Goal: Task Accomplishment & Management: Use online tool/utility

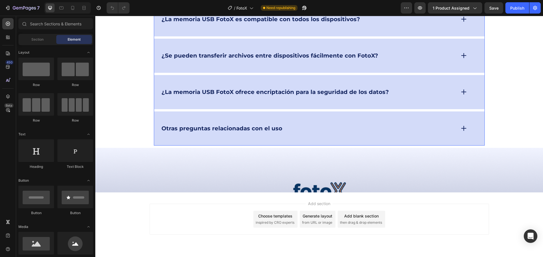
scroll to position [3078, 0]
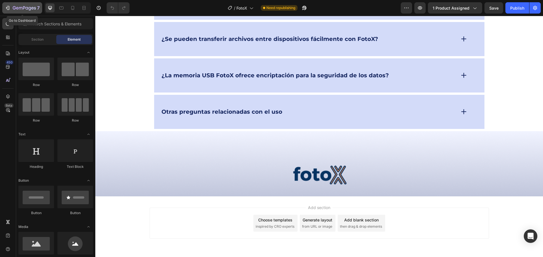
click at [13, 9] on div "7" at bounding box center [22, 8] width 35 height 7
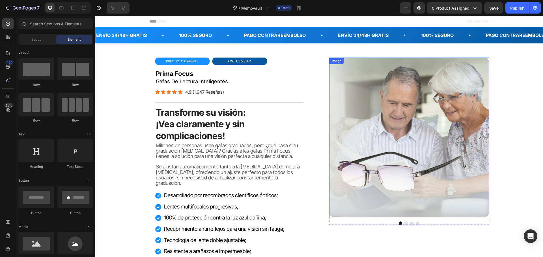
click at [381, 128] on img at bounding box center [409, 138] width 160 height 160
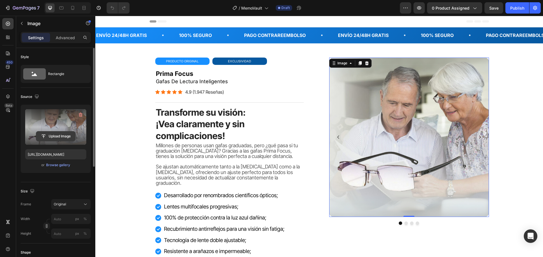
click at [58, 135] on input "file" at bounding box center [55, 137] width 39 height 10
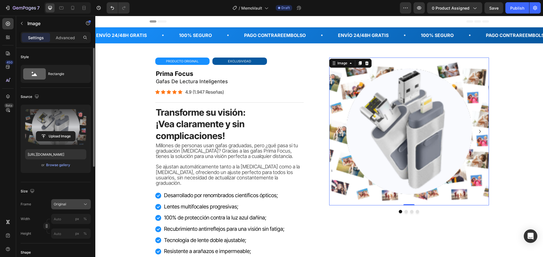
click at [83, 203] on icon at bounding box center [86, 205] width 6 height 6
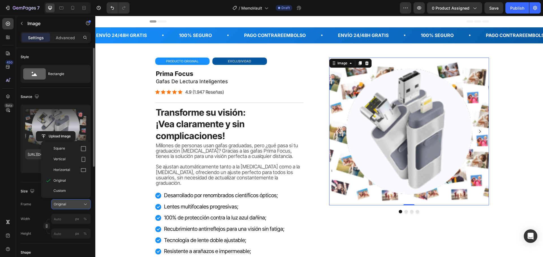
click at [83, 203] on icon at bounding box center [86, 205] width 6 height 6
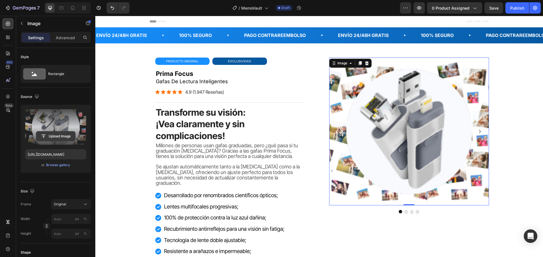
click at [59, 137] on input "file" at bounding box center [55, 137] width 39 height 10
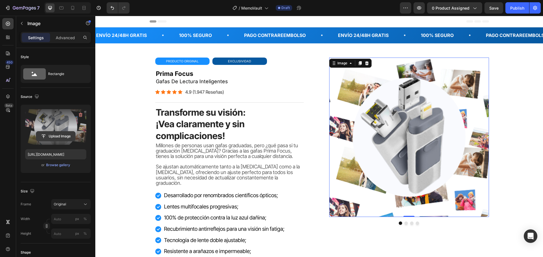
click at [48, 137] on input "file" at bounding box center [55, 137] width 39 height 10
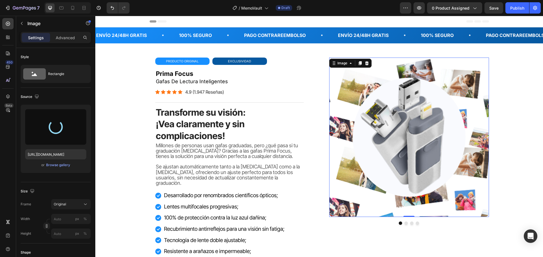
type input "[URL][DOMAIN_NAME]"
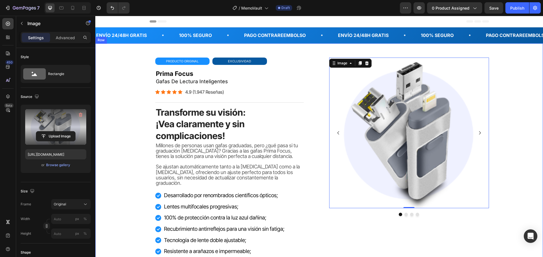
click at [513, 119] on div "primafocus gafas de lectura inteligentes Heading Icon Icon Icon Icon Icon Icon …" at bounding box center [318, 182] width 413 height 249
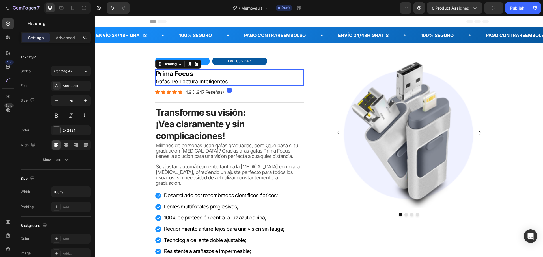
click at [177, 78] on h2 "prima focus gafas de lectura inteligentes" at bounding box center [229, 78] width 148 height 16
click at [194, 64] on icon at bounding box center [196, 64] width 4 height 4
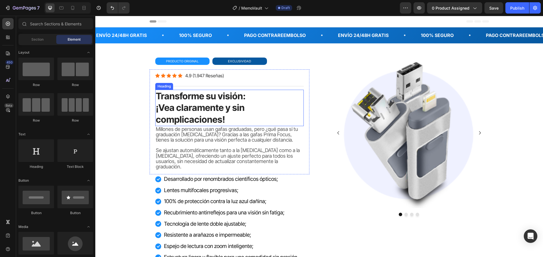
click at [213, 117] on strong "¡Vea claramente y sin complicaciones!" at bounding box center [200, 113] width 89 height 23
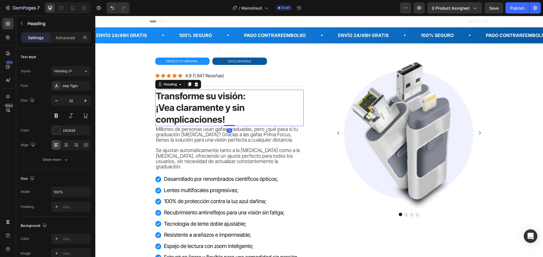
click at [203, 112] on strong "¡Vea claramente y sin complicaciones!" at bounding box center [200, 113] width 89 height 23
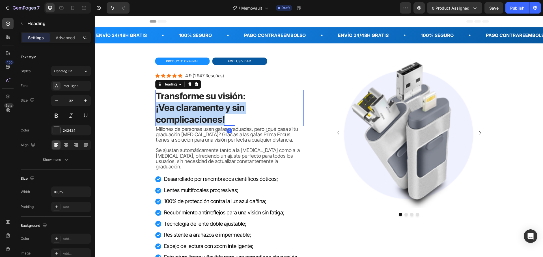
click at [203, 112] on strong "¡Vea claramente y sin complicaciones!" at bounding box center [200, 113] width 89 height 23
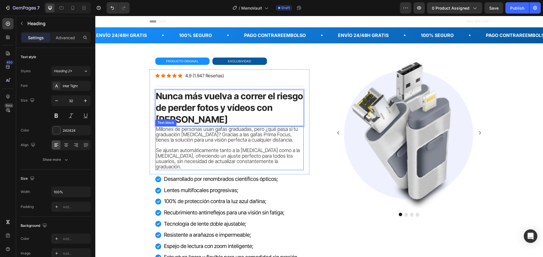
click at [201, 139] on span "Millones de personas usan gafas graduadas, pero ¿qué pasa si tu graduación [MED…" at bounding box center [227, 134] width 142 height 17
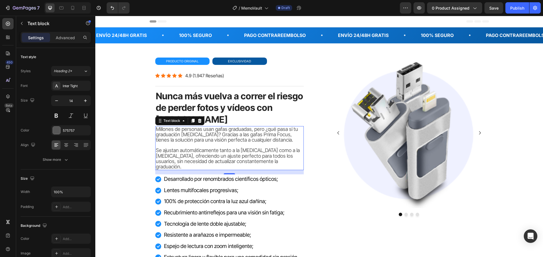
click at [228, 133] on span "Millones de personas usan gafas graduadas, pero ¿qué pasa si tu graduación [MED…" at bounding box center [227, 134] width 142 height 17
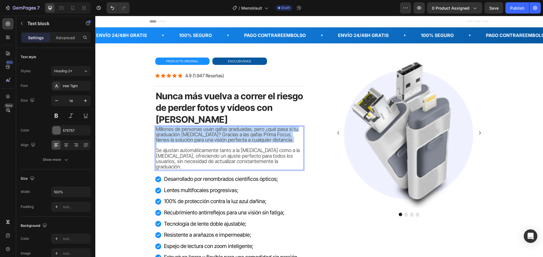
click at [228, 133] on span "Millones de personas usan gafas graduadas, pero ¿qué pasa si tu graduación [MED…" at bounding box center [227, 134] width 142 height 17
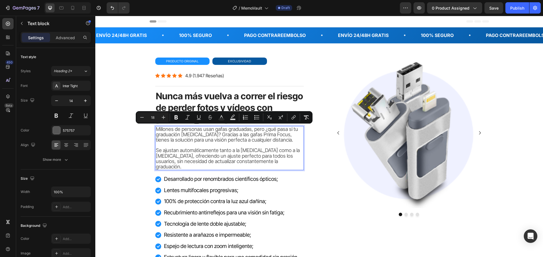
click at [284, 156] on span "Se ajustan automáticamente tanto a la [MEDICAL_DATA] como a la [MEDICAL_DATA], …" at bounding box center [228, 159] width 144 height 22
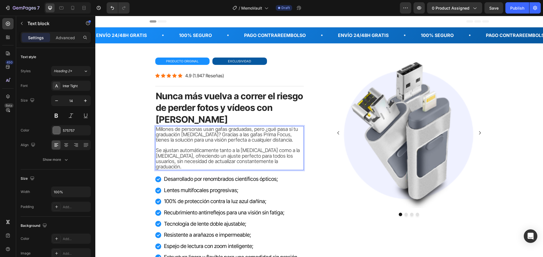
drag, startPoint x: 272, startPoint y: 159, endPoint x: 265, endPoint y: 162, distance: 6.9
click at [271, 160] on span "Se ajustan automáticamente tanto a la [MEDICAL_DATA] como a la [MEDICAL_DATA], …" at bounding box center [228, 159] width 144 height 22
click at [262, 162] on span "Se ajustan automáticamente tanto a la [MEDICAL_DATA] como a la [MEDICAL_DATA], …" at bounding box center [228, 159] width 144 height 22
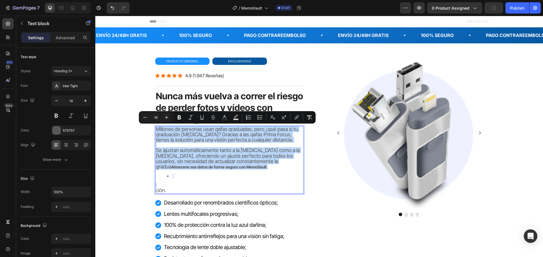
drag, startPoint x: 227, startPoint y: 129, endPoint x: 228, endPoint y: 136, distance: 6.5
click at [228, 130] on span "Millones de personas usan gafas graduadas, pero ¿qué pasa si tu graduación [MED…" at bounding box center [227, 134] width 142 height 17
click at [228, 136] on span "Millones de personas usan gafas graduadas, pero ¿qué pasa si tu graduación [MED…" at bounding box center [227, 134] width 142 height 17
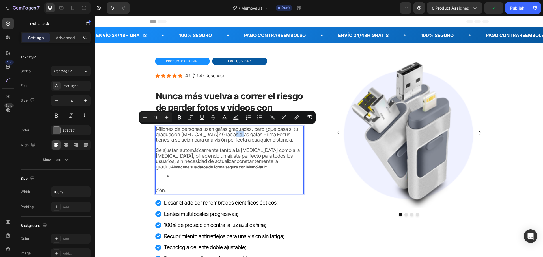
click at [228, 136] on span "Millones de personas usan gafas graduadas, pero ¿qué pasa si tu graduación [MED…" at bounding box center [227, 134] width 142 height 17
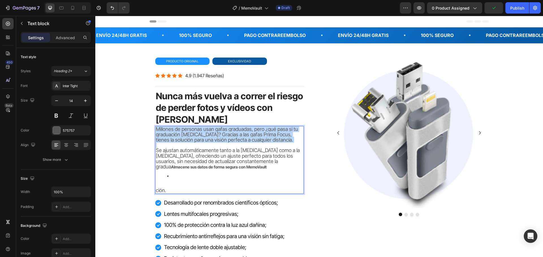
click at [228, 136] on span "Millones de personas usan gafas graduadas, pero ¿qué pasa si tu graduación [MED…" at bounding box center [227, 134] width 142 height 17
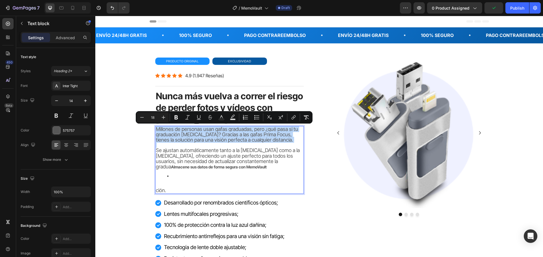
click at [229, 136] on span "Millones de personas usan gafas graduadas, pero ¿qué pasa si tu graduación [MED…" at bounding box center [227, 134] width 142 height 17
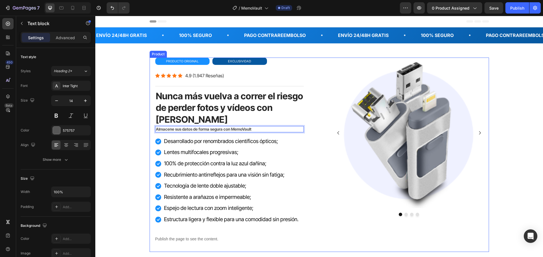
click at [314, 161] on div "primafocus gafas de lectura inteligentes Heading Icon Icon Icon Icon Icon Icon …" at bounding box center [319, 155] width 339 height 195
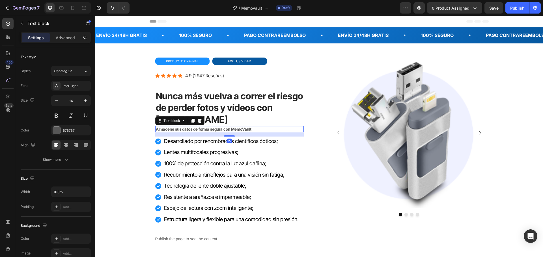
click at [214, 130] on strong "Almacene sus datos de forma segura con MemoVault" at bounding box center [204, 129] width 96 height 5
click at [235, 108] on strong "Nunca más vuelva a correr el riesgo de perder fotos y vídeos con [PERSON_NAME]" at bounding box center [229, 108] width 147 height 34
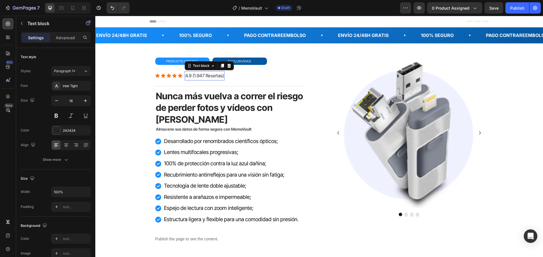
click at [209, 75] on span "4.9 (1.947 Reseñas)" at bounding box center [204, 76] width 39 height 6
click at [200, 75] on span "4.9 (1.947 Reseñas)" at bounding box center [204, 76] width 39 height 6
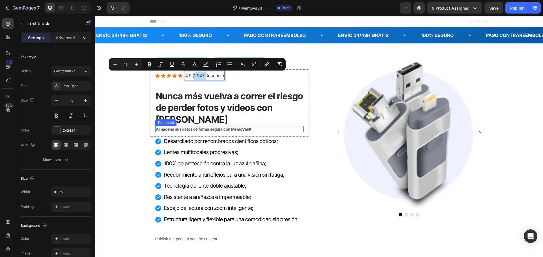
click at [187, 130] on strong "Almacene sus datos de forma segura con MemoVault" at bounding box center [204, 129] width 96 height 5
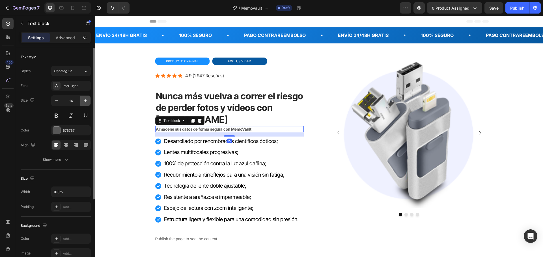
click at [86, 99] on icon "button" at bounding box center [86, 101] width 6 height 6
type input "16"
click at [178, 130] on strong "Almacene sus datos de forma segura con MemoVault" at bounding box center [210, 130] width 109 height 6
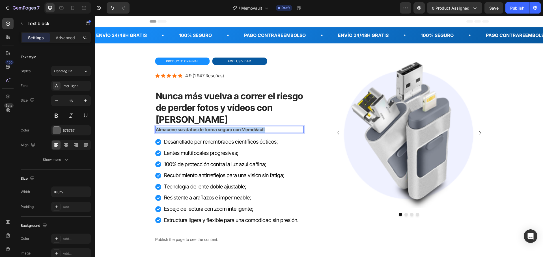
click at [178, 130] on strong "Almacene sus datos de forma segura con MemoVault" at bounding box center [210, 130] width 109 height 6
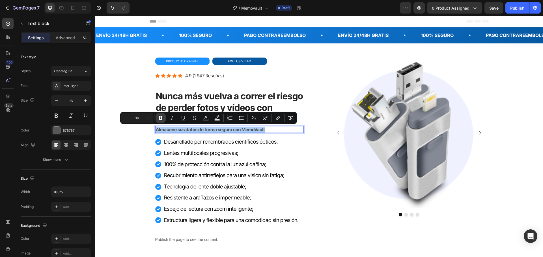
click at [161, 116] on icon "Editor contextual toolbar" at bounding box center [161, 118] width 6 height 6
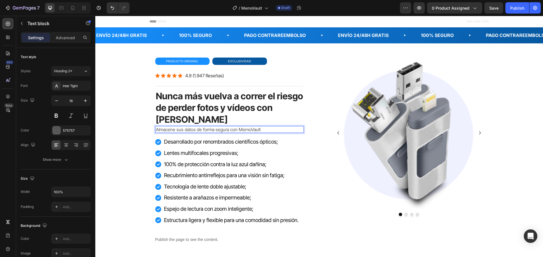
click at [167, 128] on p "Almacene sus datos de forma segura con MemoVault" at bounding box center [229, 130] width 147 height 6
click at [168, 128] on p "Almacene sus datos de forma segura con MemoVault" at bounding box center [229, 130] width 147 height 6
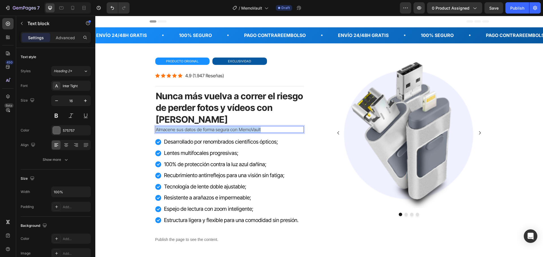
click at [168, 128] on p "Almacene sus datos de forma segura con MemoVault" at bounding box center [229, 130] width 147 height 6
click at [174, 131] on p "Almacene sus datos de forma segura con MemoVault" at bounding box center [229, 130] width 147 height 6
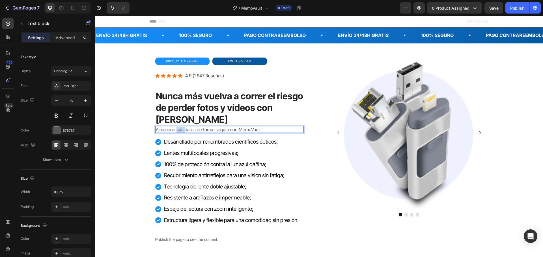
click at [256, 133] on div "Icon Icon Icon Icon Icon Icon List Hoz 4.9 (1.947 Reseñas) Text block Row Title…" at bounding box center [229, 104] width 148 height 68
click at [261, 131] on p "Almacene sus datos de forma segura con MemoVault" at bounding box center [229, 130] width 147 height 6
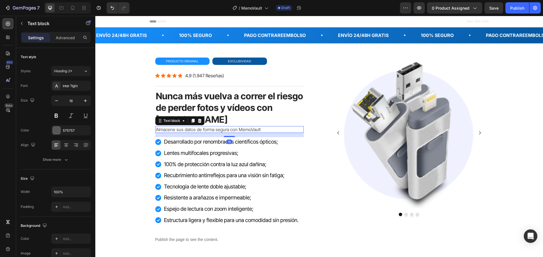
click at [261, 130] on p "Almacene sus datos de forma segura con MemoVault" at bounding box center [229, 130] width 147 height 6
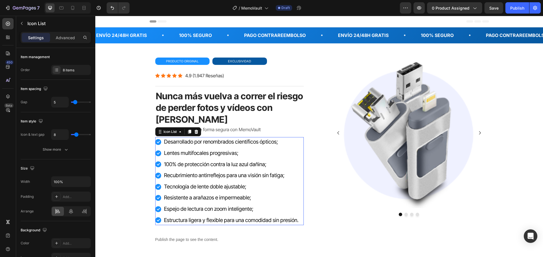
click at [210, 148] on ul "Icon Desarrollado por renombrados científicos ópticos; Text block Icon Lentes m…" at bounding box center [227, 181] width 144 height 88
click at [203, 74] on span "4.9 (1.947 Reseñas)" at bounding box center [204, 76] width 39 height 6
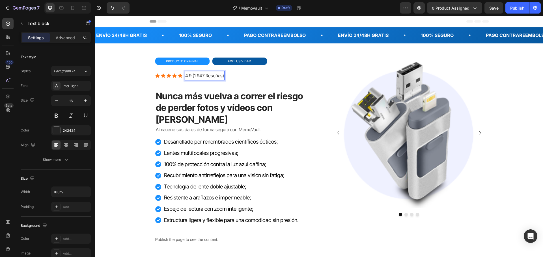
click at [195, 76] on span "4.9 (1.947 Reseñas)" at bounding box center [204, 76] width 39 height 6
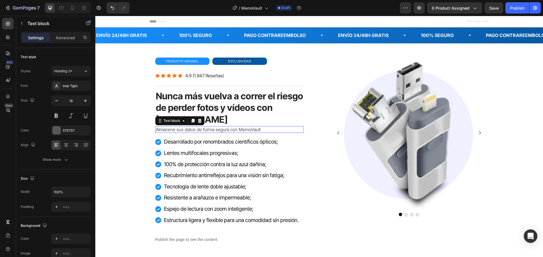
click at [190, 130] on p "Almacene sus datos de forma segura con MemoVault" at bounding box center [229, 130] width 147 height 6
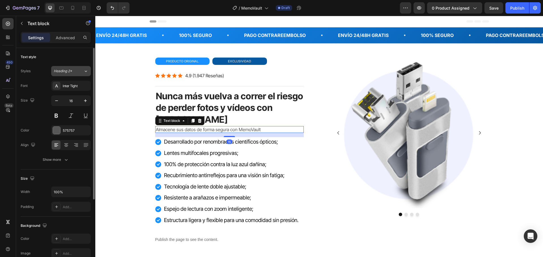
click at [86, 72] on icon at bounding box center [85, 71] width 5 height 6
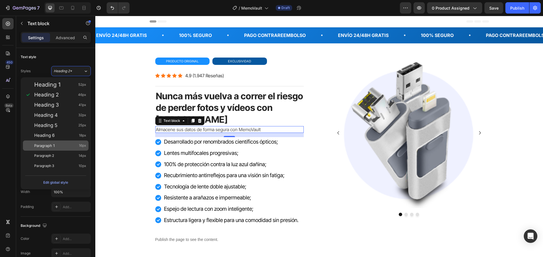
click at [68, 141] on div "Paragraph 1 16px" at bounding box center [56, 146] width 66 height 10
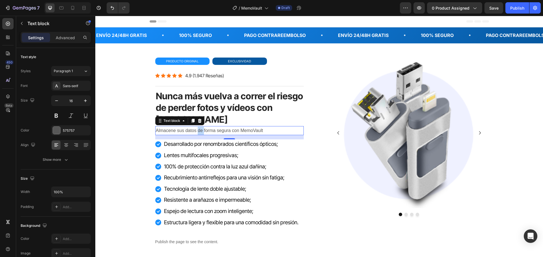
click at [195, 131] on p "Almacene sus datos de forma segura con MemoVault" at bounding box center [229, 131] width 147 height 8
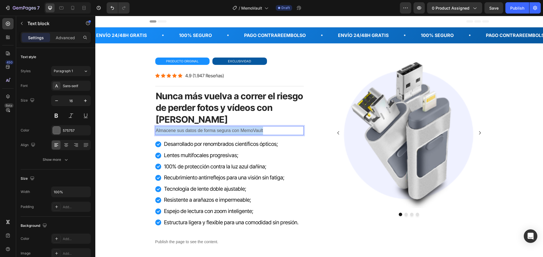
click at [195, 131] on p "Almacene sus datos de forma segura con MemoVault" at bounding box center [229, 131] width 147 height 8
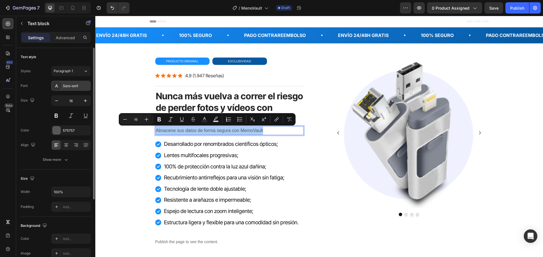
click at [69, 85] on div "Sans-serif" at bounding box center [76, 86] width 27 height 5
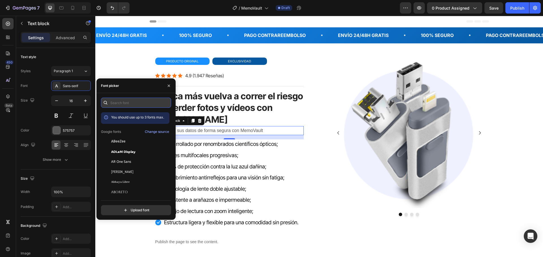
drag, startPoint x: 124, startPoint y: 104, endPoint x: 131, endPoint y: 103, distance: 7.1
click at [124, 103] on input "text" at bounding box center [136, 103] width 70 height 10
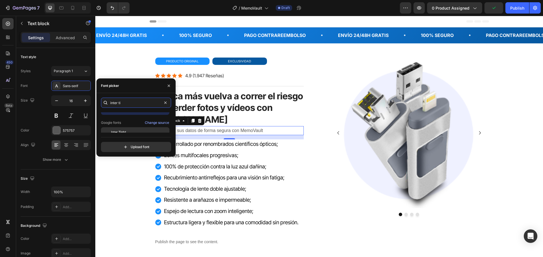
scroll to position [14, 0]
type input "inter ti"
click at [139, 123] on div "Inter Tight" at bounding box center [135, 128] width 68 height 10
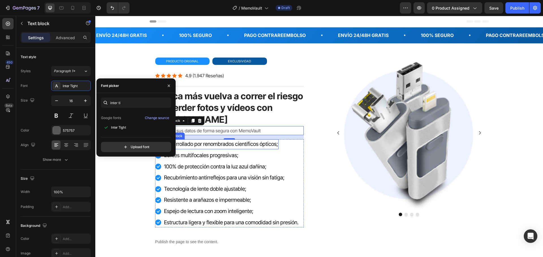
click at [259, 142] on span "Desarrollado por renombrados científicos ópticos;" at bounding box center [221, 144] width 114 height 7
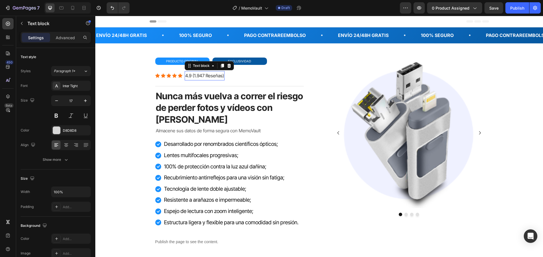
click at [215, 75] on span "4.9 (1.947 Reseñas)" at bounding box center [204, 76] width 39 height 6
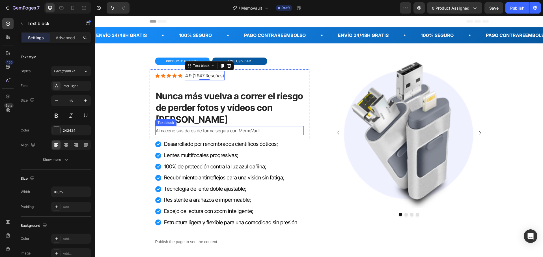
click at [214, 129] on p "Almacene sus datos de forma segura con MemoVault" at bounding box center [229, 131] width 147 height 8
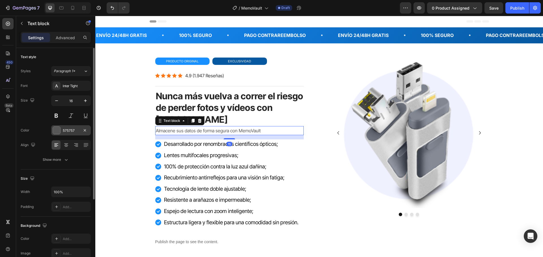
click at [75, 128] on div "575757" at bounding box center [71, 130] width 16 height 5
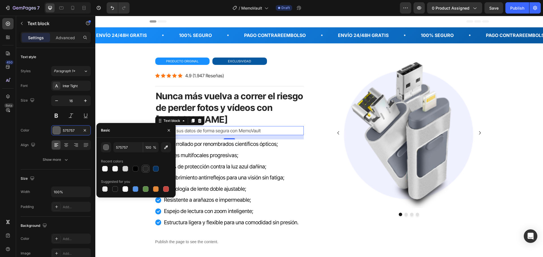
click at [143, 171] on div at bounding box center [146, 169] width 6 height 6
type input "242424"
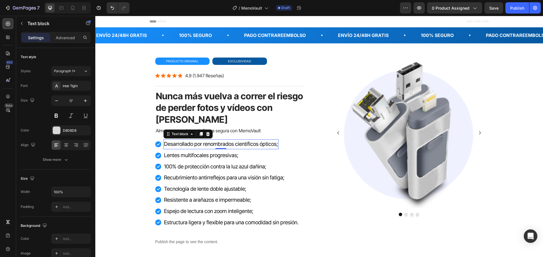
click at [234, 142] on span "Desarrollado por renombrados científicos ópticos;" at bounding box center [221, 144] width 114 height 7
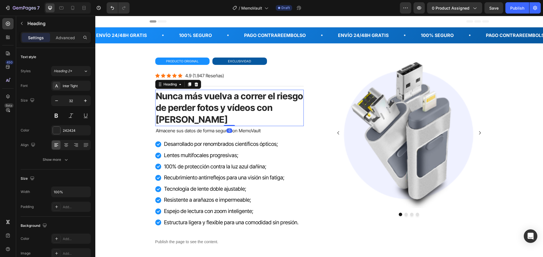
click at [276, 105] on p "⁠⁠⁠⁠⁠⁠⁠ Nunca más vuelva a correr el riesgo de perder fotos y vídeos con [PERSO…" at bounding box center [229, 107] width 147 height 35
click at [299, 144] on div "Icon Desarrollado por renombrados científicos ópticos; Text block Icon Lentes m…" at bounding box center [229, 184] width 148 height 88
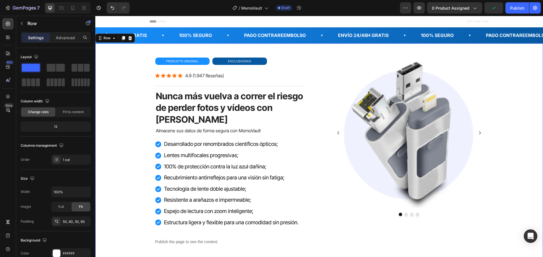
click at [509, 117] on div "primafocus gafas de lectura inteligentes Heading Icon Icon Icon Icon Icon Icon …" at bounding box center [318, 157] width 413 height 198
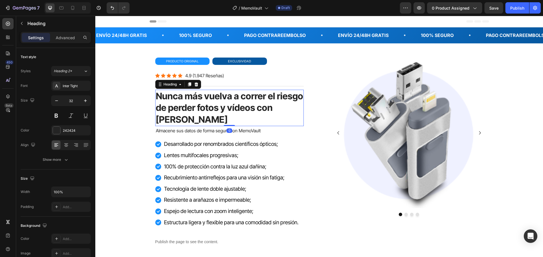
click at [229, 102] on p "⁠⁠⁠⁠⁠⁠⁠ Nunca más vuelva a correr el riesgo de perder fotos y vídeos con [PERSO…" at bounding box center [229, 107] width 147 height 35
click at [56, 129] on div at bounding box center [56, 130] width 7 height 7
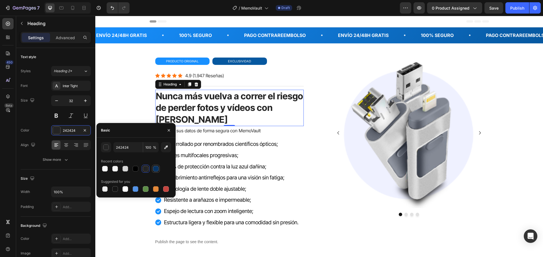
click at [155, 169] on div at bounding box center [156, 169] width 6 height 6
type input "073362"
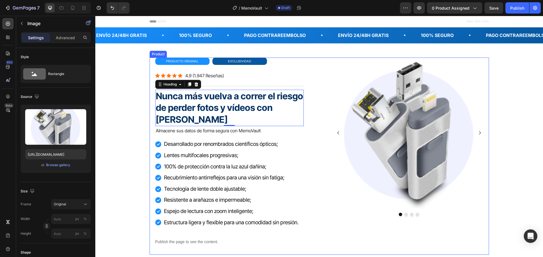
click at [331, 167] on img at bounding box center [409, 133] width 160 height 151
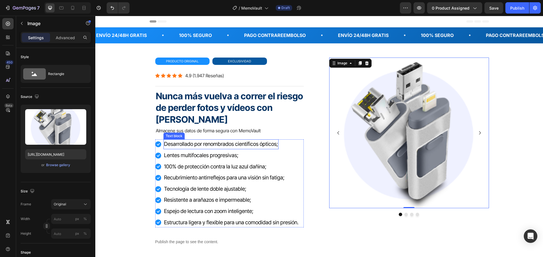
click at [235, 142] on span "Desarrollado por renombrados científicos ópticos;" at bounding box center [221, 144] width 114 height 7
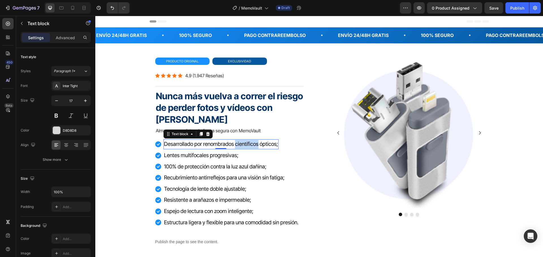
click at [235, 142] on span "Desarrollado por renombrados científicos ópticos;" at bounding box center [221, 144] width 114 height 7
click at [206, 159] on span "Lentes multifocales progresivas;" at bounding box center [201, 155] width 74 height 7
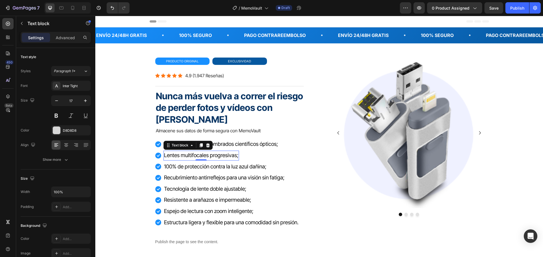
click at [211, 141] on span "Desarrollado por renombrados científicos ópticos;" at bounding box center [221, 144] width 114 height 7
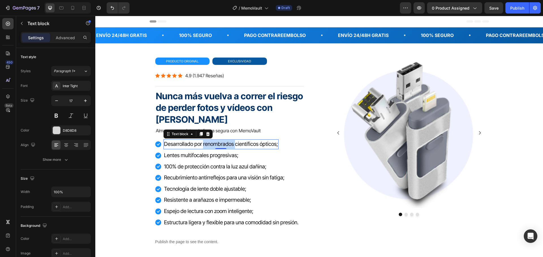
click at [224, 142] on span "Desarrollado por renombrados científicos ópticos;" at bounding box center [221, 144] width 114 height 7
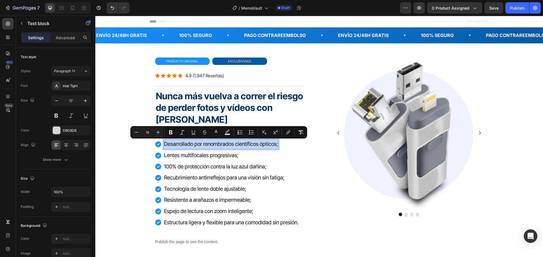
type input "16"
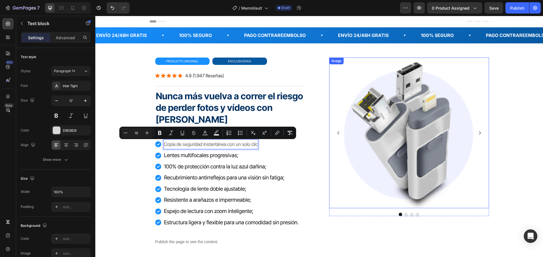
type input "19"
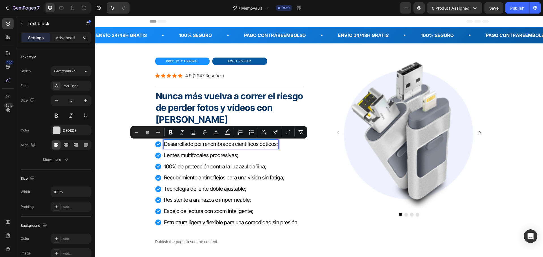
click at [267, 144] on span "Desarrollado por renombrados científicos ópticos;" at bounding box center [221, 144] width 114 height 7
click at [260, 143] on span "Desarrollado por renombrados científicos ópticos;" at bounding box center [221, 144] width 114 height 7
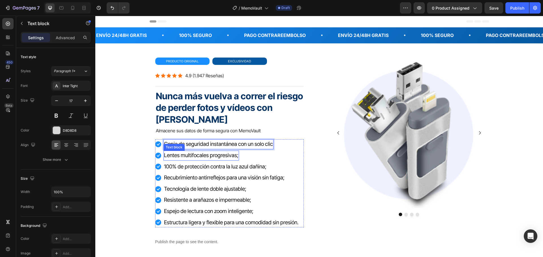
click at [214, 157] on span "Lentes multifocales progresivas;" at bounding box center [201, 155] width 74 height 7
click at [215, 157] on span "Lentes multifocales progresivas;" at bounding box center [201, 155] width 74 height 7
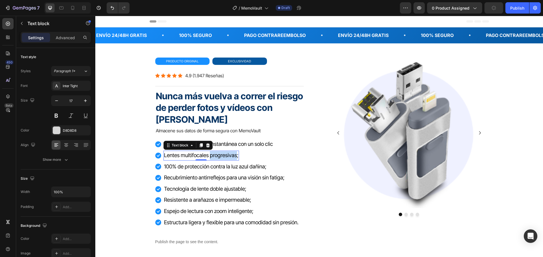
click at [215, 157] on span "Lentes multifocales progresivas;" at bounding box center [201, 155] width 74 height 7
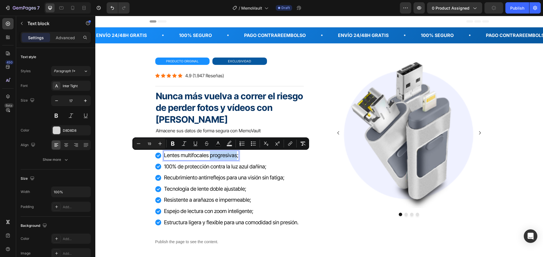
click at [215, 157] on span "Lentes multifocales progresivas;" at bounding box center [201, 155] width 74 height 7
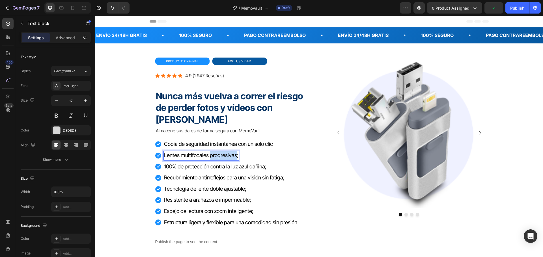
click at [215, 157] on span "Lentes multifocales progresivas;" at bounding box center [201, 155] width 74 height 7
click at [219, 167] on span "100% de protección contra la luz azul dañina;" at bounding box center [215, 167] width 102 height 7
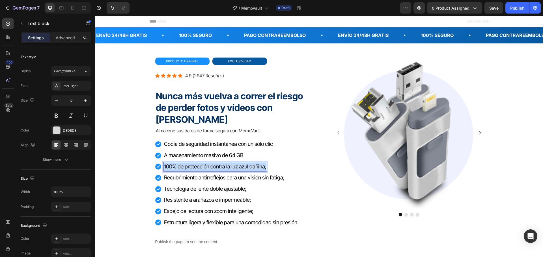
click at [219, 167] on span "100% de protección contra la luz azul dañina;" at bounding box center [215, 167] width 102 height 7
click at [169, 170] on p "omCompatibilidad universal entre dispositivos" at bounding box center [217, 167] width 106 height 9
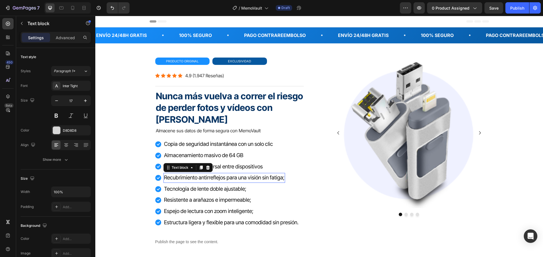
click at [183, 178] on span "Recubrimiento antirreflejos para una visión sin fatiga;" at bounding box center [224, 178] width 120 height 7
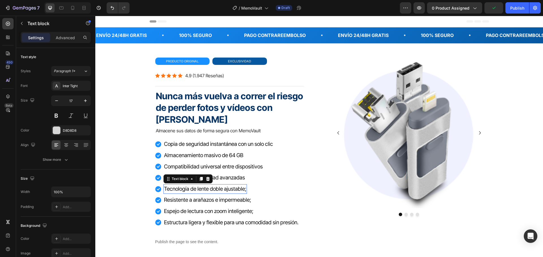
click at [191, 190] on span "Tecnología de lente doble ajustable;" at bounding box center [205, 189] width 82 height 7
click at [206, 179] on icon at bounding box center [207, 179] width 5 height 5
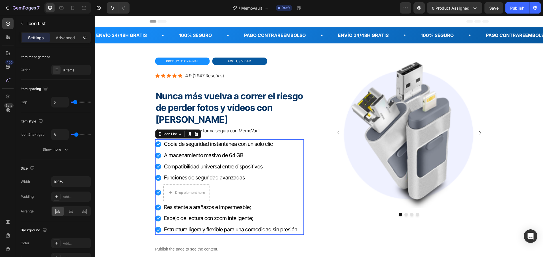
click at [243, 188] on li "Icon Drop element here" at bounding box center [227, 193] width 144 height 17
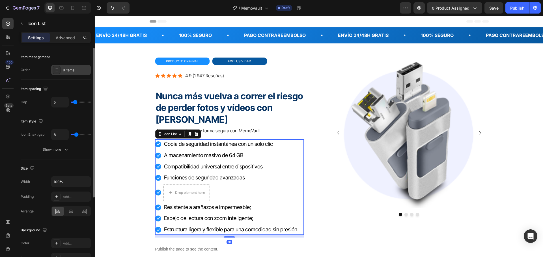
click at [67, 67] on div "8 items" at bounding box center [71, 70] width 40 height 10
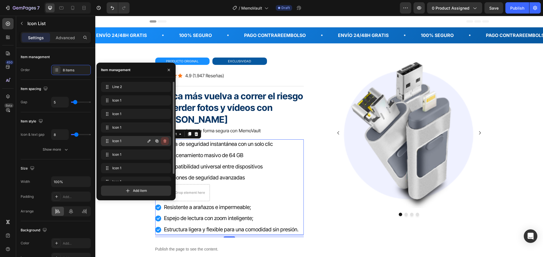
click at [164, 142] on icon "button" at bounding box center [165, 141] width 5 height 5
click at [164, 142] on div "Delete" at bounding box center [161, 141] width 10 height 5
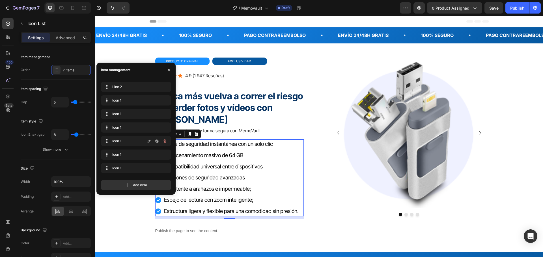
click at [164, 142] on icon "button" at bounding box center [165, 141] width 5 height 5
click at [164, 142] on div "Delete" at bounding box center [161, 141] width 10 height 5
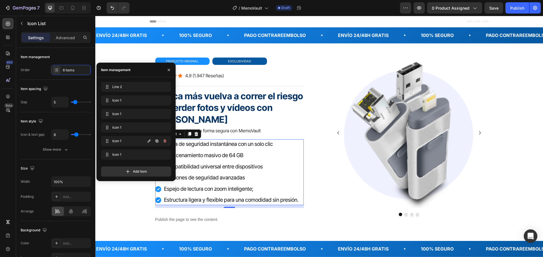
click at [164, 142] on icon "button" at bounding box center [165, 141] width 5 height 5
click at [164, 142] on div "Delete" at bounding box center [161, 141] width 10 height 5
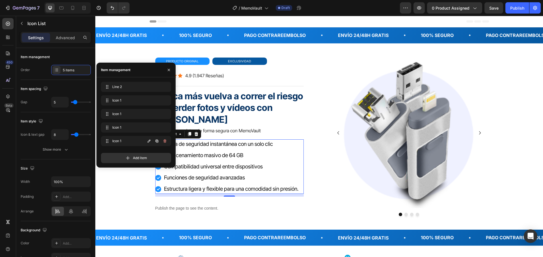
click at [164, 142] on icon "button" at bounding box center [165, 141] width 5 height 5
click at [164, 142] on div "Delete" at bounding box center [161, 141] width 10 height 5
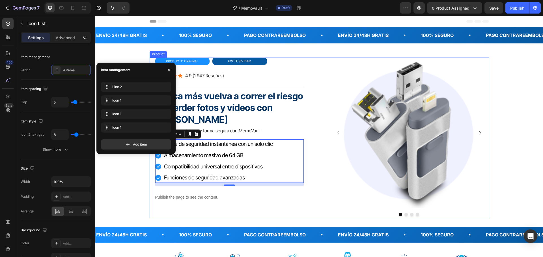
click at [315, 194] on div "primafocus gafas de lectura inteligentes Heading Icon Icon Icon Icon Icon Icon …" at bounding box center [319, 138] width 339 height 161
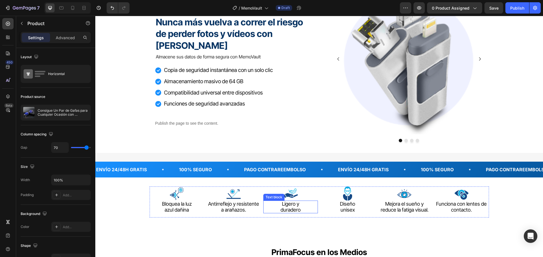
scroll to position [57, 0]
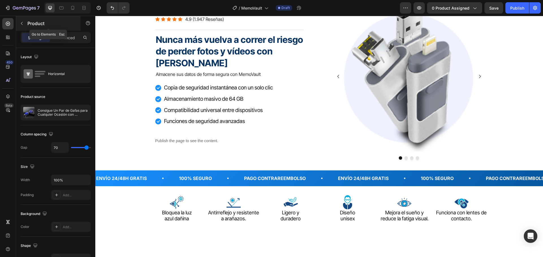
click at [26, 23] on button "button" at bounding box center [21, 23] width 9 height 9
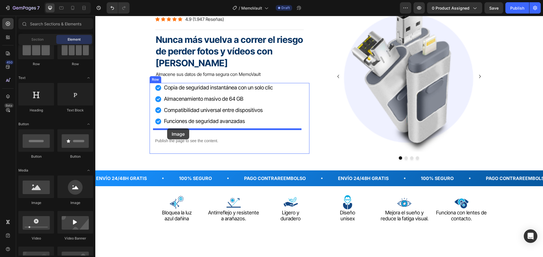
drag, startPoint x: 132, startPoint y: 203, endPoint x: 167, endPoint y: 129, distance: 82.1
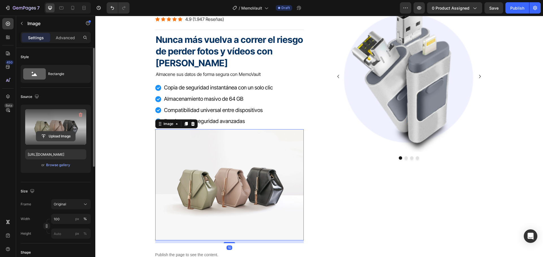
click at [42, 135] on input "file" at bounding box center [55, 137] width 39 height 10
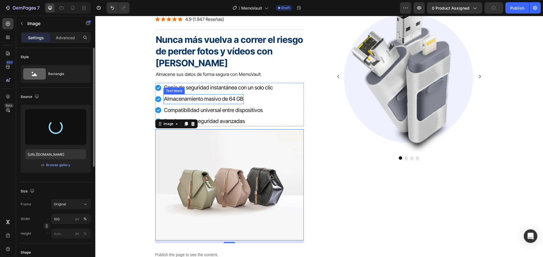
type input "[URL][DOMAIN_NAME]"
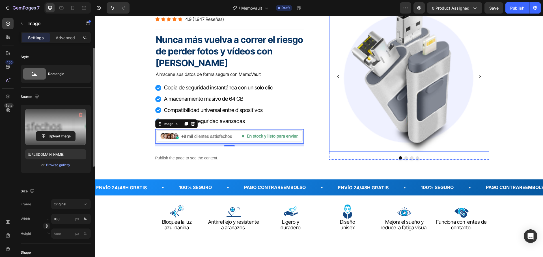
click at [329, 144] on img at bounding box center [409, 76] width 160 height 151
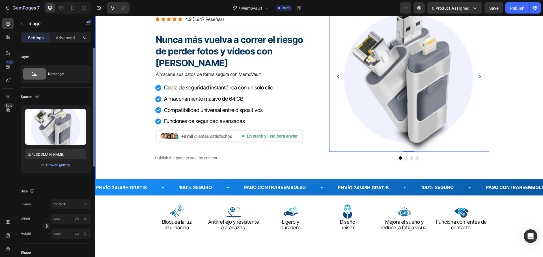
click at [112, 148] on div "primafocus gafas de lectura inteligentes Heading Icon Icon Icon Icon Icon Icon …" at bounding box center [318, 83] width 447 height 193
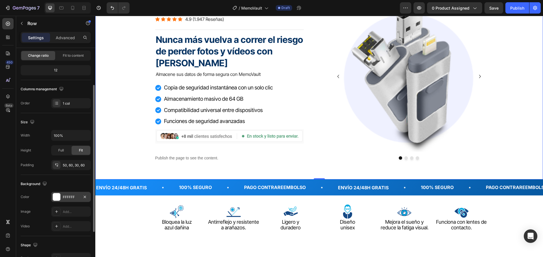
click at [73, 196] on div "FFFFFF" at bounding box center [71, 197] width 16 height 5
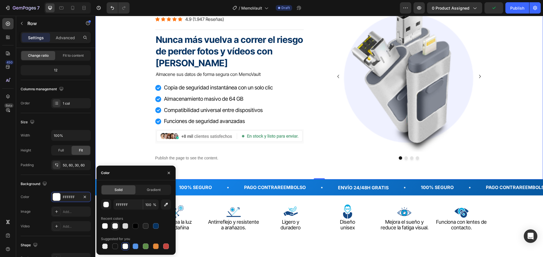
click at [114, 227] on div at bounding box center [115, 227] width 6 height 6
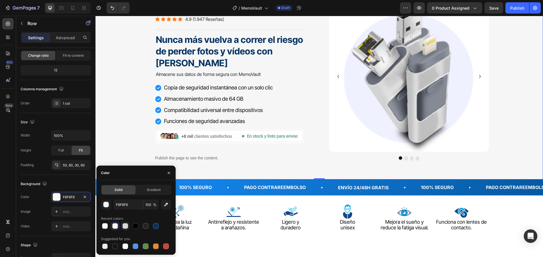
click at [126, 227] on div at bounding box center [125, 227] width 6 height 6
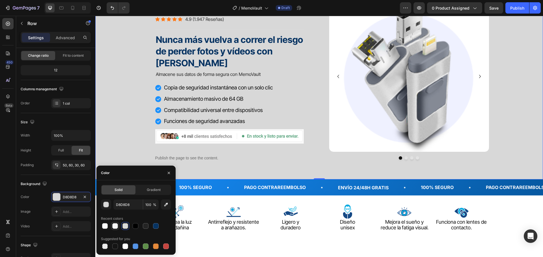
click at [117, 227] on div at bounding box center [115, 227] width 6 height 6
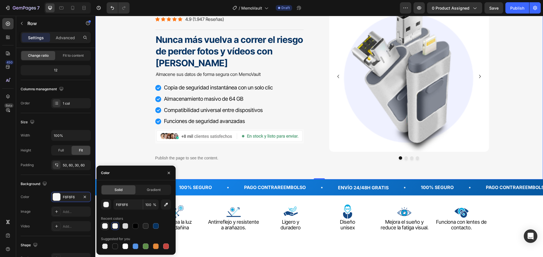
click at [107, 226] on div at bounding box center [105, 227] width 6 height 6
type input "FAFAFA"
click at [108, 122] on div "primafocus gafas de lectura inteligentes Heading Icon Icon Icon Icon Icon Icon …" at bounding box center [318, 83] width 447 height 193
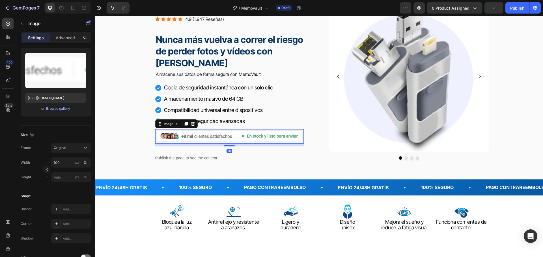
click at [255, 137] on img at bounding box center [229, 136] width 148 height 15
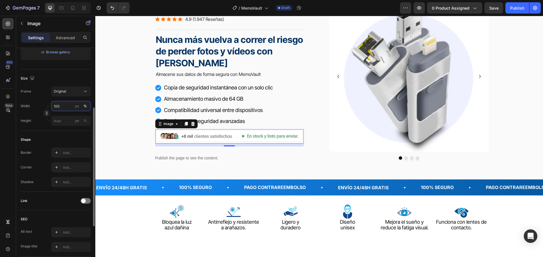
click at [61, 105] on input "100" at bounding box center [71, 106] width 40 height 10
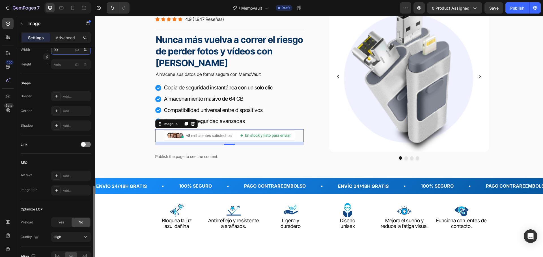
scroll to position [201, 0]
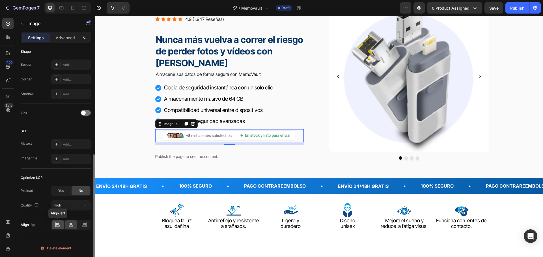
type input "90"
click at [58, 224] on icon at bounding box center [57, 224] width 3 height 1
click at [380, 130] on img at bounding box center [409, 76] width 160 height 151
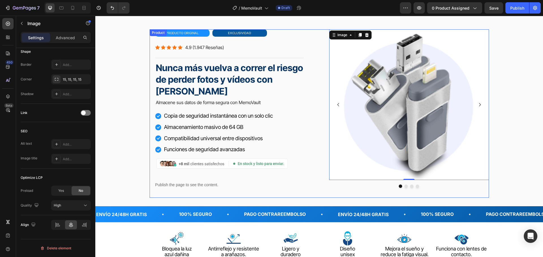
scroll to position [0, 0]
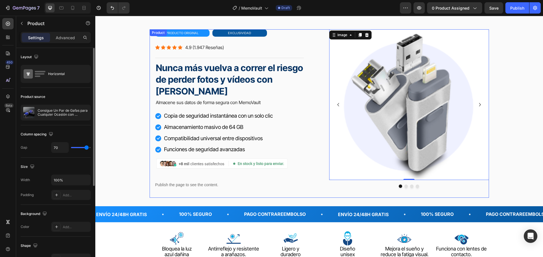
click at [313, 35] on div "primafocus gafas de lectura inteligentes Heading Icon Icon Icon Icon Icon Icon …" at bounding box center [319, 113] width 339 height 169
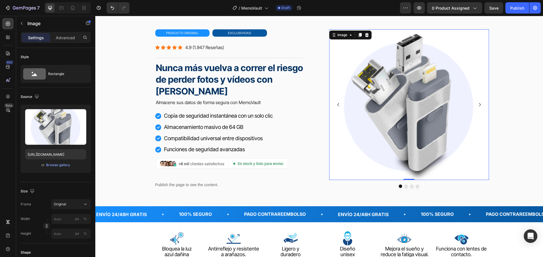
click at [387, 55] on img at bounding box center [409, 104] width 160 height 151
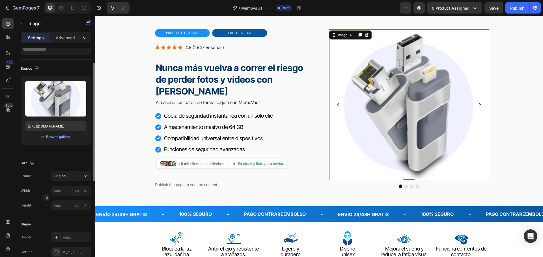
scroll to position [57, 0]
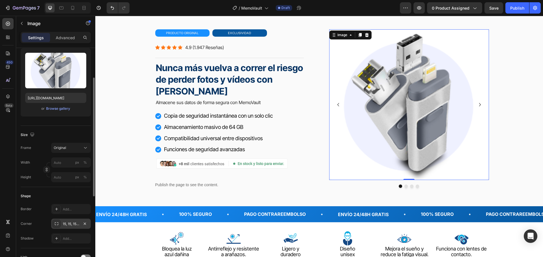
click at [77, 222] on div "15, 15, 15, 15" at bounding box center [71, 224] width 16 height 5
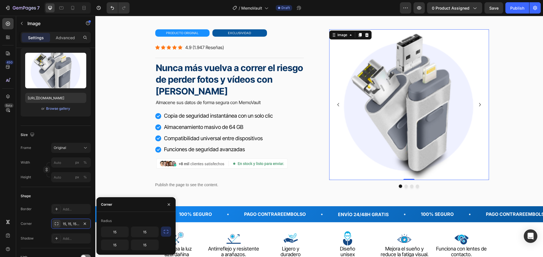
click at [168, 230] on icon "button" at bounding box center [166, 232] width 6 height 6
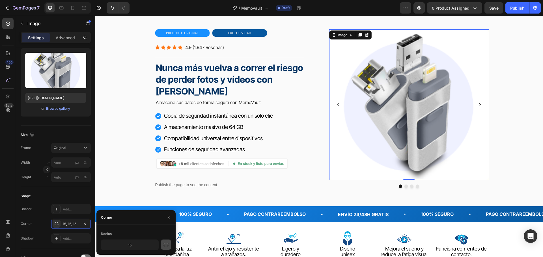
click at [167, 245] on icon "button" at bounding box center [166, 245] width 6 height 6
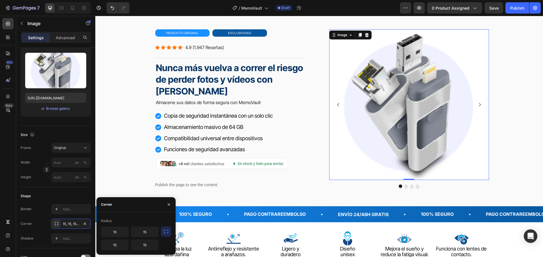
drag, startPoint x: 164, startPoint y: 233, endPoint x: 150, endPoint y: 236, distance: 14.4
click at [165, 233] on icon "button" at bounding box center [166, 231] width 5 height 3
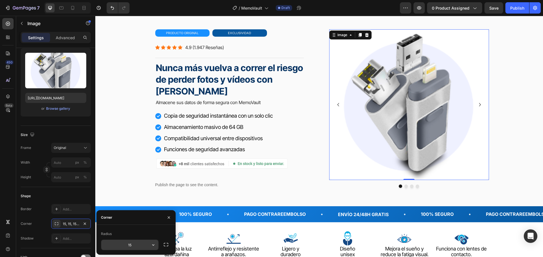
click at [140, 244] on input "15" at bounding box center [129, 245] width 57 height 10
click at [151, 243] on icon "button" at bounding box center [153, 245] width 6 height 6
click at [129, 246] on input "15" at bounding box center [129, 245] width 57 height 10
type input "25"
click at [512, 139] on div "primafocus gafas de lectura inteligentes Heading Icon Icon Icon Icon Icon Icon …" at bounding box center [318, 113] width 413 height 169
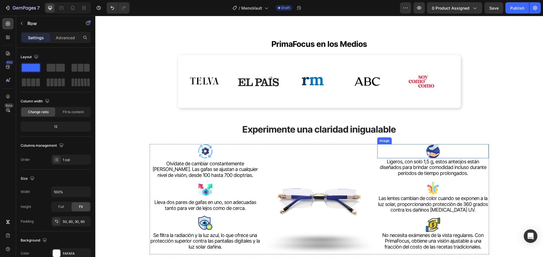
scroll to position [311, 0]
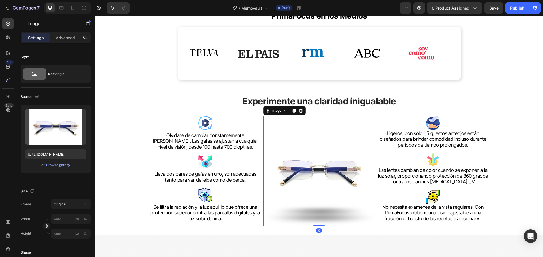
click at [321, 170] on img at bounding box center [319, 171] width 112 height 110
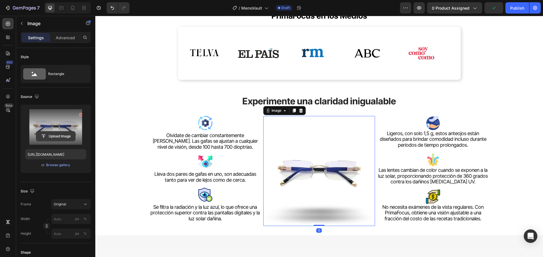
click at [56, 135] on input "file" at bounding box center [55, 137] width 39 height 10
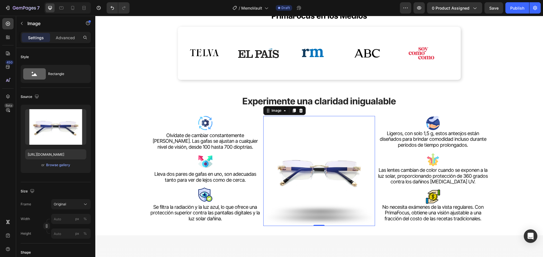
type input "[URL][DOMAIN_NAME]"
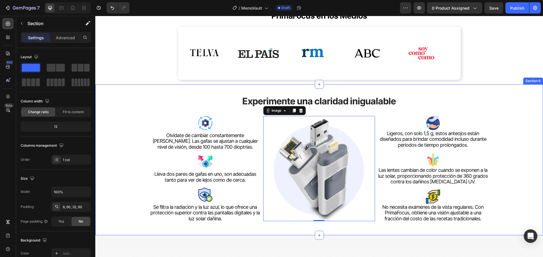
click at [520, 123] on div "Experimente una claridad inigualable Heading Image Olvídate de cambiar constant…" at bounding box center [318, 157] width 413 height 140
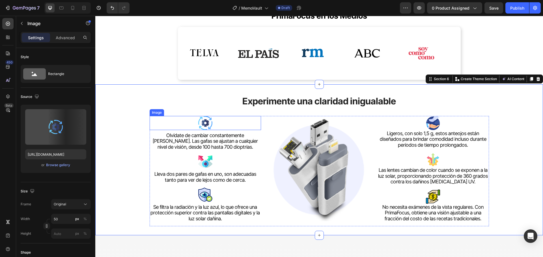
click at [202, 119] on img at bounding box center [205, 123] width 14 height 14
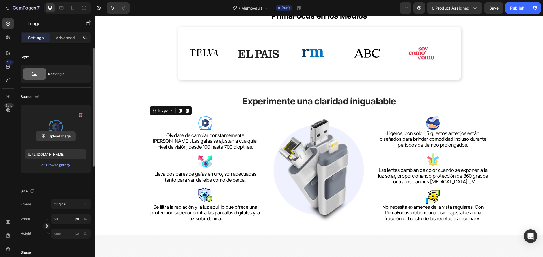
click at [67, 136] on input "file" at bounding box center [55, 137] width 39 height 10
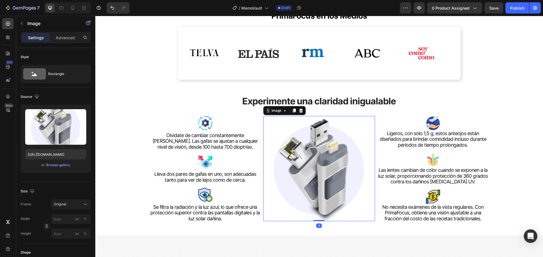
drag, startPoint x: 329, startPoint y: 160, endPoint x: 175, endPoint y: 192, distance: 157.2
click at [329, 160] on img at bounding box center [319, 168] width 112 height 105
drag, startPoint x: 210, startPoint y: 126, endPoint x: 183, endPoint y: 120, distance: 27.4
click at [210, 126] on img at bounding box center [205, 123] width 14 height 14
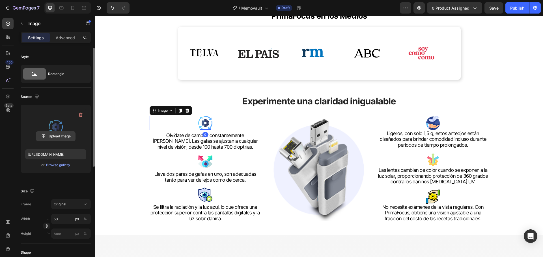
click at [69, 136] on input "file" at bounding box center [55, 137] width 39 height 10
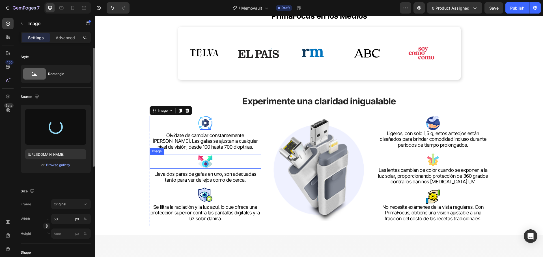
type input "[URL][DOMAIN_NAME]"
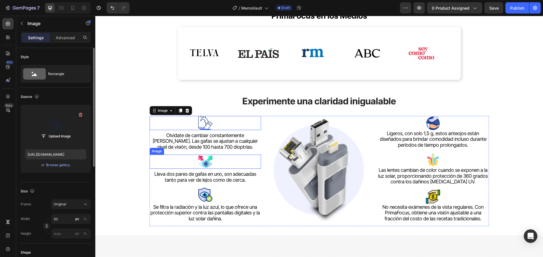
click at [207, 163] on img at bounding box center [205, 162] width 14 height 14
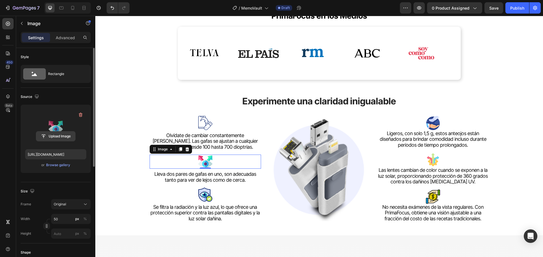
drag, startPoint x: 5, startPoint y: 150, endPoint x: 59, endPoint y: 133, distance: 55.7
click at [59, 136] on div "Upload Image [URL][DOMAIN_NAME] or Browse gallery" at bounding box center [56, 139] width 70 height 68
click at [59, 136] on input "file" at bounding box center [55, 137] width 39 height 10
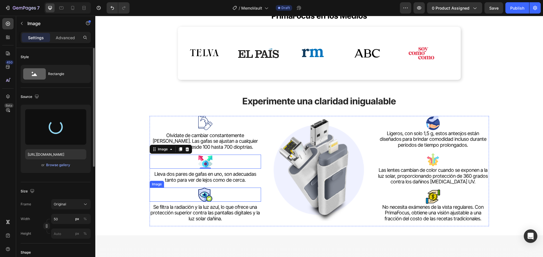
type input "[URL][DOMAIN_NAME]"
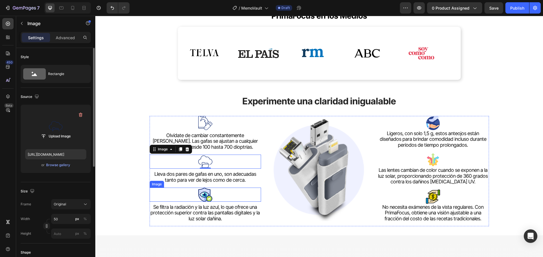
click at [203, 195] on img at bounding box center [205, 195] width 14 height 14
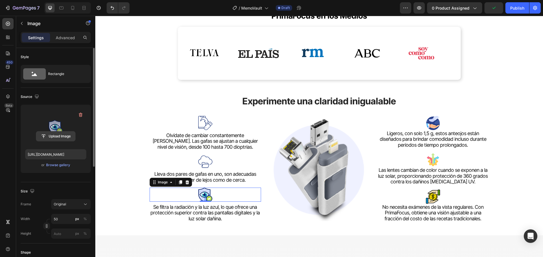
click at [66, 137] on input "file" at bounding box center [55, 137] width 39 height 10
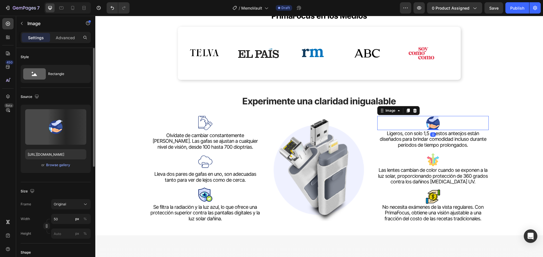
click at [428, 122] on img at bounding box center [433, 123] width 14 height 14
click at [202, 191] on img at bounding box center [205, 195] width 14 height 14
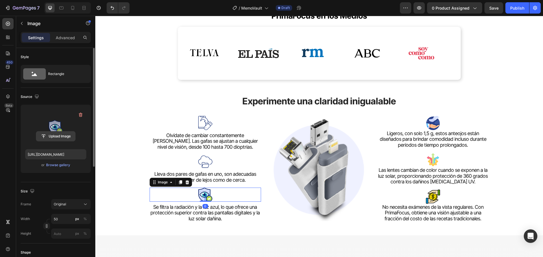
click at [62, 133] on input "file" at bounding box center [55, 137] width 39 height 10
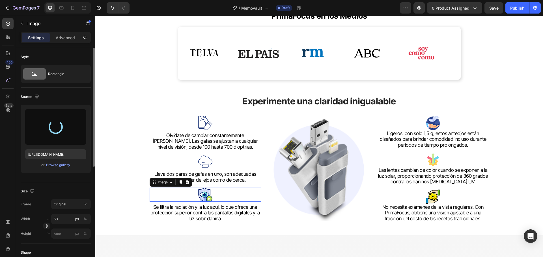
type input "[URL][DOMAIN_NAME]"
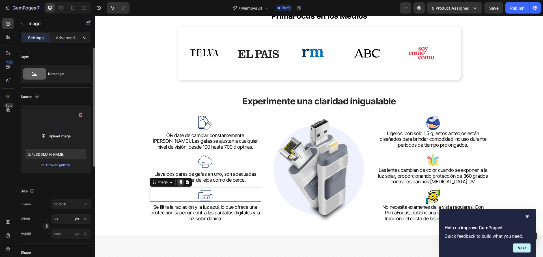
click at [179, 182] on icon at bounding box center [180, 183] width 3 height 4
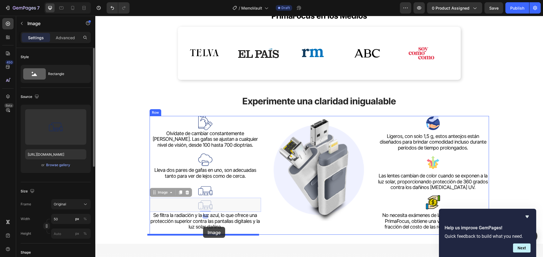
drag, startPoint x: 209, startPoint y: 203, endPoint x: 203, endPoint y: 227, distance: 25.2
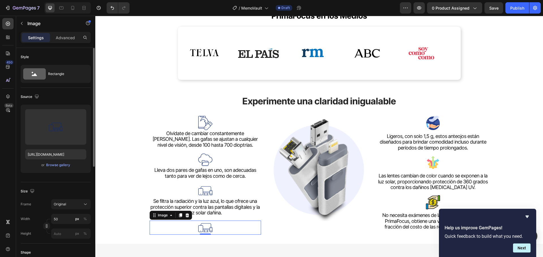
click at [204, 227] on img at bounding box center [205, 228] width 14 height 14
click at [65, 137] on input "file" at bounding box center [55, 137] width 39 height 10
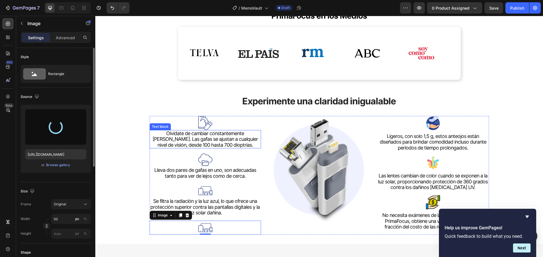
type input "[URL][DOMAIN_NAME]"
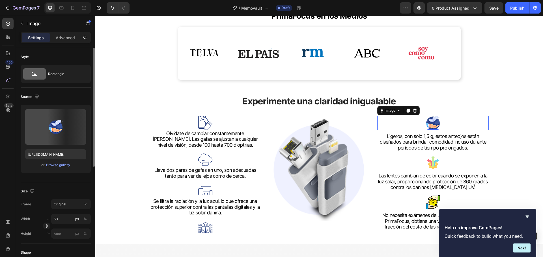
click at [434, 124] on img at bounding box center [433, 123] width 14 height 14
click at [53, 134] on input "file" at bounding box center [55, 137] width 39 height 10
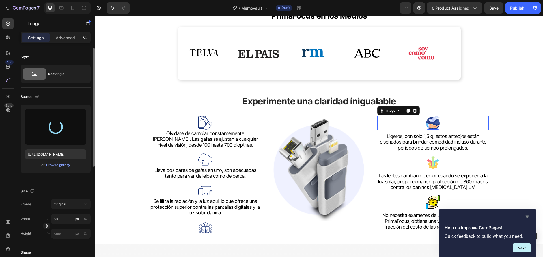
click at [527, 217] on icon "Hide survey" at bounding box center [526, 217] width 3 height 3
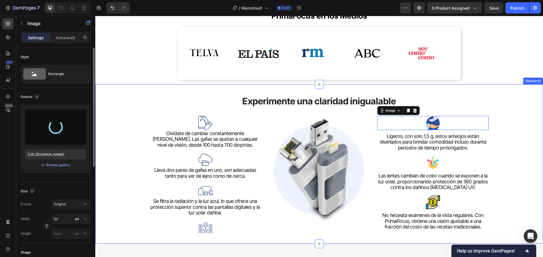
type input "[URL][DOMAIN_NAME]"
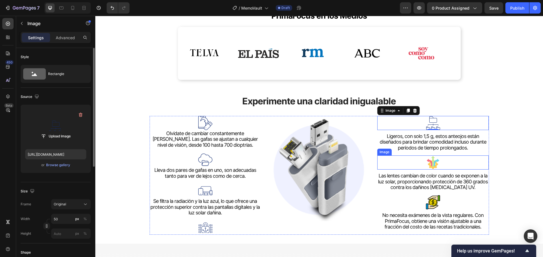
click at [435, 164] on img at bounding box center [433, 163] width 14 height 14
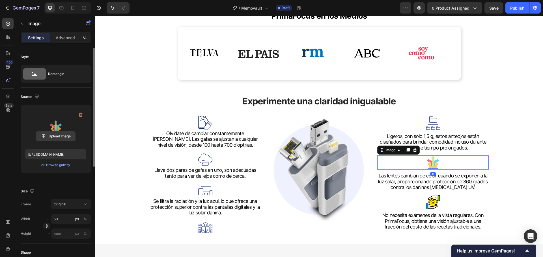
click at [59, 137] on input "file" at bounding box center [55, 137] width 39 height 10
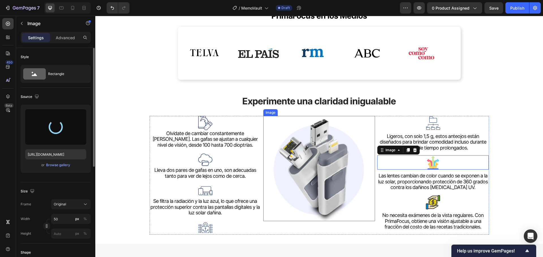
type input "[URL][DOMAIN_NAME]"
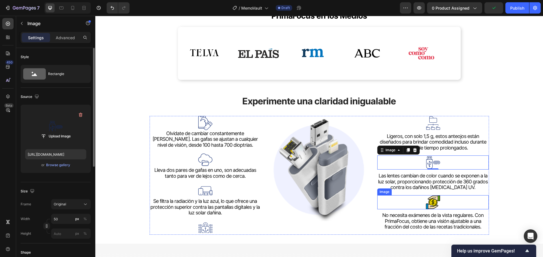
drag, startPoint x: 431, startPoint y: 204, endPoint x: 433, endPoint y: 201, distance: 4.2
click at [433, 201] on img at bounding box center [433, 203] width 14 height 14
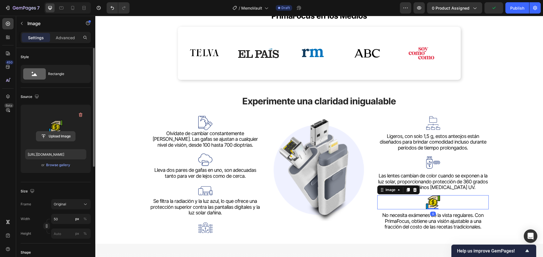
click at [65, 140] on input "file" at bounding box center [55, 137] width 39 height 10
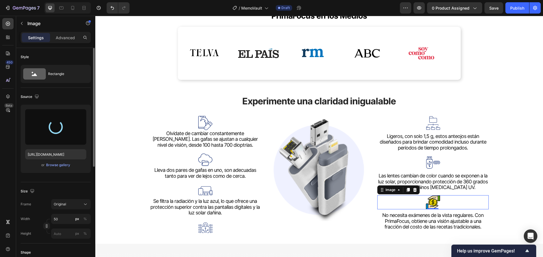
type input "[URL][DOMAIN_NAME]"
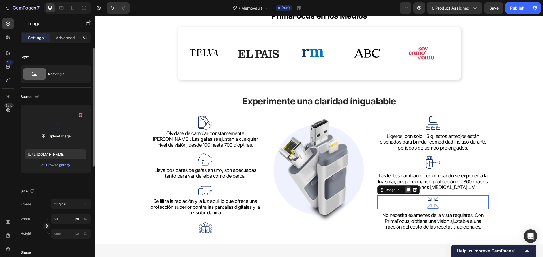
click at [408, 189] on icon at bounding box center [408, 190] width 5 height 5
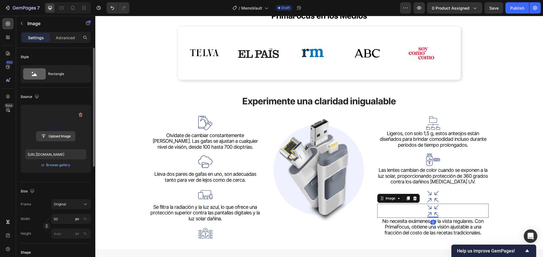
click at [63, 132] on input "file" at bounding box center [55, 137] width 39 height 10
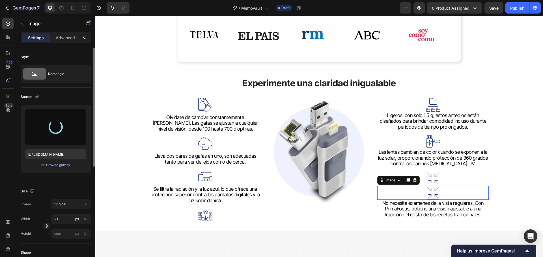
scroll to position [339, 0]
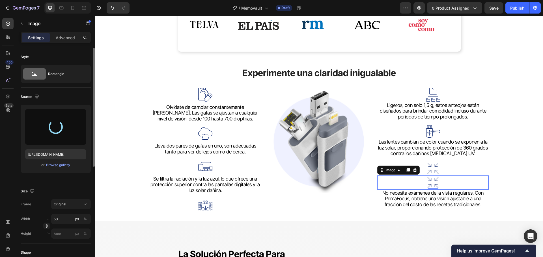
type input "[URL][DOMAIN_NAME]"
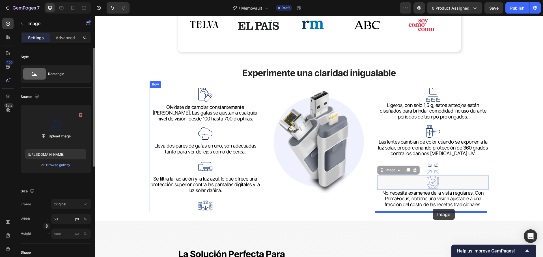
drag, startPoint x: 432, startPoint y: 181, endPoint x: 432, endPoint y: 209, distance: 28.0
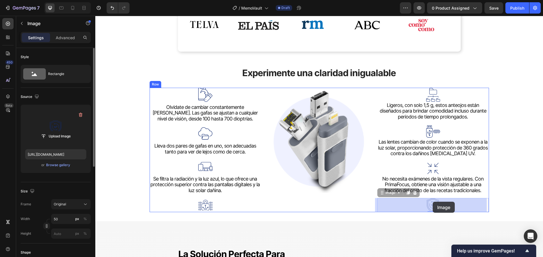
drag, startPoint x: 432, startPoint y: 209, endPoint x: 432, endPoint y: 203, distance: 6.5
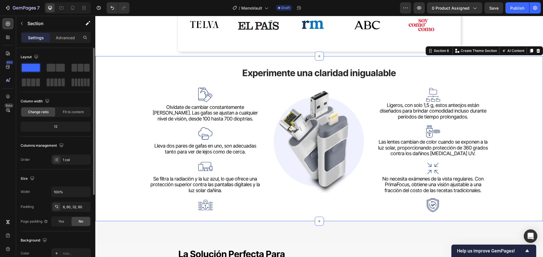
click at [520, 154] on div "Experimente una claridad inigualable Heading Image Olvídate de cambiar constant…" at bounding box center [318, 136] width 413 height 154
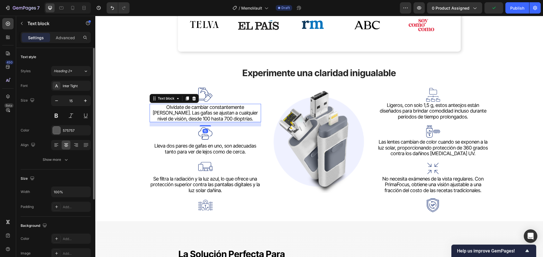
click at [204, 113] on span "Olvídate de cambiar constantemente [PERSON_NAME]. Las gafas se ajustan a cualqu…" at bounding box center [205, 113] width 105 height 18
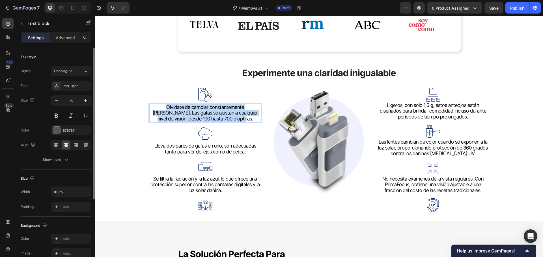
click at [204, 113] on span "Olvídate de cambiar constantemente [PERSON_NAME]. Las gafas se ajustan a cualqu…" at bounding box center [205, 113] width 105 height 18
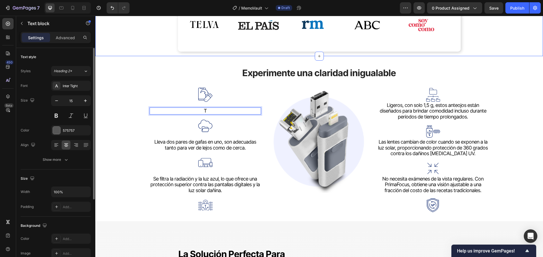
scroll to position [343, 0]
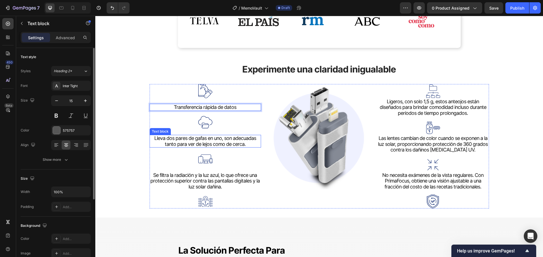
click at [217, 142] on span "Lleva dos pares de gafas en uno, son adecuadas tanto para ver de lejos como de …" at bounding box center [205, 141] width 102 height 12
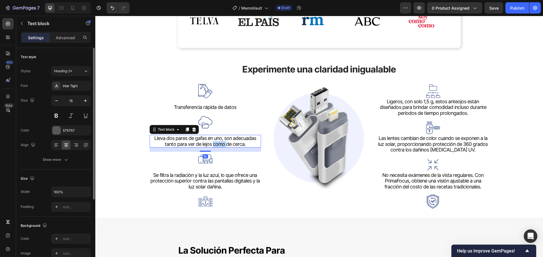
click at [217, 142] on span "Lleva dos pares de gafas en uno, son adecuadas tanto para ver de lejos como de …" at bounding box center [205, 141] width 102 height 12
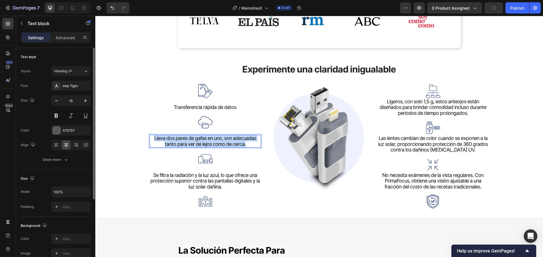
click at [217, 142] on span "Lleva dos pares de gafas en uno, son adecuadas tanto para ver de lejos como de …" at bounding box center [205, 141] width 102 height 12
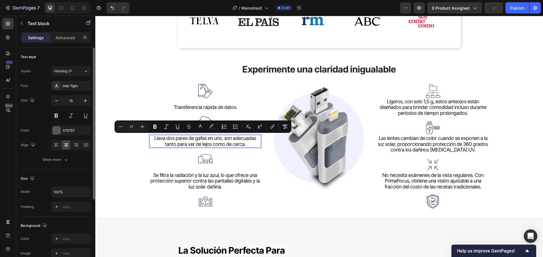
scroll to position [347, 0]
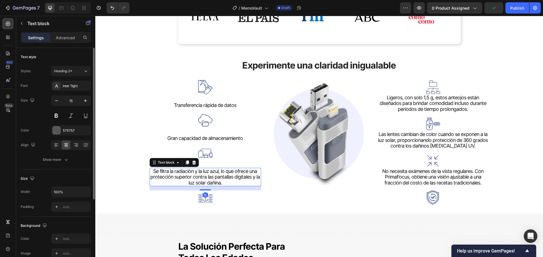
click at [218, 179] on span "Se filtra la radiación y la luz azul, lo que ofrece una protección superior con…" at bounding box center [204, 177] width 109 height 18
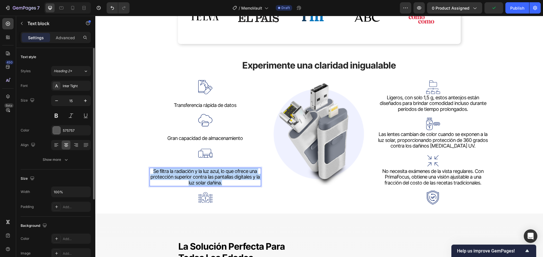
click at [218, 179] on span "Se filtra la radiación y la luz azul, lo que ofrece una protección superior con…" at bounding box center [204, 177] width 109 height 18
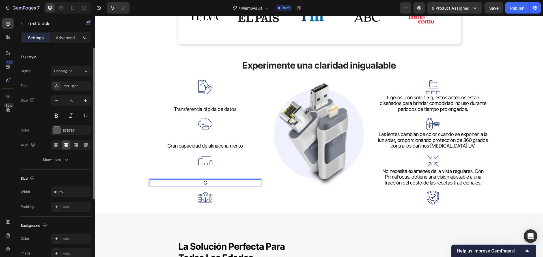
scroll to position [358, 0]
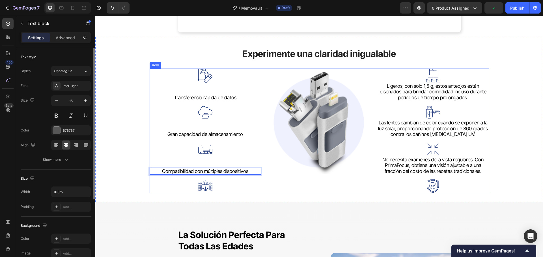
click at [289, 176] on div "Image" at bounding box center [319, 131] width 112 height 125
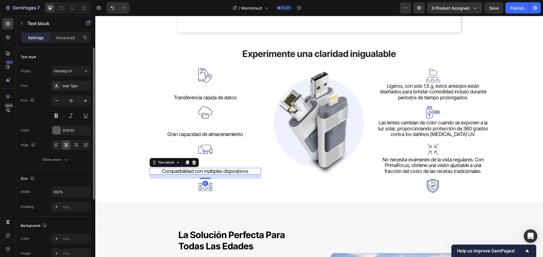
click at [198, 170] on span "Compatibilidad con múltiples dispositivos" at bounding box center [205, 171] width 86 height 6
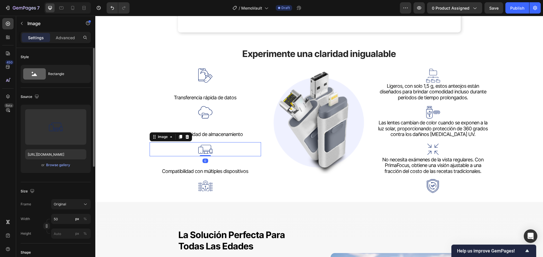
click at [203, 151] on img at bounding box center [205, 149] width 14 height 14
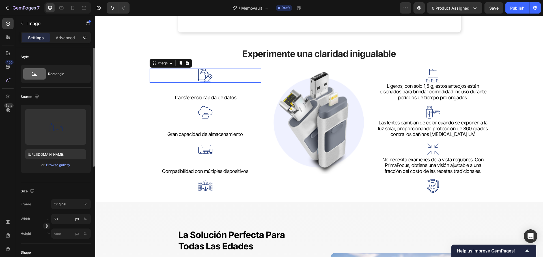
click at [207, 76] on img at bounding box center [205, 76] width 14 height 14
click at [69, 42] on div "Advanced" at bounding box center [65, 37] width 28 height 9
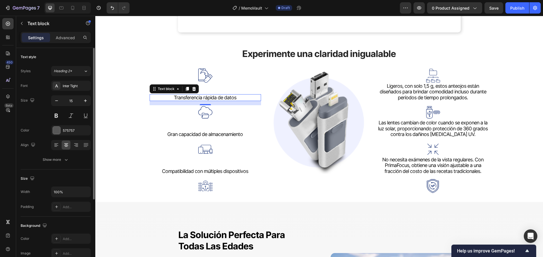
click at [188, 98] on span "Transferencia rápida de datos" at bounding box center [205, 98] width 62 height 6
click at [72, 37] on p "Advanced" at bounding box center [65, 38] width 19 height 6
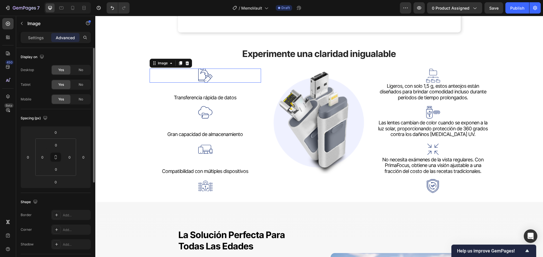
click at [205, 80] on img at bounding box center [205, 76] width 14 height 14
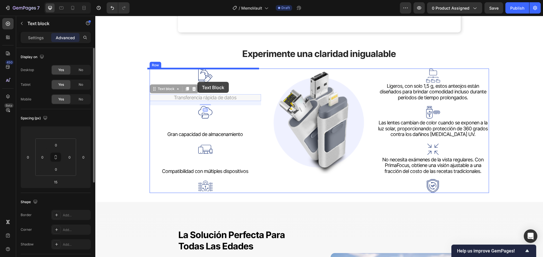
drag, startPoint x: 207, startPoint y: 99, endPoint x: 197, endPoint y: 82, distance: 19.6
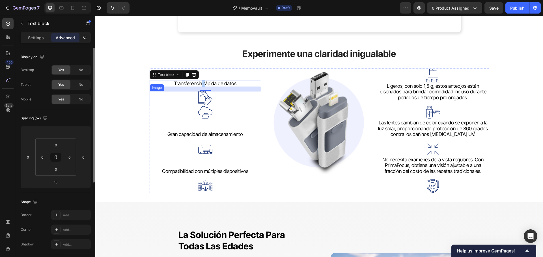
drag, startPoint x: 203, startPoint y: 82, endPoint x: 200, endPoint y: 101, distance: 19.1
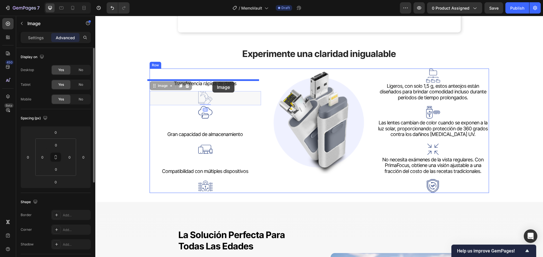
drag, startPoint x: 221, startPoint y: 98, endPoint x: 212, endPoint y: 82, distance: 18.5
type input "15"
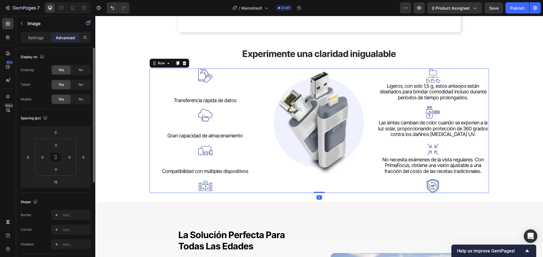
click at [235, 105] on div "Image Transferencia rápida de datos Text block Image Gran capacidad de almacena…" at bounding box center [206, 131] width 112 height 125
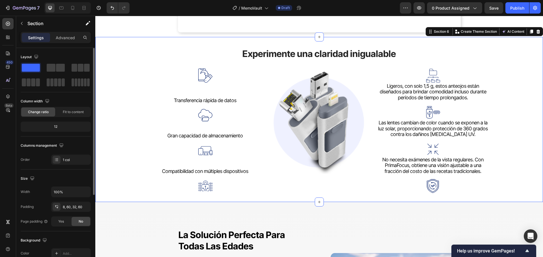
click at [502, 126] on div "Experimente una claridad inigualable Heading Image Transferencia rápida de dato…" at bounding box center [318, 116] width 413 height 154
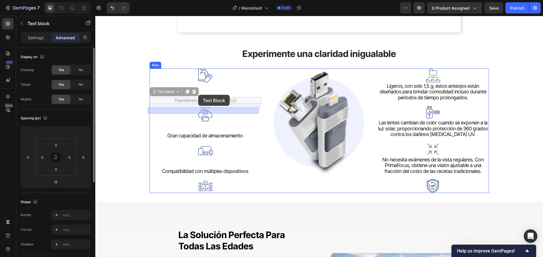
drag, startPoint x: 189, startPoint y: 101, endPoint x: 198, endPoint y: 95, distance: 10.9
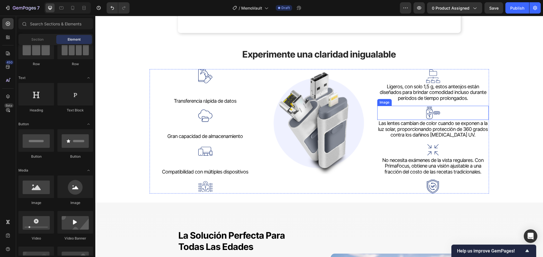
scroll to position [344, 0]
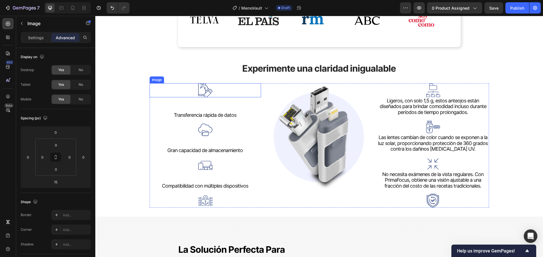
click at [203, 96] on img at bounding box center [205, 90] width 14 height 14
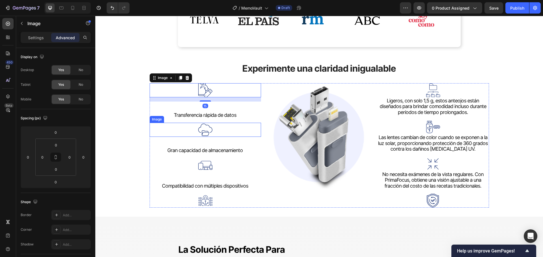
click at [201, 130] on img at bounding box center [205, 130] width 14 height 14
click at [203, 95] on img at bounding box center [205, 90] width 14 height 14
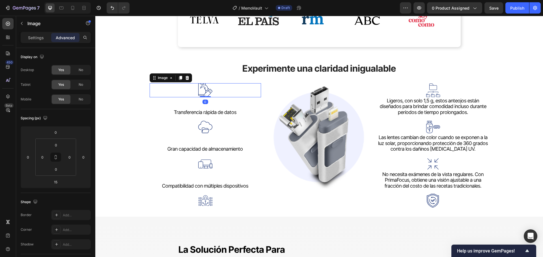
drag, startPoint x: 202, startPoint y: 87, endPoint x: 203, endPoint y: 81, distance: 5.9
click at [203, 81] on div "Experimente una claridad inigualable Heading Image 0 Transferencia rápida de da…" at bounding box center [318, 131] width 413 height 154
type input "0"
click at [227, 103] on div "Image 0 Transferencia rápida de datos Text block Image Gran capacidad de almace…" at bounding box center [206, 145] width 112 height 125
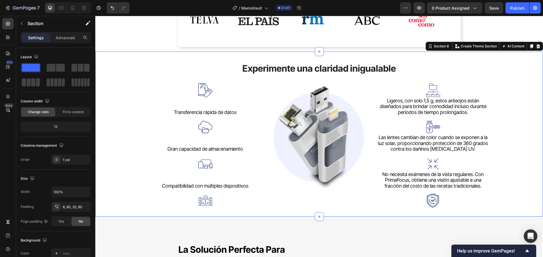
click at [517, 139] on div "Experimente una claridad inigualable Heading Image Transferencia rápida de dato…" at bounding box center [318, 131] width 413 height 154
click at [234, 184] on span "Compatibilidad con múltiples dispositivos" at bounding box center [205, 186] width 86 height 6
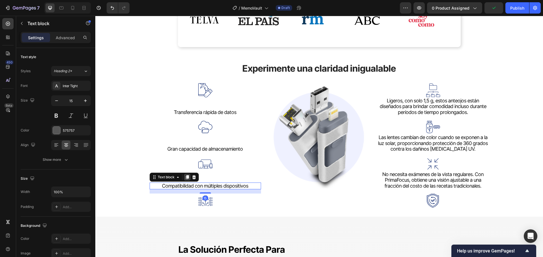
click at [185, 175] on icon at bounding box center [187, 177] width 5 height 5
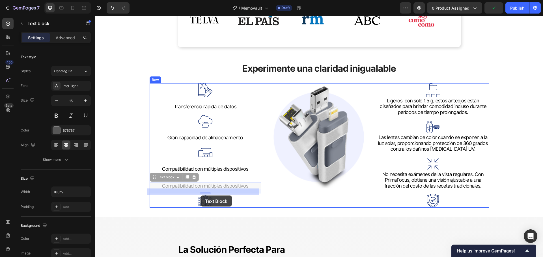
scroll to position [330, 0]
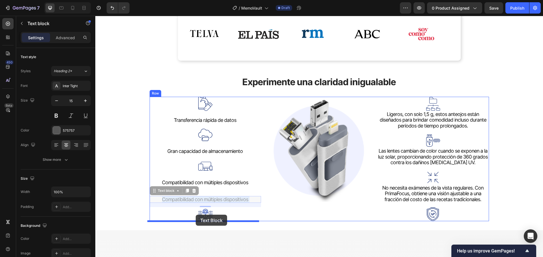
drag, startPoint x: 200, startPoint y: 185, endPoint x: 196, endPoint y: 215, distance: 30.6
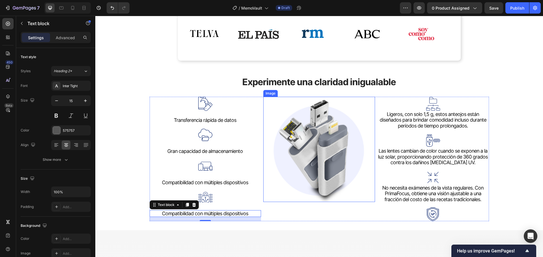
click at [268, 202] on img at bounding box center [319, 149] width 112 height 105
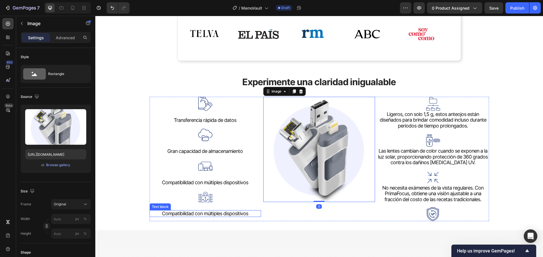
click at [191, 214] on span "Compatibilidad con múltiples dispositivos" at bounding box center [205, 214] width 86 height 6
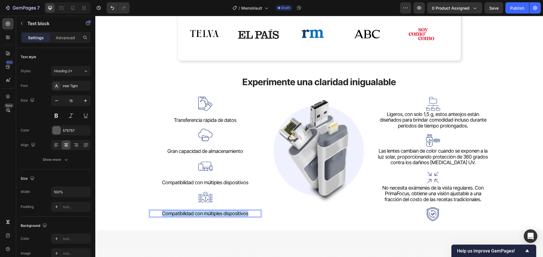
click at [191, 214] on span "Compatibilidad con múltiples dispositivos" at bounding box center [205, 214] width 86 height 6
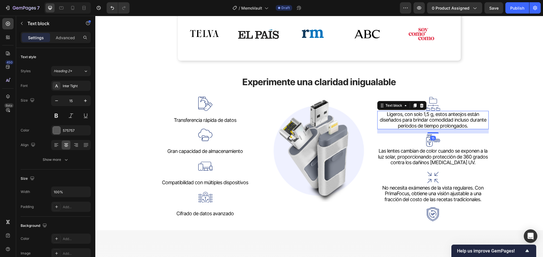
click at [457, 122] on span "Ligeros, con solo 1,5 g, estos anteojos están diseñados para brindar comodidad …" at bounding box center [433, 120] width 107 height 18
click at [307, 158] on img at bounding box center [319, 149] width 112 height 105
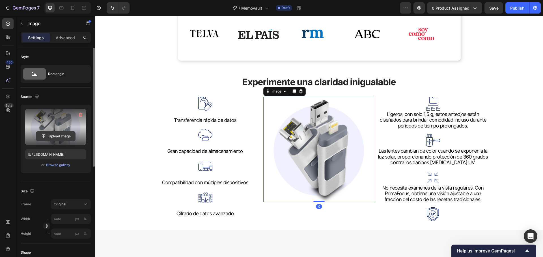
click at [62, 137] on input "file" at bounding box center [55, 137] width 39 height 10
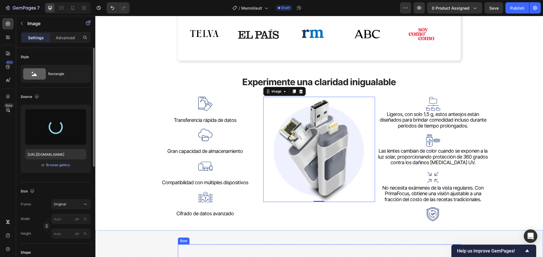
type input "[URL][DOMAIN_NAME]"
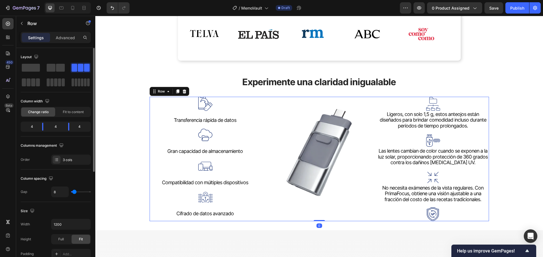
click at [320, 212] on div "Image" at bounding box center [319, 159] width 112 height 125
click at [316, 205] on img at bounding box center [319, 153] width 112 height 112
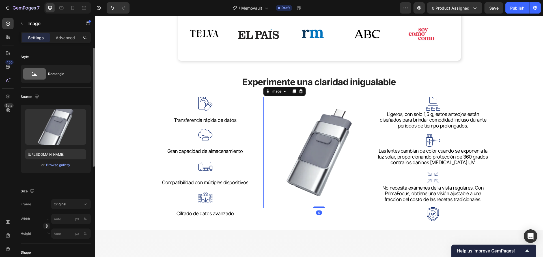
click at [317, 208] on div at bounding box center [318, 208] width 11 height 2
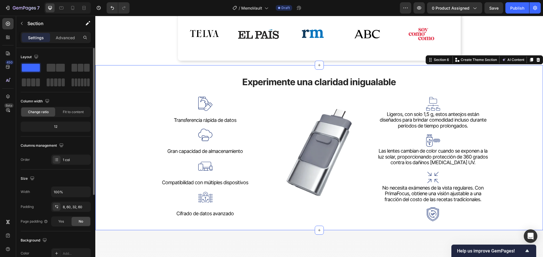
click at [525, 170] on div "Experimente una claridad inigualable Heading Image Transferencia rápida de dato…" at bounding box center [318, 148] width 447 height 166
click at [450, 114] on span "Ligeros, con solo 1,5 g, estos anteojos están diseñados para brindar comodidad …" at bounding box center [433, 120] width 107 height 18
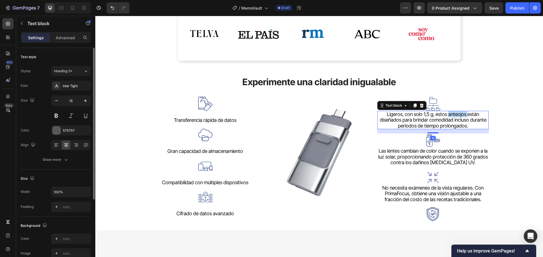
click at [450, 114] on span "Ligeros, con solo 1,5 g, estos anteojos están diseñados para brindar comodidad …" at bounding box center [433, 120] width 107 height 18
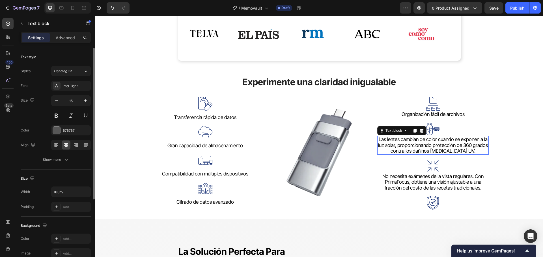
click at [449, 144] on span "Las lentes cambian de color cuando se exponen a la luz solar, proporcionando pr…" at bounding box center [433, 146] width 110 height 18
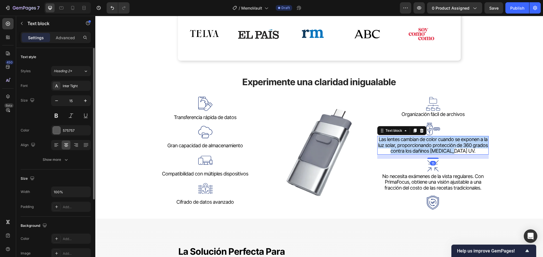
click at [449, 144] on span "Las lentes cambian de color cuando se exponen a la luz solar, proporcionando pr…" at bounding box center [433, 146] width 110 height 18
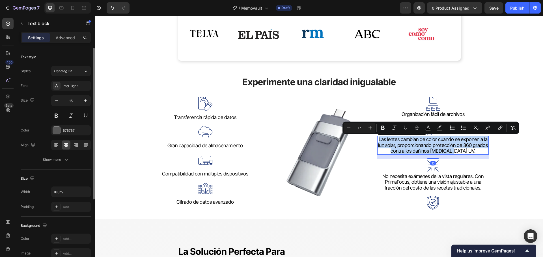
click at [449, 144] on span "Las lentes cambian de color cuando se exponen a la luz solar, proporcionando pr…" at bounding box center [433, 146] width 110 height 18
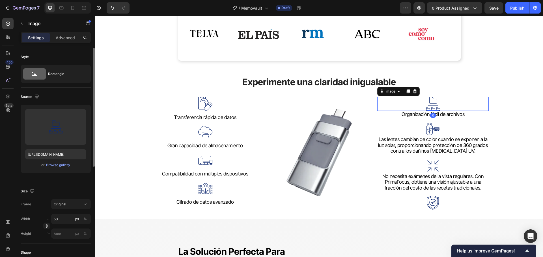
click at [435, 109] on img at bounding box center [433, 104] width 14 height 14
click at [439, 113] on span "Organización fácil de archivos" at bounding box center [432, 114] width 63 height 6
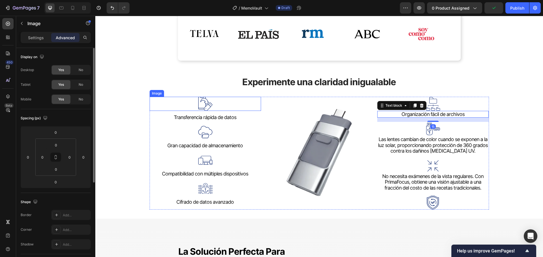
click at [220, 105] on div at bounding box center [206, 104] width 112 height 14
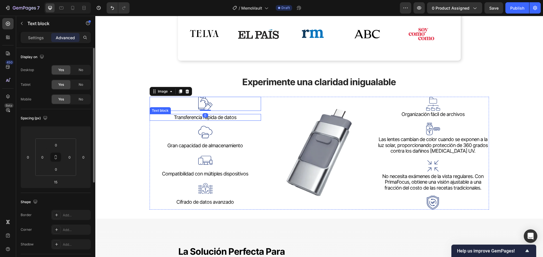
click at [212, 118] on span "Transferencia rápida de datos" at bounding box center [205, 117] width 62 height 6
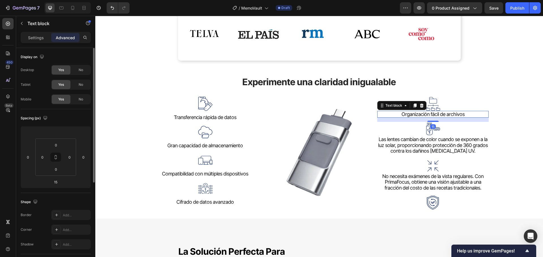
click at [405, 116] on span "Organización fácil de archivos" at bounding box center [432, 114] width 63 height 6
click at [201, 121] on div "Transferencia rápida de datos" at bounding box center [206, 117] width 112 height 7
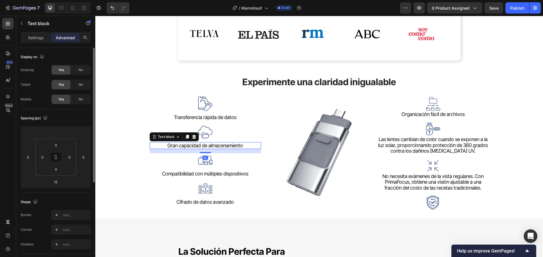
click at [204, 145] on span "Gran capacidad de almacenamiento" at bounding box center [204, 146] width 75 height 6
click at [446, 151] on span "Las lentes cambian de color cuando se exponen a la luz solar, proporcionando pr…" at bounding box center [433, 146] width 110 height 18
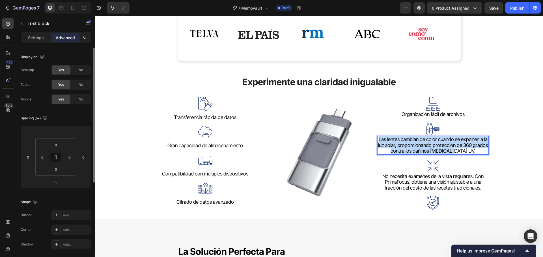
click at [446, 151] on span "Las lentes cambian de color cuando se exponen a la luz solar, proporcionando pr…" at bounding box center [433, 146] width 110 height 18
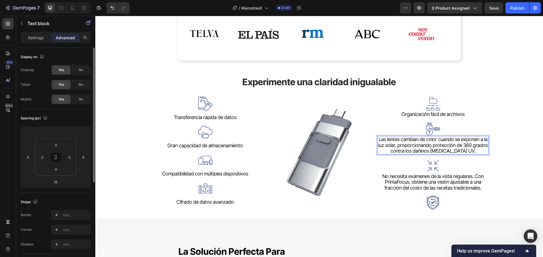
scroll to position [337, 0]
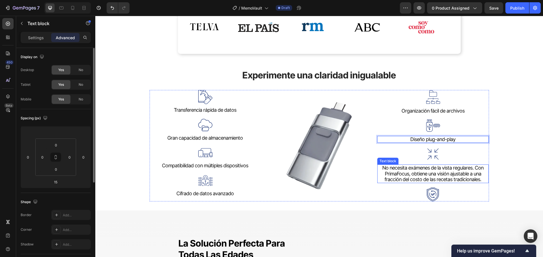
click at [437, 170] on span "No necesita exámenes de la vista regulares. Con PrimaFocus, obtiene una visión …" at bounding box center [432, 174] width 101 height 18
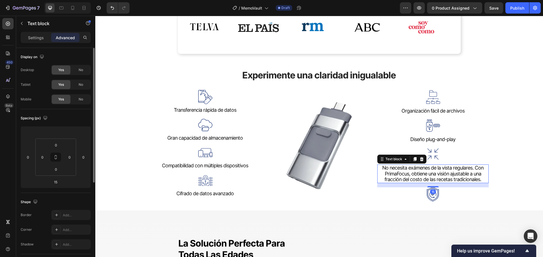
click at [437, 170] on span "No necesita exámenes de la vista regulares. Con PrimaFocus, obtiene una visión …" at bounding box center [432, 174] width 101 height 18
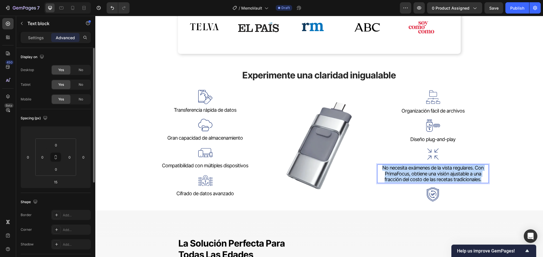
click at [437, 170] on span "No necesita exámenes de la vista regulares. Con PrimaFocus, obtiene una visión …" at bounding box center [432, 174] width 101 height 18
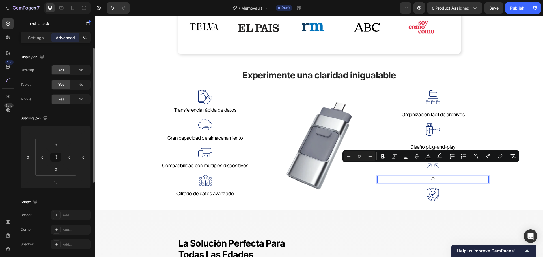
scroll to position [348, 0]
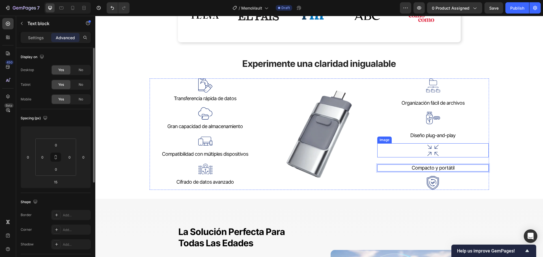
click at [468, 147] on div at bounding box center [433, 151] width 112 height 14
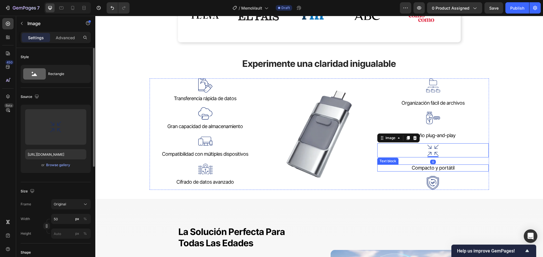
click at [458, 166] on p "Compacto y portátil" at bounding box center [433, 168] width 111 height 6
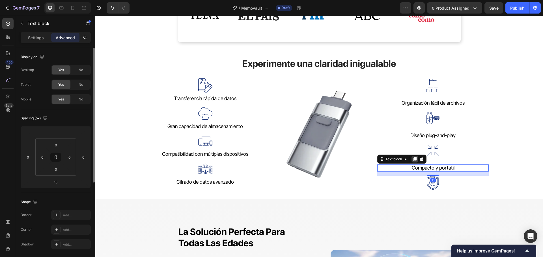
drag, startPoint x: 412, startPoint y: 158, endPoint x: 444, endPoint y: 157, distance: 31.7
click at [413, 158] on icon at bounding box center [414, 159] width 3 height 4
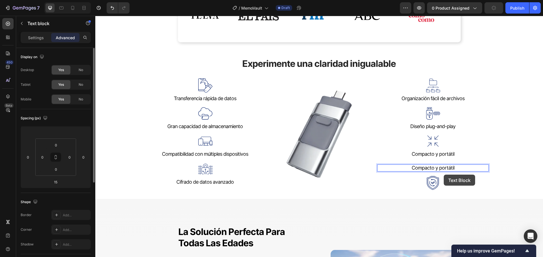
scroll to position [338, 0]
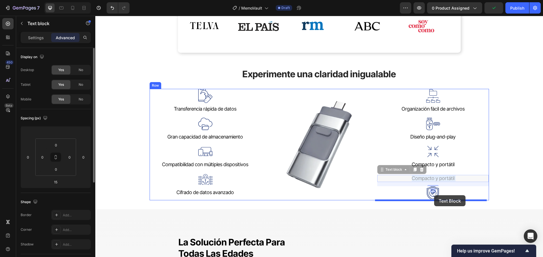
drag, startPoint x: 445, startPoint y: 167, endPoint x: 434, endPoint y: 196, distance: 30.3
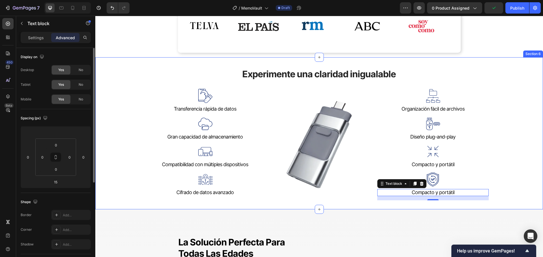
click at [499, 166] on div "Experimente una claridad inigualable Heading Image Transferencia rápida de dato…" at bounding box center [318, 130] width 413 height 141
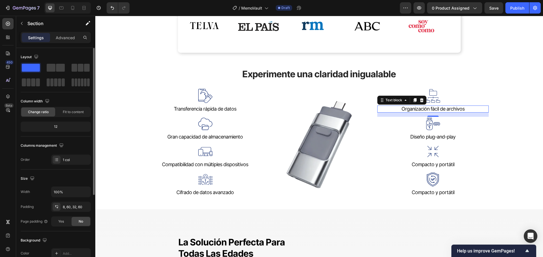
drag, startPoint x: 433, startPoint y: 109, endPoint x: 436, endPoint y: 104, distance: 6.0
click at [433, 109] on span "Organización fácil de archivos" at bounding box center [432, 109] width 63 height 6
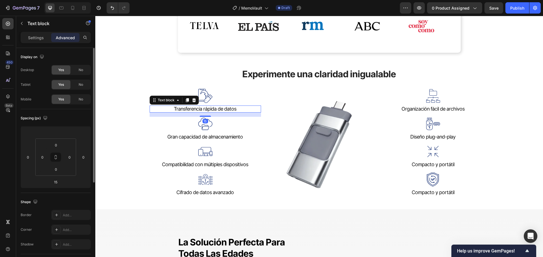
drag, startPoint x: 216, startPoint y: 107, endPoint x: 216, endPoint y: 99, distance: 8.2
click at [216, 107] on span "Transferencia rápida de datos" at bounding box center [205, 109] width 62 height 6
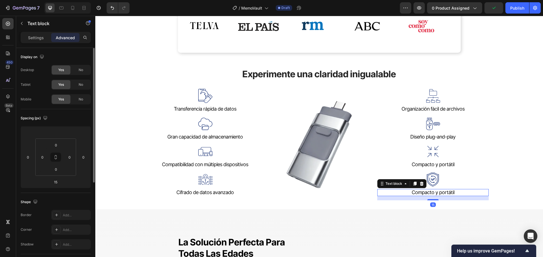
click at [439, 194] on span "Compacto y portátil" at bounding box center [432, 193] width 43 height 6
click at [440, 194] on span "Compacto y portátil" at bounding box center [432, 193] width 43 height 6
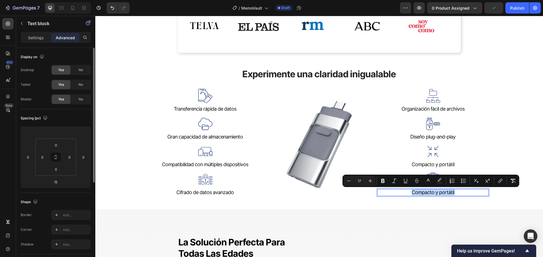
click at [440, 194] on span "Compacto y portátil" at bounding box center [432, 193] width 43 height 6
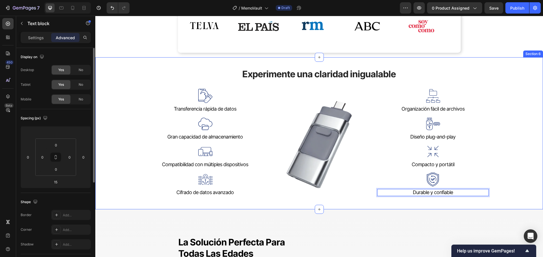
click at [513, 156] on div "Experimente una claridad inigualable Heading Image Transferencia rápida de dato…" at bounding box center [318, 130] width 413 height 141
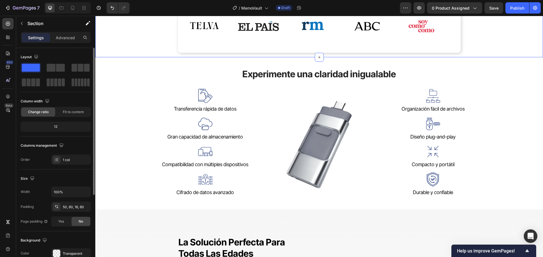
click at [501, 31] on div "PrimaFocus en los Medios Heading Image Image Image Image Image Image Image Imag…" at bounding box center [318, 17] width 413 height 71
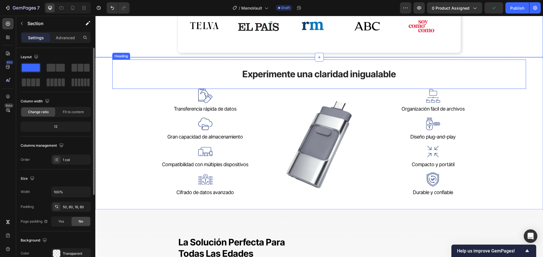
click at [313, 73] on strong "Experimente una claridad inigualable" at bounding box center [318, 74] width 153 height 11
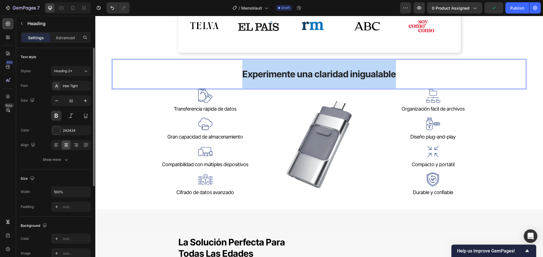
click at [313, 73] on strong "Experimente una claridad inigualable" at bounding box center [318, 74] width 153 height 11
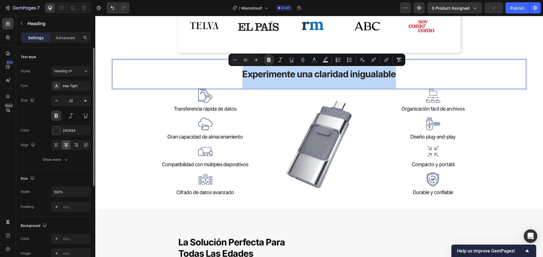
click at [313, 73] on strong "Experimente una claridad inigualable" at bounding box center [318, 74] width 153 height 11
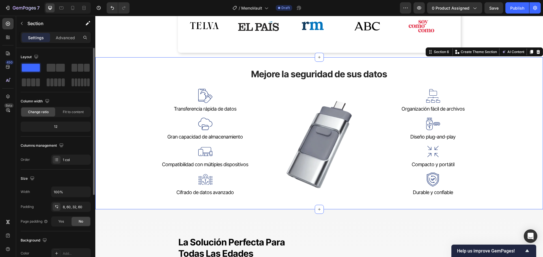
click at [486, 115] on div "⁠⁠⁠⁠⁠⁠⁠ Mejore la seguridad de sus datos Heading Image Transferencia rápida de …" at bounding box center [318, 130] width 413 height 141
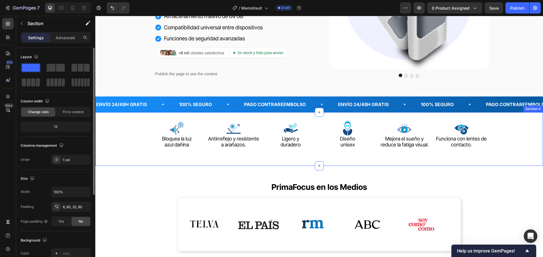
scroll to position [197, 0]
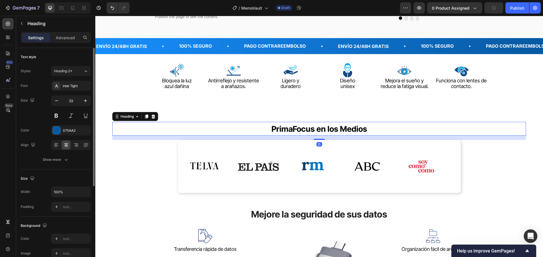
click at [293, 133] on span "PrimaFocus en los Medios" at bounding box center [319, 129] width 96 height 10
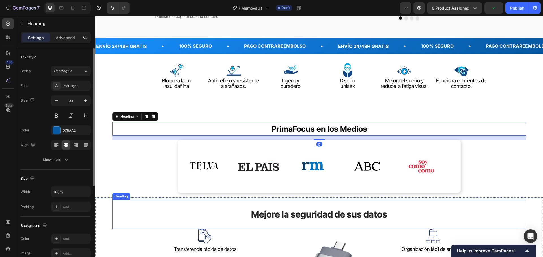
click at [317, 213] on strong "Mejore la seguridad de sus datos" at bounding box center [319, 214] width 136 height 11
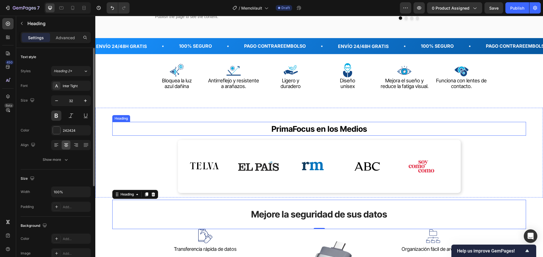
click at [309, 130] on span "PrimaFocus en los Medios" at bounding box center [319, 129] width 96 height 10
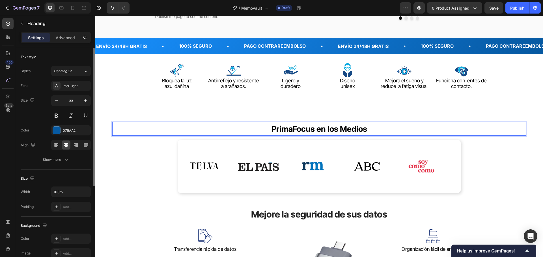
click at [297, 130] on span "PrimaFocus en los Medios" at bounding box center [319, 129] width 96 height 10
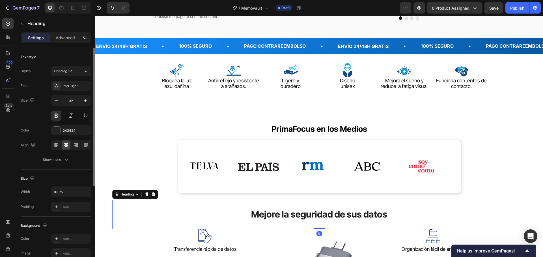
click at [313, 215] on strong "Mejore la seguridad de sus datos" at bounding box center [319, 214] width 136 height 11
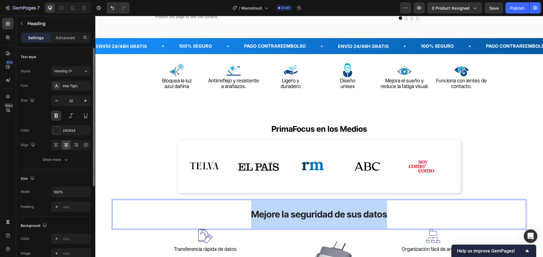
click at [313, 215] on strong "Mejore la seguridad de sus datos" at bounding box center [319, 214] width 136 height 11
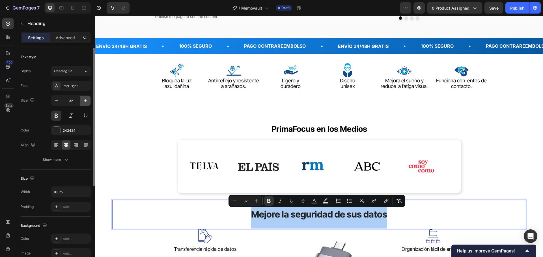
click at [83, 99] on icon "button" at bounding box center [86, 101] width 6 height 6
type input "33"
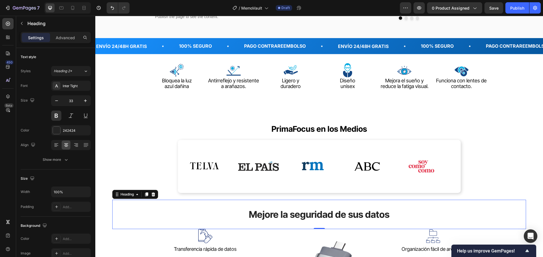
drag, startPoint x: 237, startPoint y: 206, endPoint x: 277, endPoint y: 215, distance: 40.8
click at [277, 215] on strong "Mejore la seguridad de sus datos" at bounding box center [319, 214] width 140 height 11
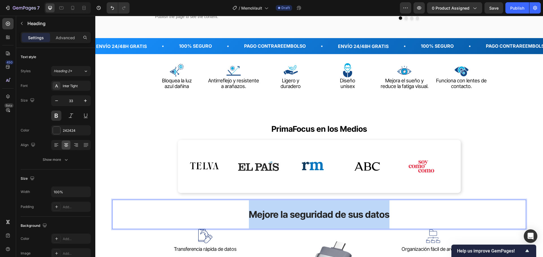
click at [277, 215] on strong "Mejore la seguridad de sus datos" at bounding box center [319, 214] width 140 height 11
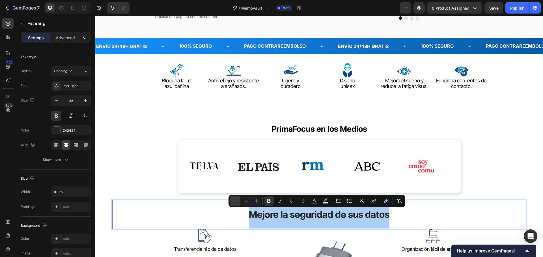
click at [232, 201] on icon "Editor contextual toolbar" at bounding box center [235, 201] width 6 height 6
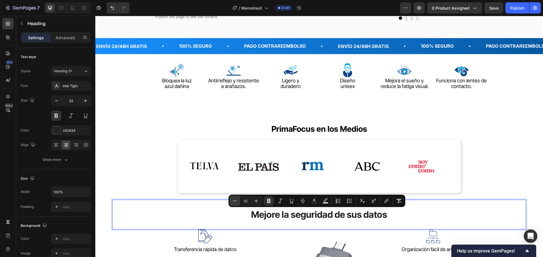
click at [232, 201] on icon "Editor contextual toolbar" at bounding box center [235, 201] width 6 height 6
type input "29"
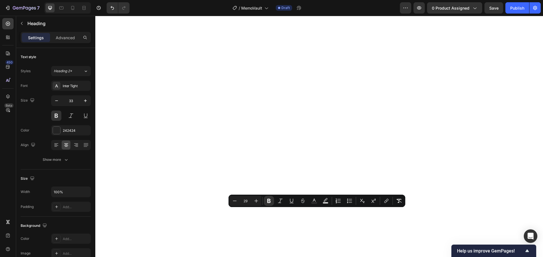
click at [232, 201] on icon "Editor contextual toolbar" at bounding box center [235, 201] width 6 height 6
type input "28"
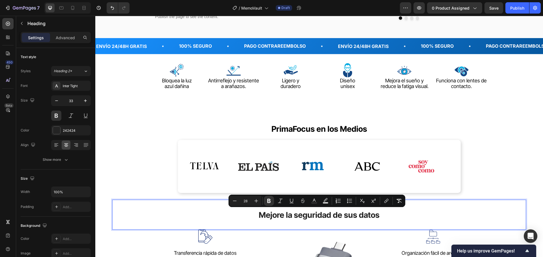
click at [494, 202] on p "Mejore la seguridad de sus datos" at bounding box center [319, 215] width 412 height 29
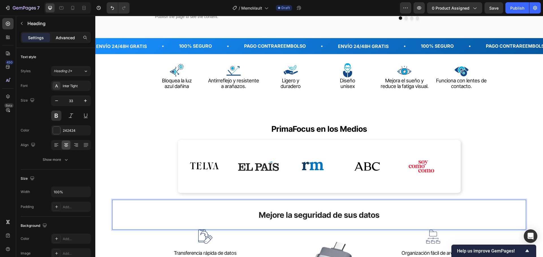
click at [64, 38] on p "Advanced" at bounding box center [65, 38] width 19 height 6
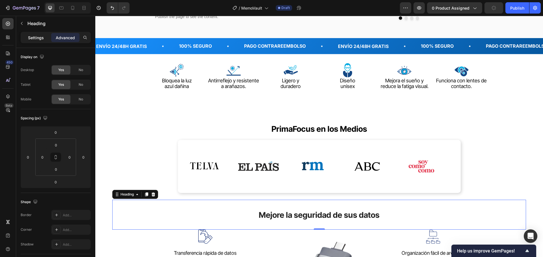
click at [36, 39] on p "Settings" at bounding box center [36, 38] width 16 height 6
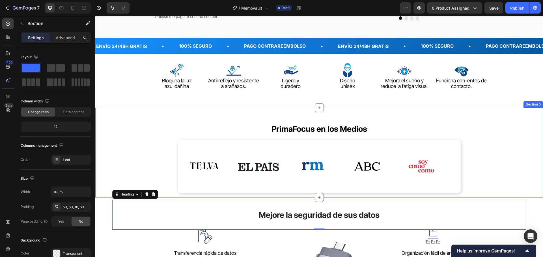
click at [513, 147] on div "⁠⁠⁠⁠⁠⁠⁠ PrimaFocus en los Medios Heading Image Image Image Image Image Image Im…" at bounding box center [318, 157] width 413 height 71
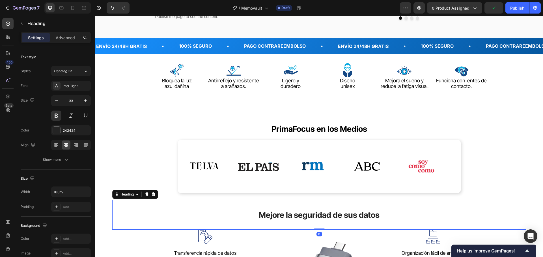
click at [331, 215] on strong "Mejore la seguridad de sus datos" at bounding box center [319, 216] width 121 height 10
click at [64, 30] on div "Heading" at bounding box center [52, 23] width 73 height 15
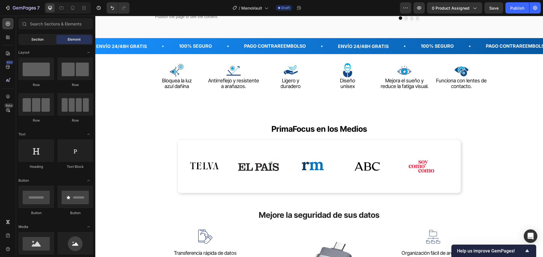
click at [29, 37] on div "Section" at bounding box center [38, 39] width 36 height 9
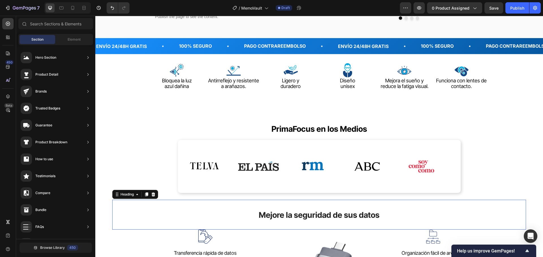
click at [291, 212] on strong "Mejore la seguridad de sus datos" at bounding box center [319, 216] width 121 height 10
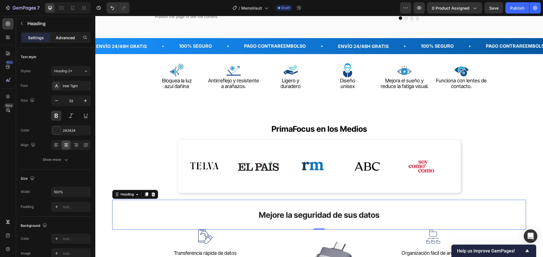
click at [63, 40] on div "Advanced" at bounding box center [65, 37] width 28 height 9
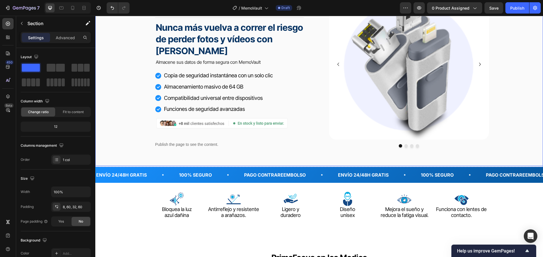
scroll to position [55, 0]
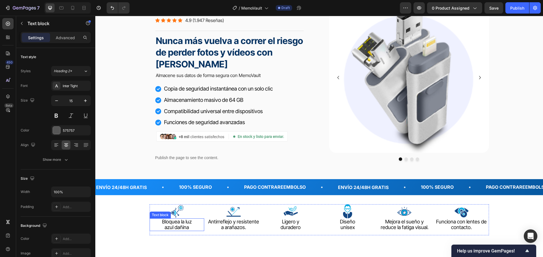
click at [174, 226] on span "azul dañina" at bounding box center [176, 228] width 24 height 6
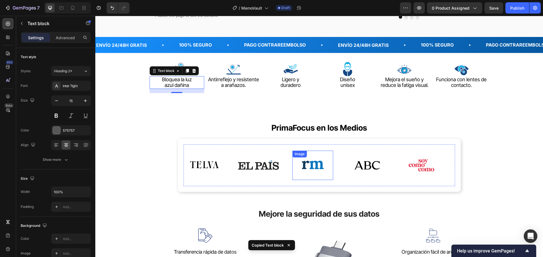
scroll to position [225, 0]
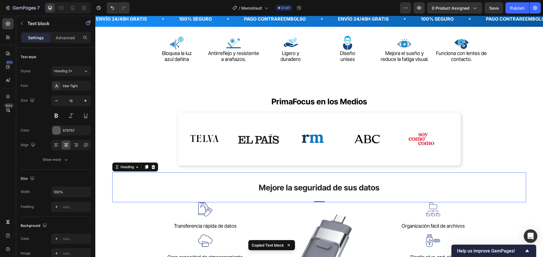
click at [324, 188] on strong "Mejore la seguridad de sus datos" at bounding box center [319, 188] width 121 height 10
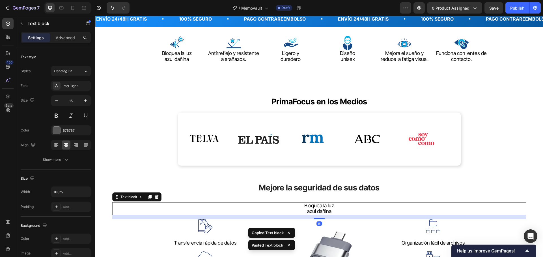
click at [313, 209] on span "azul dañina" at bounding box center [319, 212] width 24 height 6
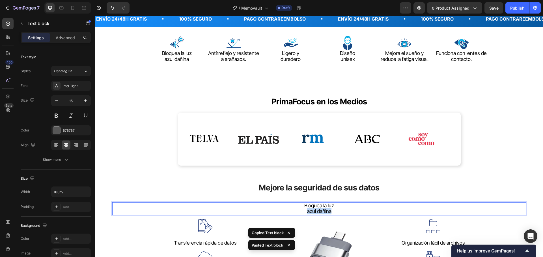
click at [313, 209] on span "azul dañina" at bounding box center [319, 212] width 24 height 6
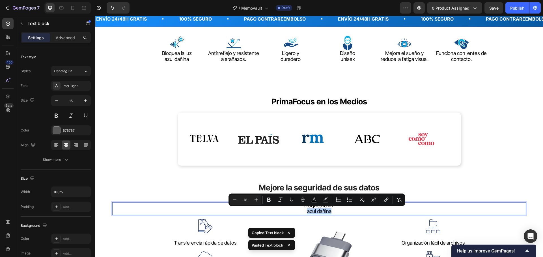
click at [313, 209] on span "azul dañina" at bounding box center [319, 212] width 24 height 6
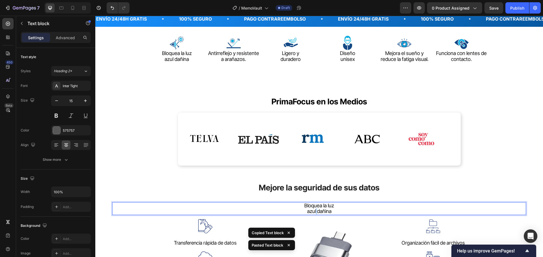
click at [313, 209] on span "azul dañina" at bounding box center [319, 212] width 24 height 6
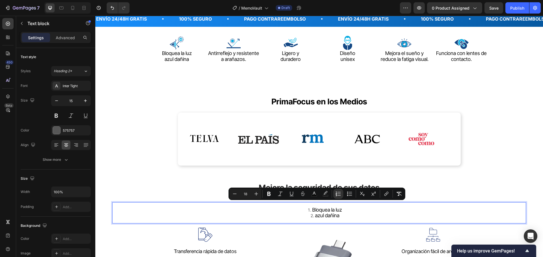
click at [324, 211] on span "Bloquea la luz" at bounding box center [327, 210] width 30 height 6
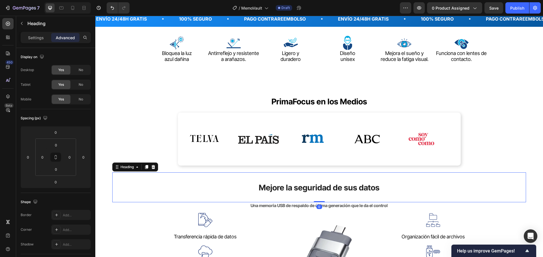
click at [345, 190] on strong "Mejore la seguridad de sus datos" at bounding box center [319, 188] width 121 height 10
click at [32, 38] on p "Settings" at bounding box center [36, 38] width 16 height 6
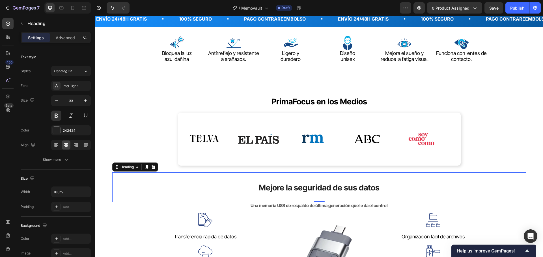
click at [154, 167] on icon at bounding box center [153, 167] width 4 height 4
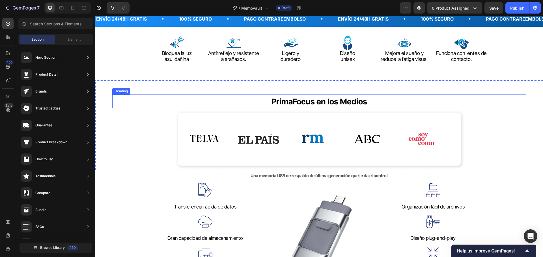
click at [320, 104] on span "PrimaFocus en los Medios" at bounding box center [319, 102] width 96 height 10
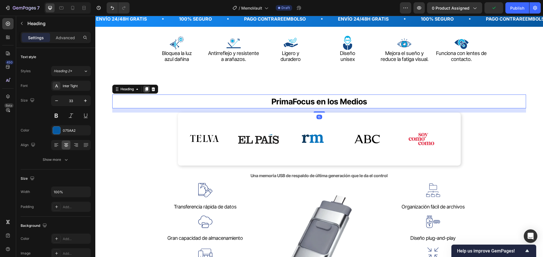
click at [147, 91] on icon at bounding box center [146, 89] width 5 height 5
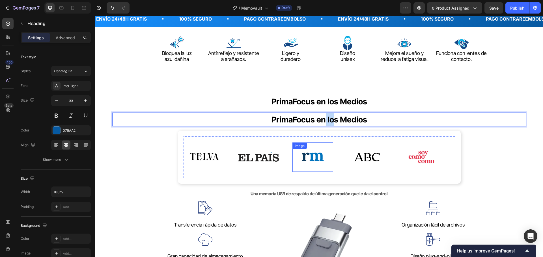
drag, startPoint x: 330, startPoint y: 121, endPoint x: 350, endPoint y: 134, distance: 23.5
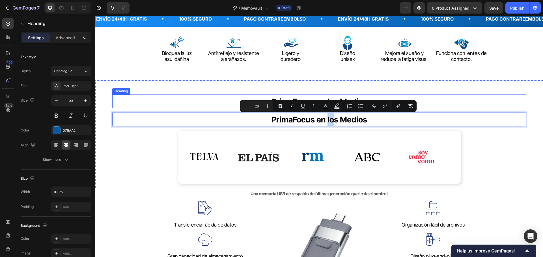
click at [410, 92] on div "⁠⁠⁠⁠⁠⁠⁠ PrimaFocus en los Medios Heading PrimaFocus en los Medios Heading 15 Im…" at bounding box center [318, 135] width 447 height 108
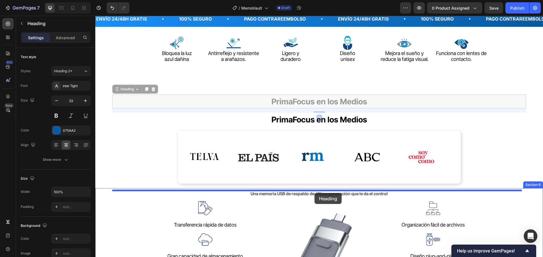
drag, startPoint x: 332, startPoint y: 102, endPoint x: 314, endPoint y: 193, distance: 92.7
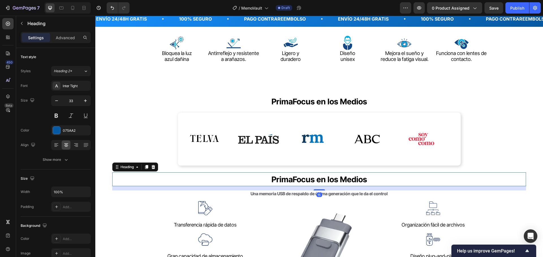
click at [500, 184] on h2 "PrimaFocus en los Medios" at bounding box center [318, 180] width 413 height 14
click at [353, 179] on span "PrimaFocus en los Medios" at bounding box center [319, 180] width 96 height 10
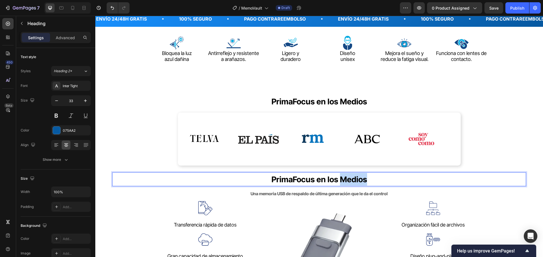
click at [353, 179] on span "PrimaFocus en los Medios" at bounding box center [319, 180] width 96 height 10
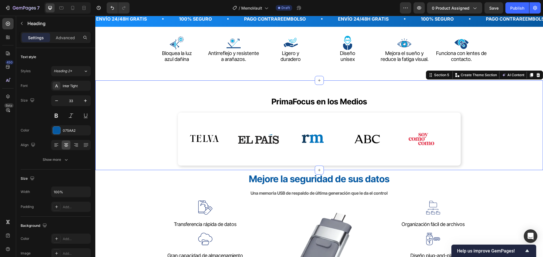
click at [517, 160] on div "⁠⁠⁠⁠⁠⁠⁠ PrimaFocus en los Medios Heading Image Image Image Image Image Image Im…" at bounding box center [318, 130] width 413 height 71
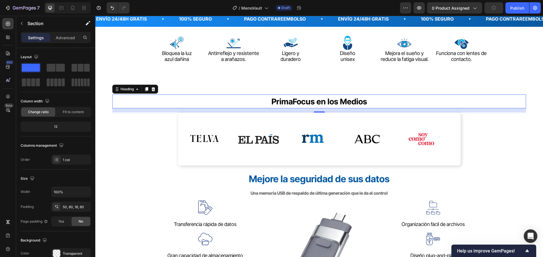
click at [304, 103] on span "PrimaFocus en los Medios" at bounding box center [319, 102] width 96 height 10
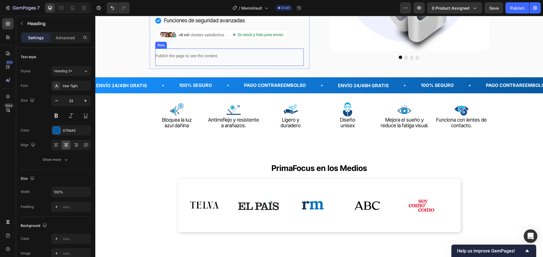
scroll to position [170, 0]
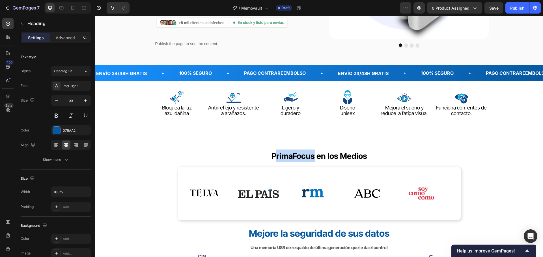
drag, startPoint x: 312, startPoint y: 158, endPoint x: 274, endPoint y: 157, distance: 38.2
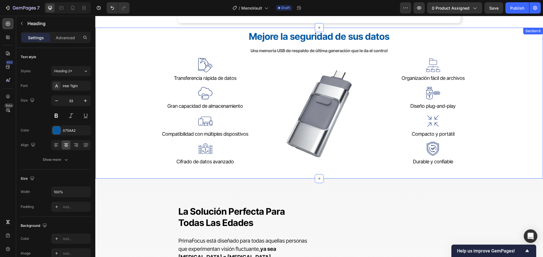
scroll to position [367, 0]
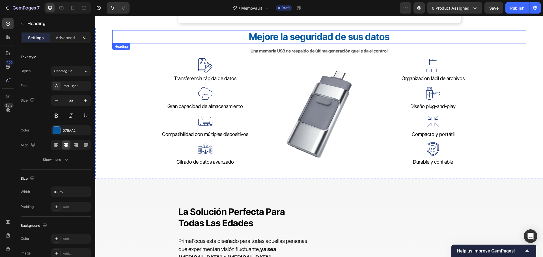
click at [324, 40] on strong "Mejore la seguridad de sus datos" at bounding box center [319, 36] width 140 height 11
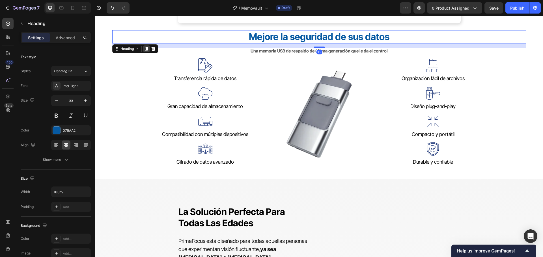
click at [145, 48] on icon at bounding box center [146, 49] width 5 height 5
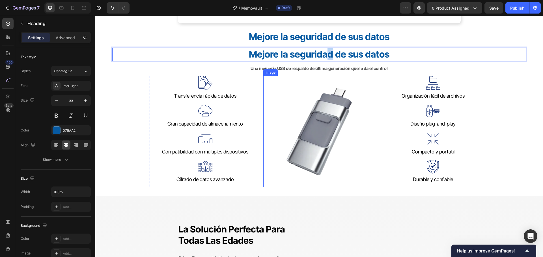
drag, startPoint x: 325, startPoint y: 56, endPoint x: 386, endPoint y: 86, distance: 68.1
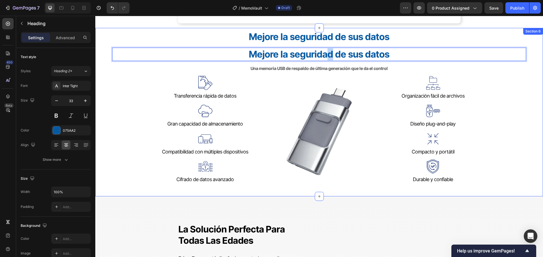
click at [469, 40] on h2 "Mejore la seguridad de sus datos" at bounding box center [318, 36] width 413 height 13
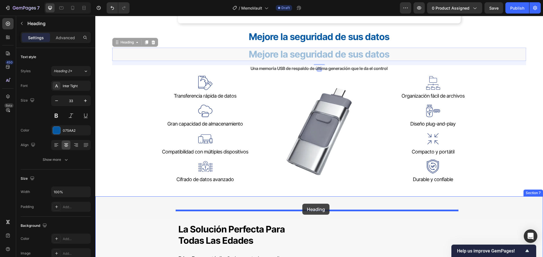
drag, startPoint x: 442, startPoint y: 51, endPoint x: 302, endPoint y: 204, distance: 207.2
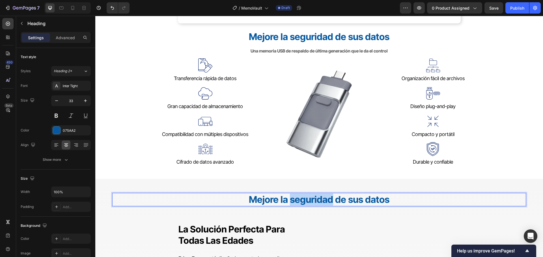
click at [298, 199] on strong "Mejore la seguridad de sus datos" at bounding box center [319, 199] width 140 height 11
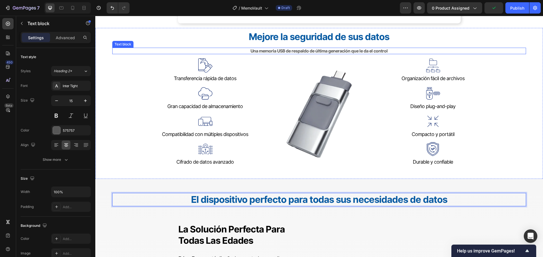
click at [277, 54] on p "Una memoria USB de respaldo de última generación que le da el control" at bounding box center [319, 51] width 412 height 6
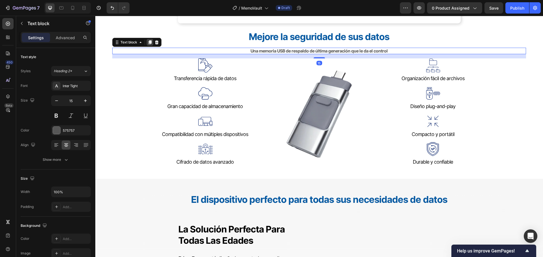
click at [150, 42] on icon at bounding box center [149, 42] width 3 height 4
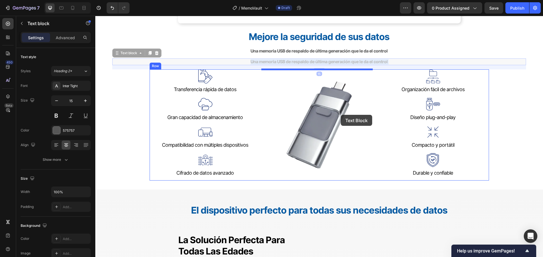
drag, startPoint x: 326, startPoint y: 61, endPoint x: 387, endPoint y: 99, distance: 72.2
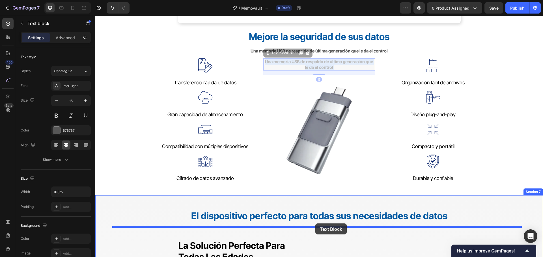
drag, startPoint x: 347, startPoint y: 65, endPoint x: 315, endPoint y: 224, distance: 162.0
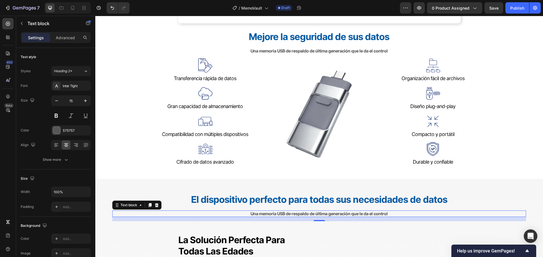
click at [347, 215] on strong "Una memoria USB de respaldo de última generación que le da el control" at bounding box center [318, 213] width 137 height 5
click at [347, 214] on strong "Una memoria USB de respaldo de última generación que le da el control" at bounding box center [318, 213] width 137 height 5
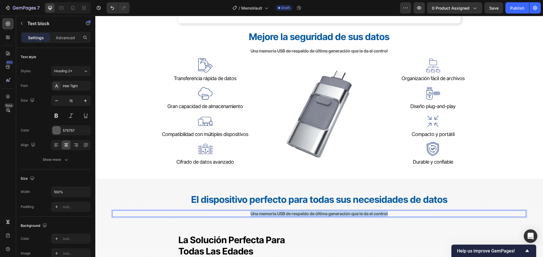
click at [347, 214] on strong "Una memoria USB de respaldo de última generación que le da el control" at bounding box center [318, 213] width 137 height 5
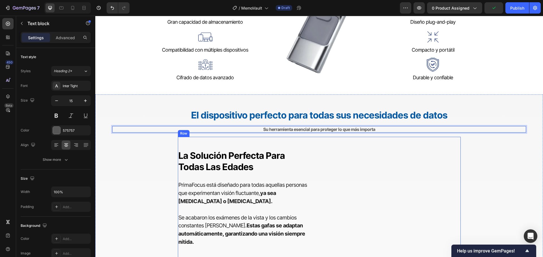
scroll to position [452, 0]
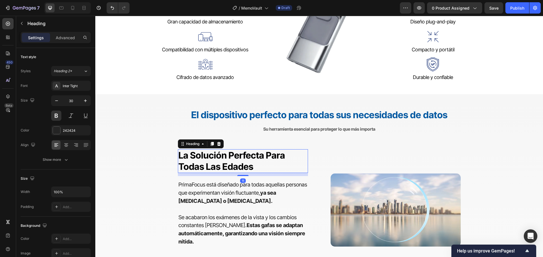
click at [232, 166] on span "la solución perfecta para todas las edades" at bounding box center [231, 161] width 107 height 22
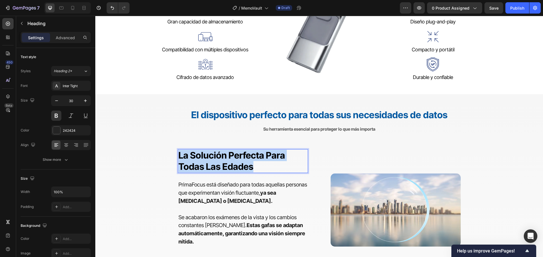
click at [232, 166] on span "la solución perfecta para todas las edades" at bounding box center [231, 161] width 107 height 22
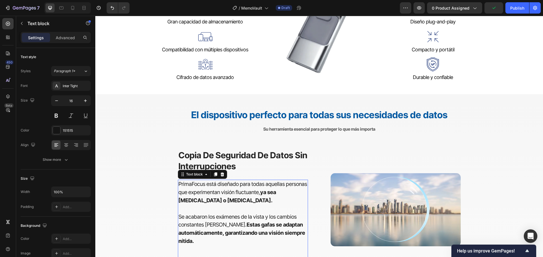
click at [210, 208] on p "PrimaFocus está diseñado para todas aquellas personas que experimentan visión f…" at bounding box center [242, 197] width 129 height 33
click at [211, 209] on p "PrimaFocus está diseñado para todas aquellas personas que experimentan visión f…" at bounding box center [242, 197] width 129 height 33
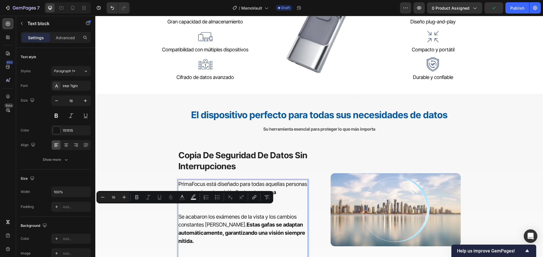
click at [212, 209] on p "PrimaFocus está diseñado para todas aquellas personas que experimentan visión f…" at bounding box center [242, 197] width 129 height 33
type input "19"
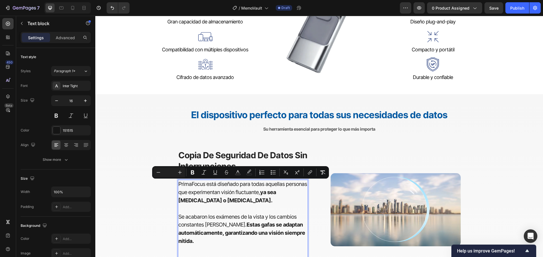
scroll to position [457, 0]
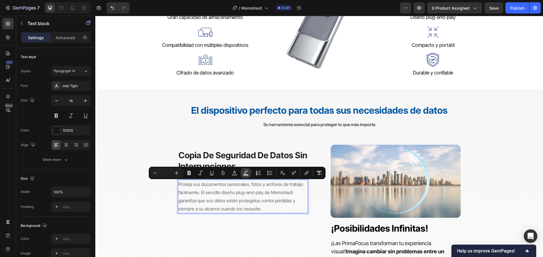
drag, startPoint x: 243, startPoint y: 174, endPoint x: 243, endPoint y: 177, distance: 3.7
click at [243, 174] on icon "Editor contextual toolbar" at bounding box center [246, 173] width 6 height 6
type input "000000"
type input "77"
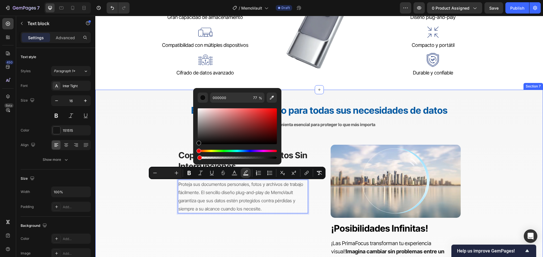
type input "1"
drag, startPoint x: 331, startPoint y: 173, endPoint x: 160, endPoint y: 164, distance: 170.9
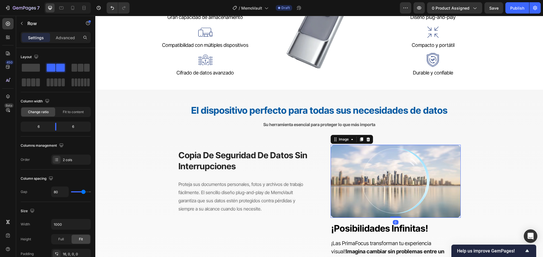
click at [390, 174] on img at bounding box center [395, 181] width 130 height 73
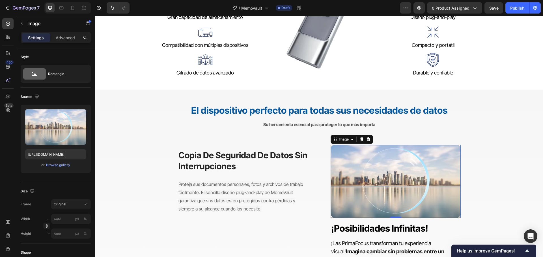
click at [392, 189] on img at bounding box center [395, 181] width 130 height 73
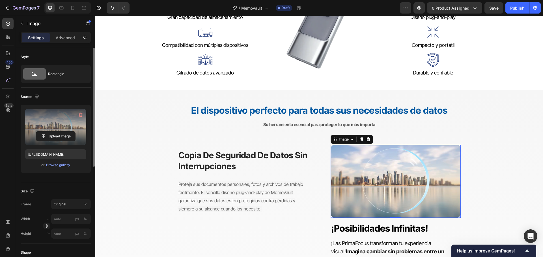
click at [42, 131] on label at bounding box center [55, 127] width 61 height 36
click at [42, 132] on input "file" at bounding box center [55, 137] width 39 height 10
type input "C:\fakepath\MS0xOS5qcGc-h_960.avif"
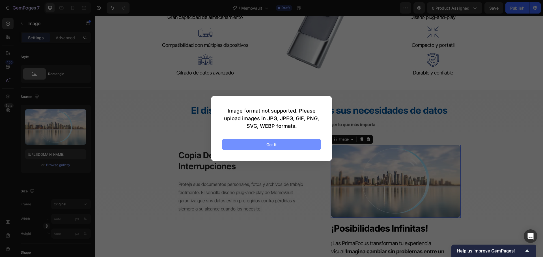
click at [274, 144] on div "Got it" at bounding box center [271, 145] width 10 height 6
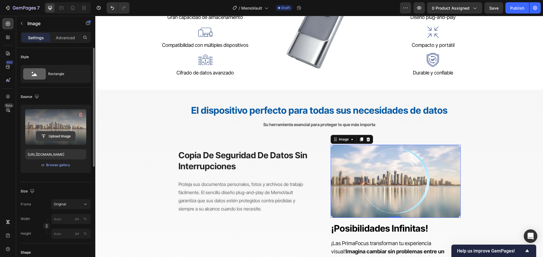
click at [57, 136] on input "file" at bounding box center [55, 137] width 39 height 10
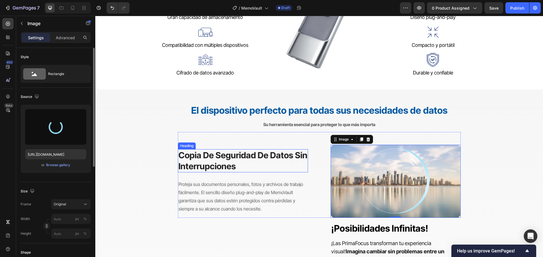
type input "https://cdn.shopify.com/s/files/1/0570/6013/0919/files/gempages_522072802015052…"
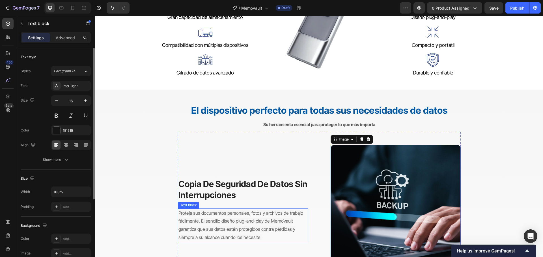
click at [239, 215] on span "Proteja sus documentos personales, fotos y archivos de trabajo fácilmente. El s…" at bounding box center [240, 226] width 125 height 30
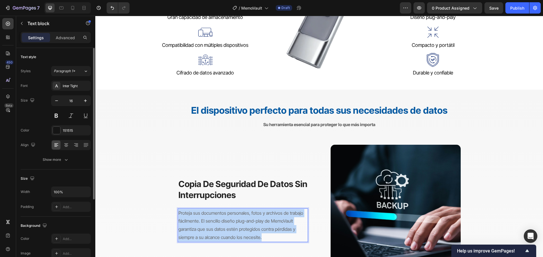
click at [239, 215] on span "Proteja sus documentos personales, fotos y archivos de trabajo fácilmente. El s…" at bounding box center [240, 226] width 125 height 30
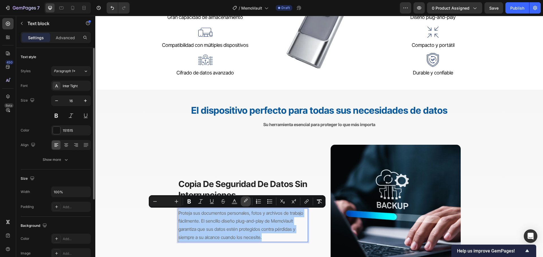
click at [249, 200] on button "color" at bounding box center [246, 202] width 10 height 10
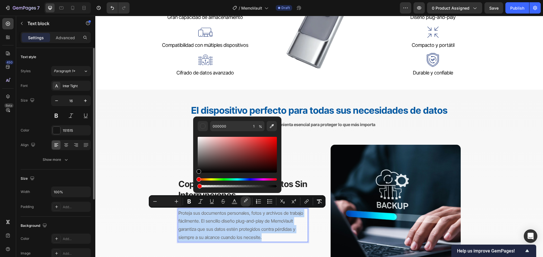
click at [299, 220] on p "Proteja sus documentos personales, fotos y archivos de trabajo fácilmente. El s…" at bounding box center [242, 225] width 129 height 33
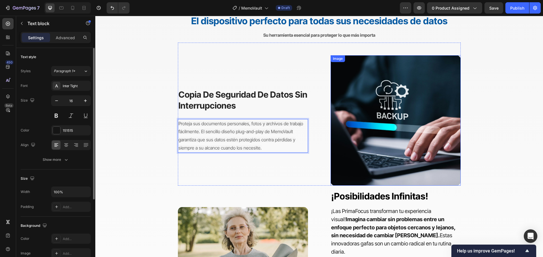
scroll to position [626, 0]
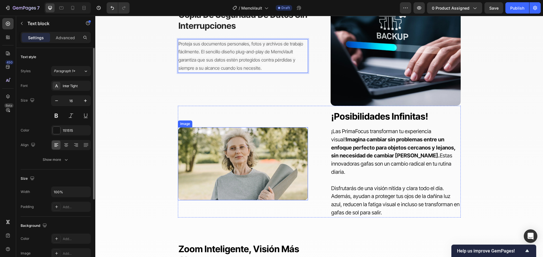
click at [271, 153] on img at bounding box center [243, 163] width 130 height 73
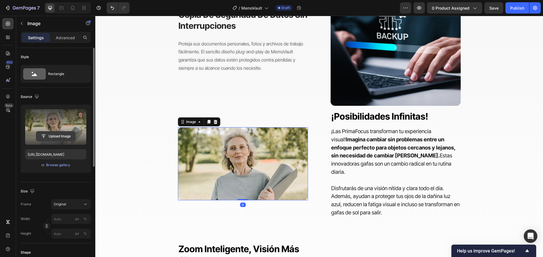
click at [52, 134] on input "file" at bounding box center [55, 137] width 39 height 10
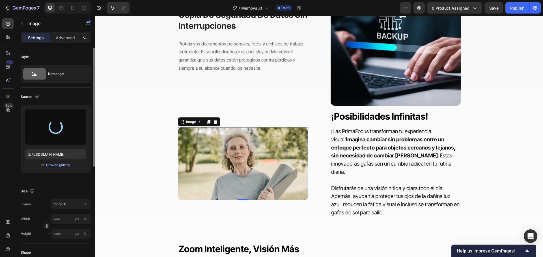
type input "https://cdn.shopify.com/s/files/1/0570/6013/0919/files/gempages_522072802015052…"
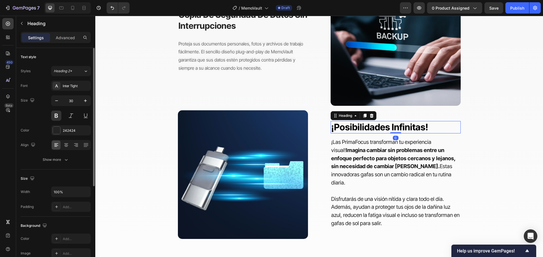
click at [407, 129] on span "¡posibilidades infinitas!" at bounding box center [379, 127] width 97 height 11
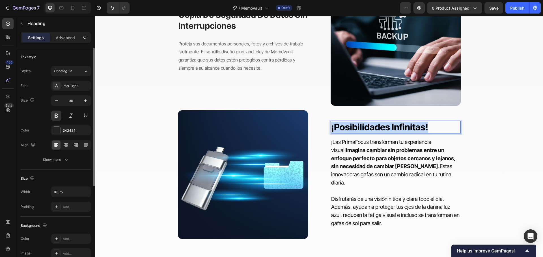
click at [408, 129] on span "¡posibilidades infinitas!" at bounding box center [379, 127] width 97 height 11
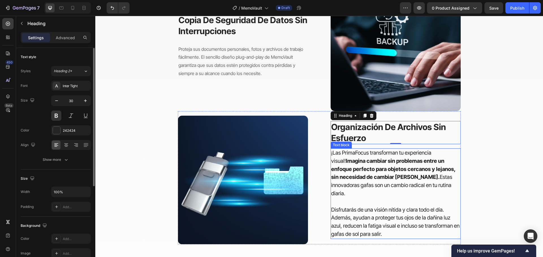
click at [449, 184] on span "¡Las PrimaFocus transforman tu experiencia visual! Imagina cambiar sin problema…" at bounding box center [393, 173] width 124 height 47
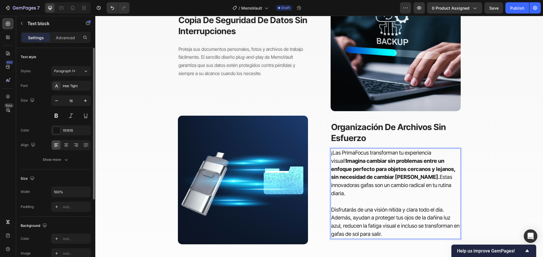
click at [401, 176] on strong "Imagina cambiar sin problemas entre un enfoque perfecto para objetos cercanos y…" at bounding box center [393, 169] width 124 height 23
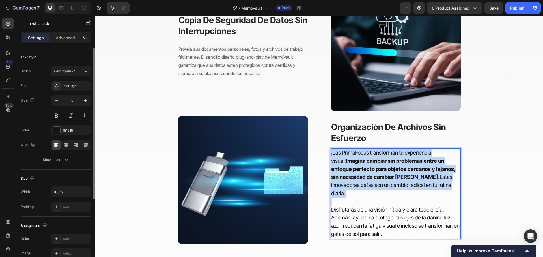
click at [402, 176] on strong "Imagina cambiar sin problemas entre un enfoque perfecto para objetos cercanos y…" at bounding box center [393, 169] width 124 height 23
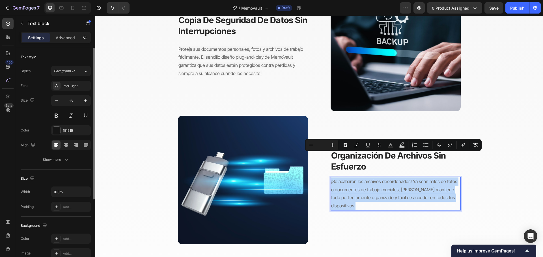
scroll to position [645, 0]
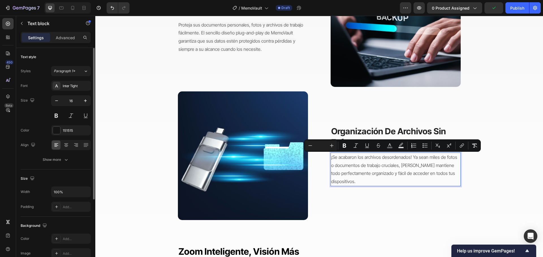
drag, startPoint x: 398, startPoint y: 148, endPoint x: 395, endPoint y: 150, distance: 4.0
click at [397, 148] on button "Text Background Color" at bounding box center [401, 146] width 10 height 10
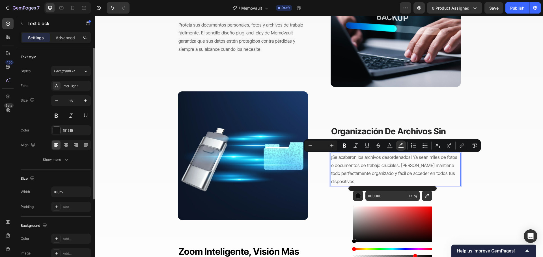
scroll to position [730, 0]
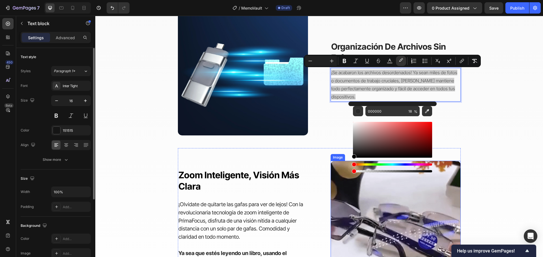
type input "0"
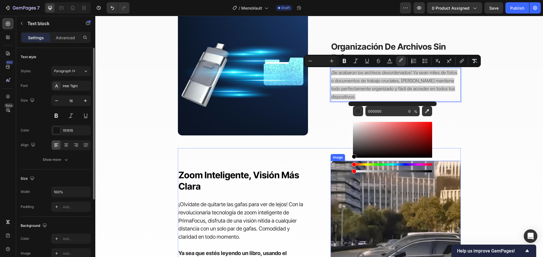
drag, startPoint x: 510, startPoint y: 187, endPoint x: 345, endPoint y: 170, distance: 165.9
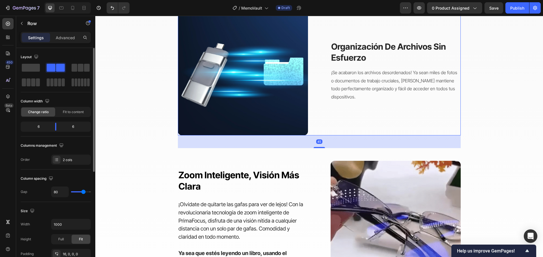
click at [324, 116] on div "Image ⁠⁠⁠⁠⁠⁠⁠ Organización de archivos sin esfuerzo Heading ¡Se acabaron los ar…" at bounding box center [319, 68] width 283 height 133
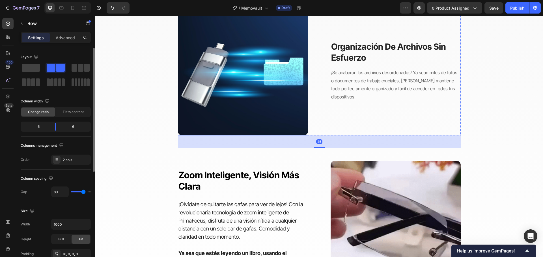
scroll to position [815, 0]
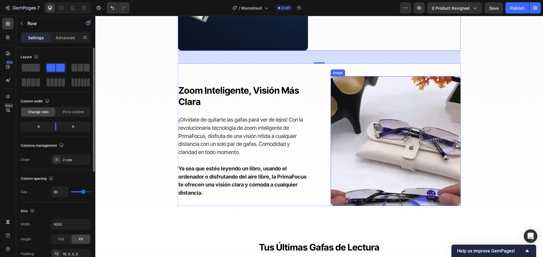
click at [399, 146] on img at bounding box center [395, 141] width 130 height 130
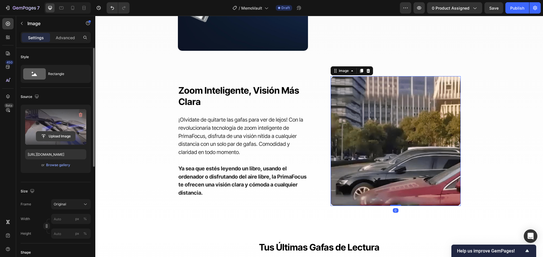
click at [62, 135] on input "file" at bounding box center [55, 137] width 39 height 10
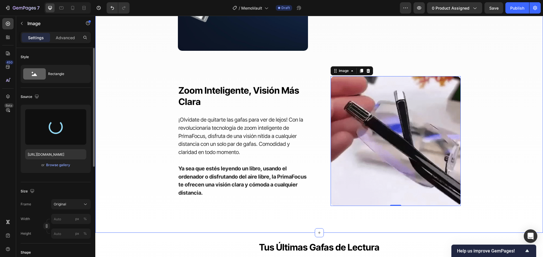
type input "https://cdn.shopify.com/s/files/1/0570/6013/0919/files/gempages_522072802015052…"
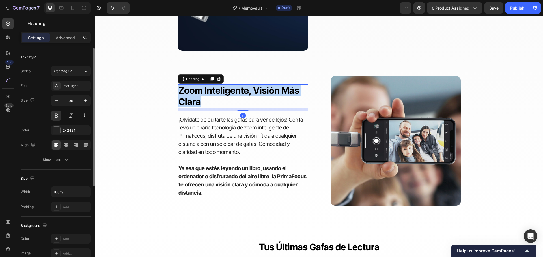
click at [222, 91] on span "zoom inteligente, visión más clara" at bounding box center [238, 96] width 121 height 22
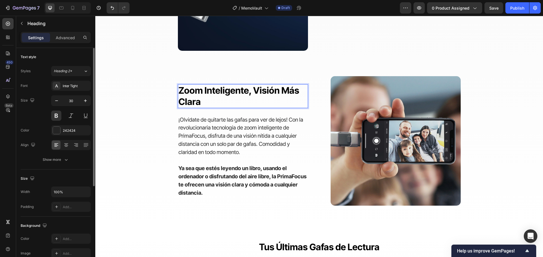
scroll to position [820, 0]
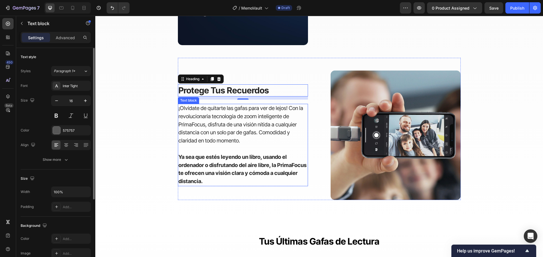
click at [210, 127] on span "¡Olvídate de quitarte las gafas para ver de lejos! Con la revolucionaria tecnol…" at bounding box center [240, 124] width 125 height 39
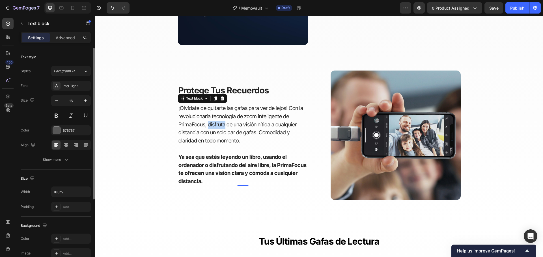
scroll to position [807, 0]
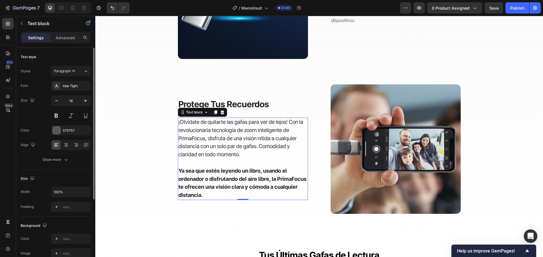
click at [211, 127] on span "¡Olvídate de quitarte las gafas para ver de lejos! Con la revolucionaria tecnol…" at bounding box center [240, 138] width 125 height 39
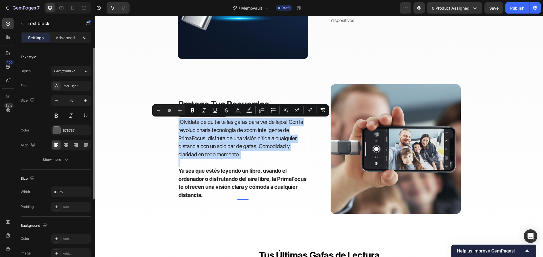
click at [211, 128] on span "¡Olvídate de quitarte las gafas para ver de lejos! Con la revolucionaria tecnol…" at bounding box center [240, 138] width 125 height 39
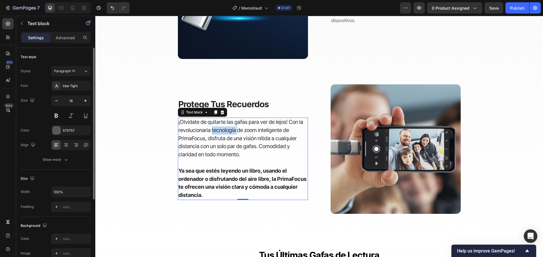
click at [211, 128] on span "¡Olvídate de quitarte las gafas para ver de lejos! Con la revolucionaria tecnol…" at bounding box center [240, 138] width 125 height 39
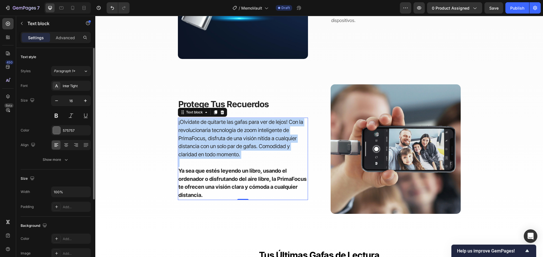
click at [211, 128] on span "¡Olvídate de quitarte las gafas para ver de lejos! Con la revolucionaria tecnol…" at bounding box center [240, 138] width 125 height 39
click at [212, 128] on span "¡Olvídate de quitarte las gafas para ver de lejos! Con la revolucionaria tecnol…" at bounding box center [240, 138] width 125 height 39
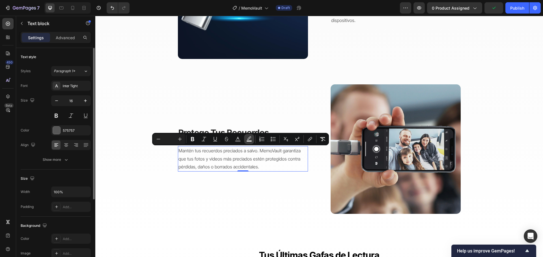
click at [248, 139] on icon "Editor contextual toolbar" at bounding box center [249, 138] width 4 height 3
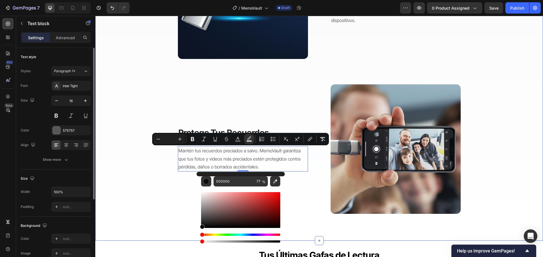
type input "0"
drag, startPoint x: 357, startPoint y: 257, endPoint x: 193, endPoint y: 239, distance: 165.2
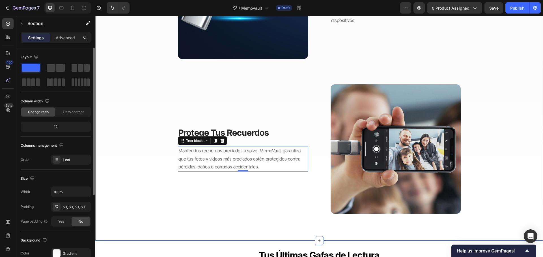
click at [60, 36] on p "Advanced" at bounding box center [65, 38] width 19 height 6
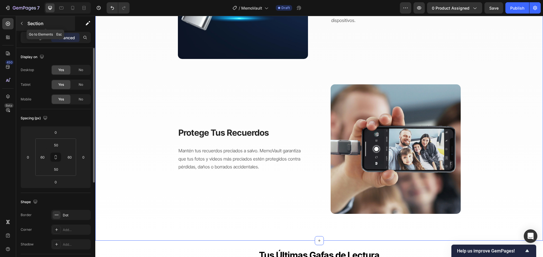
click at [20, 22] on icon "button" at bounding box center [22, 23] width 5 height 5
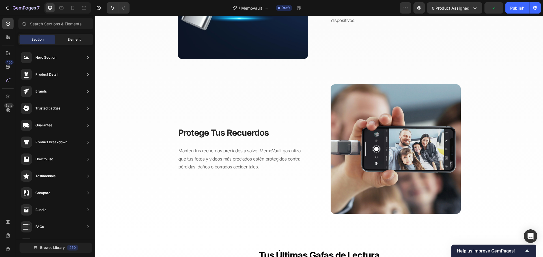
click at [65, 39] on div "Element" at bounding box center [74, 39] width 36 height 9
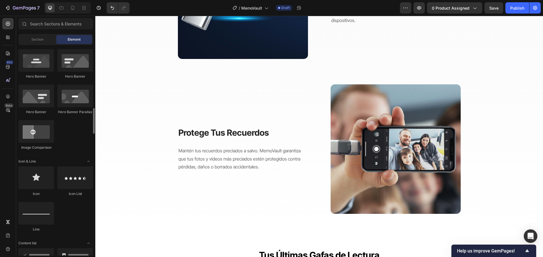
scroll to position [311, 0]
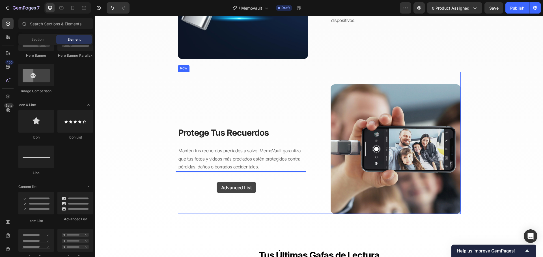
drag, startPoint x: 167, startPoint y: 224, endPoint x: 216, endPoint y: 182, distance: 64.8
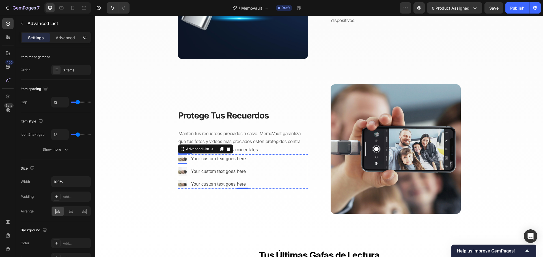
click at [181, 160] on img at bounding box center [182, 159] width 9 height 9
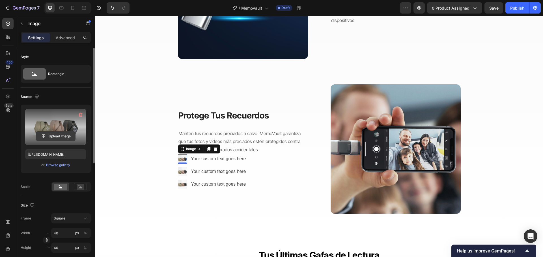
click at [60, 132] on input "file" at bounding box center [55, 137] width 39 height 10
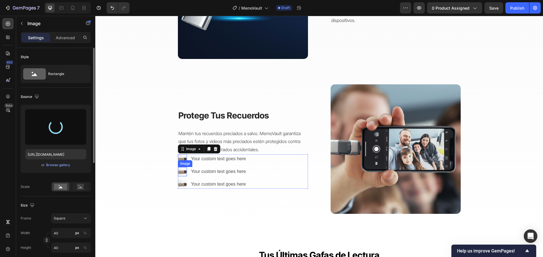
type input "https://cdn.shopify.com/s/files/1/0570/6013/0919/files/gempages_522072802015052…"
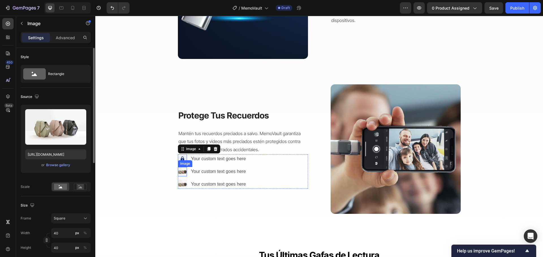
click at [181, 172] on img at bounding box center [182, 171] width 9 height 9
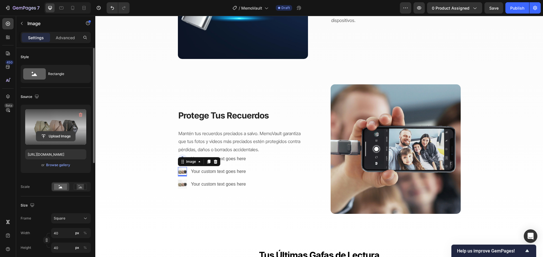
click at [64, 138] on input "file" at bounding box center [55, 137] width 39 height 10
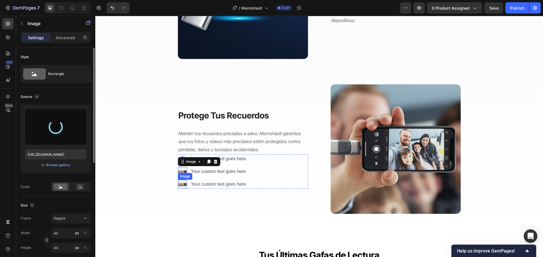
type input "https://cdn.shopify.com/s/files/1/0570/6013/0919/files/gempages_522072802015052…"
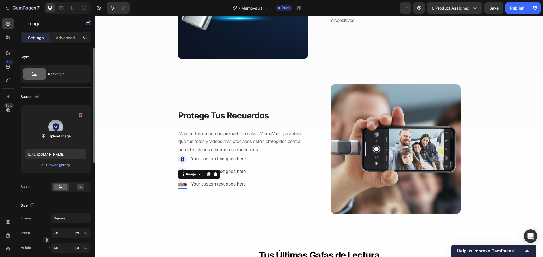
click at [181, 186] on img at bounding box center [182, 184] width 9 height 9
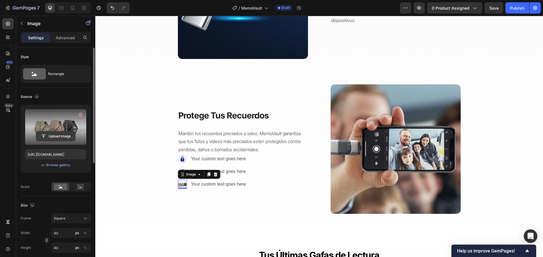
click at [68, 137] on input "file" at bounding box center [55, 137] width 39 height 10
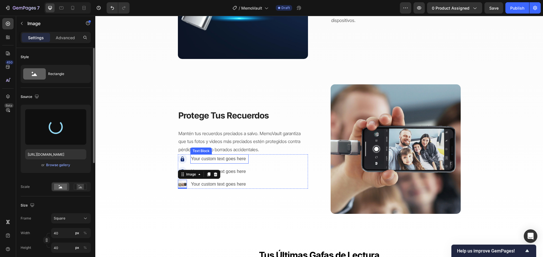
type input "https://cdn.shopify.com/s/files/1/0570/6013/0919/files/gempages_522072802015052…"
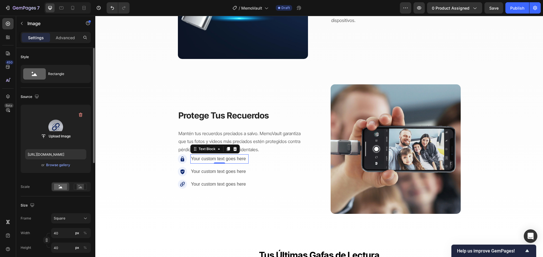
click at [235, 159] on div "Your custom text goes here" at bounding box center [219, 159] width 58 height 9
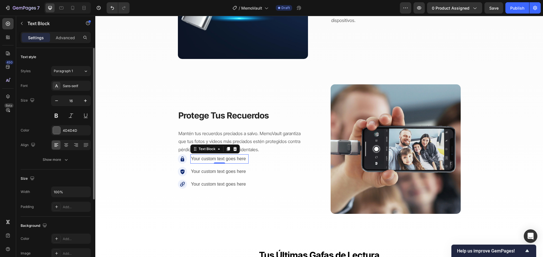
click at [235, 159] on div "Your custom text goes here" at bounding box center [219, 159] width 58 height 9
click at [235, 159] on p "Your custom text goes here" at bounding box center [219, 159] width 57 height 8
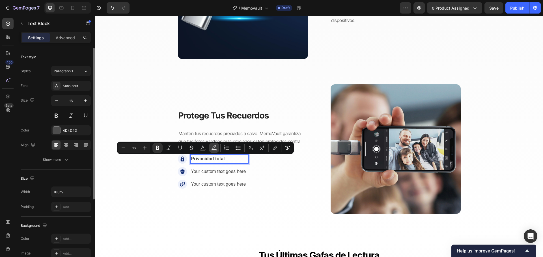
click at [213, 151] on button "Text Background Color" at bounding box center [214, 148] width 10 height 10
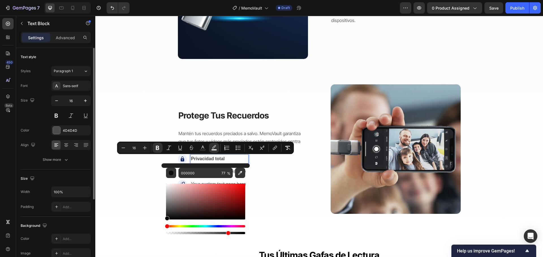
drag, startPoint x: 271, startPoint y: 249, endPoint x: 149, endPoint y: 231, distance: 123.9
type input "0"
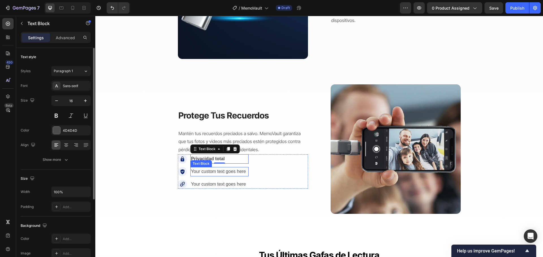
click at [208, 172] on div "Your custom text goes here" at bounding box center [219, 171] width 58 height 9
click at [208, 172] on p "Your custom text goes here" at bounding box center [219, 172] width 57 height 8
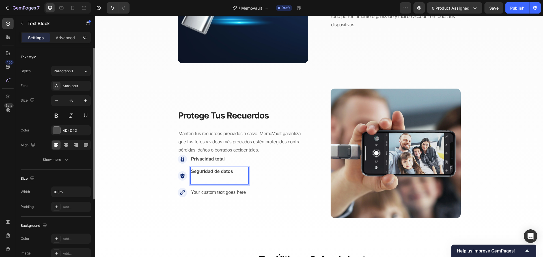
scroll to position [807, 0]
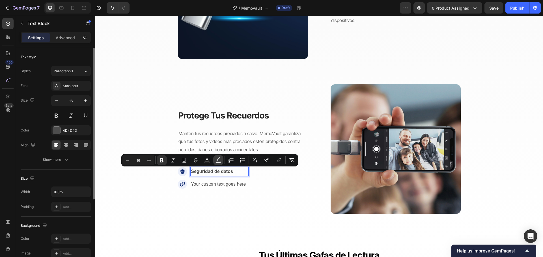
click at [215, 160] on button "Text Background Color" at bounding box center [218, 160] width 10 height 10
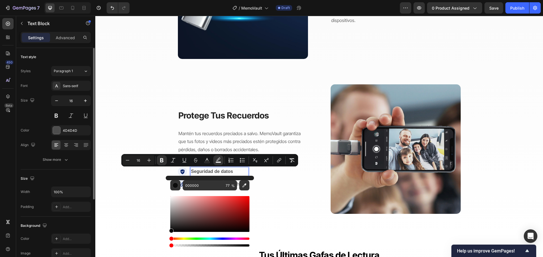
drag, startPoint x: 281, startPoint y: 261, endPoint x: 162, endPoint y: 246, distance: 119.9
type input "0"
click at [278, 195] on div "⁠⁠⁠⁠⁠⁠⁠ Protege tus recuerdos Heading Mantén tus recuerdos preciados a salvo. M…" at bounding box center [243, 150] width 130 height 130
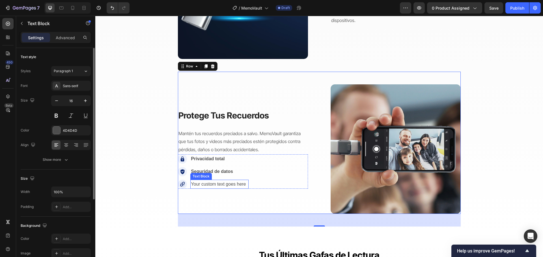
click at [202, 184] on div "Your custom text goes here" at bounding box center [219, 184] width 58 height 9
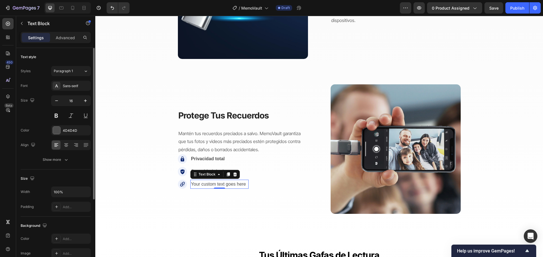
click at [202, 184] on div "Your custom text goes here" at bounding box center [219, 184] width 58 height 9
click at [202, 184] on p "Your custom text goes here" at bounding box center [219, 185] width 57 height 8
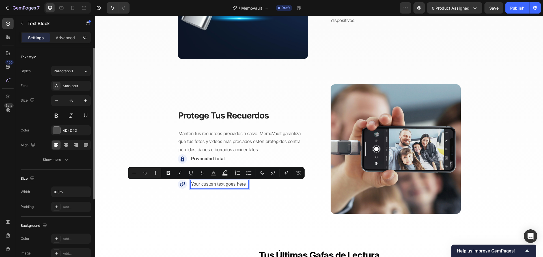
scroll to position [802, 0]
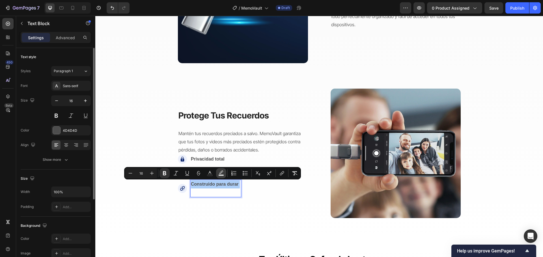
click at [218, 174] on icon "Editor contextual toolbar" at bounding box center [221, 174] width 6 height 6
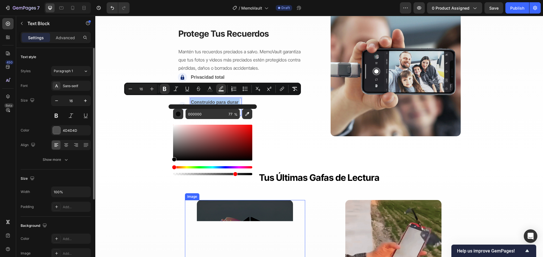
scroll to position [887, 0]
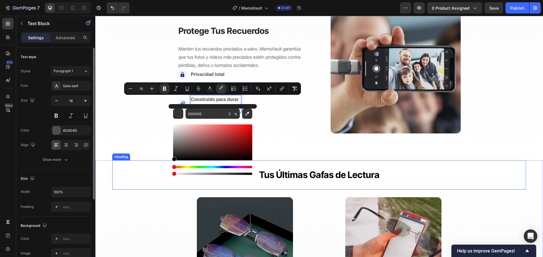
type input "0"
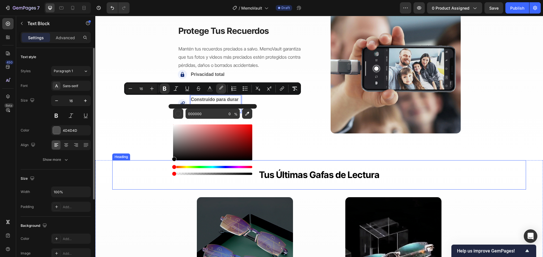
drag, startPoint x: 327, startPoint y: 191, endPoint x: 168, endPoint y: 169, distance: 160.4
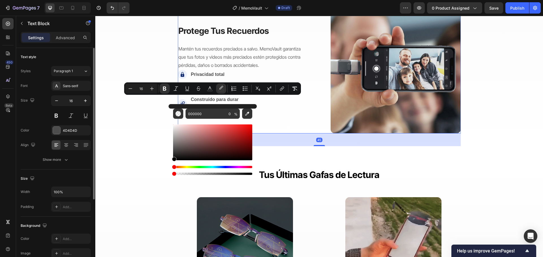
click at [280, 122] on div "⁠⁠⁠⁠⁠⁠⁠ Protege tus recuerdos Heading Mantén tus recuerdos preciados a salvo. M…" at bounding box center [243, 69] width 130 height 130
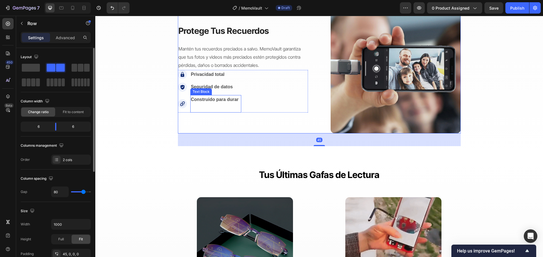
click at [202, 101] on strong "Construido para durar" at bounding box center [215, 99] width 48 height 5
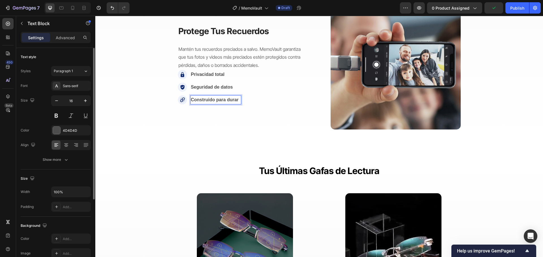
scroll to position [895, 0]
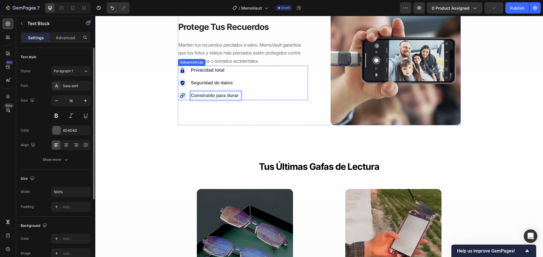
click at [276, 94] on div "Image Privacidad total Text Block Image Seguridad de datos Text Block Image Con…" at bounding box center [243, 83] width 130 height 34
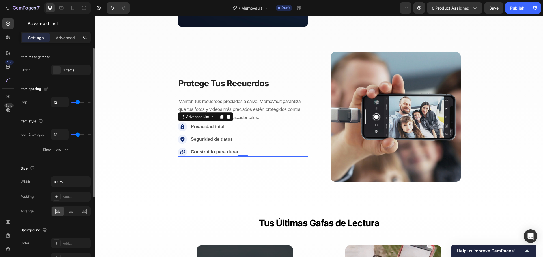
scroll to position [811, 0]
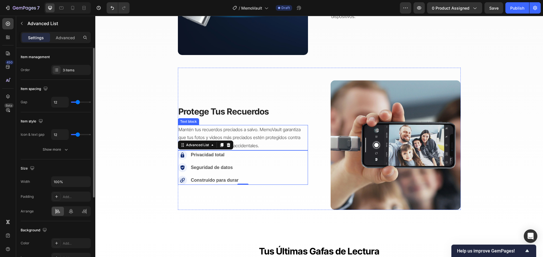
click at [257, 132] on span "Mantén tus recuerdos preciados a salvo. MemoVault garantiza que tus fotos y vid…" at bounding box center [239, 138] width 122 height 22
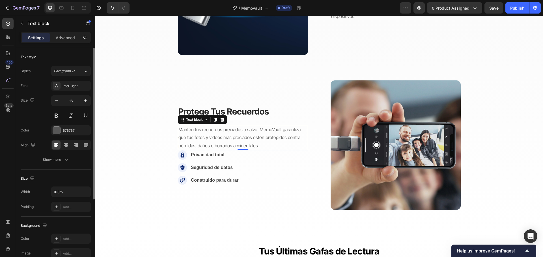
click at [213, 122] on icon at bounding box center [215, 120] width 5 height 5
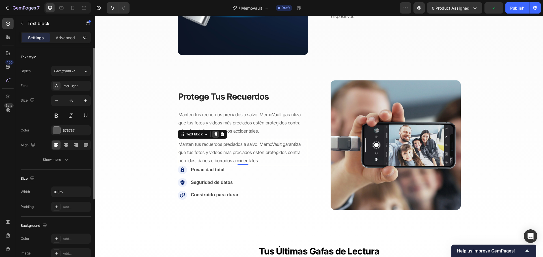
click at [213, 134] on icon at bounding box center [215, 134] width 5 height 5
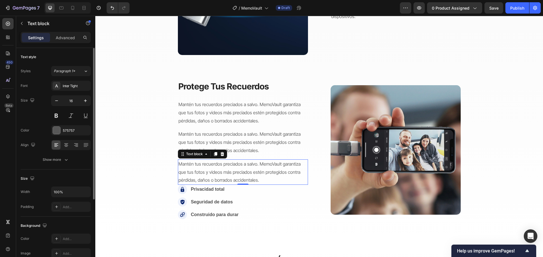
click at [215, 151] on div at bounding box center [215, 154] width 7 height 7
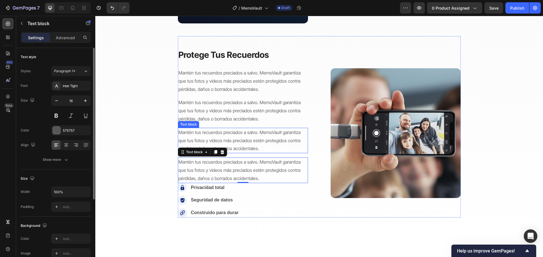
scroll to position [867, 0]
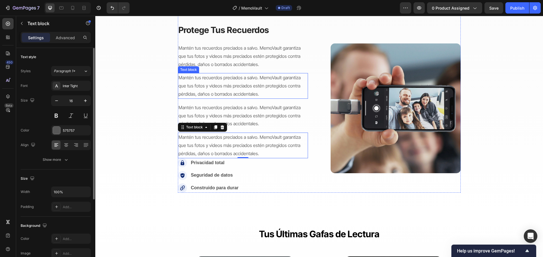
click at [230, 88] on span "Mantén tus recuerdos preciados a salvo. MemoVault garantiza que tus fotos y vid…" at bounding box center [239, 86] width 122 height 22
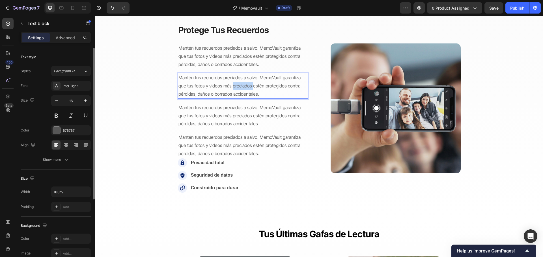
click at [230, 88] on span "Mantén tus recuerdos preciados a salvo. MemoVault garantiza que tus fotos y vid…" at bounding box center [239, 86] width 122 height 22
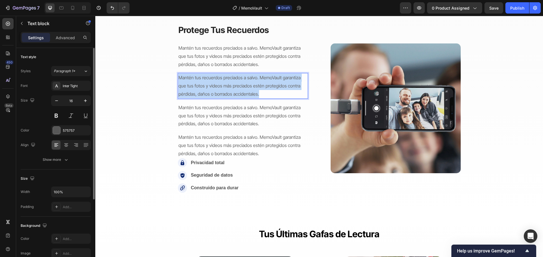
click at [230, 88] on span "Mantén tus recuerdos preciados a salvo. MemoVault garantiza que tus fotos y vid…" at bounding box center [239, 86] width 122 height 22
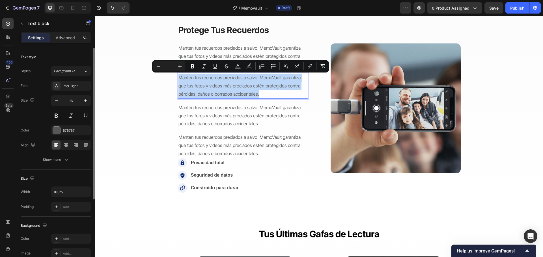
type input "16"
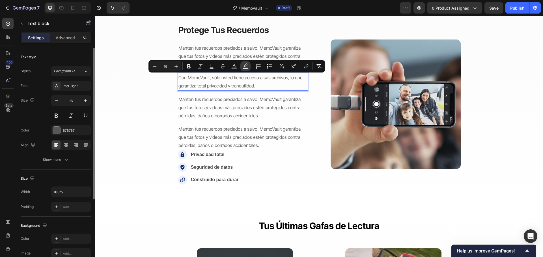
click at [246, 67] on icon "Editor contextual toolbar" at bounding box center [245, 67] width 6 height 6
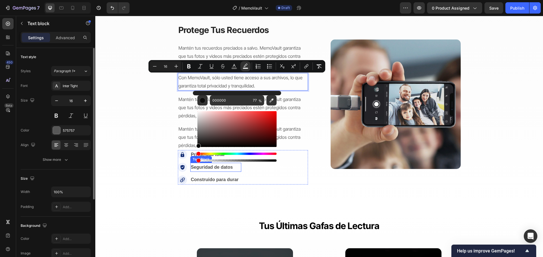
type input "0"
drag, startPoint x: 341, startPoint y: 176, endPoint x: 289, endPoint y: 179, distance: 52.1
click at [286, 106] on span "Mantén tus recuerdos preciados a salvo. MemoVault garantiza que tus fotos y vid…" at bounding box center [239, 108] width 122 height 22
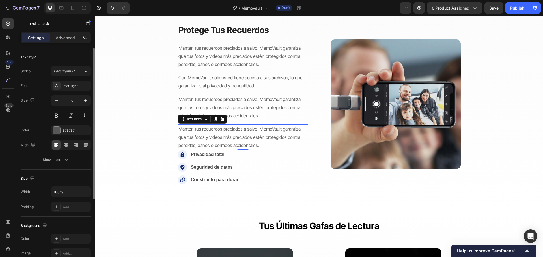
click at [204, 136] on span "Mantén tus recuerdos preciados a salvo. MemoVault garantiza que tus fotos y vid…" at bounding box center [239, 137] width 122 height 22
click at [202, 135] on span "Mantén tus recuerdos preciados a salvo. MemoVault garantiza que tus fotos y vid…" at bounding box center [239, 137] width 122 height 22
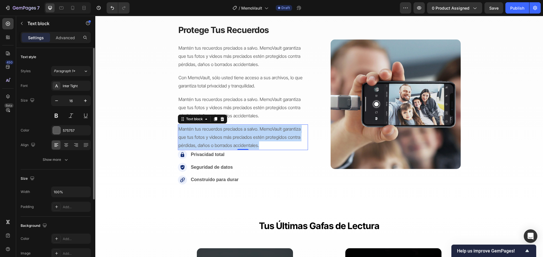
click at [202, 135] on span "Mantén tus recuerdos preciados a salvo. MemoVault garantiza que tus fotos y vid…" at bounding box center [239, 137] width 122 height 22
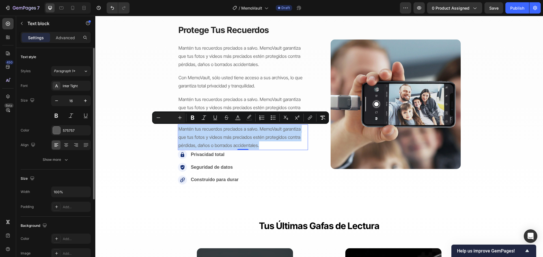
type input "16"
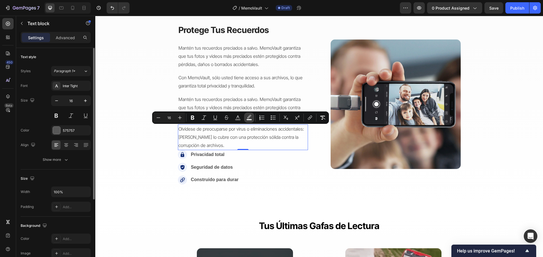
click at [247, 118] on icon "Editor contextual toolbar" at bounding box center [249, 118] width 6 height 6
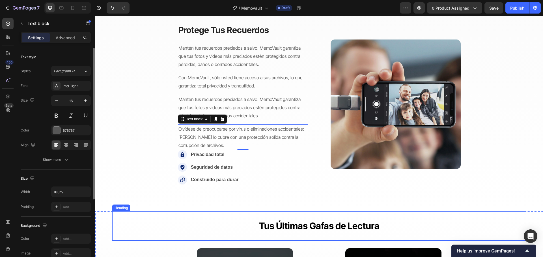
drag, startPoint x: 242, startPoint y: 223, endPoint x: 219, endPoint y: 219, distance: 22.7
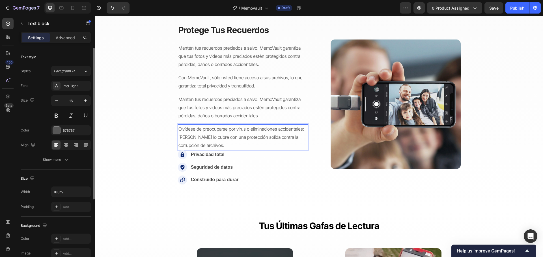
click at [216, 135] on span "Olvídese de preocuparse por virus o eliminaciones accidentales: MemoVault lo cu…" at bounding box center [240, 137] width 125 height 22
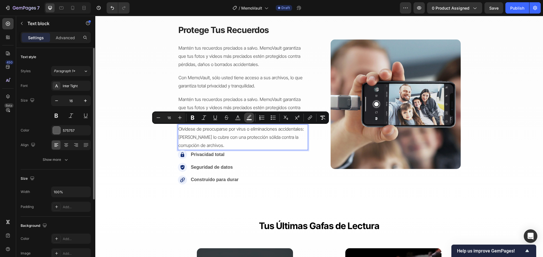
click at [252, 113] on button "color" at bounding box center [249, 118] width 10 height 10
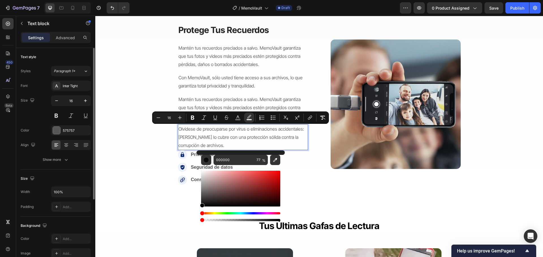
drag, startPoint x: 207, startPoint y: 220, endPoint x: 197, endPoint y: 222, distance: 10.3
click at [197, 222] on div "000000 77 %" at bounding box center [240, 187] width 88 height 72
type input "0"
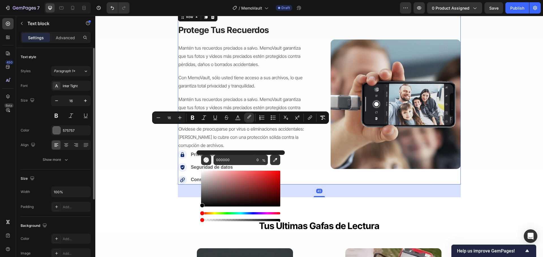
click at [198, 91] on div "⁠⁠⁠⁠⁠⁠⁠ Protege tus recuerdos Heading Mantén tus recuerdos preciados a salvo. M…" at bounding box center [243, 104] width 130 height 161
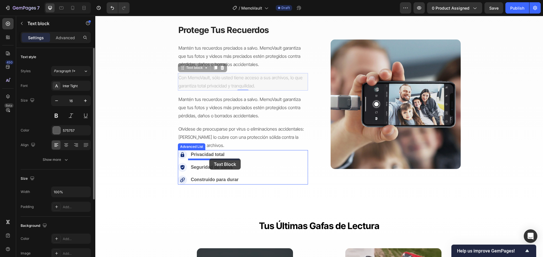
drag, startPoint x: 216, startPoint y: 82, endPoint x: 209, endPoint y: 159, distance: 77.5
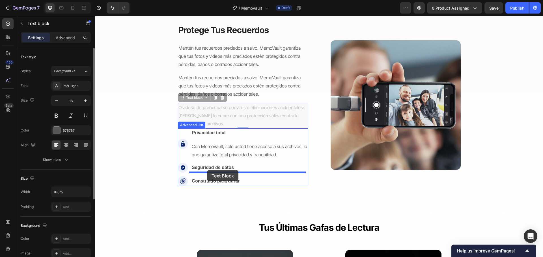
drag, startPoint x: 203, startPoint y: 109, endPoint x: 207, endPoint y: 170, distance: 61.2
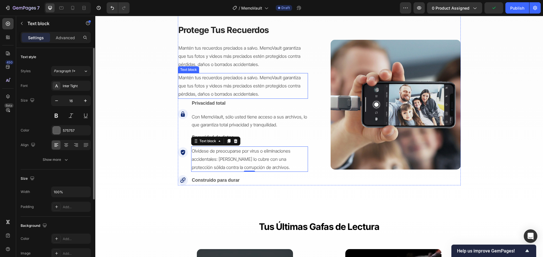
click at [228, 83] on p "Mantén tus recuerdos preciados a salvo. MemoVault garantiza que tus fotos y vid…" at bounding box center [242, 86] width 129 height 24
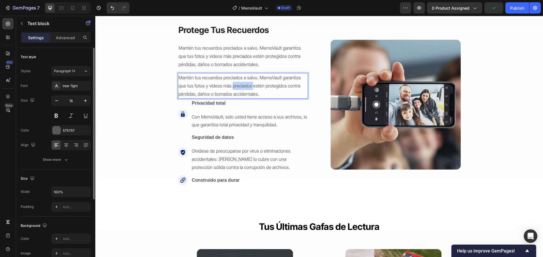
click at [228, 83] on p "Mantén tus recuerdos preciados a salvo. MemoVault garantiza que tus fotos y vid…" at bounding box center [242, 86] width 129 height 24
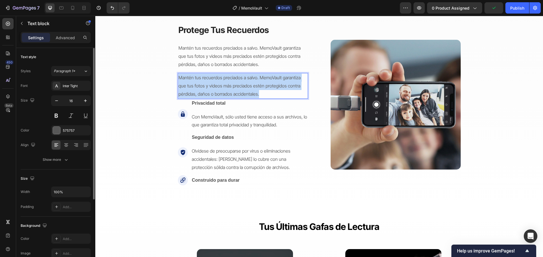
click at [228, 83] on p "Mantén tus recuerdos preciados a salvo. MemoVault garantiza que tus fotos y vid…" at bounding box center [242, 86] width 129 height 24
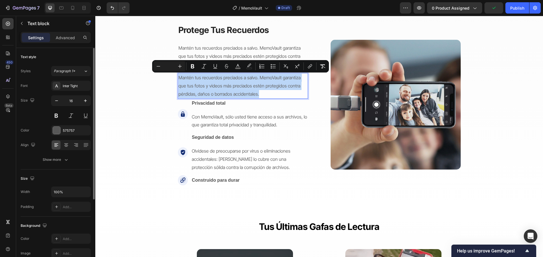
type input "16"
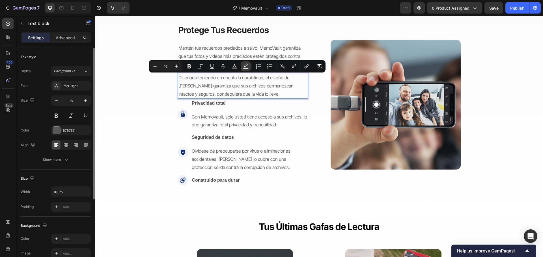
click at [245, 66] on icon "Editor contextual toolbar" at bounding box center [246, 67] width 6 height 6
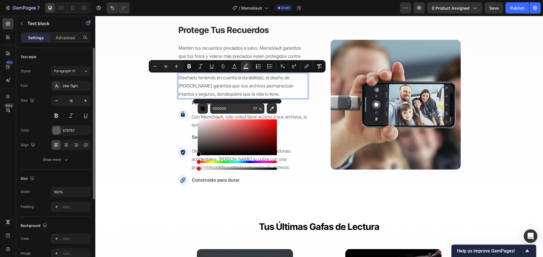
type input "0"
drag, startPoint x: 326, startPoint y: 185, endPoint x: 188, endPoint y: 168, distance: 138.4
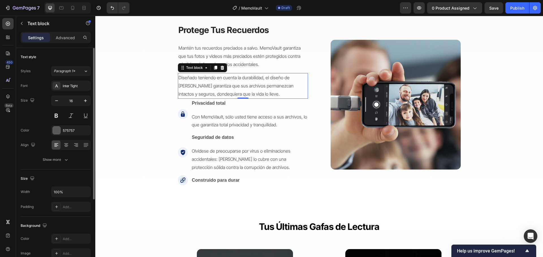
click at [192, 83] on p "Diseñado teniendo en cuenta la durabilidad, el diseño de MemoVault garantiza qu…" at bounding box center [242, 86] width 129 height 24
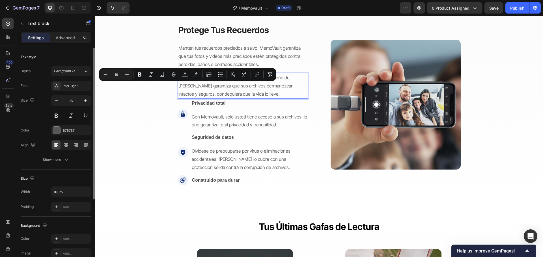
click at [261, 93] on p "Diseñado teniendo en cuenta la durabilidad, el diseño de MemoVault garantiza qu…" at bounding box center [242, 86] width 129 height 24
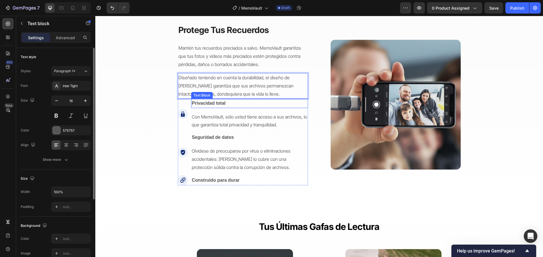
click at [287, 118] on span "Con MemoVault, sólo usted tiene acceso a sus archivos, lo que garantiza total p…" at bounding box center [249, 121] width 115 height 14
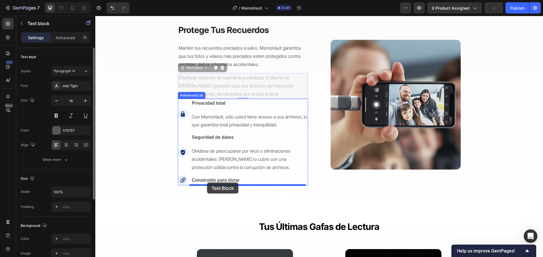
drag, startPoint x: 218, startPoint y: 81, endPoint x: 207, endPoint y: 183, distance: 102.4
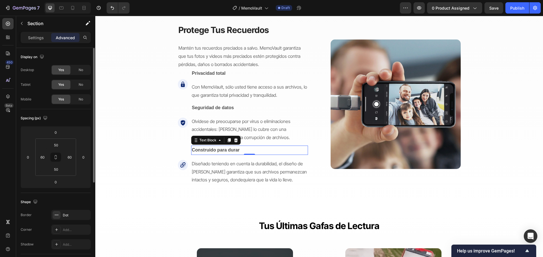
click at [234, 153] on p "Construido para durar" at bounding box center [249, 150] width 115 height 8
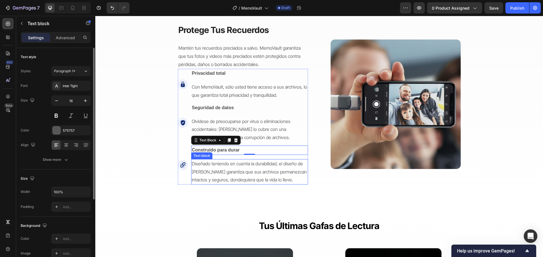
click at [228, 163] on span "Diseñado teniendo en cuenta la durabilidad, el diseño de MemoVault garantiza qu…" at bounding box center [249, 172] width 115 height 22
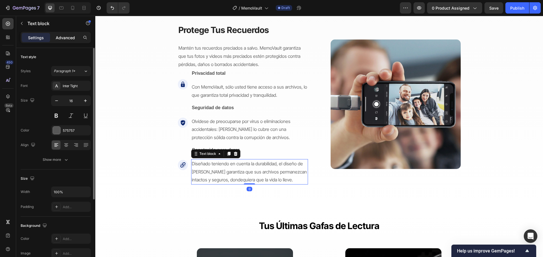
click at [58, 39] on p "Advanced" at bounding box center [65, 38] width 19 height 6
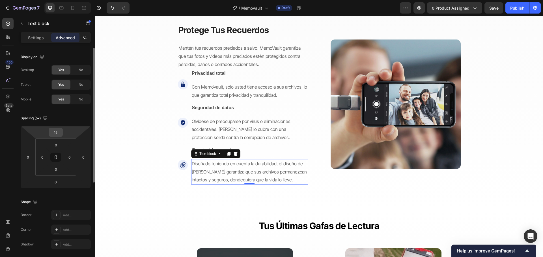
click at [55, 132] on input "15" at bounding box center [55, 132] width 11 height 8
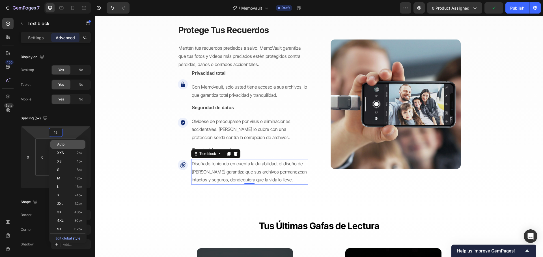
click at [57, 145] on span "Auto" at bounding box center [60, 145] width 7 height 4
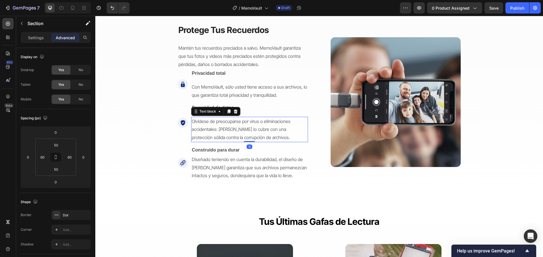
click at [218, 125] on p "Olvídese de preocuparse por virus o eliminaciones accidentales: MemoVault lo cu…" at bounding box center [249, 130] width 115 height 24
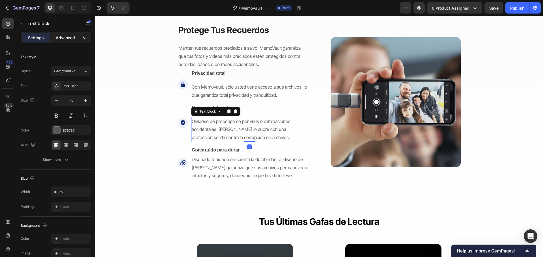
click at [62, 38] on p "Advanced" at bounding box center [65, 38] width 19 height 6
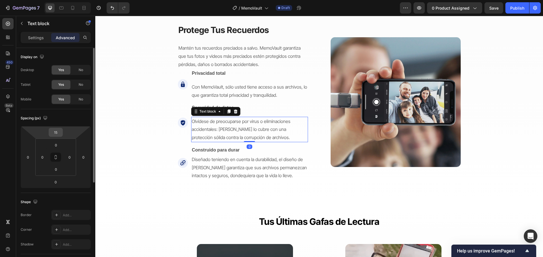
click at [56, 133] on input "15" at bounding box center [55, 132] width 11 height 8
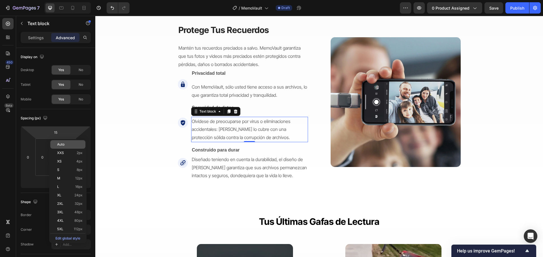
click at [80, 144] on p "Auto" at bounding box center [69, 145] width 25 height 4
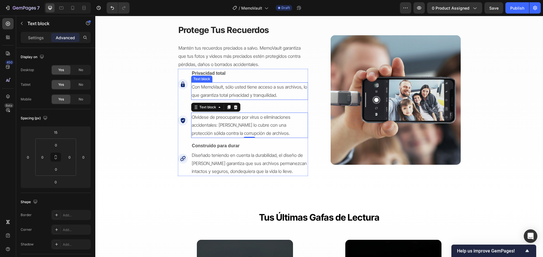
click at [212, 90] on span "Con MemoVault, sólo usted tiene acceso a sus archivos, lo que garantiza total p…" at bounding box center [249, 91] width 115 height 14
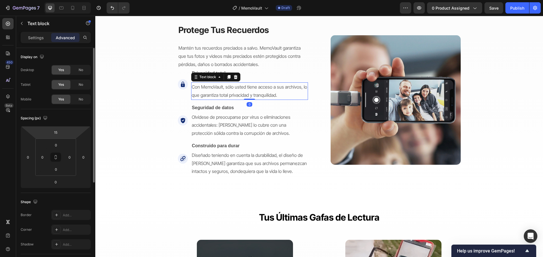
click at [64, 0] on html "7 Version history / MemoVault Draft Preview 0 product assigned Save Publish 450…" at bounding box center [271, 0] width 543 height 0
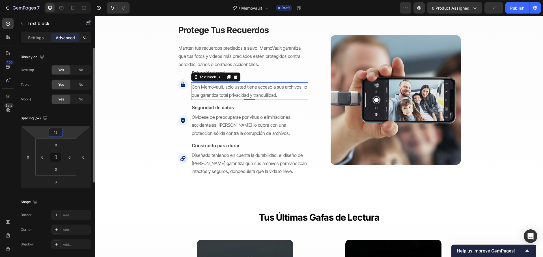
click at [56, 132] on input "15" at bounding box center [55, 132] width 11 height 8
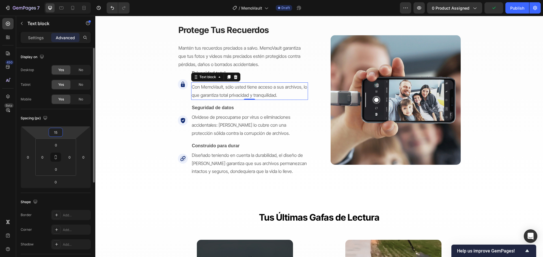
click at [56, 132] on input "15" at bounding box center [55, 132] width 11 height 8
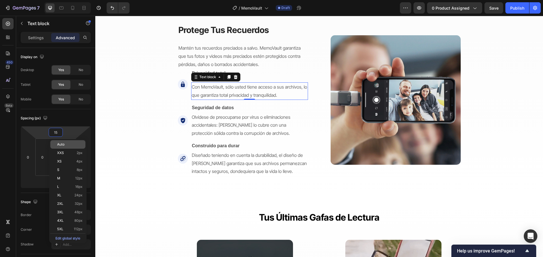
click at [54, 144] on div "Auto" at bounding box center [67, 144] width 35 height 8
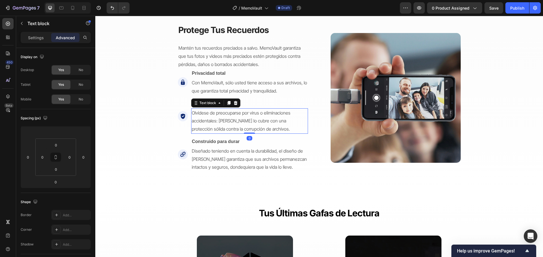
click at [216, 122] on span "Olvídese de preocuparse por virus o eliminaciones accidentales: MemoVault lo cu…" at bounding box center [241, 121] width 99 height 22
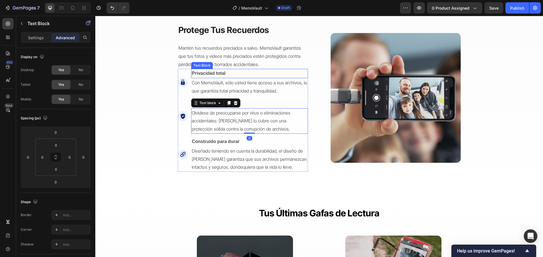
click at [236, 71] on p "Privacidad total" at bounding box center [249, 74] width 115 height 8
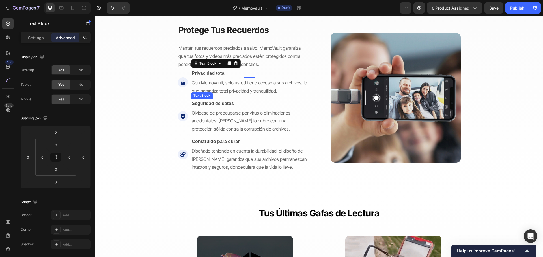
click at [231, 104] on strong "Seguridad de datos" at bounding box center [213, 103] width 42 height 5
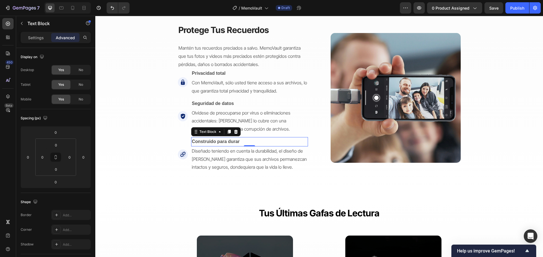
click at [229, 144] on strong "Construido para durar" at bounding box center [216, 141] width 48 height 5
click at [284, 172] on p "Diseñado teniendo en cuenta la durabilidad, el diseño de MemoVault garantiza qu…" at bounding box center [249, 159] width 115 height 24
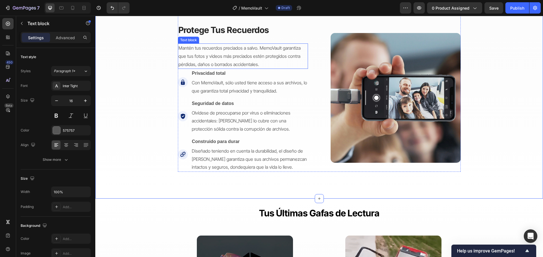
click at [263, 49] on span "Mantén tus recuerdos preciados a salvo. MemoVault garantiza que tus fotos y vid…" at bounding box center [239, 56] width 122 height 22
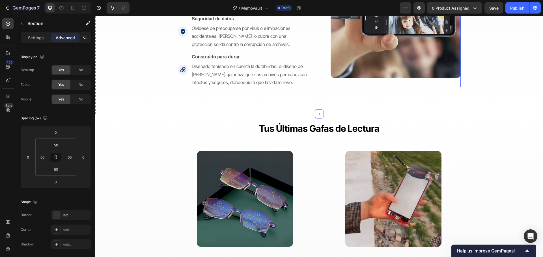
scroll to position [1008, 0]
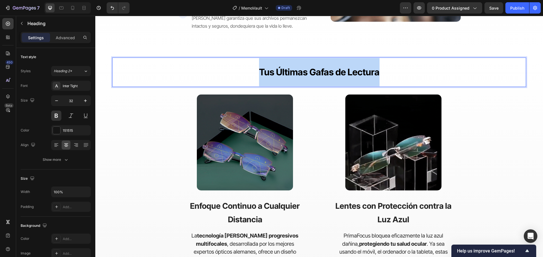
click at [343, 71] on span "Tus Últimas Gafas de Lectura" at bounding box center [319, 72] width 120 height 11
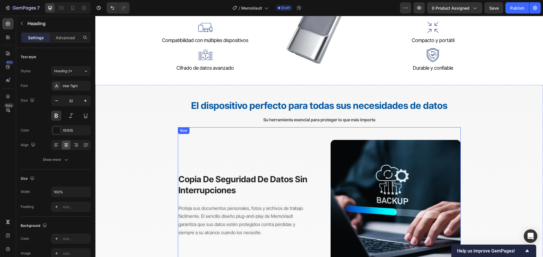
scroll to position [443, 0]
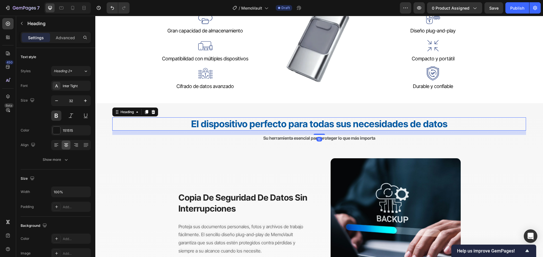
click at [325, 124] on strong "El dispositivo perfecto para todas sus necesidades de datos" at bounding box center [319, 123] width 256 height 11
click at [146, 110] on icon at bounding box center [146, 112] width 5 height 5
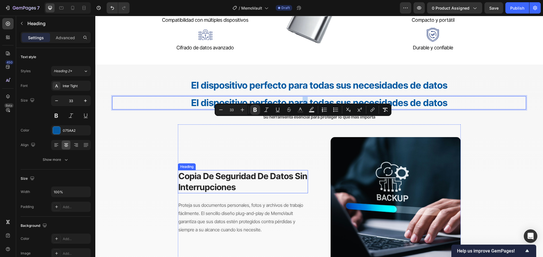
scroll to position [500, 0]
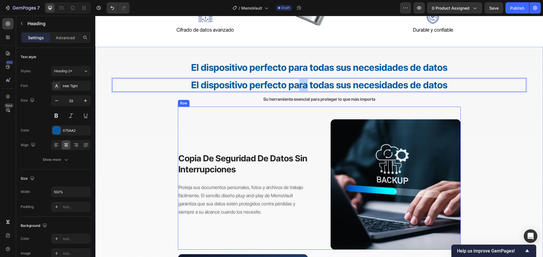
drag, startPoint x: 306, startPoint y: 144, endPoint x: 194, endPoint y: 103, distance: 118.7
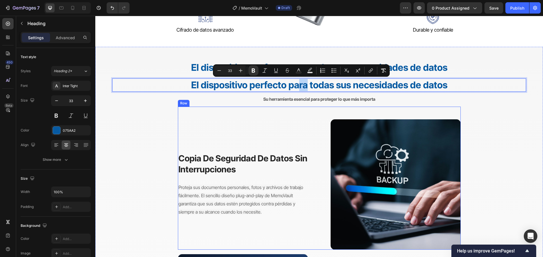
click at [242, 112] on div "Image ⁠⁠⁠⁠⁠⁠⁠ Copia de seguridad de datos sin interrupciones Heading Proteja su…" at bounding box center [319, 178] width 283 height 143
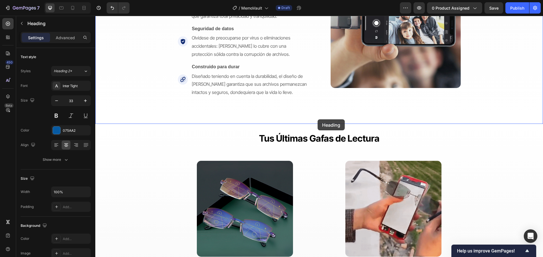
scroll to position [1008, 0]
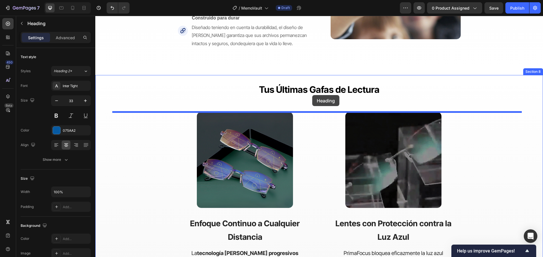
drag, startPoint x: 257, startPoint y: 87, endPoint x: 312, endPoint y: 95, distance: 56.0
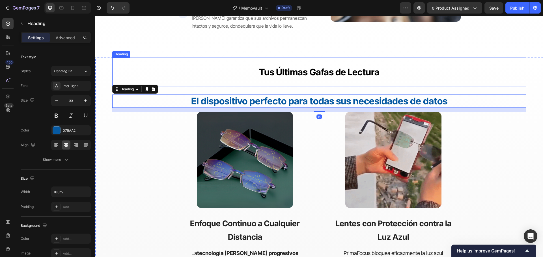
scroll to position [991, 0]
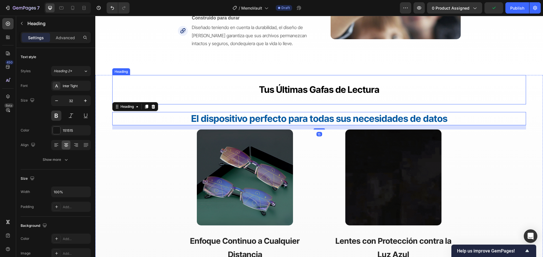
click at [403, 83] on h2 "Tus Últimas Gafas de Lectura" at bounding box center [318, 89] width 413 height 29
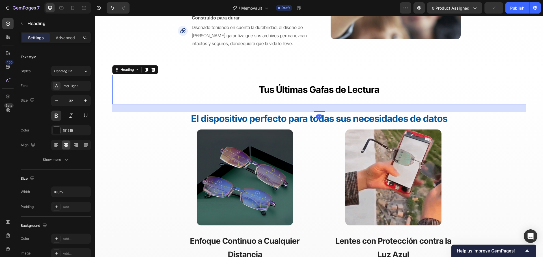
drag, startPoint x: 154, startPoint y: 69, endPoint x: 203, endPoint y: 67, distance: 49.2
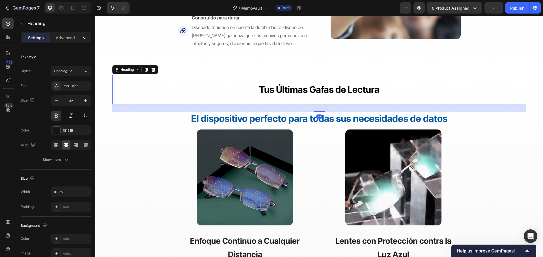
click at [154, 69] on icon at bounding box center [153, 70] width 4 height 4
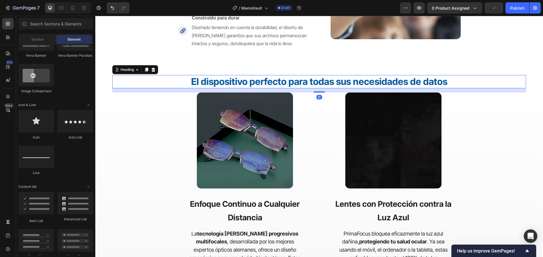
click at [295, 84] on strong "El dispositivo perfecto para todas sus necesidades de datos" at bounding box center [319, 81] width 256 height 11
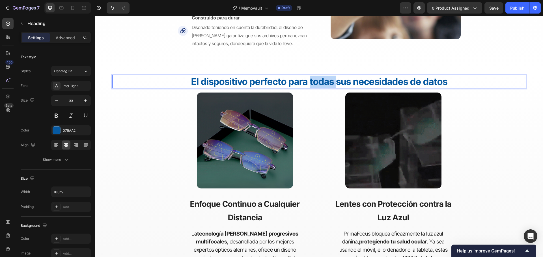
click at [325, 85] on strong "El dispositivo perfecto para todas sus necesidades de datos" at bounding box center [319, 81] width 256 height 11
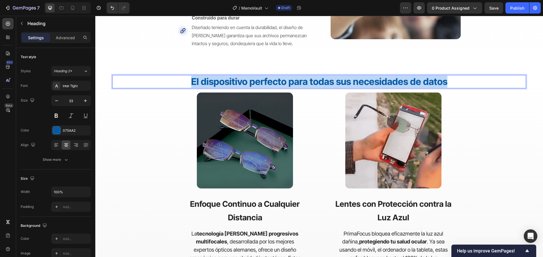
click at [325, 85] on strong "El dispositivo perfecto para todas sus necesidades de datos" at bounding box center [319, 81] width 256 height 11
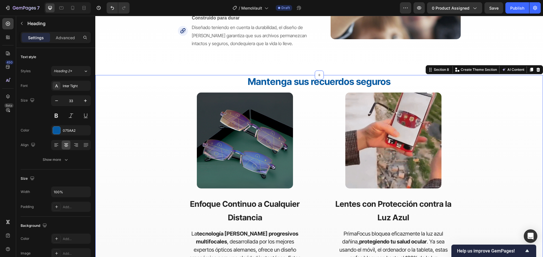
click at [497, 127] on div "⁠⁠⁠⁠⁠⁠⁠ Mantenga sus recuerdos seguros Heading Image Row Enfoque Continuo a Cua…" at bounding box center [318, 204] width 413 height 258
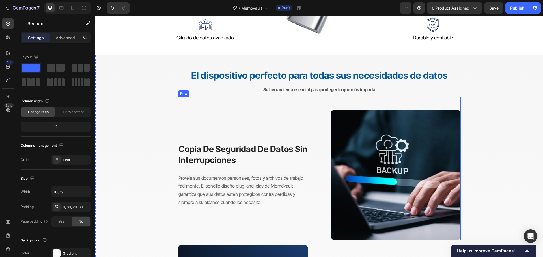
scroll to position [482, 0]
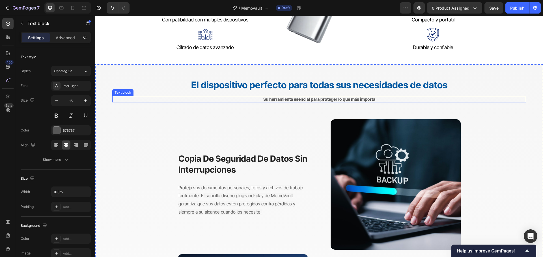
click at [353, 101] on strong "Su herramienta esencial para proteger lo que más importa" at bounding box center [319, 99] width 112 height 5
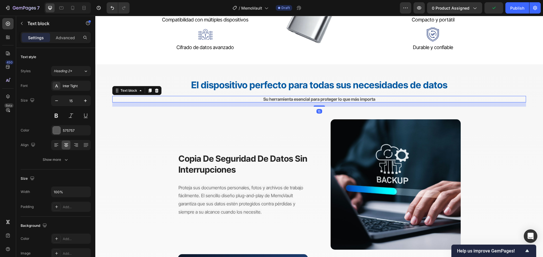
drag, startPoint x: 149, startPoint y: 88, endPoint x: 193, endPoint y: 98, distance: 45.5
click at [149, 88] on div at bounding box center [149, 90] width 7 height 7
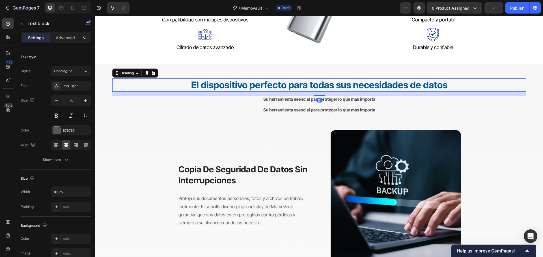
click at [400, 91] on h2 "⁠⁠⁠⁠⁠⁠⁠ El dispositivo perfecto para todas sus necesidades de datos" at bounding box center [318, 85] width 413 height 13
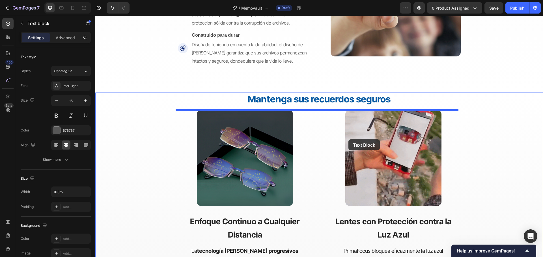
scroll to position [991, 0]
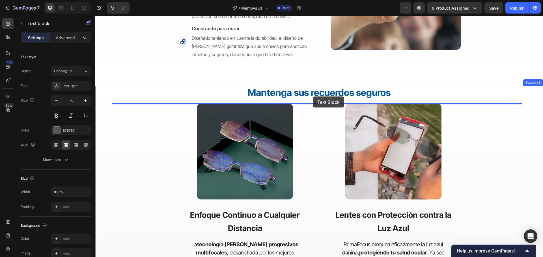
drag, startPoint x: 362, startPoint y: 111, endPoint x: 313, endPoint y: 97, distance: 51.7
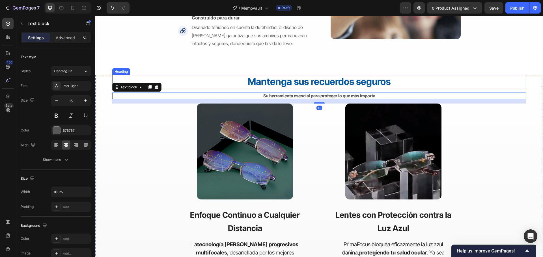
scroll to position [980, 0]
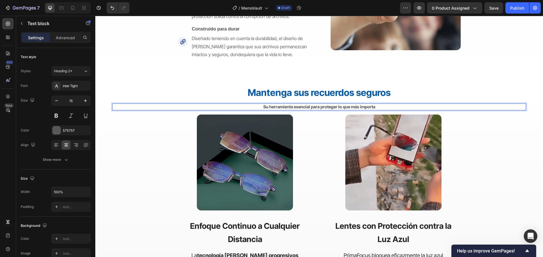
click at [320, 109] on strong "Su herramienta esencial para proteger lo que más importa" at bounding box center [319, 106] width 112 height 5
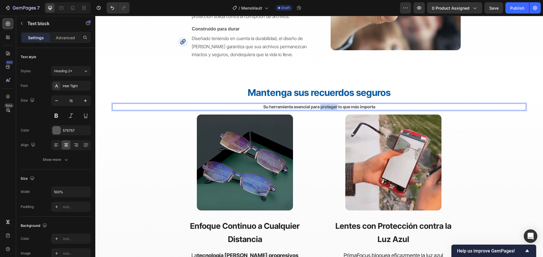
click at [320, 109] on strong "Su herramienta esencial para proteger lo que más importa" at bounding box center [319, 106] width 112 height 5
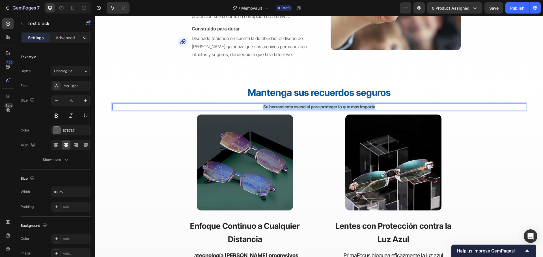
click at [320, 109] on strong "Su herramienta esencial para proteger lo que más importa" at bounding box center [319, 106] width 112 height 5
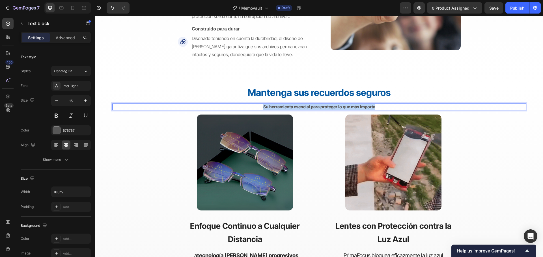
click at [320, 109] on strong "Su herramienta esencial para proteger lo que más importa" at bounding box center [319, 106] width 112 height 5
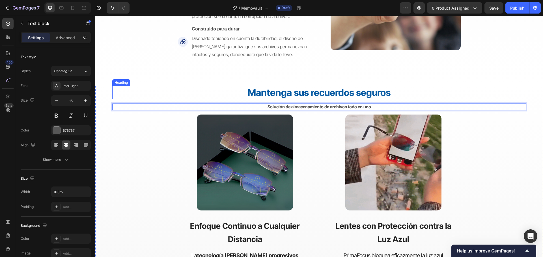
click at [397, 95] on h2 "Mantenga sus recuerdos seguros" at bounding box center [318, 92] width 413 height 13
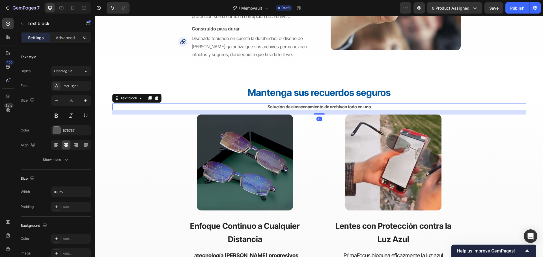
click at [393, 106] on p "Solución de almacenamiento de archivos todo en uno" at bounding box center [319, 107] width 412 height 6
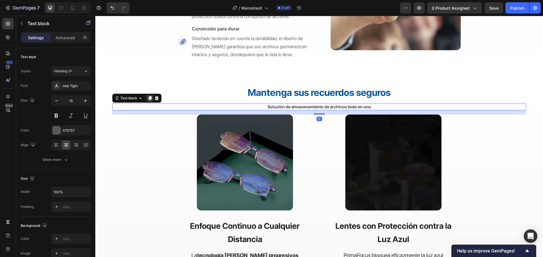
click at [149, 99] on icon at bounding box center [150, 98] width 5 height 5
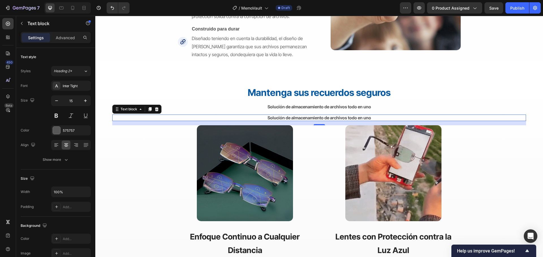
click at [371, 119] on p "Solución de almacenamiento de archivos todo en uno" at bounding box center [319, 118] width 412 height 6
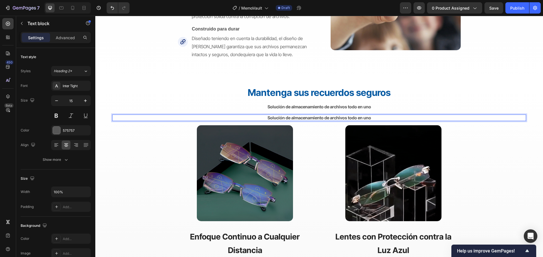
click at [370, 119] on p "Solución de almacenamiento de archivos todo en uno" at bounding box center [319, 118] width 412 height 6
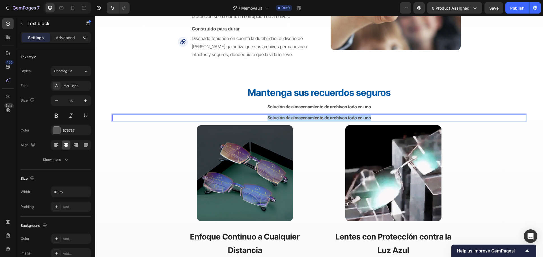
click at [370, 119] on p "Solución de almacenamiento de archivos todo en uno" at bounding box center [319, 118] width 412 height 6
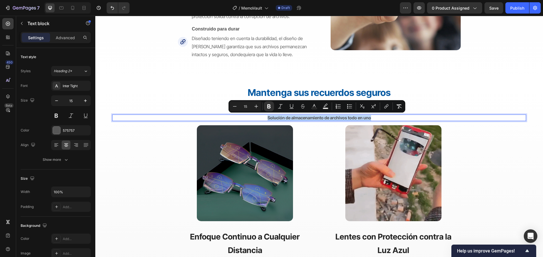
type input "16"
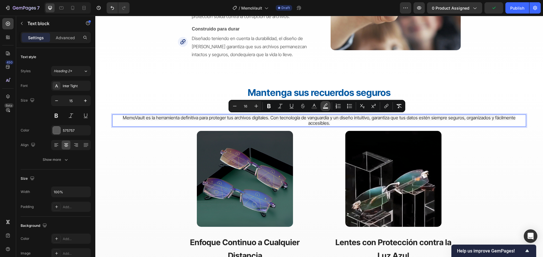
click at [325, 109] on button "color" at bounding box center [325, 106] width 10 height 10
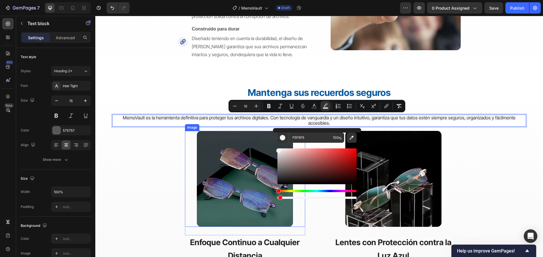
drag, startPoint x: 392, startPoint y: 215, endPoint x: 264, endPoint y: 194, distance: 129.1
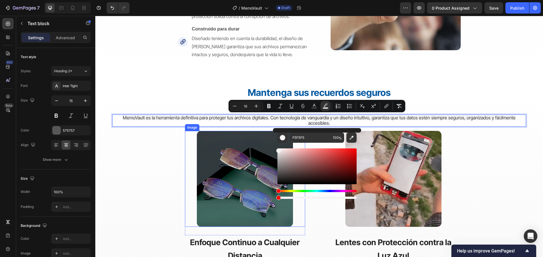
type input "0"
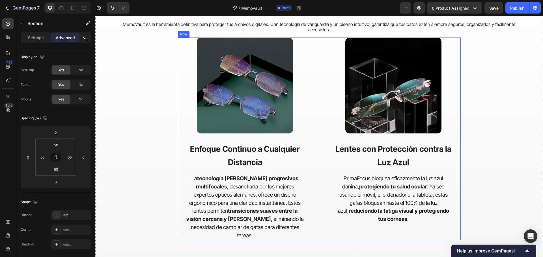
scroll to position [1103, 0]
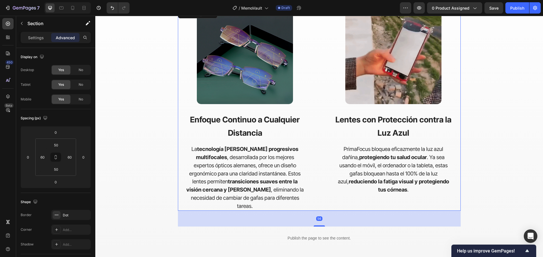
click at [325, 90] on div "Image Row Enfoque Continuo a Cualquier Distancia Text block La tecnología de le…" at bounding box center [319, 109] width 283 height 203
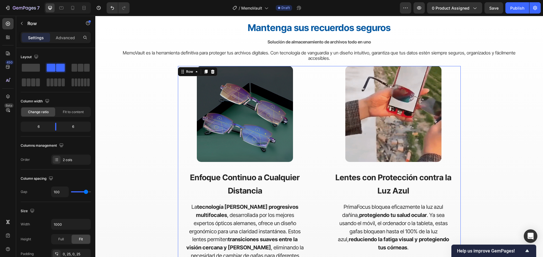
scroll to position [1018, 0]
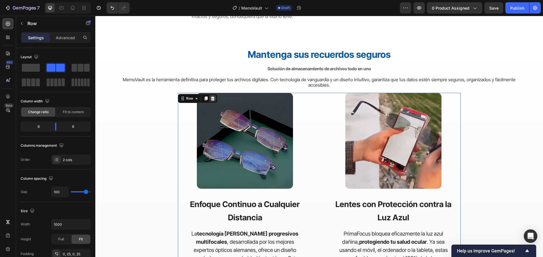
click at [211, 99] on icon at bounding box center [213, 98] width 4 height 4
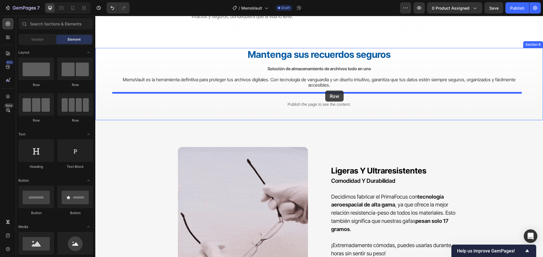
drag, startPoint x: 170, startPoint y: 122, endPoint x: 325, endPoint y: 91, distance: 157.8
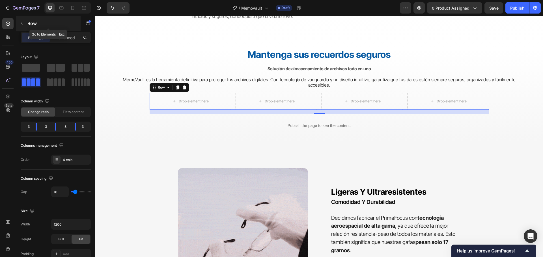
click at [21, 20] on button "button" at bounding box center [21, 23] width 9 height 9
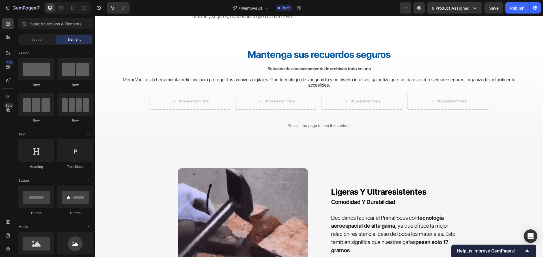
scroll to position [28, 0]
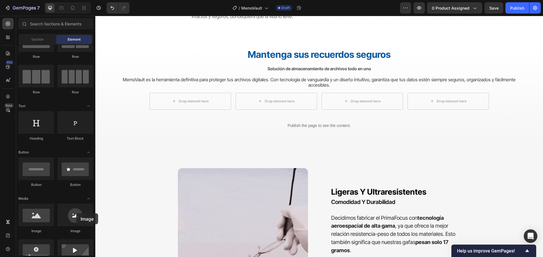
drag, startPoint x: 171, startPoint y: 229, endPoint x: 174, endPoint y: 103, distance: 126.1
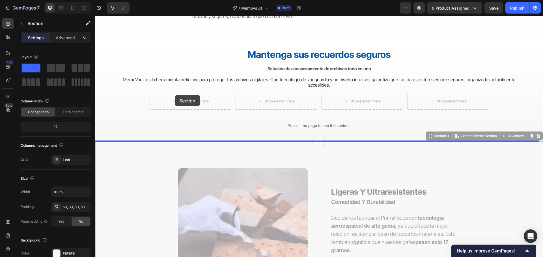
drag, startPoint x: 174, startPoint y: 103, endPoint x: 175, endPoint y: 95, distance: 8.2
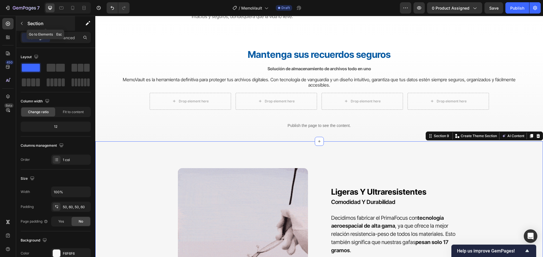
click at [22, 21] on icon "button" at bounding box center [22, 23] width 5 height 5
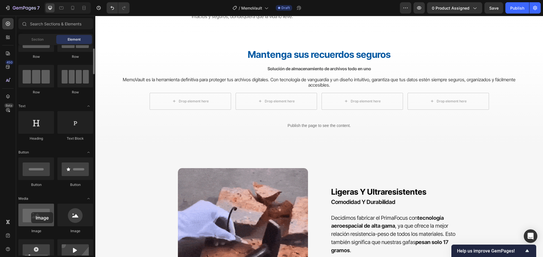
click at [31, 213] on div at bounding box center [36, 215] width 36 height 23
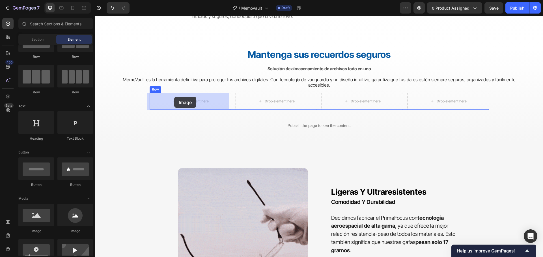
drag, startPoint x: 125, startPoint y: 232, endPoint x: 174, endPoint y: 97, distance: 143.8
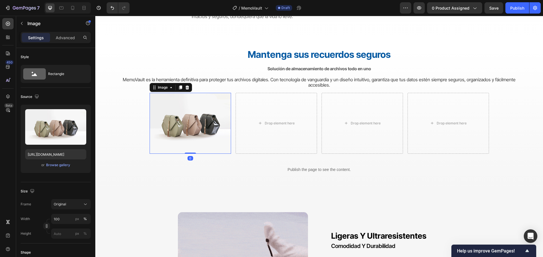
click at [177, 114] on img at bounding box center [190, 123] width 81 height 61
click at [63, 153] on input "[URL][DOMAIN_NAME]" at bounding box center [55, 155] width 61 height 10
paste input "getmemovault.com/wp-content/uploads/1-Wide-Compatibility.sv"
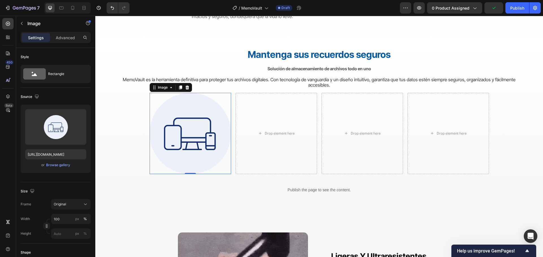
scroll to position [0, 0]
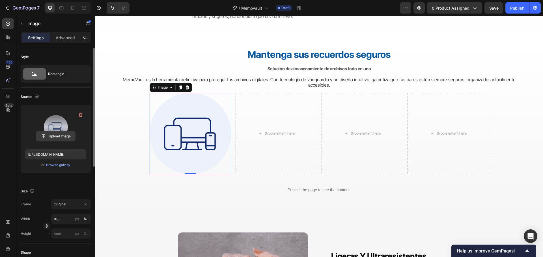
click at [63, 137] on input "file" at bounding box center [55, 137] width 39 height 10
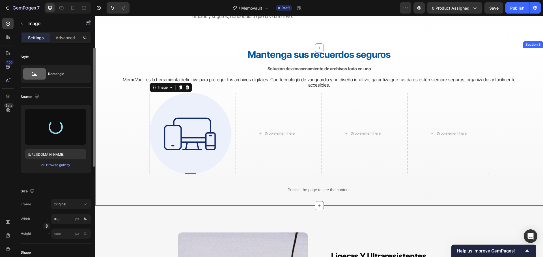
type input "https://cdn.shopify.com/s/files/1/0570/6013/0919/files/gempages_522072802015052…"
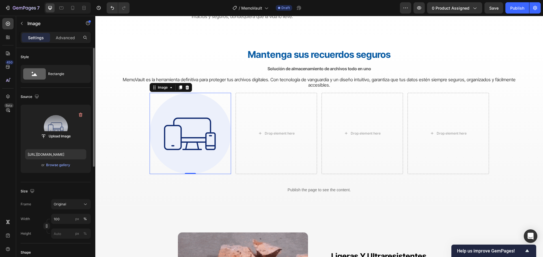
click at [185, 88] on icon at bounding box center [187, 87] width 4 height 4
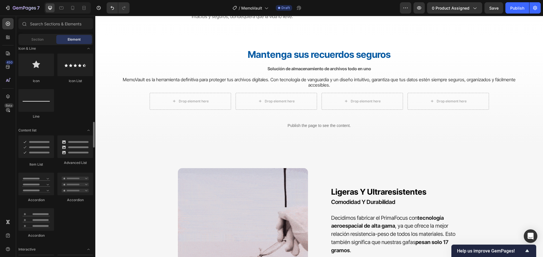
scroll to position [396, 0]
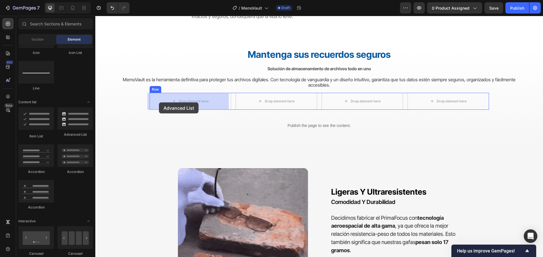
drag, startPoint x: 167, startPoint y: 135, endPoint x: 159, endPoint y: 103, distance: 33.9
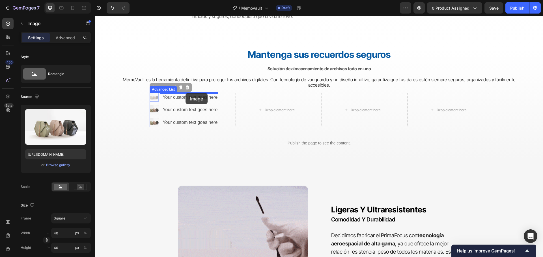
drag, startPoint x: 153, startPoint y: 99, endPoint x: 185, endPoint y: 94, distance: 31.5
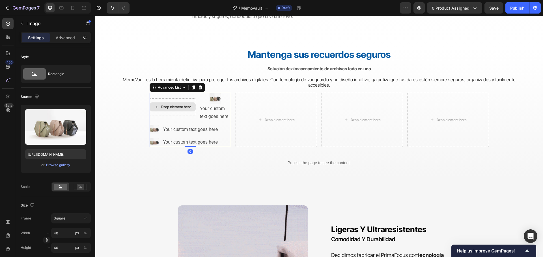
click at [191, 99] on div "Drop element here" at bounding box center [173, 107] width 46 height 17
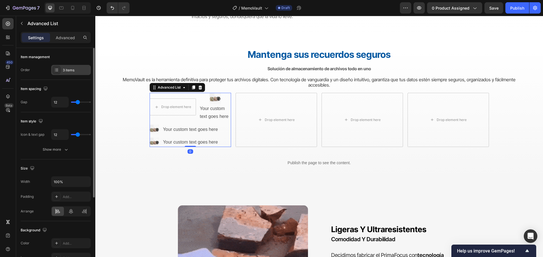
click at [71, 73] on div "3 items" at bounding box center [71, 70] width 40 height 10
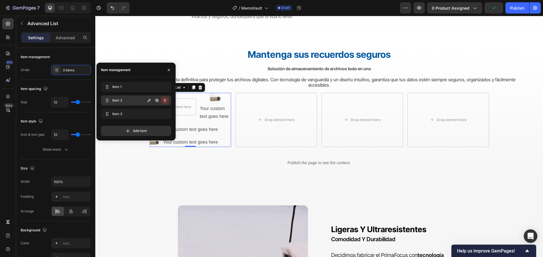
click at [164, 100] on icon "button" at bounding box center [164, 100] width 0 height 1
click at [164, 100] on div "Delete" at bounding box center [161, 100] width 10 height 5
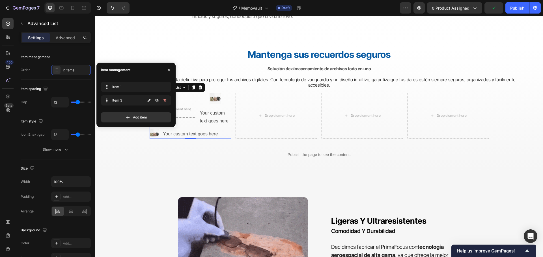
click at [164, 100] on icon "button" at bounding box center [164, 100] width 0 height 1
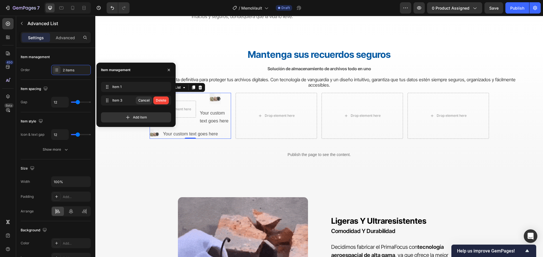
click at [164, 100] on div "Delete" at bounding box center [161, 100] width 10 height 5
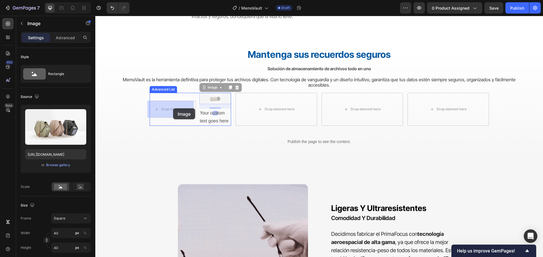
drag, startPoint x: 211, startPoint y: 98, endPoint x: 172, endPoint y: 108, distance: 40.1
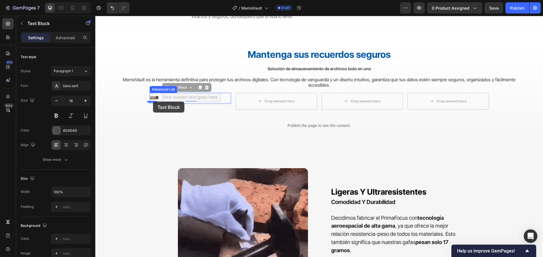
drag, startPoint x: 174, startPoint y: 99, endPoint x: 153, endPoint y: 102, distance: 21.1
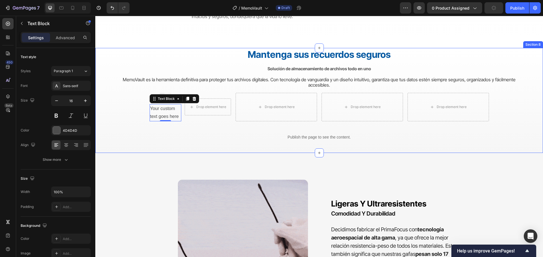
click at [211, 122] on div "Mantenga sus recuerdos seguros Heading Solución de almacenamiento de archivos t…" at bounding box center [318, 97] width 413 height 99
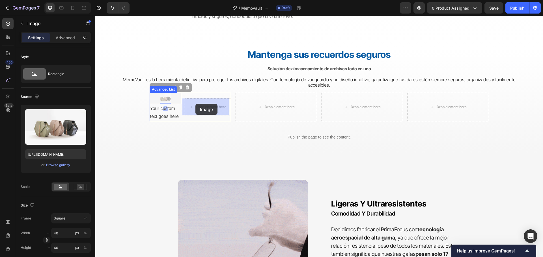
drag, startPoint x: 163, startPoint y: 97, endPoint x: 195, endPoint y: 104, distance: 33.3
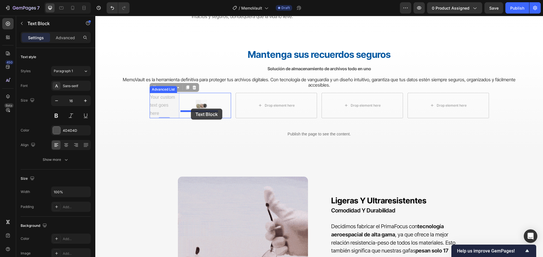
drag, startPoint x: 159, startPoint y: 103, endPoint x: 191, endPoint y: 109, distance: 31.9
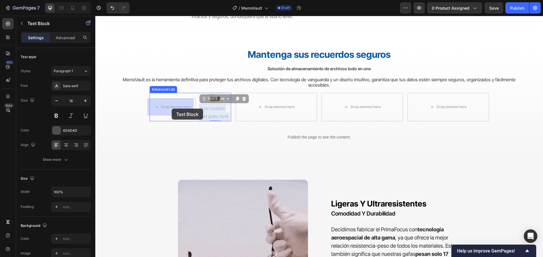
drag, startPoint x: 218, startPoint y: 116, endPoint x: 172, endPoint y: 109, distance: 47.3
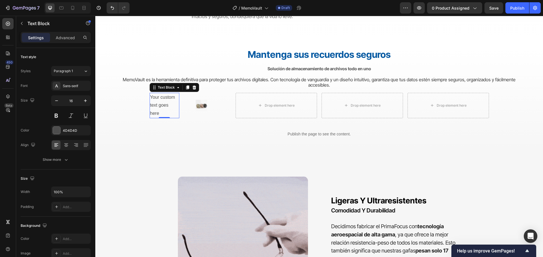
click at [192, 87] on icon at bounding box center [194, 87] width 4 height 4
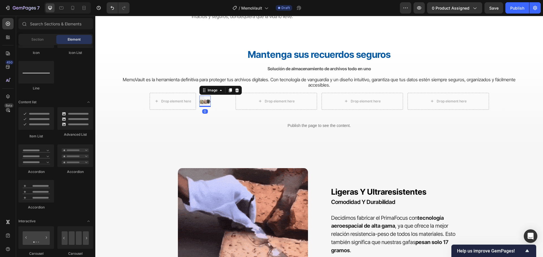
click at [202, 97] on img at bounding box center [204, 101] width 11 height 11
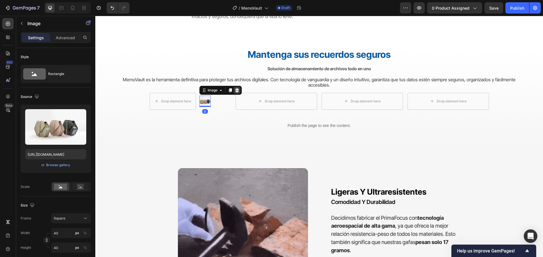
click at [235, 93] on div at bounding box center [236, 90] width 7 height 7
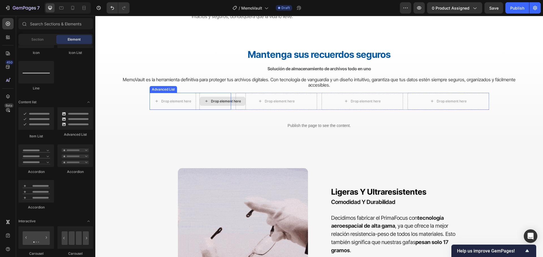
click at [217, 98] on div "Drop element here" at bounding box center [223, 101] width 46 height 9
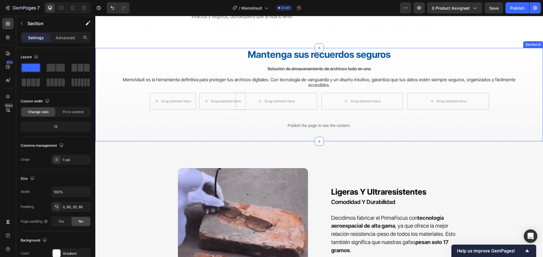
click at [206, 123] on div "Mantenga sus recuerdos seguros Heading Solución de almacenamiento de archivos t…" at bounding box center [318, 92] width 413 height 88
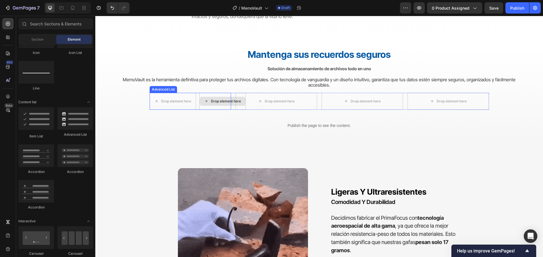
click at [204, 97] on div "Drop element here" at bounding box center [223, 101] width 46 height 9
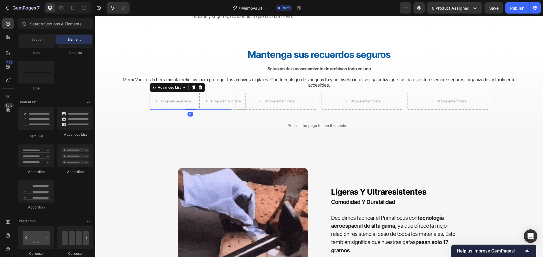
click at [196, 98] on li "Drop element here Drop element here" at bounding box center [190, 101] width 81 height 17
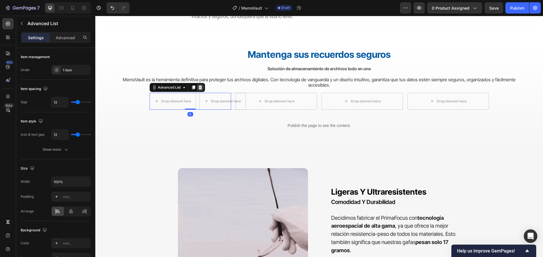
click at [199, 87] on icon at bounding box center [200, 87] width 4 height 4
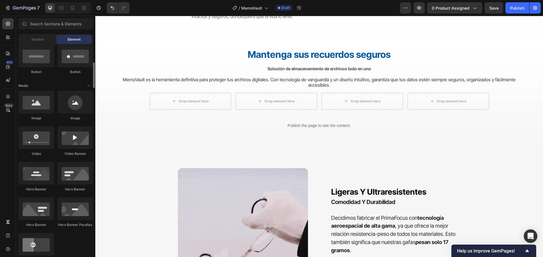
scroll to position [113, 0]
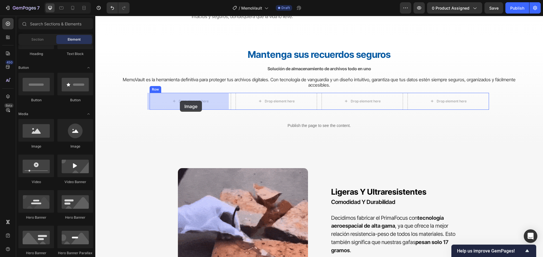
drag, startPoint x: 129, startPoint y: 151, endPoint x: 180, endPoint y: 101, distance: 71.5
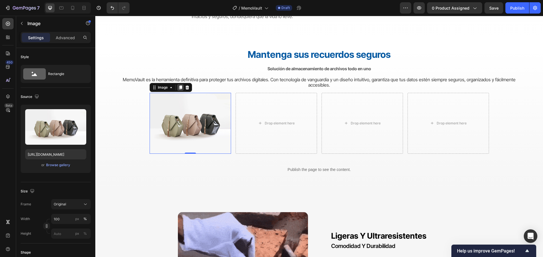
click at [178, 89] on icon at bounding box center [180, 87] width 5 height 5
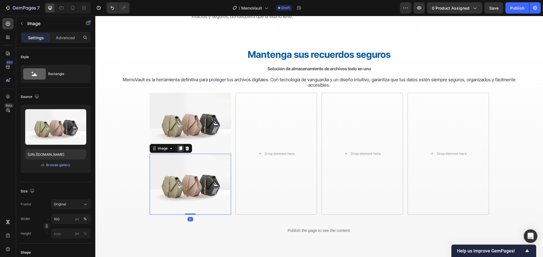
click at [179, 147] on icon at bounding box center [180, 149] width 3 height 4
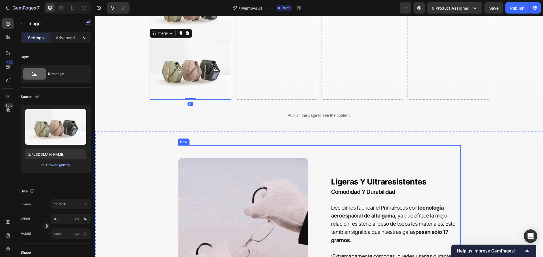
scroll to position [1197, 0]
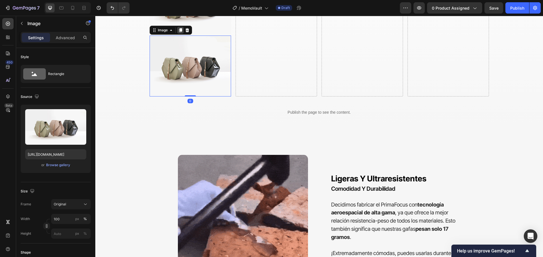
click at [178, 30] on icon at bounding box center [180, 30] width 5 height 5
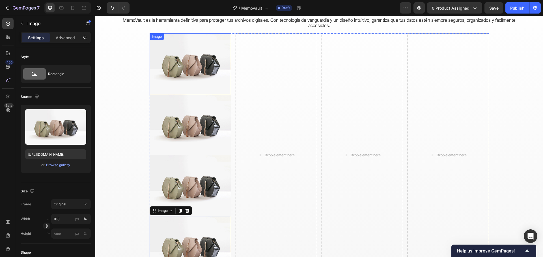
scroll to position [1056, 0]
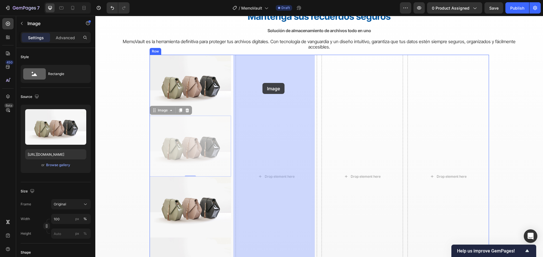
drag, startPoint x: 187, startPoint y: 142, endPoint x: 262, endPoint y: 83, distance: 95.5
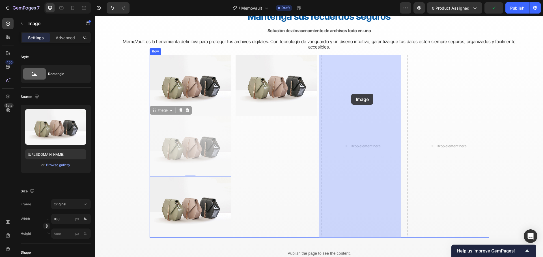
drag, startPoint x: 193, startPoint y: 150, endPoint x: 351, endPoint y: 94, distance: 168.2
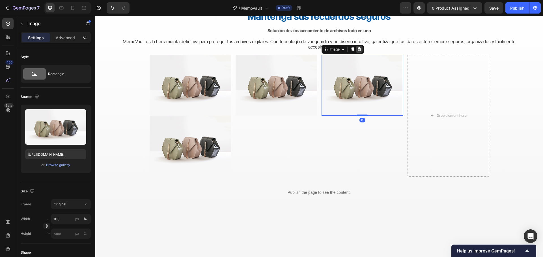
click at [357, 50] on icon at bounding box center [359, 49] width 5 height 5
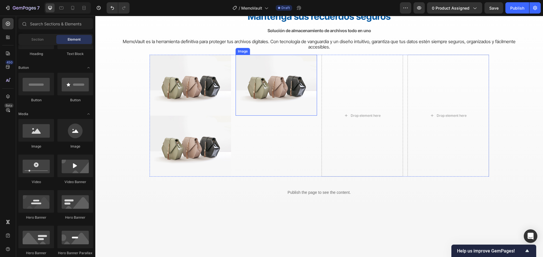
drag, startPoint x: 299, startPoint y: 70, endPoint x: 303, endPoint y: 62, distance: 8.2
click at [299, 69] on img at bounding box center [275, 85] width 81 height 61
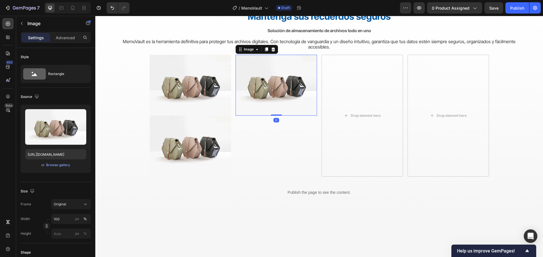
drag, startPoint x: 270, startPoint y: 49, endPoint x: 270, endPoint y: 53, distance: 4.0
click at [271, 49] on icon at bounding box center [273, 49] width 4 height 4
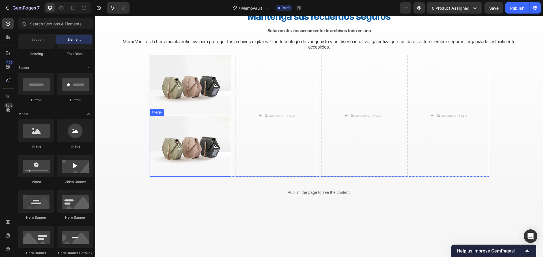
click at [196, 139] on img at bounding box center [190, 146] width 81 height 61
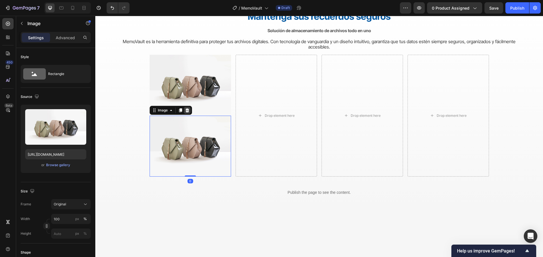
click at [186, 110] on icon at bounding box center [187, 110] width 4 height 4
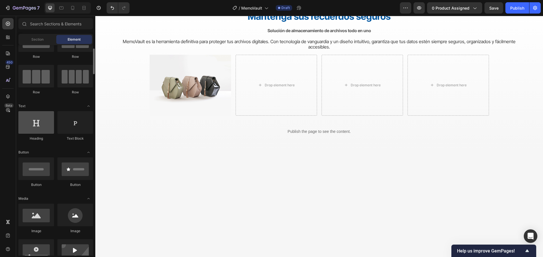
scroll to position [0, 0]
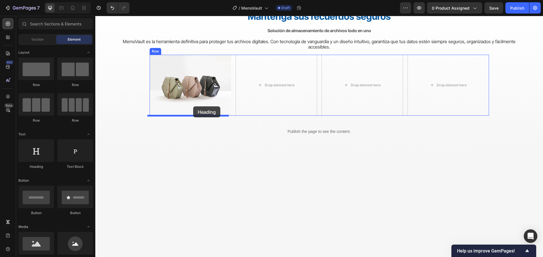
drag, startPoint x: 135, startPoint y: 166, endPoint x: 193, endPoint y: 107, distance: 82.7
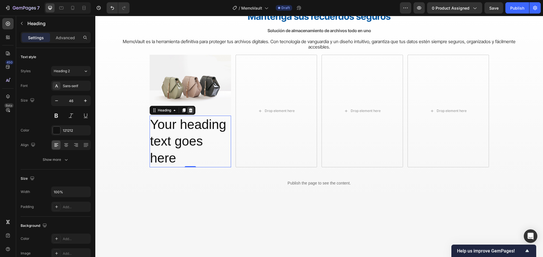
click at [190, 110] on icon at bounding box center [191, 110] width 4 height 4
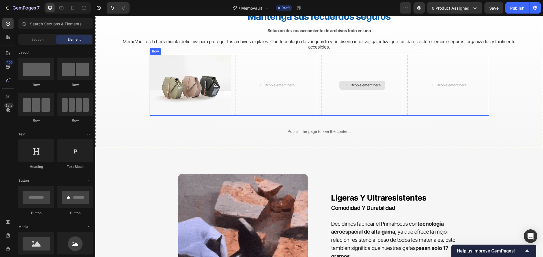
scroll to position [1028, 0]
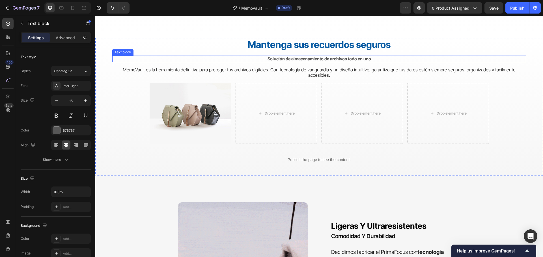
click at [332, 60] on strong "Solución de almacenamiento de archivos todo en uno" at bounding box center [318, 58] width 103 height 5
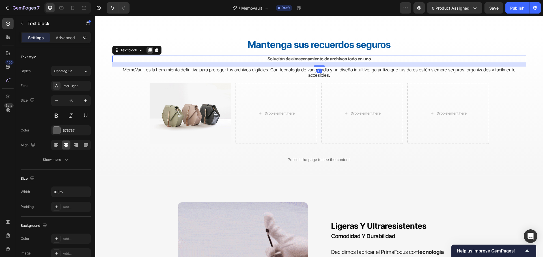
click at [152, 50] on icon at bounding box center [150, 50] width 5 height 5
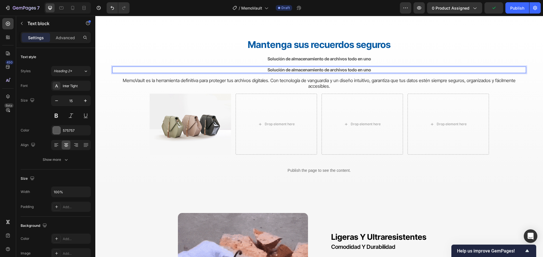
drag, startPoint x: 323, startPoint y: 70, endPoint x: 247, endPoint y: 91, distance: 78.8
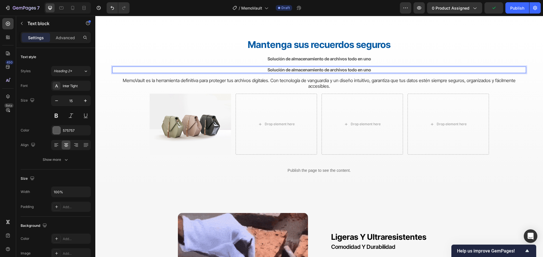
click at [319, 71] on strong "Solución de almacenamiento de archivos todo en uno" at bounding box center [318, 69] width 103 height 5
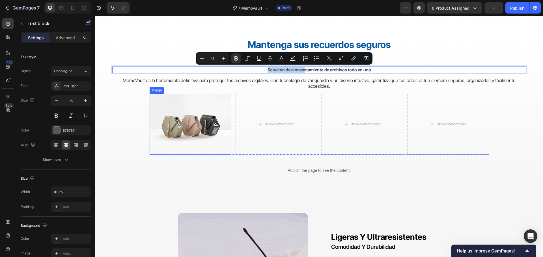
drag, startPoint x: 247, startPoint y: 91, endPoint x: 181, endPoint y: 149, distance: 87.5
click at [181, 149] on div "Mantenga sus recuerdos seguros Heading Solución de almacenamiento de archivos t…" at bounding box center [318, 109] width 413 height 143
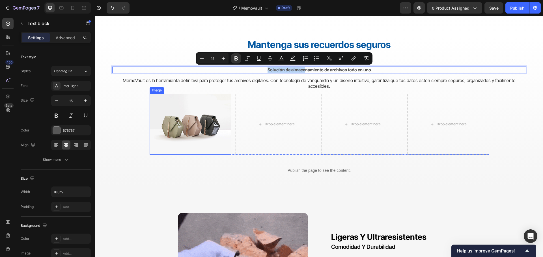
click at [231, 93] on div "Mantenga sus recuerdos seguros Heading Solución de almacenamiento de archivos t…" at bounding box center [318, 109] width 413 height 143
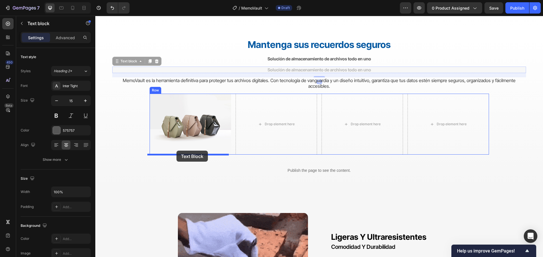
drag, startPoint x: 280, startPoint y: 71, endPoint x: 176, endPoint y: 151, distance: 131.1
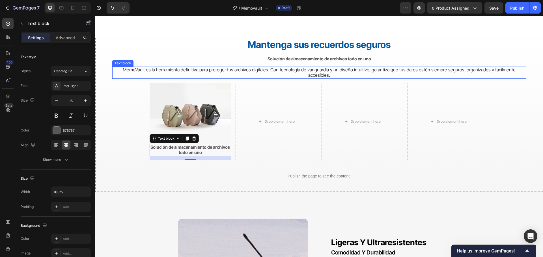
click at [341, 74] on p "MemoVault es la herramienta definitiva para proteger tus archivos digitales. Co…" at bounding box center [319, 72] width 412 height 11
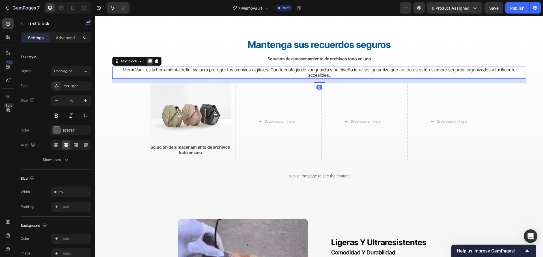
click at [151, 60] on icon at bounding box center [149, 61] width 3 height 4
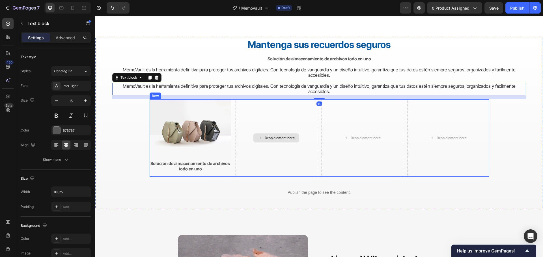
click at [294, 105] on div "Drop element here" at bounding box center [275, 137] width 81 height 77
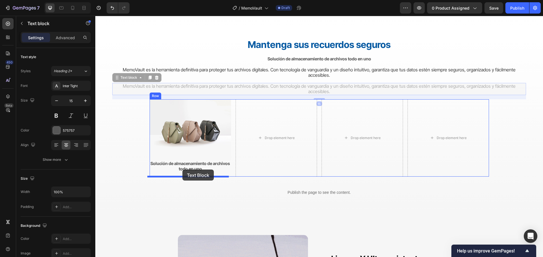
drag, startPoint x: 300, startPoint y: 89, endPoint x: 182, endPoint y: 170, distance: 142.6
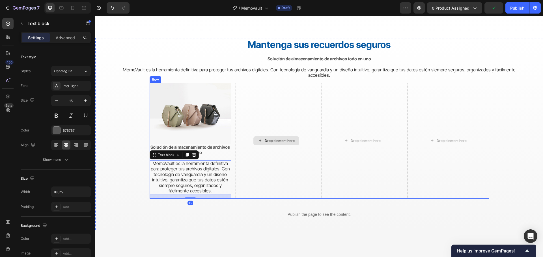
click at [283, 168] on div "Drop element here" at bounding box center [275, 141] width 81 height 116
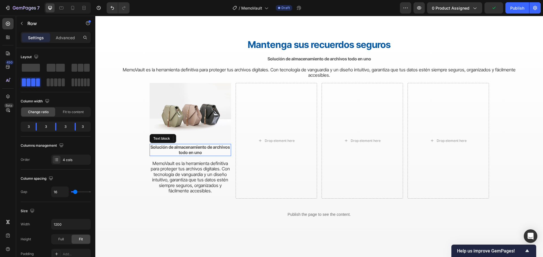
click at [200, 149] on strong "Solución de almacenamiento de archivos todo en uno" at bounding box center [189, 150] width 79 height 11
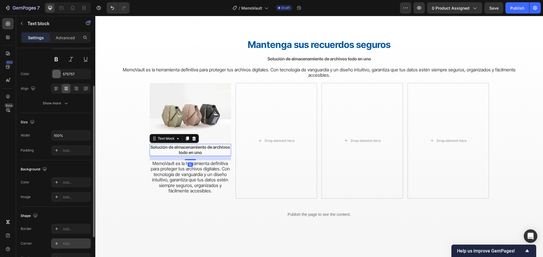
scroll to position [109, 0]
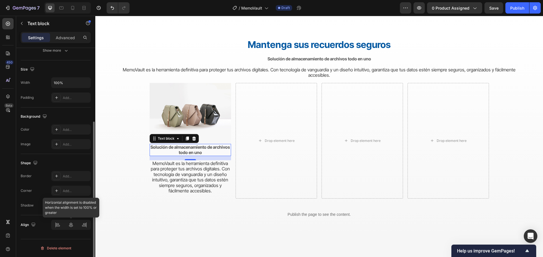
click at [73, 225] on div at bounding box center [71, 225] width 40 height 10
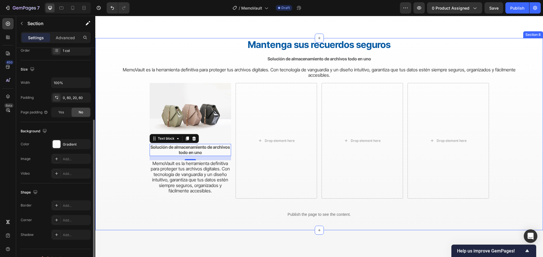
click at [168, 223] on div "Mantenga sus recuerdos seguros Heading Solución de almacenamiento de archivos t…" at bounding box center [318, 131] width 413 height 187
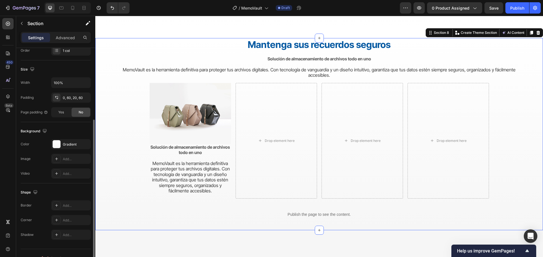
scroll to position [0, 0]
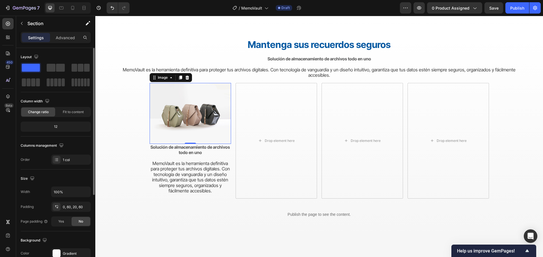
click at [195, 122] on img at bounding box center [190, 113] width 81 height 61
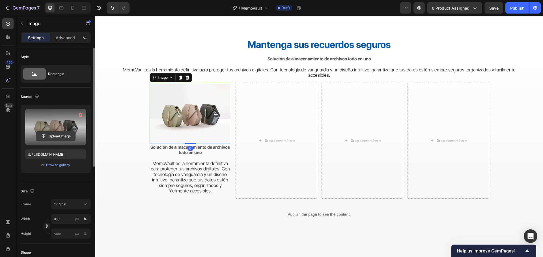
click at [59, 136] on input "file" at bounding box center [55, 137] width 39 height 10
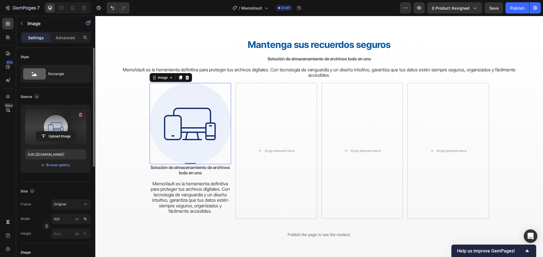
type input "https://cdn.shopify.com/s/files/1/0570/6013/0919/files/gempages_522072802015052…"
click at [62, 221] on input "100" at bounding box center [71, 219] width 40 height 10
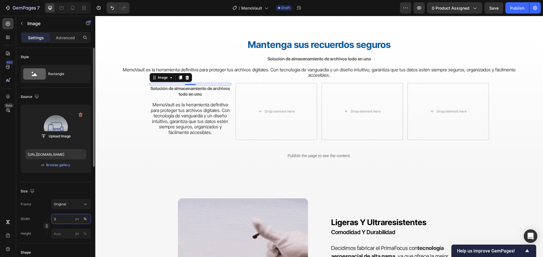
type input "30"
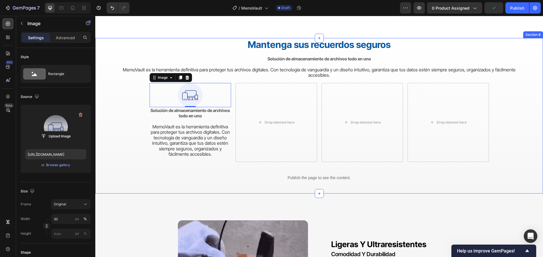
click at [183, 176] on div "Mantenga sus recuerdos seguros Heading Solución de almacenamiento de archivos t…" at bounding box center [318, 113] width 413 height 150
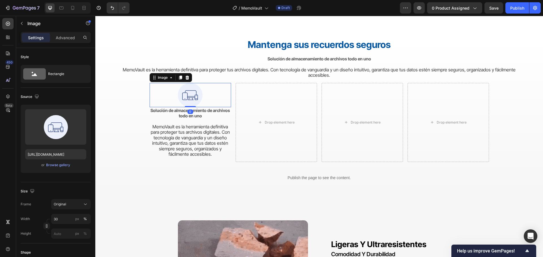
click at [216, 94] on div at bounding box center [190, 95] width 81 height 24
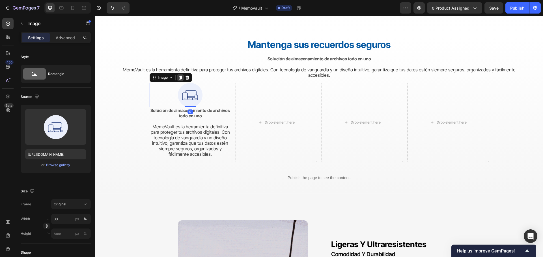
click at [178, 77] on icon at bounding box center [180, 77] width 5 height 5
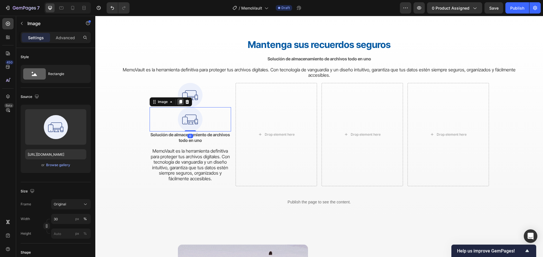
click at [179, 101] on icon at bounding box center [180, 102] width 3 height 4
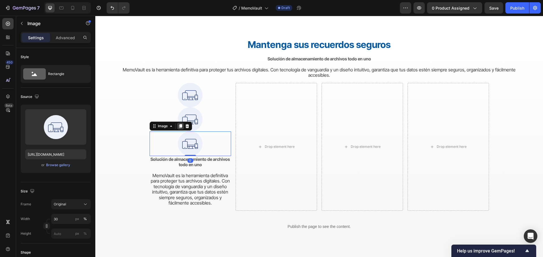
click at [179, 125] on icon at bounding box center [180, 127] width 3 height 4
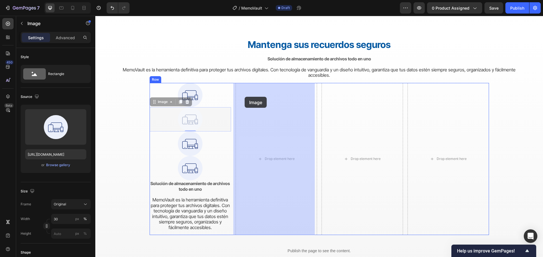
drag, startPoint x: 188, startPoint y: 119, endPoint x: 244, endPoint y: 97, distance: 60.8
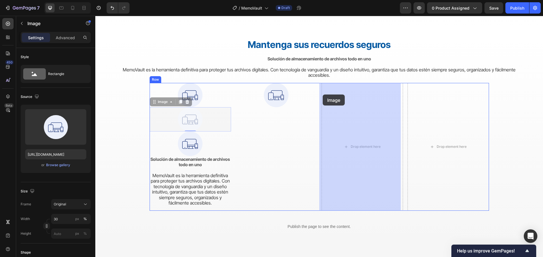
drag, startPoint x: 194, startPoint y: 118, endPoint x: 322, endPoint y: 95, distance: 130.1
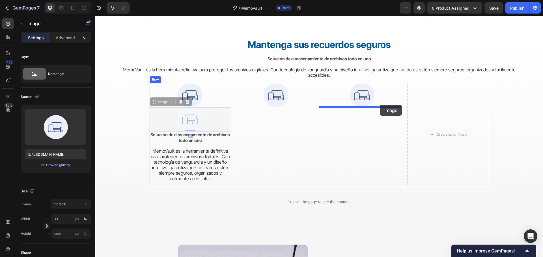
drag, startPoint x: 191, startPoint y: 121, endPoint x: 395, endPoint y: 95, distance: 205.1
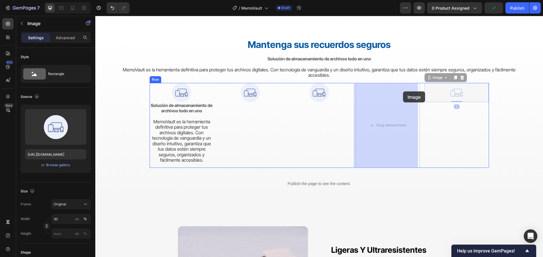
drag, startPoint x: 444, startPoint y: 93, endPoint x: 407, endPoint y: 92, distance: 36.7
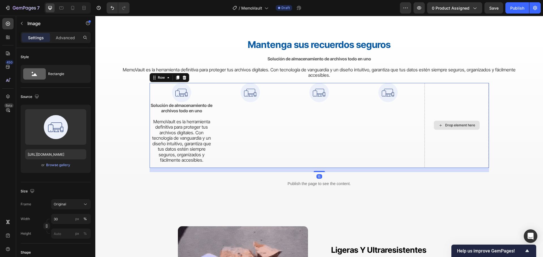
click at [437, 99] on div "Drop element here" at bounding box center [456, 125] width 64 height 85
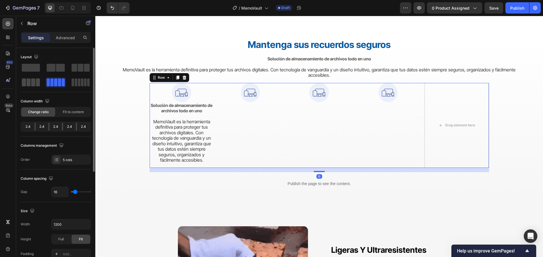
click at [35, 81] on span at bounding box center [33, 83] width 4 height 8
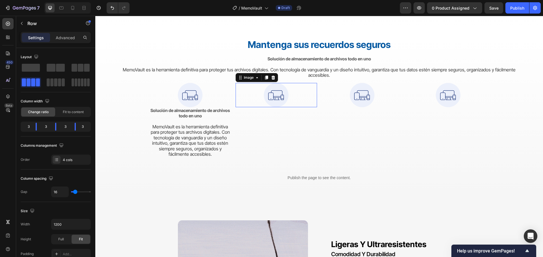
click at [270, 95] on img at bounding box center [276, 95] width 24 height 24
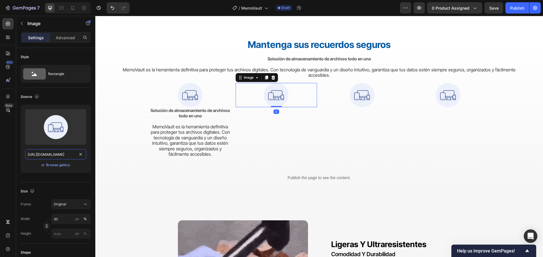
click at [54, 155] on input "https://cdn.shopify.com/s/files/1/0570/6013/0919/files/gempages_522072802015052…" at bounding box center [55, 155] width 61 height 10
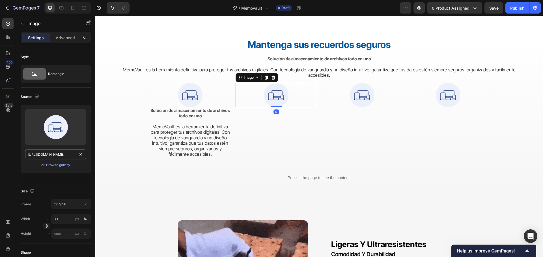
paste input "getmemovault.com/wp-content/uploads/2-Large-Storage-Capacity-"
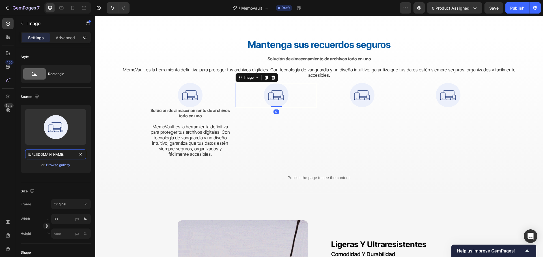
type input "https://getmemovault.com/wp-content/uploads/2-Large-Storage-Capacity-1.svg"
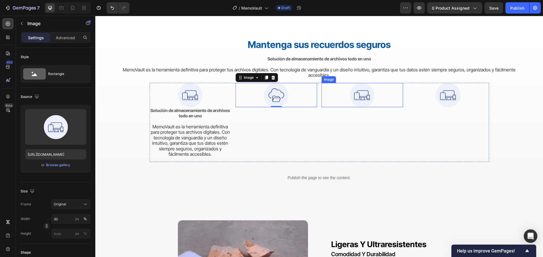
click at [361, 99] on img at bounding box center [362, 95] width 24 height 24
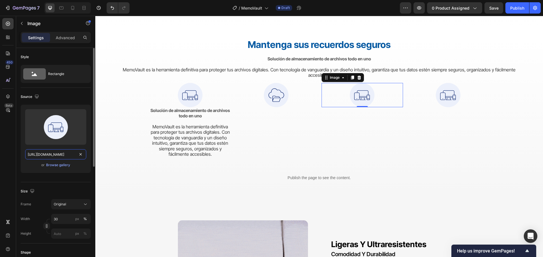
click at [65, 152] on input "https://cdn.shopify.com/s/files/1/0570/6013/0919/files/gempages_522072802015052…" at bounding box center [55, 155] width 61 height 10
paste input "getmemovault.com/wp-content/uploads/3-Secure-Data-Storage"
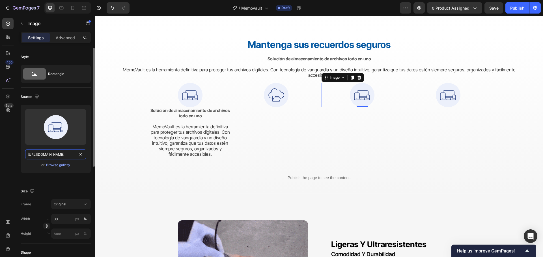
type input "https://getmemovault.com/wp-content/uploads/3-Secure-Data-Storage.svg"
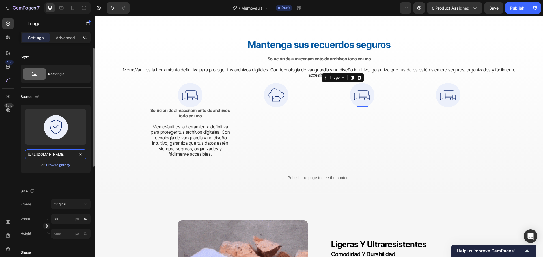
scroll to position [0, 75]
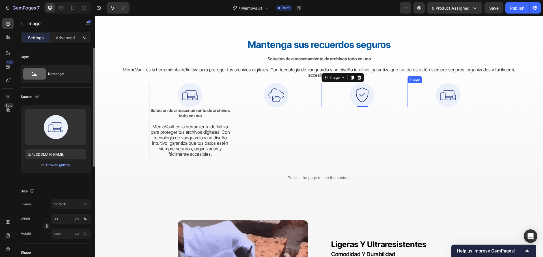
click at [440, 96] on img at bounding box center [448, 95] width 24 height 24
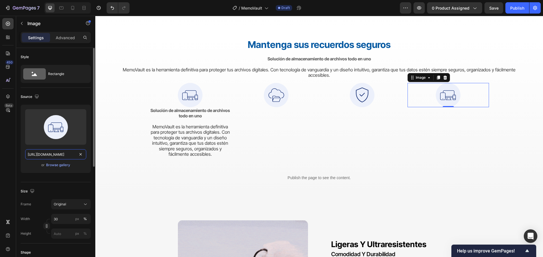
click at [71, 158] on input "https://cdn.shopify.com/s/files/1/0570/6013/0919/files/gempages_522072802015052…" at bounding box center [55, 155] width 61 height 10
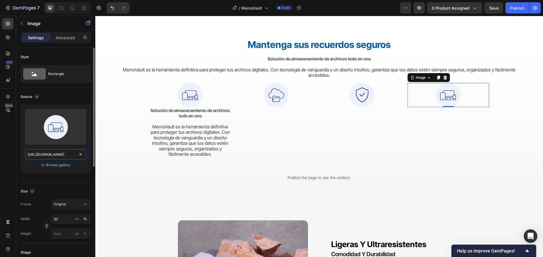
paste input "getmemovault.com/wp-content/uploads/4-User-Friendly-Design"
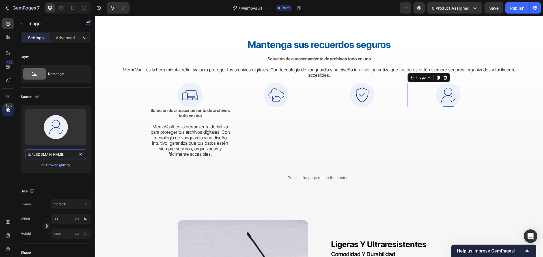
type input "https://getmemovault.com/wp-content/uploads/4-User-Friendly-Design.svg"
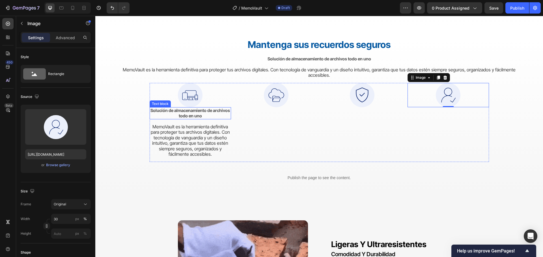
click at [180, 114] on strong "Solución de almacenamiento de archivos todo en uno" at bounding box center [189, 113] width 79 height 11
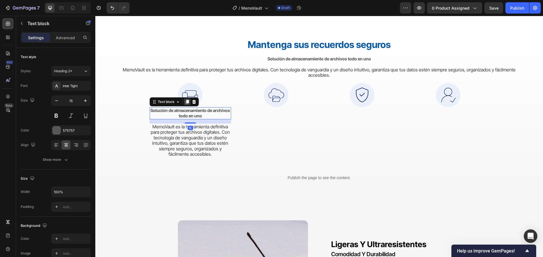
click at [185, 103] on icon at bounding box center [187, 102] width 5 height 5
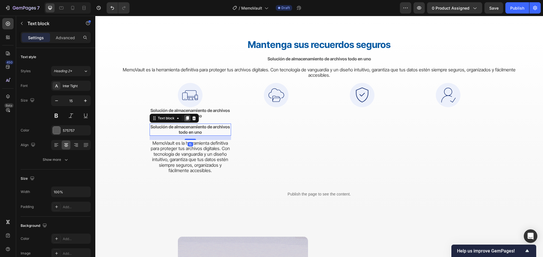
click at [185, 117] on icon at bounding box center [187, 118] width 5 height 5
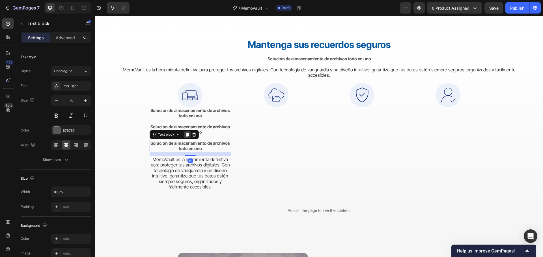
click at [185, 134] on icon at bounding box center [186, 135] width 3 height 4
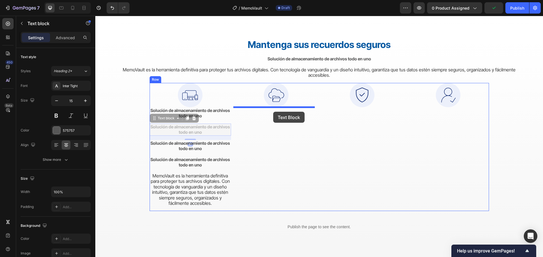
drag, startPoint x: 187, startPoint y: 128, endPoint x: 273, endPoint y: 112, distance: 87.7
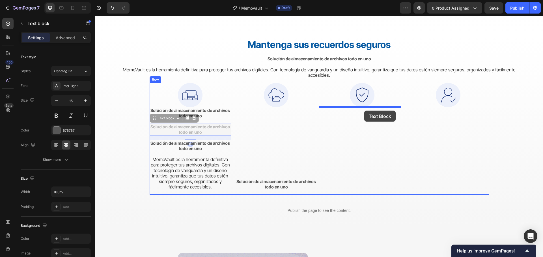
drag, startPoint x: 191, startPoint y: 131, endPoint x: 364, endPoint y: 111, distance: 174.2
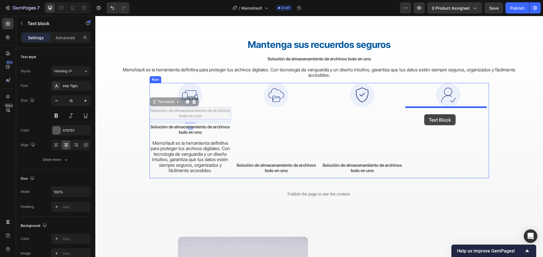
drag, startPoint x: 183, startPoint y: 113, endPoint x: 424, endPoint y: 114, distance: 241.4
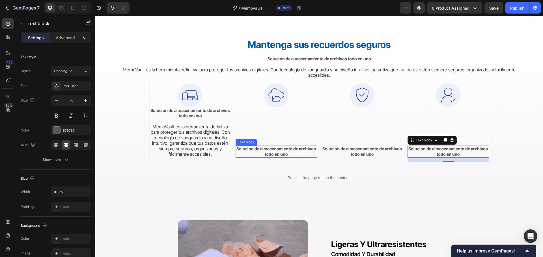
click at [285, 150] on strong "Solución de almacenamiento de archivos todo en uno" at bounding box center [275, 151] width 79 height 11
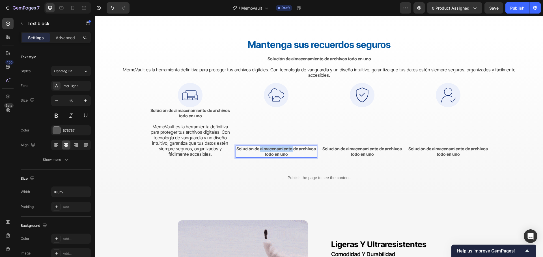
click at [285, 150] on strong "Solución de almacenamiento de archivos todo en uno" at bounding box center [275, 151] width 79 height 11
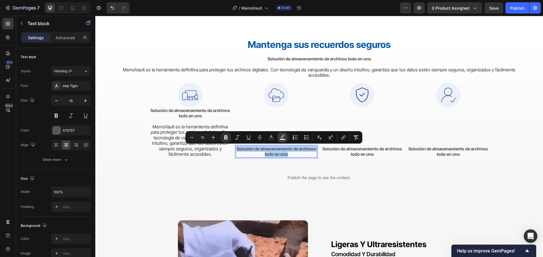
click at [285, 138] on icon "Editor contextual toolbar" at bounding box center [283, 138] width 6 height 6
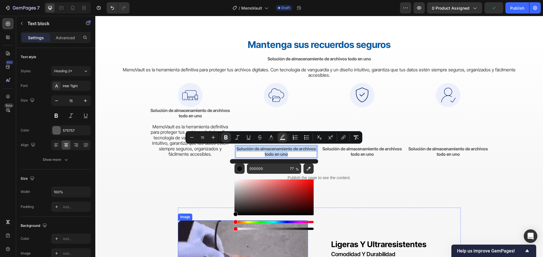
type input "0"
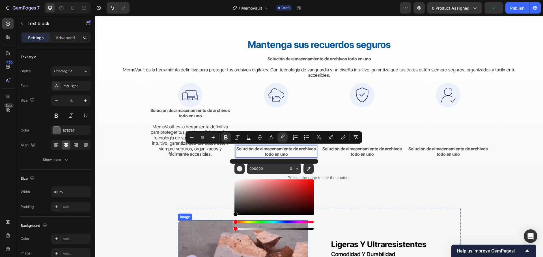
drag, startPoint x: 391, startPoint y: 246, endPoint x: 219, endPoint y: 231, distance: 172.8
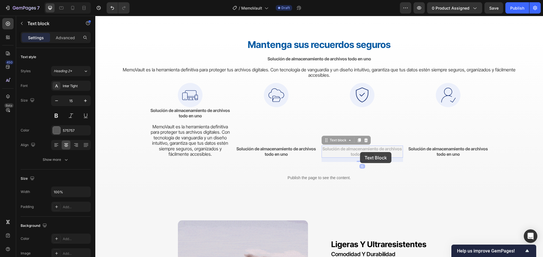
click at [95, 16] on strong "Solución de almacenamiento de archivos todo en uno" at bounding box center [95, 16] width 0 height 0
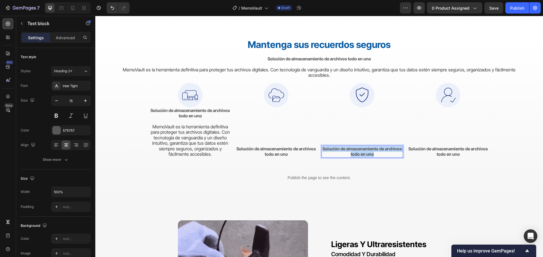
click at [360, 153] on strong "Solución de almacenamiento de archivos todo en uno" at bounding box center [361, 151] width 79 height 11
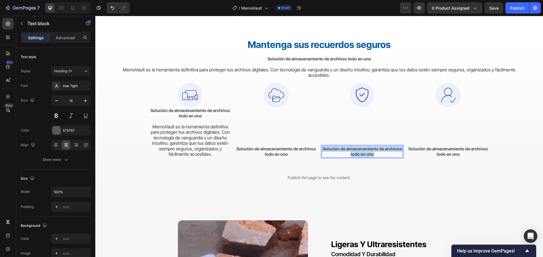
click at [360, 153] on strong "Solución de almacenamiento de archivos todo en uno" at bounding box center [361, 151] width 79 height 11
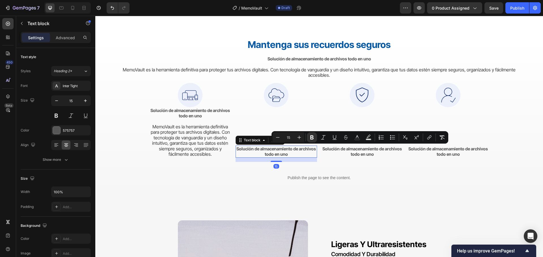
drag, startPoint x: 269, startPoint y: 153, endPoint x: 231, endPoint y: 135, distance: 42.5
click at [268, 153] on strong "Solución de almacenamiento de archivos todo en uno" at bounding box center [275, 151] width 79 height 11
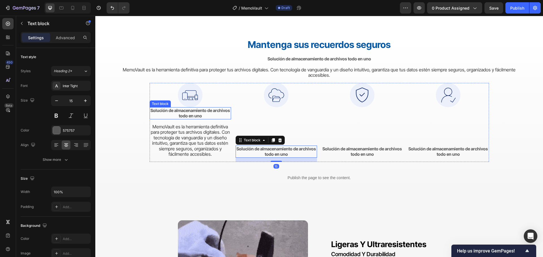
click at [203, 117] on p "Solución de almacenamiento de archivos todo en uno" at bounding box center [190, 113] width 80 height 11
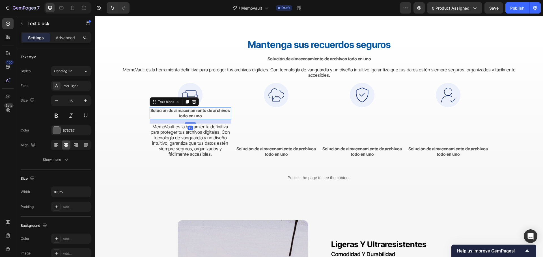
click at [203, 117] on p "Solución de almacenamiento de archivos todo en uno" at bounding box center [190, 113] width 80 height 11
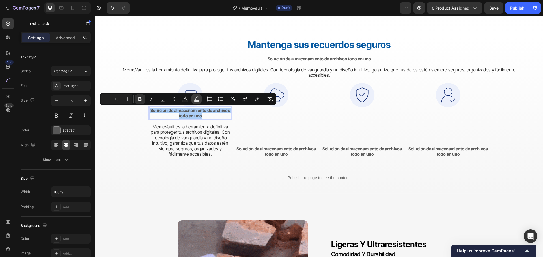
click at [196, 99] on icon "Editor contextual toolbar" at bounding box center [196, 97] width 4 height 3
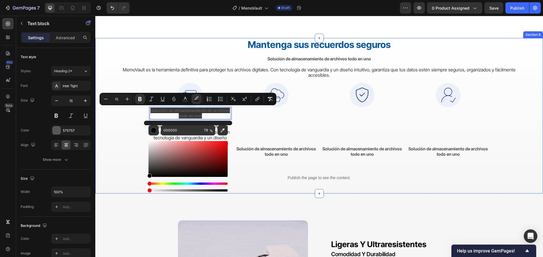
type input "0"
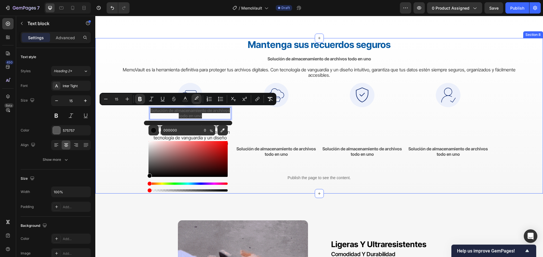
drag, startPoint x: 306, startPoint y: 209, endPoint x: 141, endPoint y: 187, distance: 166.5
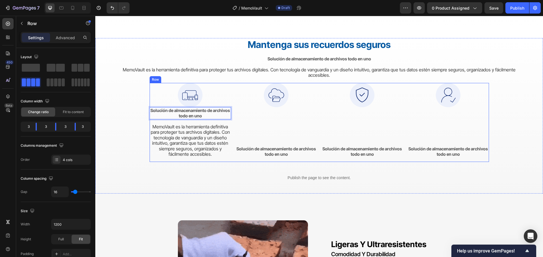
click at [355, 120] on div "Image Solución de almacenamiento de archivos todo en uno Text block" at bounding box center [361, 122] width 81 height 79
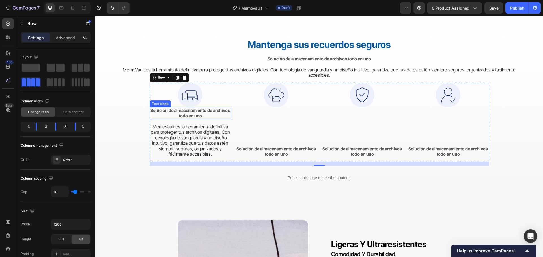
click at [184, 114] on strong "Solución de almacenamiento de archivos todo en uno" at bounding box center [189, 113] width 79 height 11
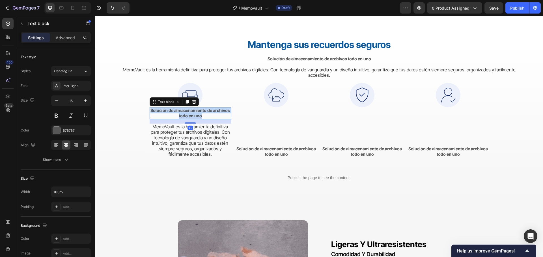
click at [184, 114] on strong "Solución de almacenamiento de archivos todo en uno" at bounding box center [189, 113] width 79 height 11
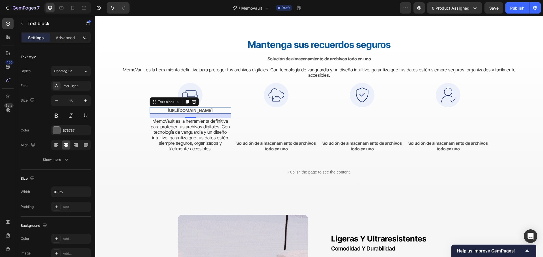
click at [198, 113] on strong "https://getmemovault.com/wp-content/uploads/4-User-Friendly-Design.svg" at bounding box center [190, 110] width 45 height 5
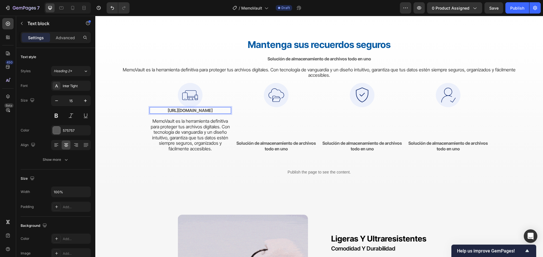
click at [198, 113] on strong "https://getmemovault.com/wp-content/uploads/4-User-Friendly-Design.svg" at bounding box center [190, 110] width 45 height 5
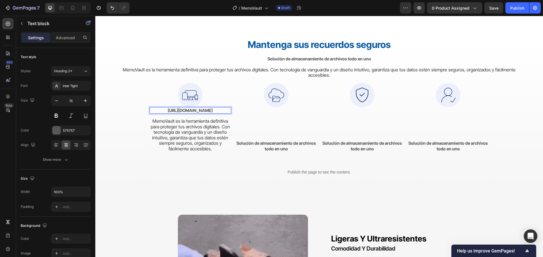
click at [198, 113] on strong "https://getmemovault.com/wp-content/uploads/4-User-Friendly-Design.svg" at bounding box center [190, 110] width 45 height 5
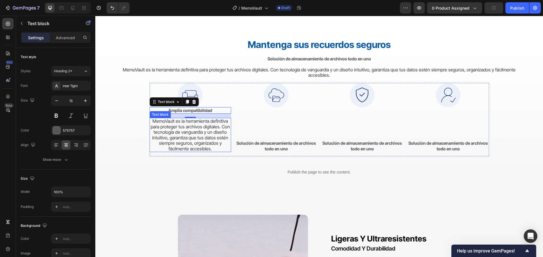
click at [191, 135] on span "MemoVault es la herramienta definitiva para proteger tus archivos digitales. Co…" at bounding box center [190, 134] width 79 height 33
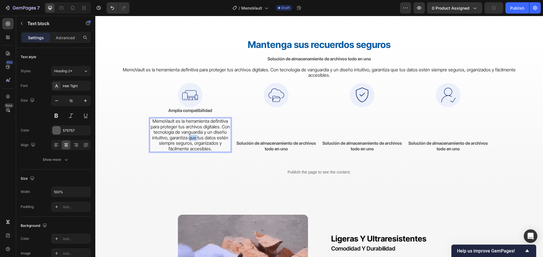
click at [191, 135] on span "MemoVault es la herramienta definitiva para proteger tus archivos digitales. Co…" at bounding box center [190, 134] width 79 height 33
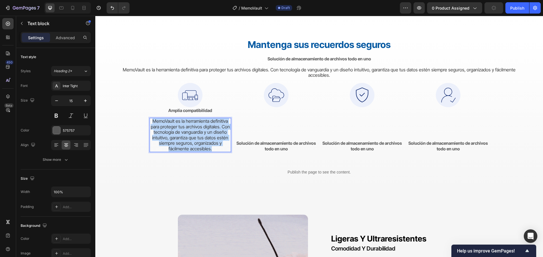
click at [191, 135] on span "MemoVault es la herramienta definitiva para proteger tus archivos digitales. Co…" at bounding box center [190, 134] width 79 height 33
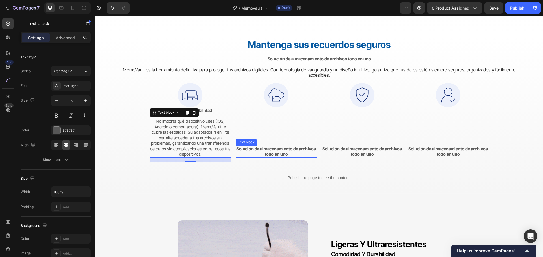
click at [283, 152] on strong "Solución de almacenamiento de archivos todo en uno" at bounding box center [275, 151] width 79 height 11
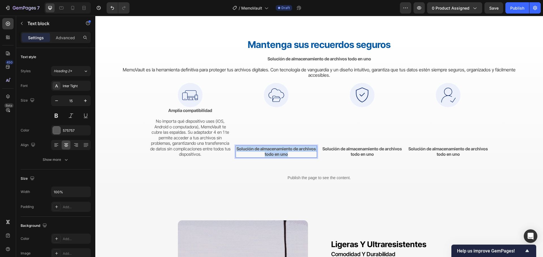
click at [284, 152] on strong "Solución de almacenamiento de archivos todo en uno" at bounding box center [275, 151] width 79 height 11
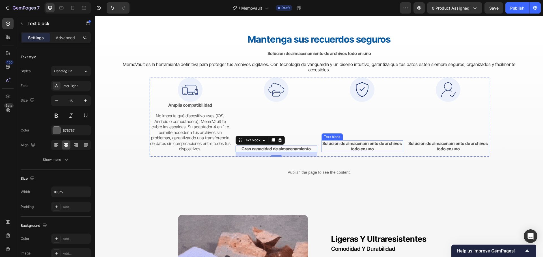
click at [353, 147] on strong "Solución de almacenamiento de archivos todo en uno" at bounding box center [361, 146] width 79 height 11
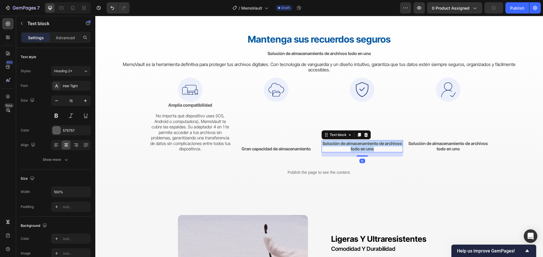
click at [353, 147] on strong "Solución de almacenamiento de archivos todo en uno" at bounding box center [361, 146] width 79 height 11
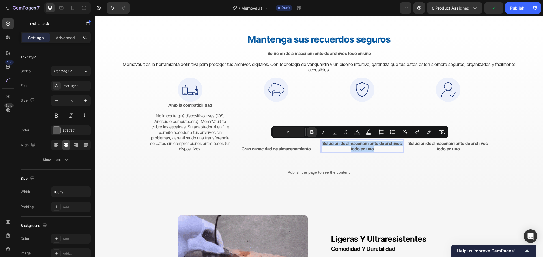
scroll to position [1039, 0]
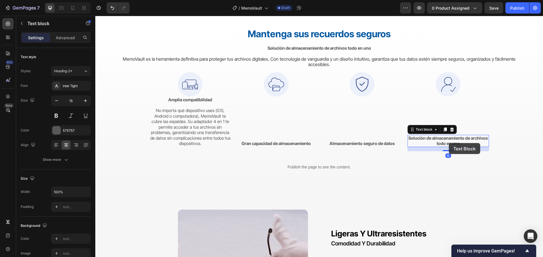
click at [449, 143] on strong "Solución de almacenamiento de archivos todo en uno" at bounding box center [447, 141] width 79 height 11
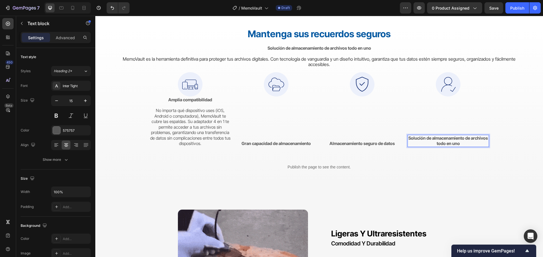
click at [448, 143] on strong "Solución de almacenamiento de archivos todo en uno" at bounding box center [447, 141] width 79 height 11
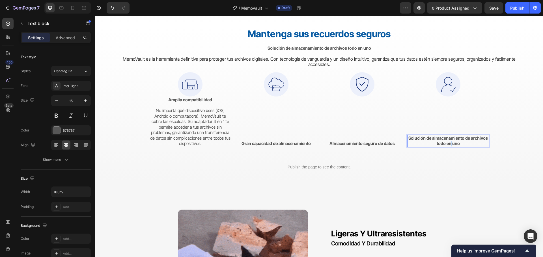
click at [448, 143] on strong "Solución de almacenamiento de archivos todo en uno" at bounding box center [447, 141] width 79 height 11
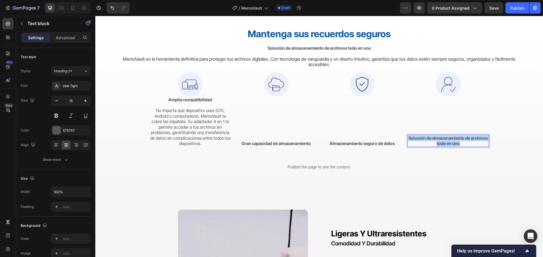
click at [448, 143] on strong "Solución de almacenamiento de archivos todo en uno" at bounding box center [447, 141] width 79 height 11
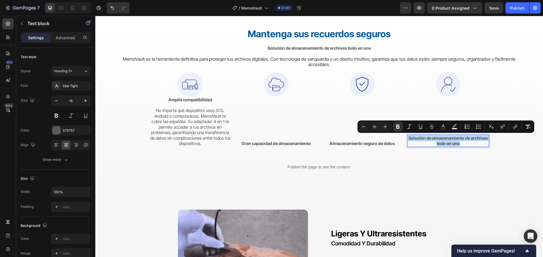
scroll to position [1033, 0]
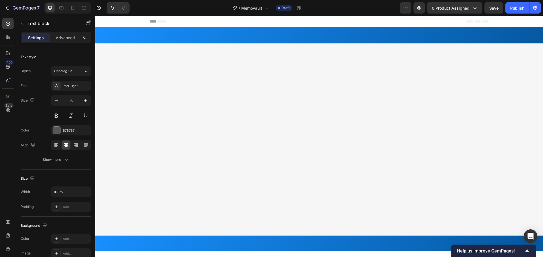
scroll to position [1044, 0]
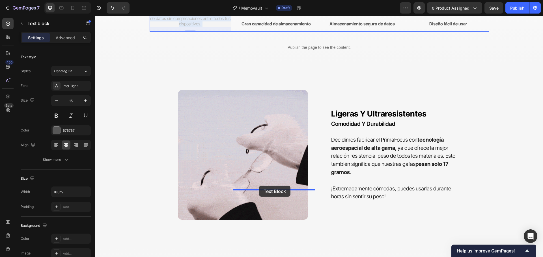
drag, startPoint x: 179, startPoint y: 154, endPoint x: 259, endPoint y: 186, distance: 86.1
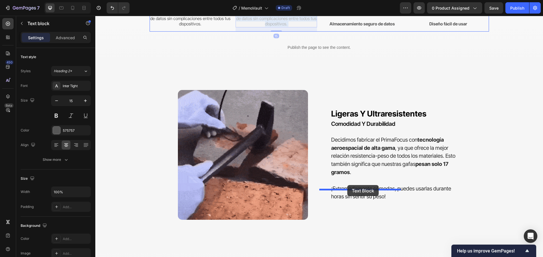
drag, startPoint x: 271, startPoint y: 155, endPoint x: 347, endPoint y: 185, distance: 81.7
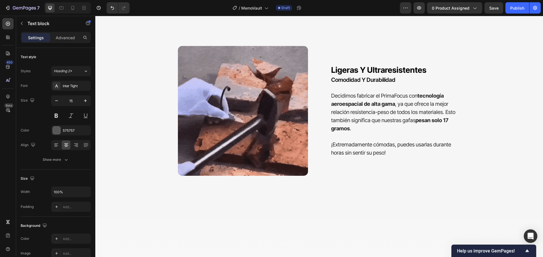
drag, startPoint x: 270, startPoint y: 95, endPoint x: 278, endPoint y: 104, distance: 12.0
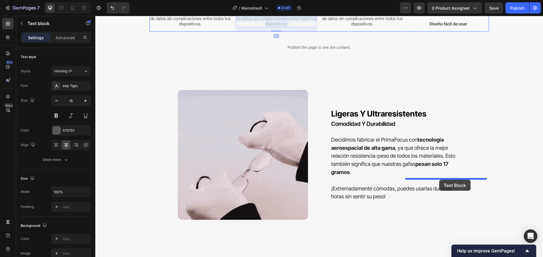
drag, startPoint x: 286, startPoint y: 159, endPoint x: 440, endPoint y: 185, distance: 156.1
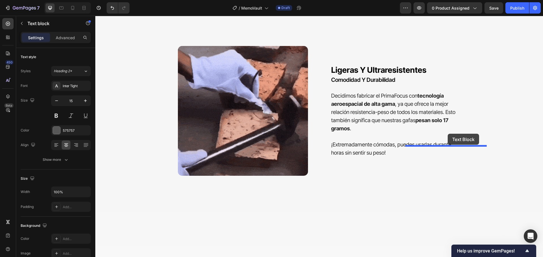
drag, startPoint x: 445, startPoint y: 100, endPoint x: 447, endPoint y: 134, distance: 34.0
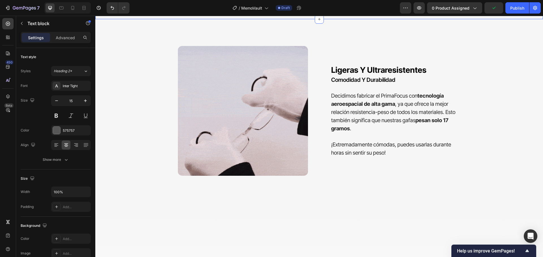
drag, startPoint x: 258, startPoint y: 153, endPoint x: 267, endPoint y: 142, distance: 14.1
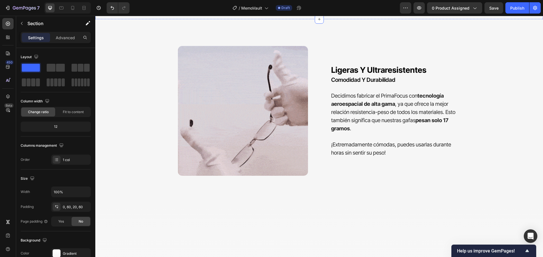
drag, startPoint x: 281, startPoint y: 118, endPoint x: 277, endPoint y: 125, distance: 7.8
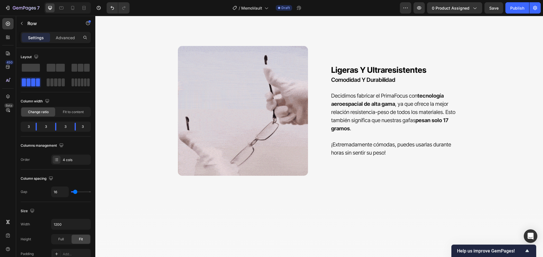
drag, startPoint x: 275, startPoint y: 142, endPoint x: 276, endPoint y: 139, distance: 3.0
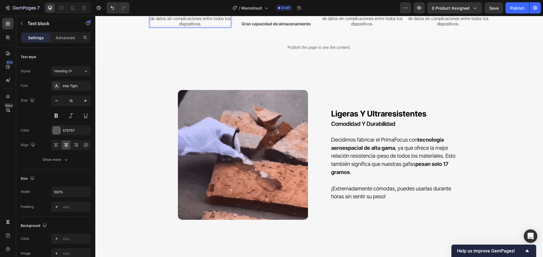
click at [191, 27] on p "No importa qué dispositivo uses (iOS, Android o computadora), MemoVault te cubr…" at bounding box center [190, 7] width 80 height 39
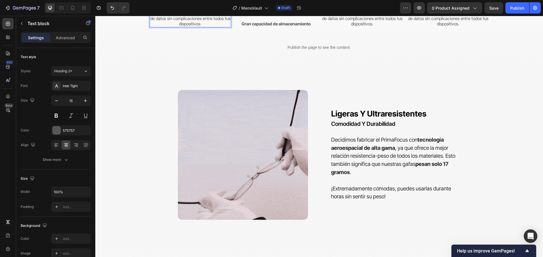
click at [191, 27] on p "No importa qué dispositivo uses (iOS, Android o computadora), MemoVault te cubr…" at bounding box center [190, 7] width 80 height 39
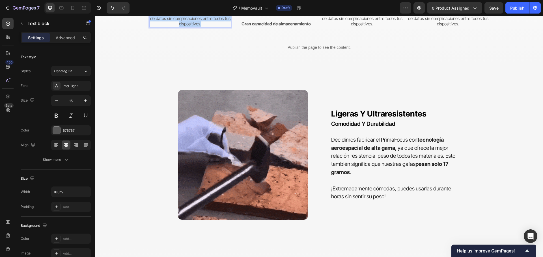
click at [191, 27] on p "No importa qué dispositivo uses (iOS, Android o computadora), MemoVault te cubr…" at bounding box center [190, 7] width 80 height 39
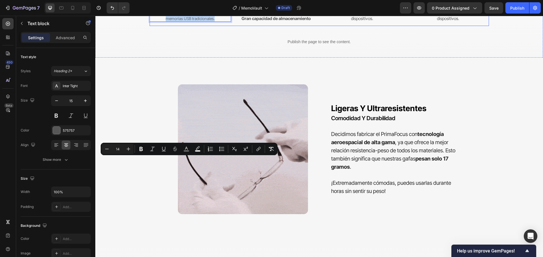
drag, startPoint x: 184, startPoint y: 158, endPoint x: 270, endPoint y: 183, distance: 89.4
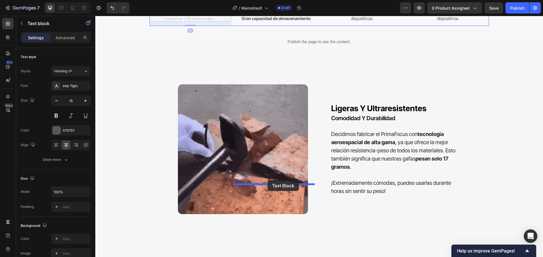
drag, startPoint x: 198, startPoint y: 151, endPoint x: 267, endPoint y: 180, distance: 75.4
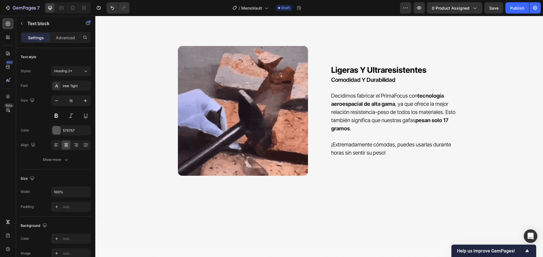
drag, startPoint x: 381, startPoint y: 112, endPoint x: 377, endPoint y: 113, distance: 4.1
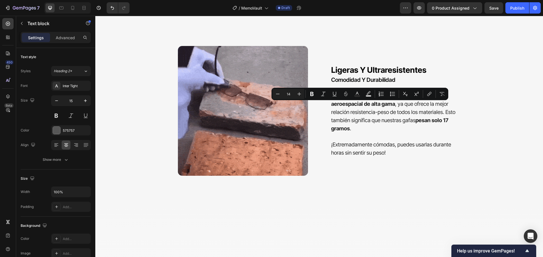
scroll to position [1050, 0]
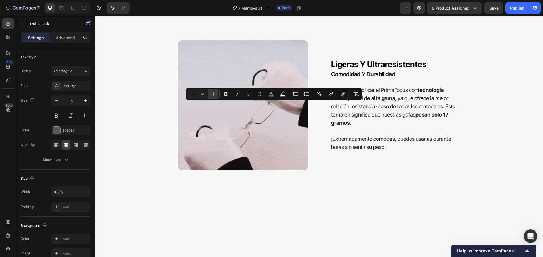
click at [215, 94] on icon "Editor contextual toolbar" at bounding box center [213, 94] width 4 height 4
type input "15"
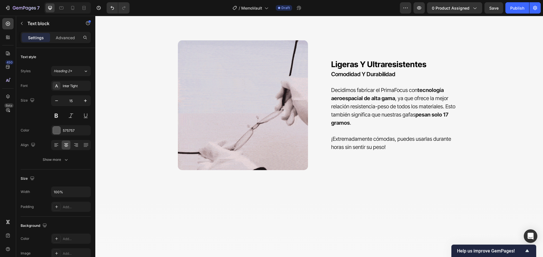
drag, startPoint x: 369, startPoint y: 114, endPoint x: 359, endPoint y: 108, distance: 11.3
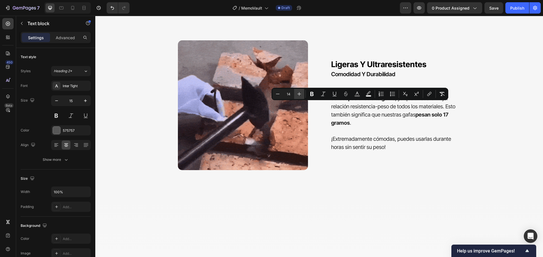
click at [297, 93] on icon "Editor contextual toolbar" at bounding box center [299, 94] width 6 height 6
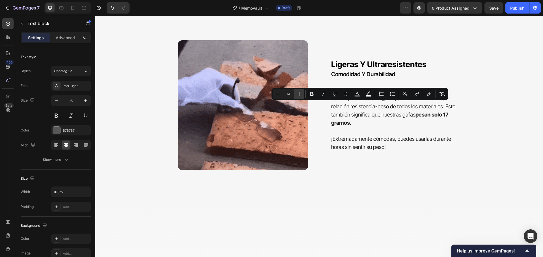
type input "15"
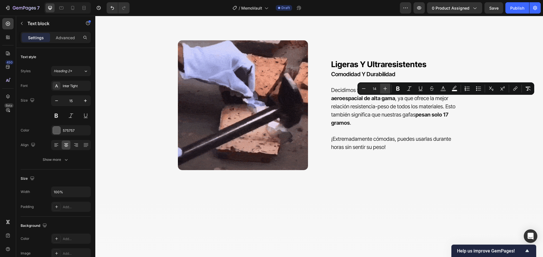
click at [384, 89] on icon "Editor contextual toolbar" at bounding box center [385, 89] width 4 height 4
type input "15"
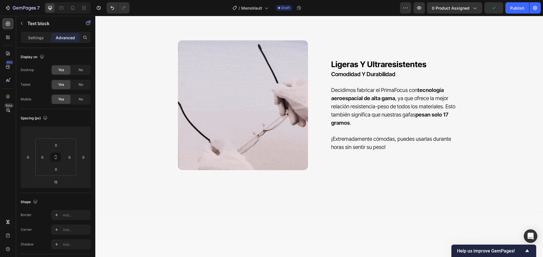
drag, startPoint x: 374, startPoint y: 151, endPoint x: 373, endPoint y: 159, distance: 8.6
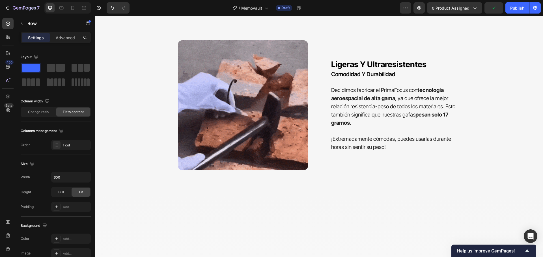
drag, startPoint x: 371, startPoint y: 120, endPoint x: 366, endPoint y: 124, distance: 6.2
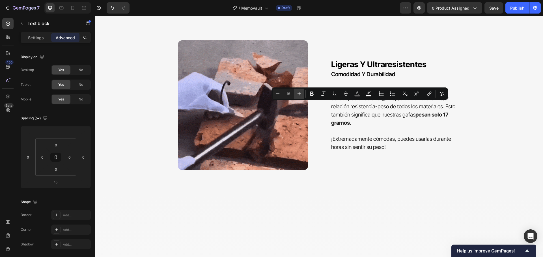
click at [302, 96] on button "Plus" at bounding box center [299, 94] width 10 height 10
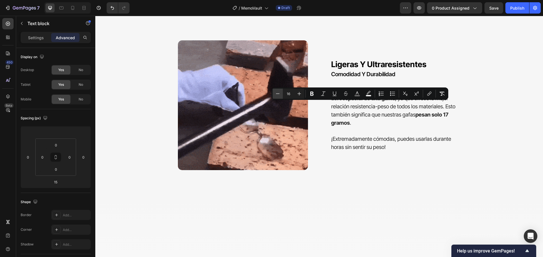
click at [278, 92] on icon "Editor contextual toolbar" at bounding box center [278, 94] width 6 height 6
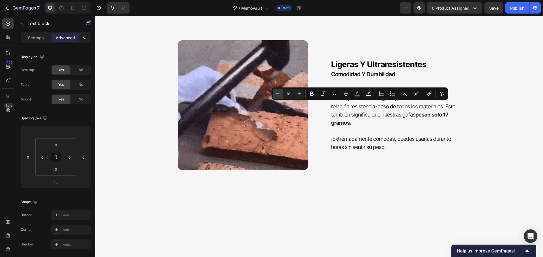
type input "15"
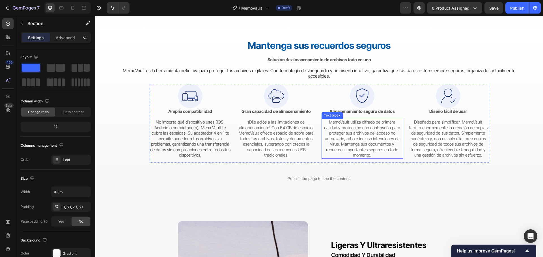
scroll to position [993, 0]
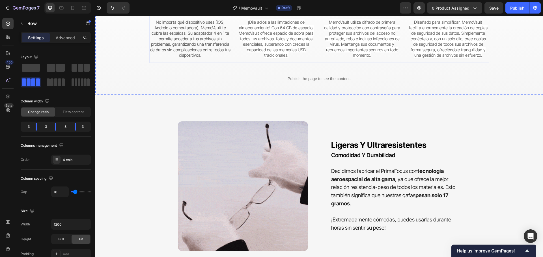
click at [231, 63] on div "Image Amplia compatibilidad Text block No importa qué dispositivo uses (iOS, An…" at bounding box center [319, 23] width 339 height 79
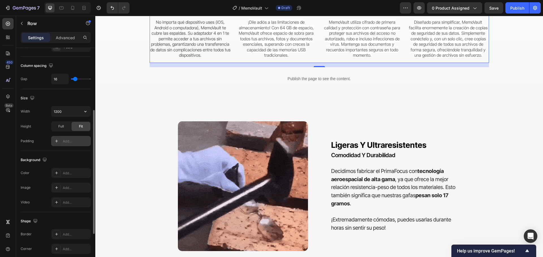
scroll to position [141, 0]
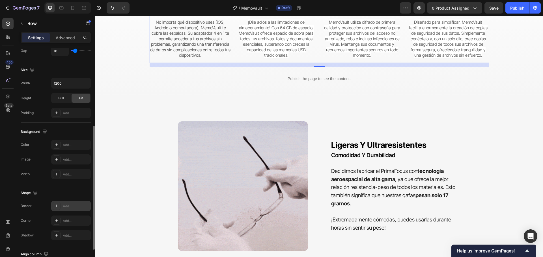
click at [69, 205] on div "Add..." at bounding box center [76, 206] width 27 height 5
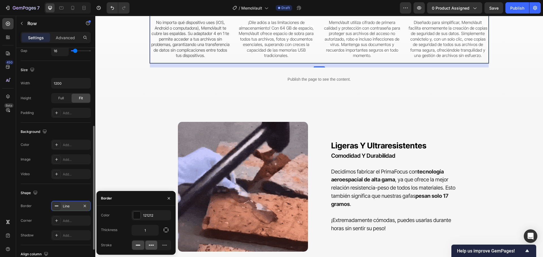
click at [151, 246] on icon at bounding box center [151, 246] width 6 height 6
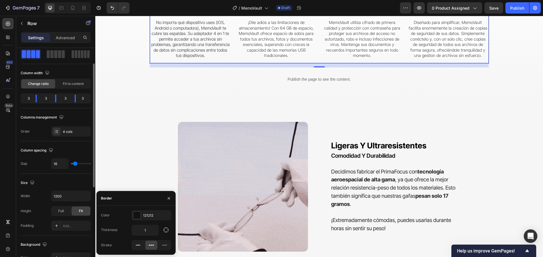
scroll to position [0, 0]
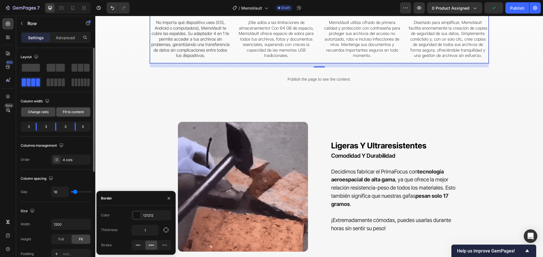
click at [82, 114] on span "Fit to content" at bounding box center [73, 112] width 21 height 5
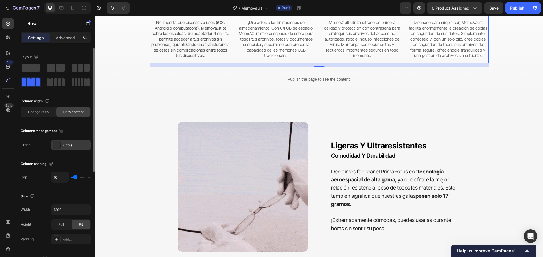
click at [68, 145] on div "4 cols" at bounding box center [76, 145] width 27 height 5
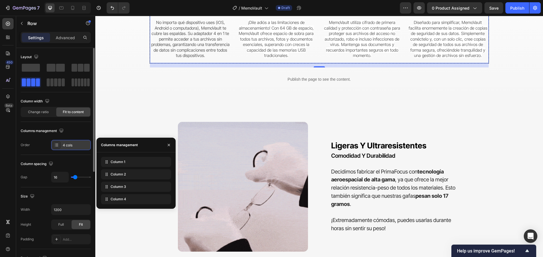
click at [68, 145] on div "4 cols" at bounding box center [76, 145] width 27 height 5
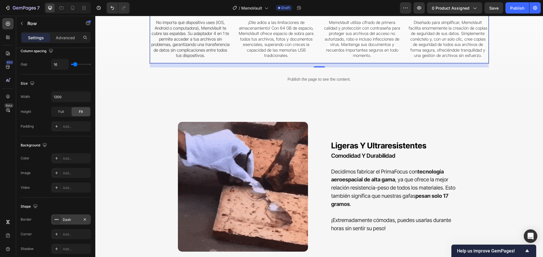
scroll to position [141, 0]
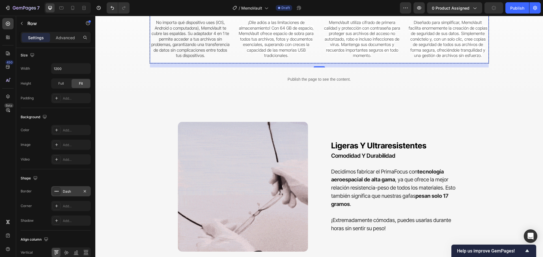
click at [77, 189] on div "Dash" at bounding box center [71, 192] width 40 height 10
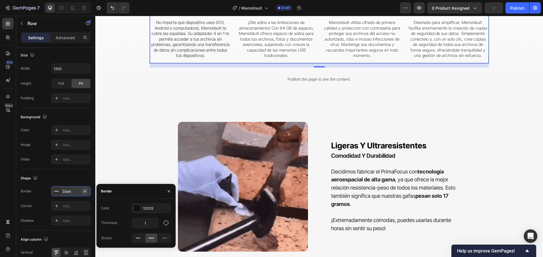
click at [84, 191] on icon "button" at bounding box center [85, 191] width 5 height 5
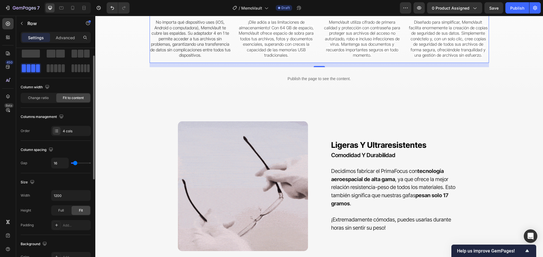
scroll to position [0, 0]
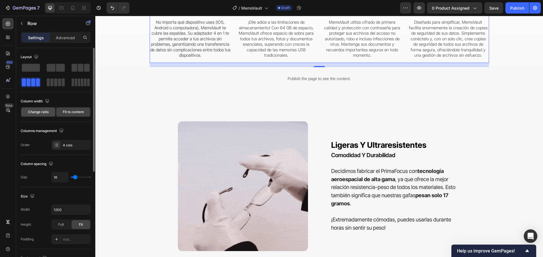
click at [35, 113] on span "Change ratio" at bounding box center [38, 112] width 21 height 5
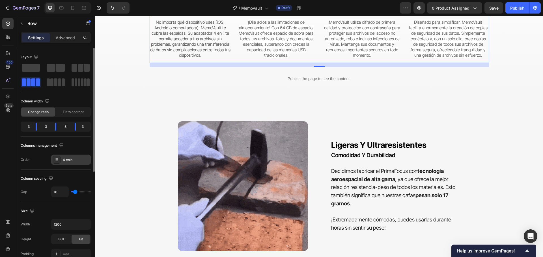
click at [66, 155] on div "4 cols" at bounding box center [71, 160] width 40 height 10
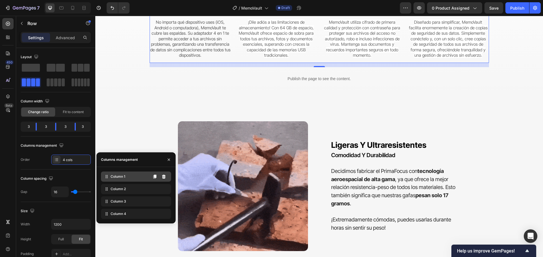
click at [137, 176] on div "Column 1" at bounding box center [136, 177] width 70 height 10
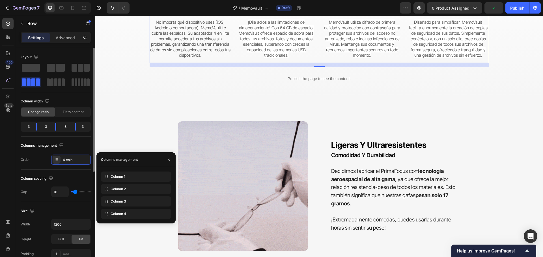
scroll to position [28, 0]
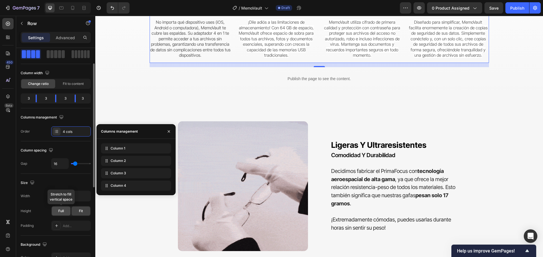
click at [61, 209] on span "Full" at bounding box center [61, 211] width 6 height 5
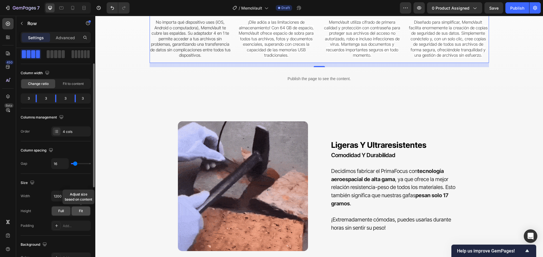
click at [78, 211] on div "Fit" at bounding box center [81, 211] width 19 height 9
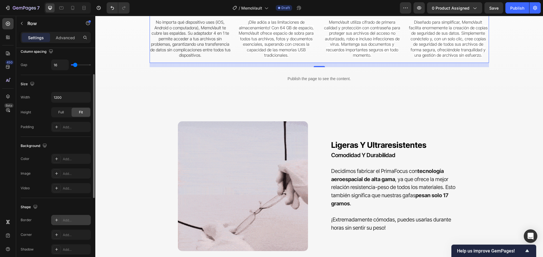
scroll to position [99, 0]
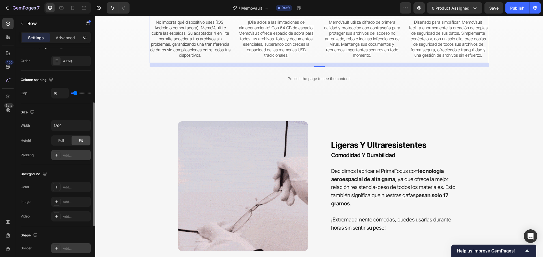
click at [73, 154] on div "Add..." at bounding box center [76, 155] width 27 height 5
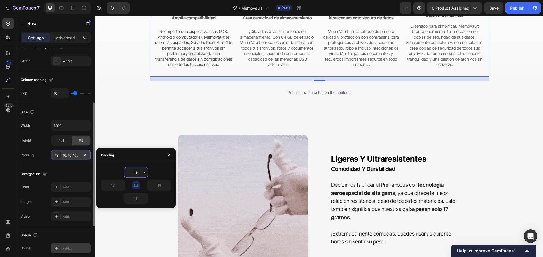
click at [73, 154] on div "16, 16, 16, 16" at bounding box center [71, 155] width 16 height 5
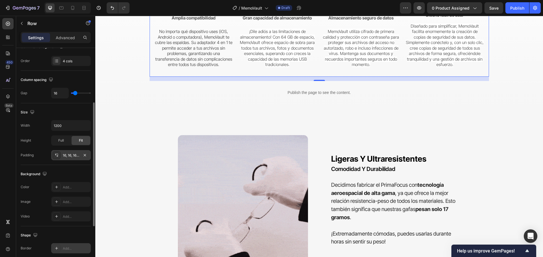
click at [73, 154] on div "16, 16, 16, 16" at bounding box center [71, 155] width 16 height 5
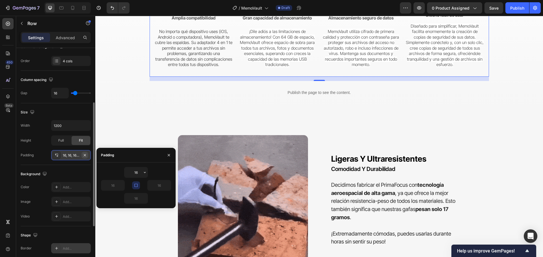
click at [84, 153] on icon "button" at bounding box center [85, 155] width 5 height 5
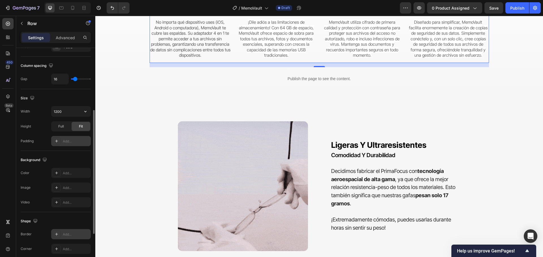
scroll to position [170, 0]
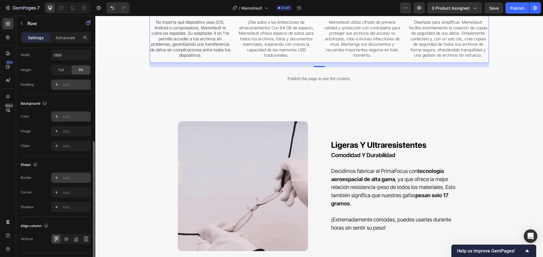
click at [77, 113] on div "Add..." at bounding box center [71, 117] width 40 height 10
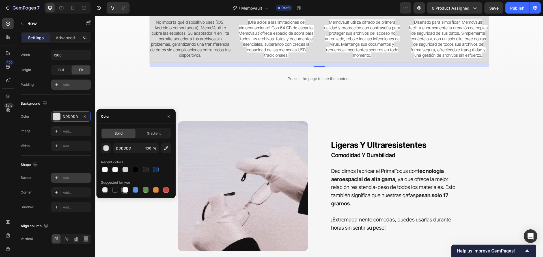
click at [126, 192] on div at bounding box center [125, 190] width 6 height 6
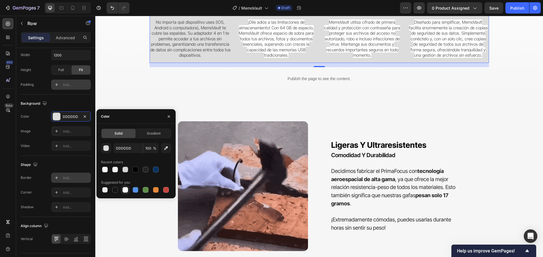
type input "FFFFFF"
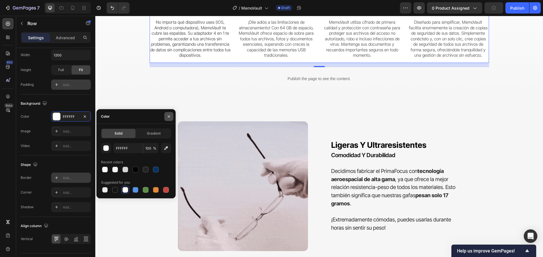
click at [170, 116] on icon "button" at bounding box center [168, 116] width 5 height 5
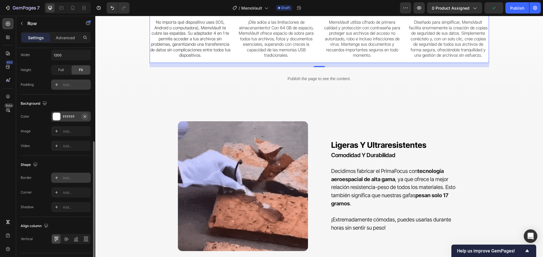
click at [85, 116] on icon "button" at bounding box center [85, 116] width 5 height 5
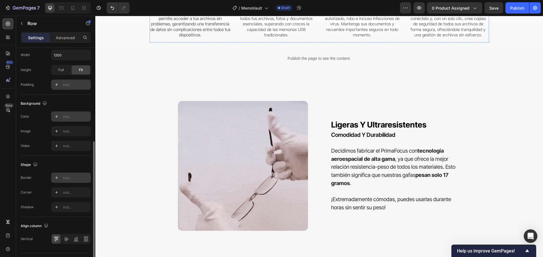
scroll to position [965, 0]
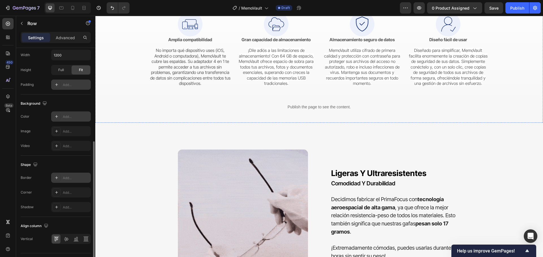
drag, startPoint x: 339, startPoint y: 107, endPoint x: 319, endPoint y: 103, distance: 20.4
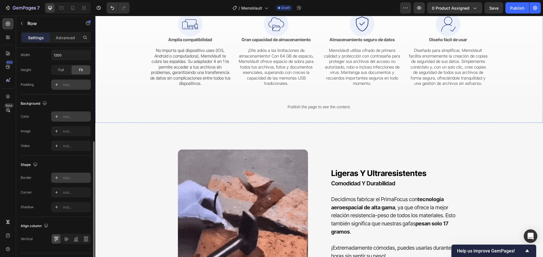
scroll to position [0, 0]
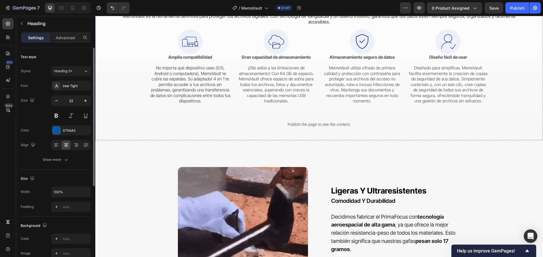
click at [297, 8] on strong "Solución de almacenamiento de archivos todo en uno" at bounding box center [318, 5] width 103 height 5
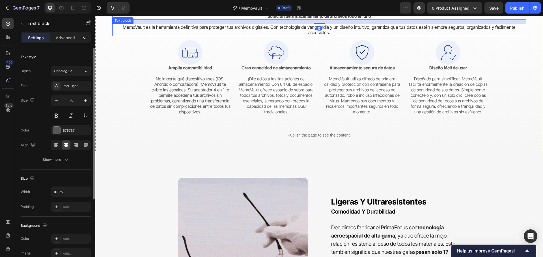
click at [301, 36] on span "MemoVault es la herramienta definitiva para proteger tus archivos digitales. Co…" at bounding box center [319, 29] width 393 height 11
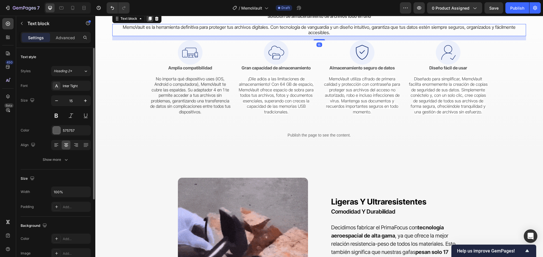
click at [151, 21] on icon at bounding box center [149, 19] width 3 height 4
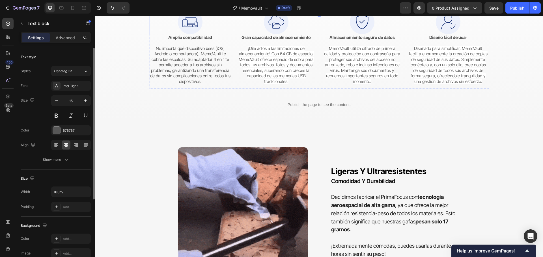
scroll to position [1050, 0]
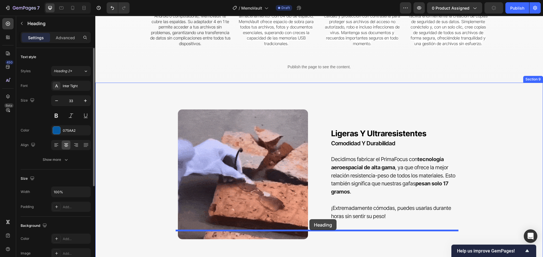
drag, startPoint x: 330, startPoint y: 25, endPoint x: 309, endPoint y: 220, distance: 195.5
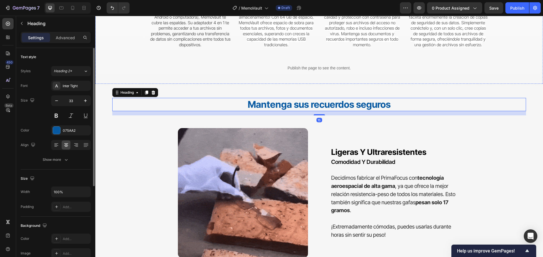
scroll to position [1021, 0]
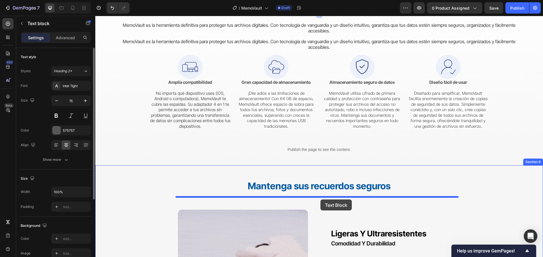
drag, startPoint x: 324, startPoint y: 65, endPoint x: 320, endPoint y: 200, distance: 134.6
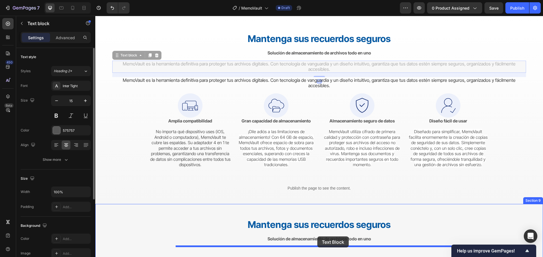
scroll to position [1069, 0]
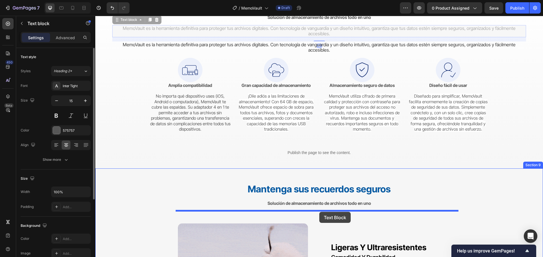
drag, startPoint x: 320, startPoint y: 84, endPoint x: 319, endPoint y: 212, distance: 128.6
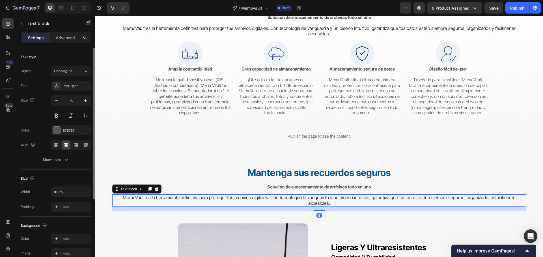
scroll to position [1154, 0]
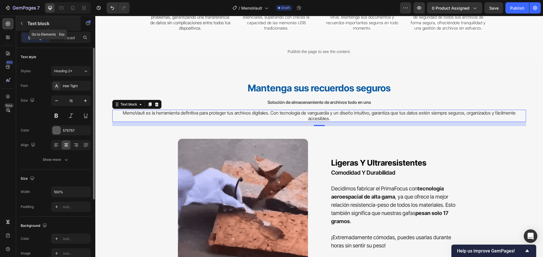
click at [23, 24] on icon "button" at bounding box center [22, 23] width 5 height 5
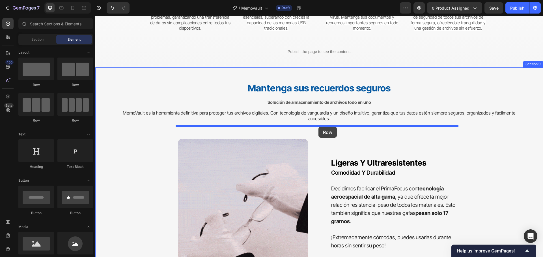
drag, startPoint x: 140, startPoint y: 120, endPoint x: 318, endPoint y: 127, distance: 177.9
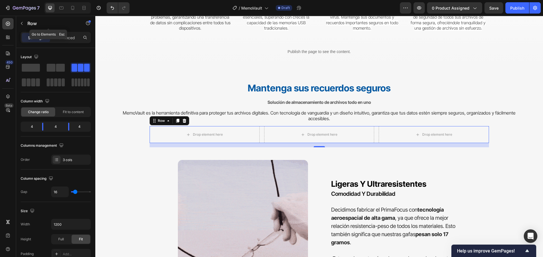
click at [24, 25] on button "button" at bounding box center [21, 23] width 9 height 9
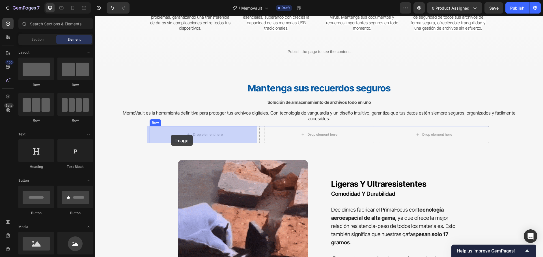
drag, startPoint x: 136, startPoint y: 259, endPoint x: 171, endPoint y: 135, distance: 128.2
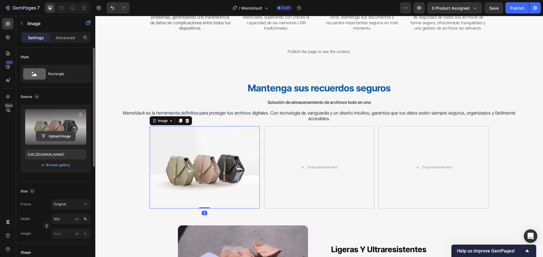
click at [60, 134] on input "file" at bounding box center [55, 137] width 39 height 10
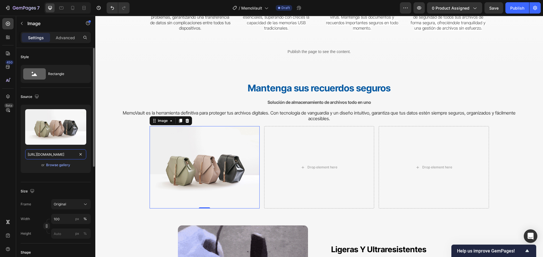
click at [62, 156] on input "[URL][DOMAIN_NAME]" at bounding box center [55, 155] width 61 height 10
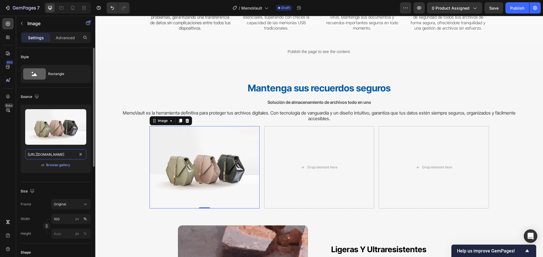
paste input "getmemovault.com/img/MV9QbHVnLUluLmpwZw-w_700"
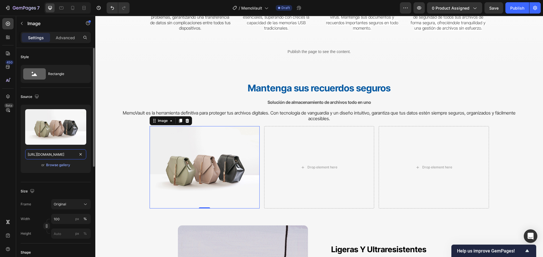
scroll to position [0, 62]
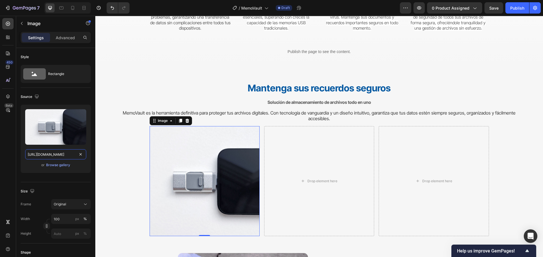
type input "https://getmemovault.com/img/MV9QbHVnLUluLmpwZw-w_700.jpg"
click at [327, 147] on div "Drop element here" at bounding box center [319, 181] width 110 height 110
drag, startPoint x: 242, startPoint y: 152, endPoint x: 249, endPoint y: 125, distance: 27.9
click at [242, 152] on img at bounding box center [205, 181] width 110 height 110
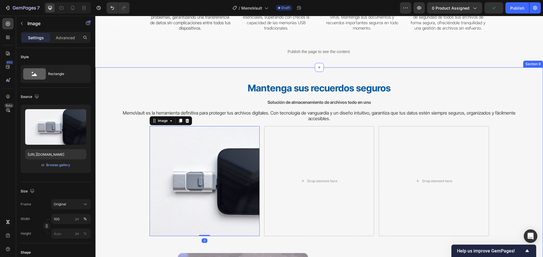
click at [250, 123] on div "Mantenga sus recuerdos seguros Heading Solución de almacenamiento de archivos t…" at bounding box center [318, 239] width 413 height 315
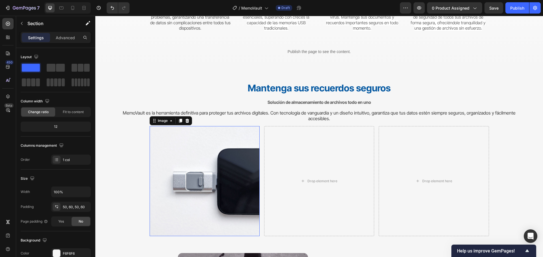
click at [228, 164] on img at bounding box center [205, 181] width 110 height 110
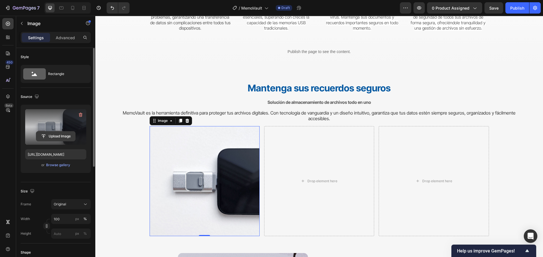
click at [64, 133] on input "file" at bounding box center [55, 137] width 39 height 10
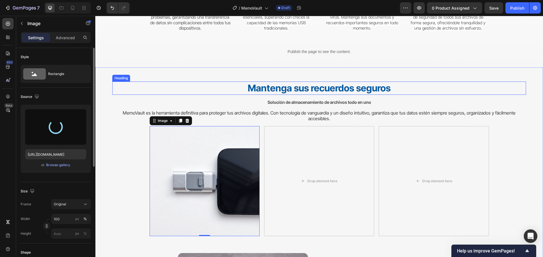
type input "https://cdn.shopify.com/s/files/1/0570/6013/0919/files/gempages_522072802015052…"
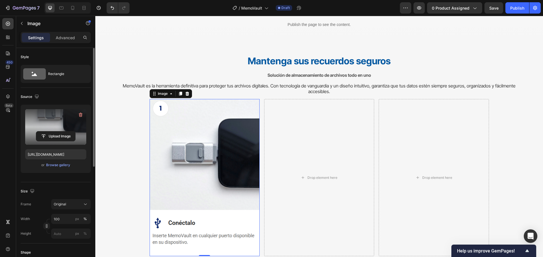
scroll to position [1211, 0]
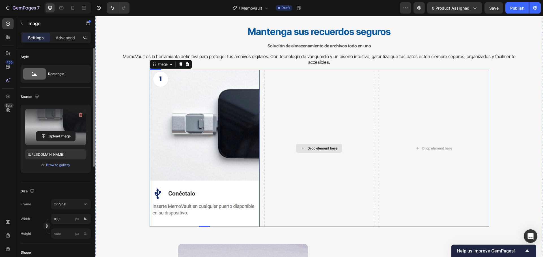
click at [316, 124] on div "Drop element here" at bounding box center [319, 148] width 110 height 157
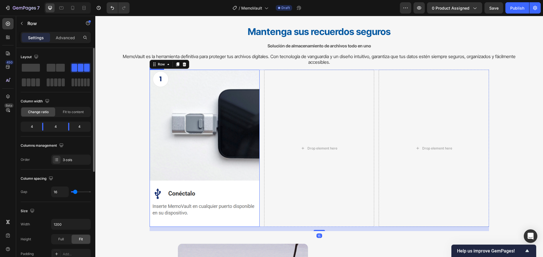
click at [228, 100] on img at bounding box center [205, 148] width 110 height 157
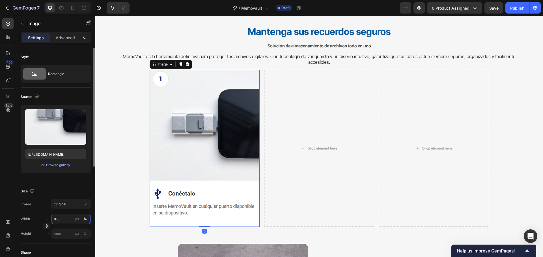
click at [67, 218] on input "100" at bounding box center [71, 219] width 40 height 10
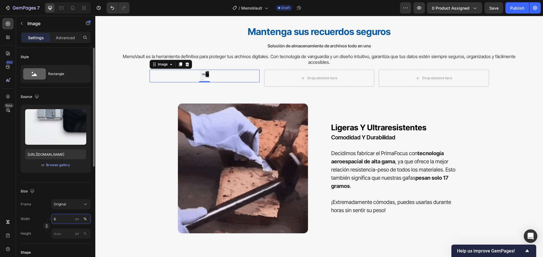
type input "80"
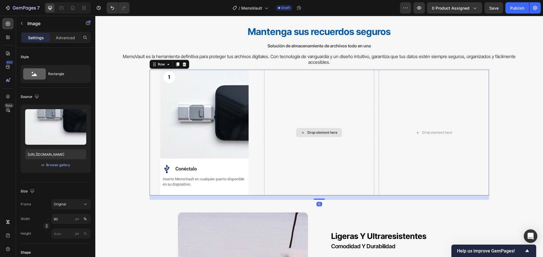
click at [342, 106] on div "Drop element here" at bounding box center [319, 133] width 110 height 126
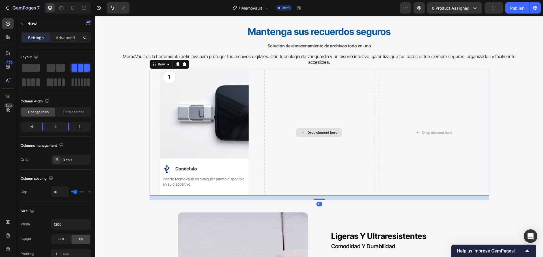
click at [342, 106] on div "Drop element here" at bounding box center [319, 133] width 110 height 126
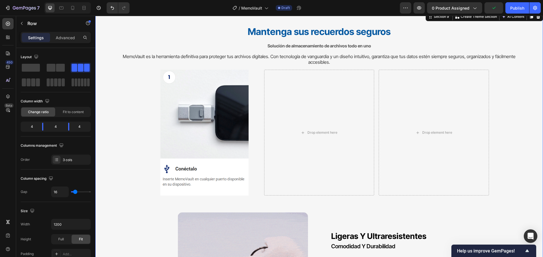
click at [113, 91] on div "Mantenga sus recuerdos seguros Heading Solución de almacenamiento de archivos t…" at bounding box center [318, 190] width 413 height 330
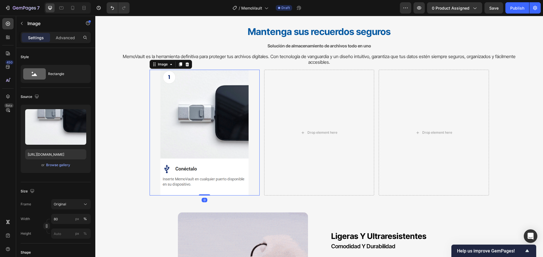
click at [202, 136] on img at bounding box center [204, 133] width 88 height 126
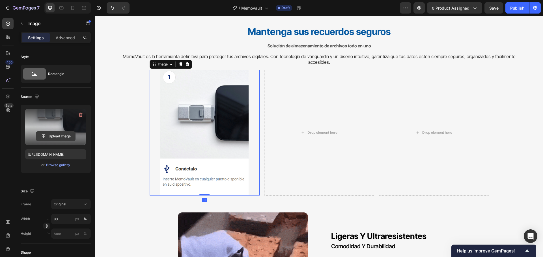
click at [57, 134] on input "file" at bounding box center [55, 137] width 39 height 10
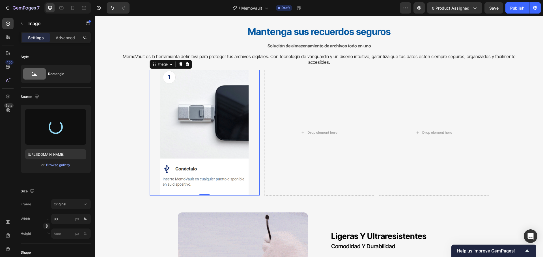
type input "https://cdn.shopify.com/s/files/1/0570/6013/0919/files/gempages_522072802015052…"
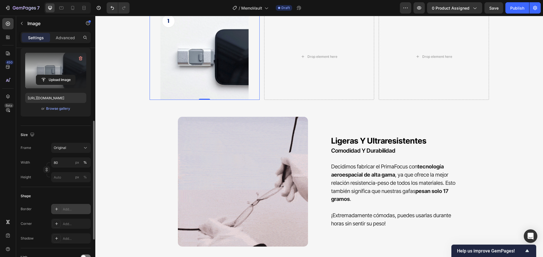
scroll to position [85, 0]
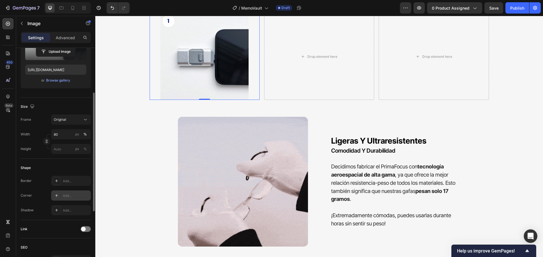
click at [75, 194] on div "Add..." at bounding box center [76, 196] width 27 height 5
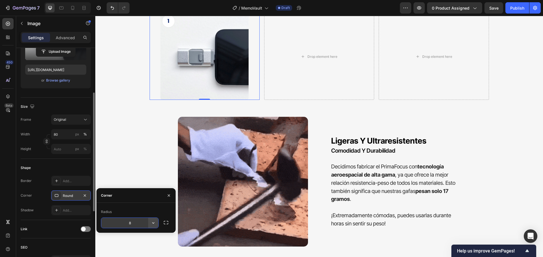
click at [154, 225] on icon "button" at bounding box center [153, 223] width 6 height 6
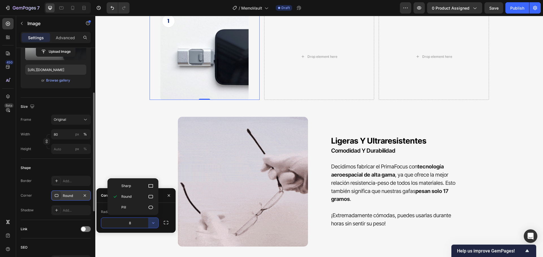
click at [148, 222] on input "8" at bounding box center [129, 223] width 57 height 10
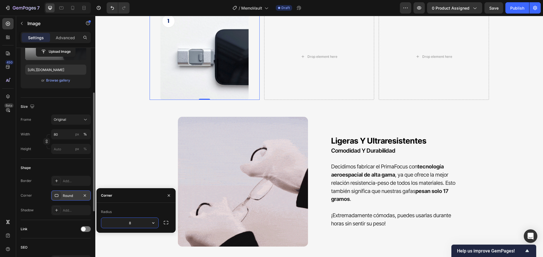
click at [145, 222] on input "8" at bounding box center [129, 223] width 57 height 10
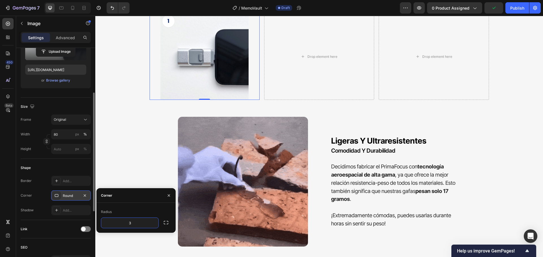
type input "32"
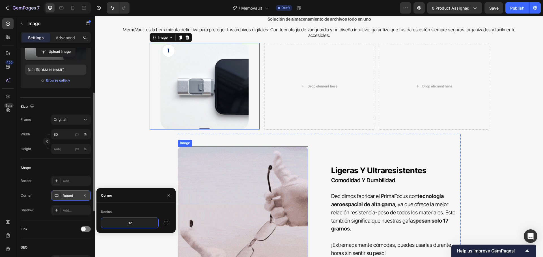
scroll to position [1211, 0]
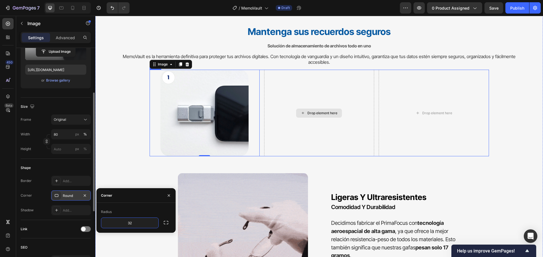
click at [333, 126] on div "Drop element here" at bounding box center [319, 113] width 110 height 87
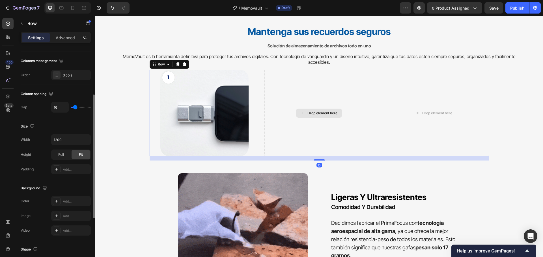
scroll to position [0, 0]
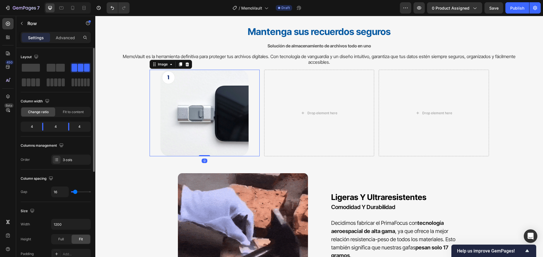
click at [220, 96] on img at bounding box center [204, 113] width 88 height 87
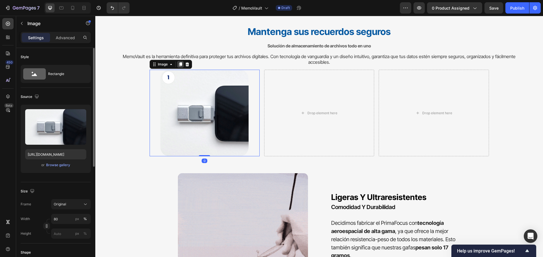
click at [179, 66] on icon at bounding box center [180, 65] width 3 height 4
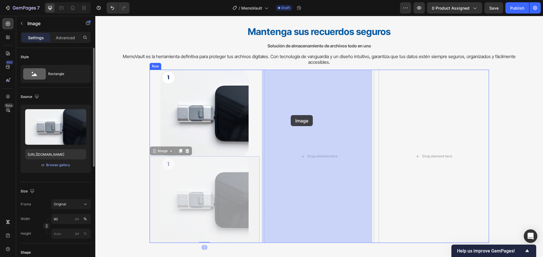
drag, startPoint x: 214, startPoint y: 182, endPoint x: 298, endPoint y: 105, distance: 113.6
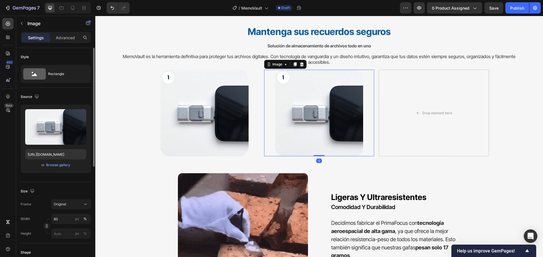
click at [298, 105] on img at bounding box center [319, 113] width 88 height 87
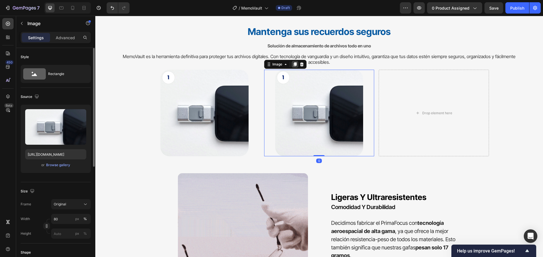
click at [293, 63] on icon at bounding box center [294, 65] width 3 height 4
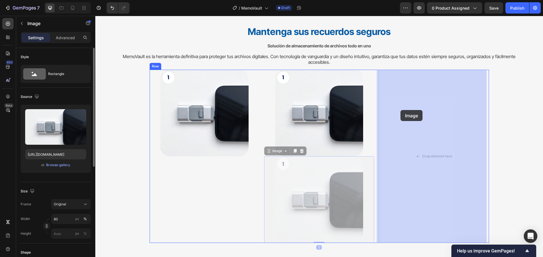
drag, startPoint x: 320, startPoint y: 171, endPoint x: 411, endPoint y: 99, distance: 116.7
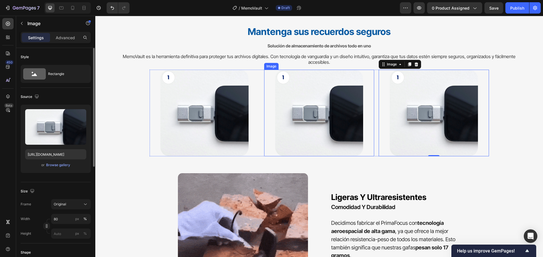
click at [326, 128] on img at bounding box center [319, 113] width 88 height 87
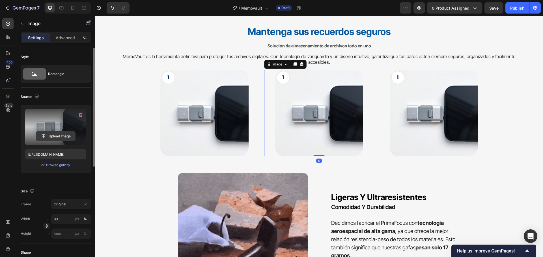
click at [44, 132] on input "file" at bounding box center [55, 137] width 39 height 10
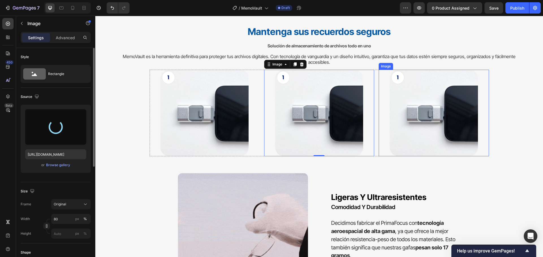
type input "https://cdn.shopify.com/s/files/1/0570/6013/0919/files/gempages_522072802015052…"
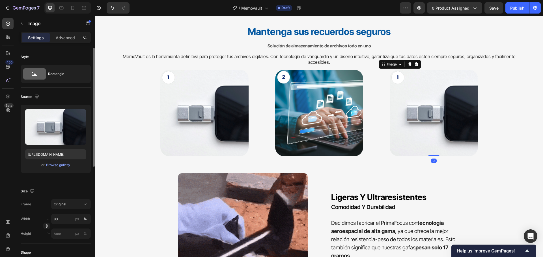
click at [434, 111] on img at bounding box center [433, 113] width 88 height 87
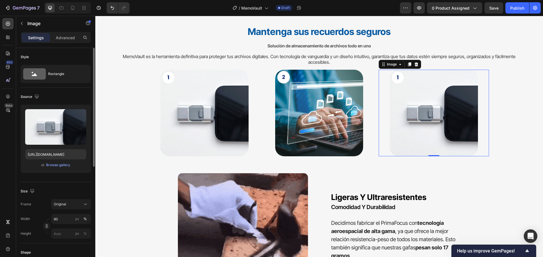
click at [433, 125] on img at bounding box center [433, 113] width 88 height 87
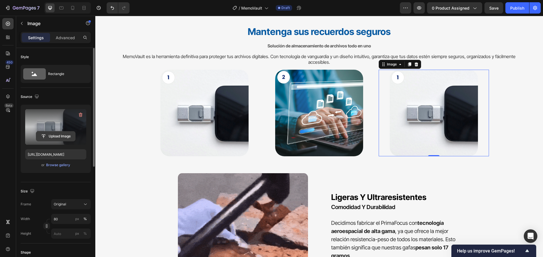
click at [55, 133] on input "file" at bounding box center [55, 137] width 39 height 10
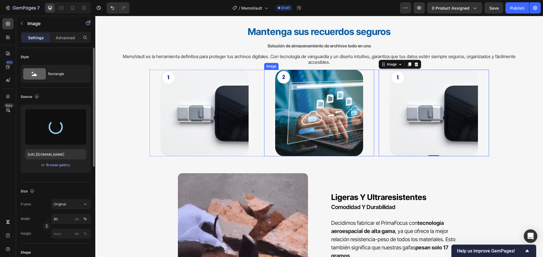
type input "https://cdn.shopify.com/s/files/1/0570/6013/0919/files/gempages_522072802015052…"
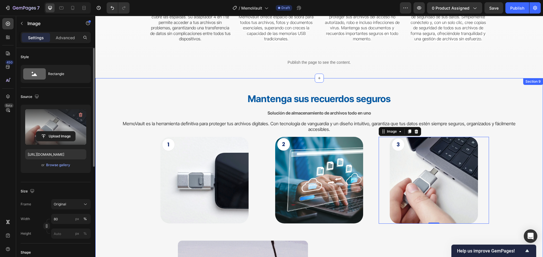
scroll to position [1126, 0]
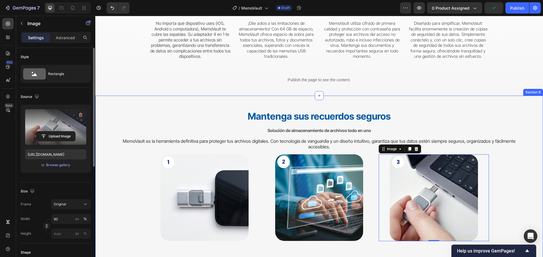
click at [528, 100] on div "Mantenga sus recuerdos seguros Heading Solución de almacenamiento de archivos t…" at bounding box center [318, 256] width 447 height 320
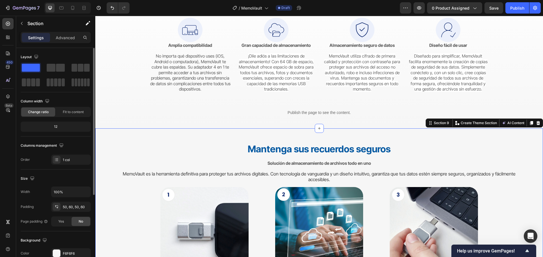
scroll to position [1069, 0]
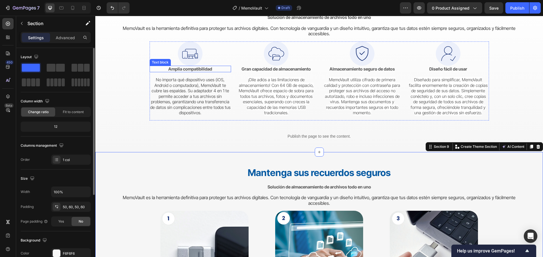
click at [182, 68] on strong "Amplia compatibilidad" at bounding box center [190, 68] width 44 height 5
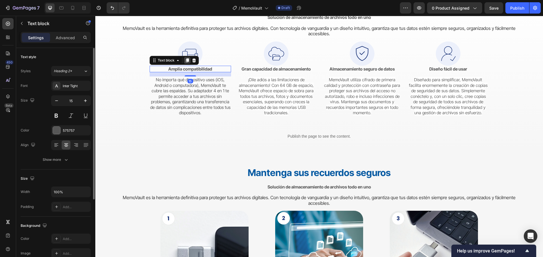
click at [185, 61] on icon at bounding box center [187, 60] width 5 height 5
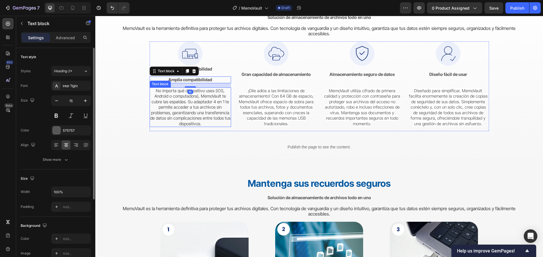
click at [183, 93] on p "No importa qué dispositivo uses (iOS, Android o computadora), MemoVault te cubr…" at bounding box center [190, 107] width 80 height 39
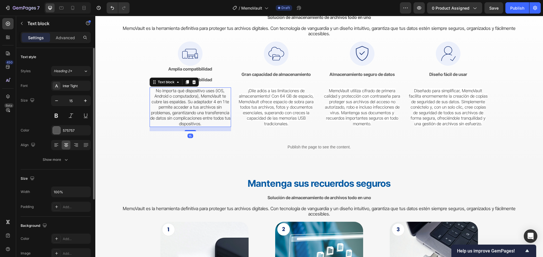
drag, startPoint x: 182, startPoint y: 80, endPoint x: 186, endPoint y: 88, distance: 8.7
click at [184, 80] on div at bounding box center [187, 82] width 7 height 7
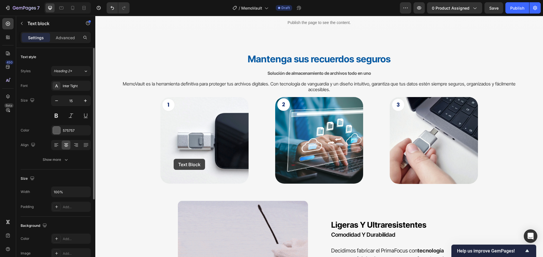
scroll to position [1267, 0]
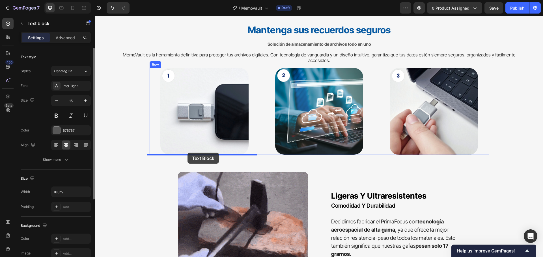
drag, startPoint x: 185, startPoint y: 78, endPoint x: 187, endPoint y: 153, distance: 74.9
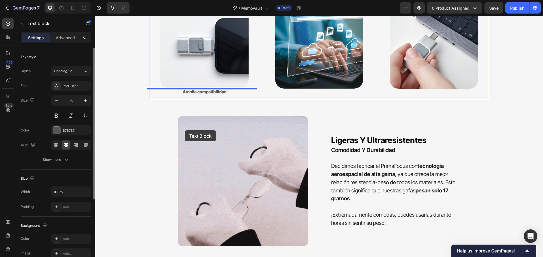
scroll to position [1324, 0]
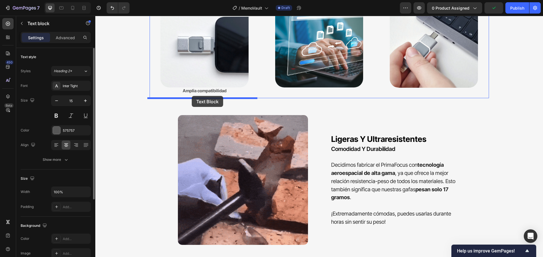
drag, startPoint x: 183, startPoint y: 110, endPoint x: 192, endPoint y: 96, distance: 16.3
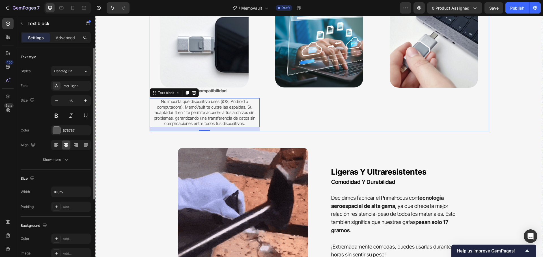
click at [343, 109] on div "Image" at bounding box center [319, 66] width 110 height 131
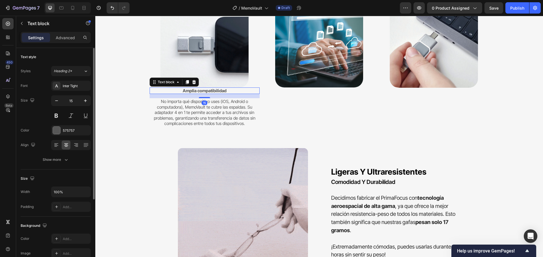
click at [204, 93] on strong "Amplia compatibilidad" at bounding box center [205, 90] width 44 height 5
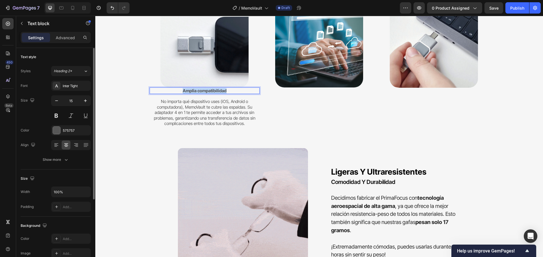
click at [204, 93] on strong "Amplia compatibilidad" at bounding box center [205, 90] width 44 height 5
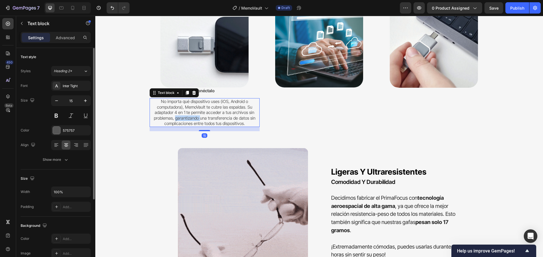
click at [193, 121] on p "No importa qué dispositivo uses (iOS, Android o computadora), MemoVault te cubr…" at bounding box center [204, 113] width 109 height 28
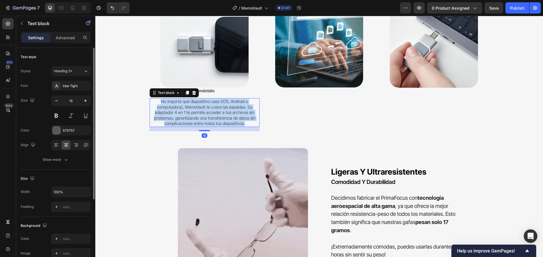
click at [193, 121] on p "No importa qué dispositivo uses (iOS, Android o computadora), MemoVault te cubr…" at bounding box center [204, 113] width 109 height 28
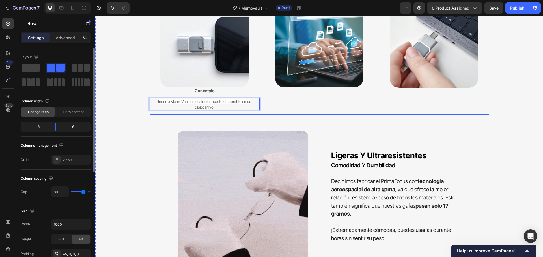
click at [298, 120] on div "Image ligeras y ultraresistentes Heading comodidad y durabilidad Heading Decidi…" at bounding box center [319, 190] width 283 height 143
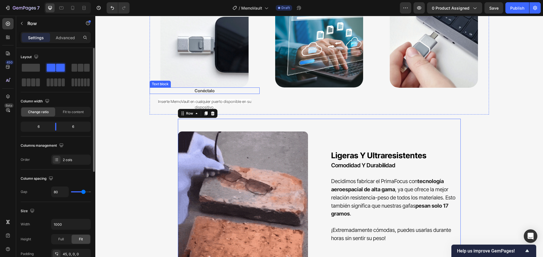
click at [205, 92] on strong "Conéctalo" at bounding box center [204, 90] width 20 height 5
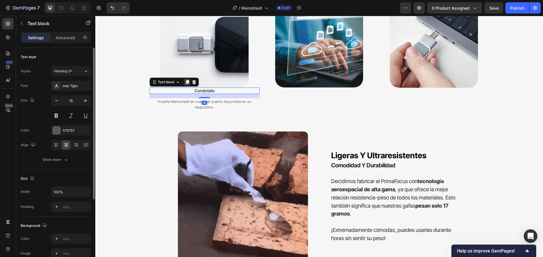
click at [185, 82] on icon at bounding box center [186, 82] width 3 height 4
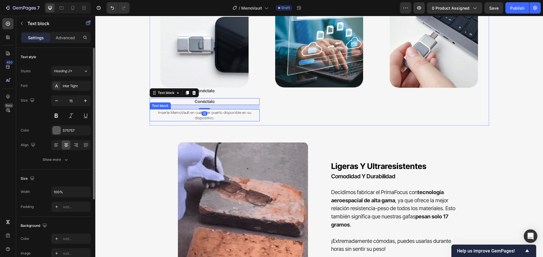
click at [192, 114] on span "Inserte MemoVault en cualquier puerto disponible en su dispositivo." at bounding box center [204, 115] width 93 height 10
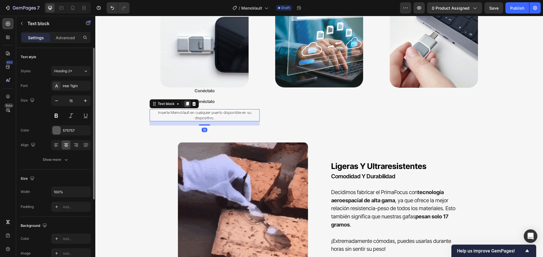
click at [186, 103] on icon at bounding box center [186, 104] width 3 height 4
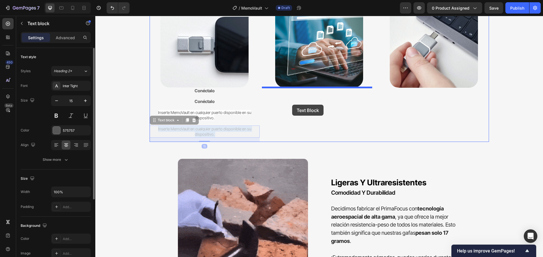
drag, startPoint x: 204, startPoint y: 130, endPoint x: 294, endPoint y: 106, distance: 92.5
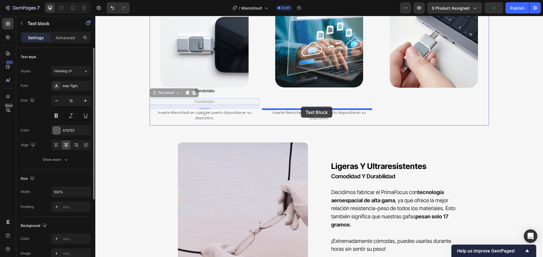
drag, startPoint x: 208, startPoint y: 103, endPoint x: 301, endPoint y: 107, distance: 92.8
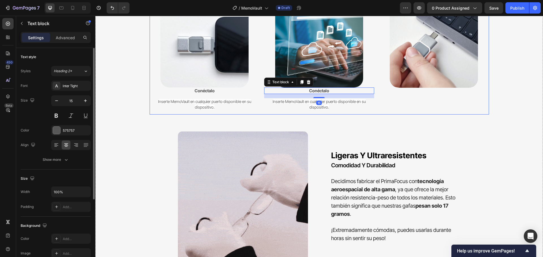
scroll to position [1313, 0]
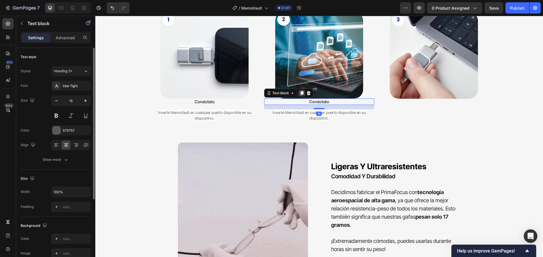
click at [299, 93] on icon at bounding box center [301, 93] width 5 height 5
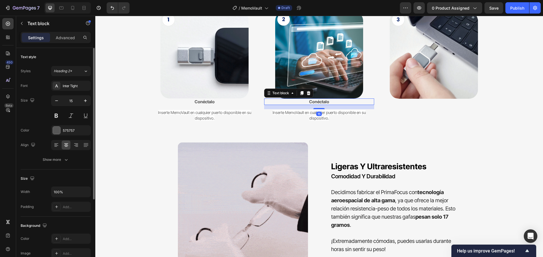
scroll to position [1324, 0]
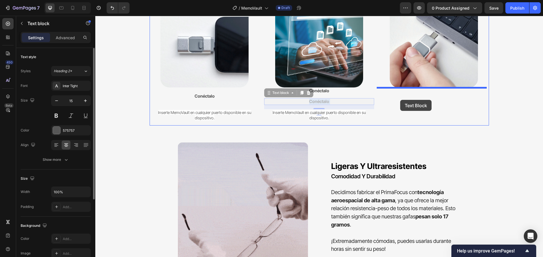
drag, startPoint x: 316, startPoint y: 103, endPoint x: 400, endPoint y: 100, distance: 83.7
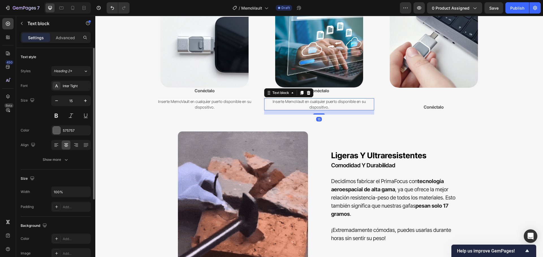
click at [324, 104] on p "Inserte MemoVault en cualquier puerto disponible en su dispositivo." at bounding box center [319, 104] width 109 height 11
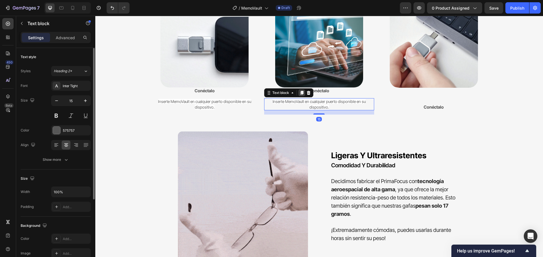
click at [300, 94] on icon at bounding box center [301, 93] width 3 height 4
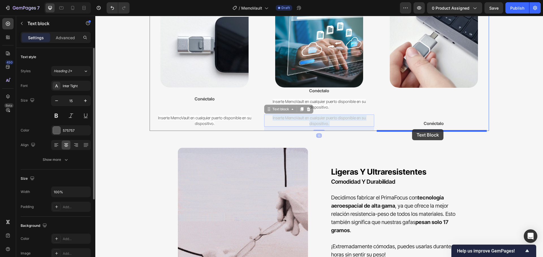
drag, startPoint x: 313, startPoint y: 118, endPoint x: 412, endPoint y: 129, distance: 99.5
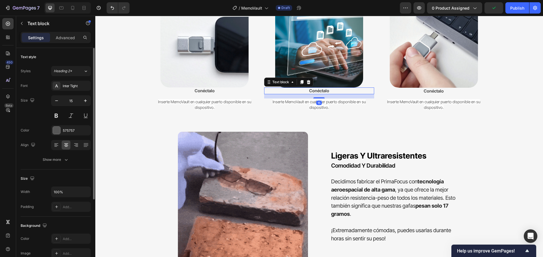
click at [325, 92] on strong "Conéctalo" at bounding box center [319, 90] width 20 height 5
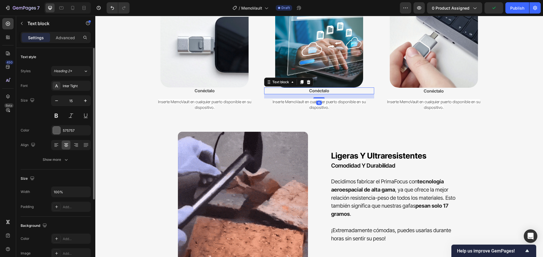
click at [325, 92] on strong "Conéctalo" at bounding box center [319, 90] width 20 height 5
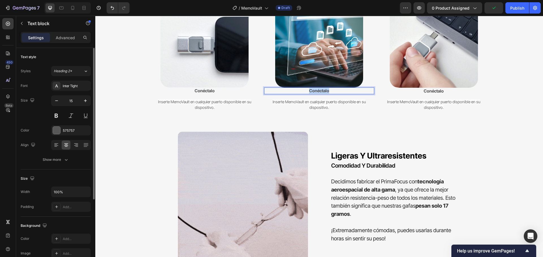
click at [324, 92] on strong "Conéctalo" at bounding box center [319, 90] width 20 height 5
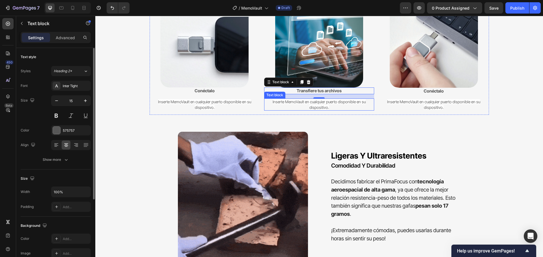
click at [326, 106] on span "Inserte MemoVault en cualquier puerto disponible en su dispositivo." at bounding box center [318, 104] width 93 height 10
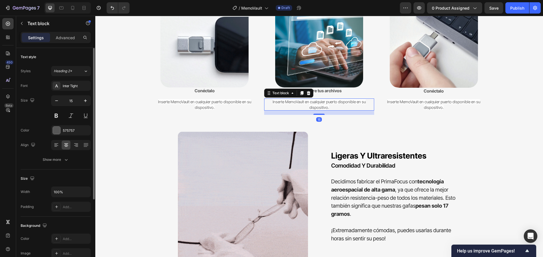
click at [326, 106] on span "Inserte MemoVault en cualquier puerto disponible en su dispositivo." at bounding box center [318, 104] width 93 height 10
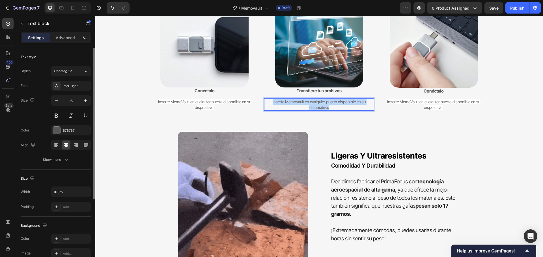
click at [326, 106] on span "Inserte MemoVault en cualquier puerto disponible en su dispositivo." at bounding box center [318, 104] width 93 height 10
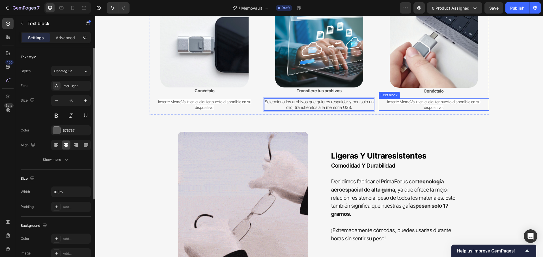
click at [424, 102] on span "Inserte MemoVault en cualquier puerto disponible en su dispositivo." at bounding box center [433, 104] width 93 height 10
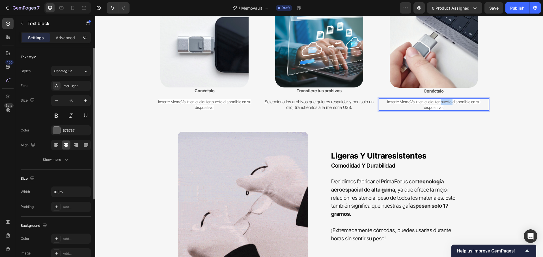
click at [443, 104] on p "Inserte MemoVault en cualquier puerto disponible en su dispositivo." at bounding box center [433, 104] width 109 height 11
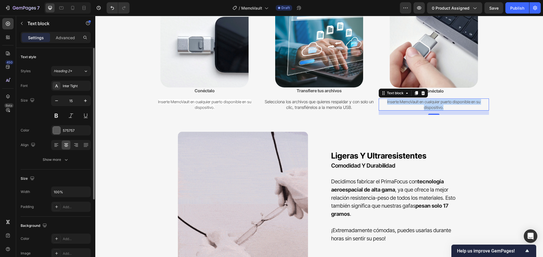
click at [443, 104] on p "Inserte MemoVault en cualquier puerto disponible en su dispositivo." at bounding box center [433, 104] width 109 height 11
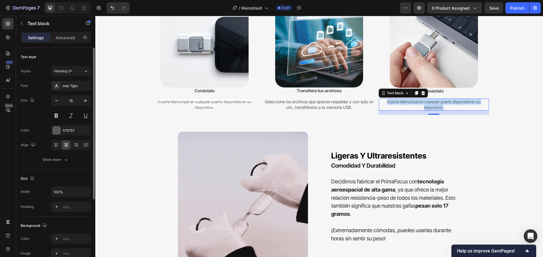
click at [443, 104] on p "Inserte MemoVault en cualquier puerto disponible en su dispositivo." at bounding box center [433, 104] width 109 height 11
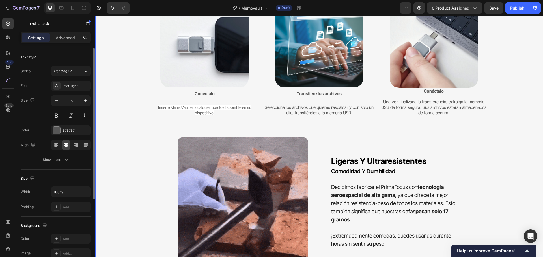
click at [511, 88] on div "Mantenga sus recuerdos seguros Heading Solución de almacenamiento de archivos t…" at bounding box center [318, 118] width 413 height 324
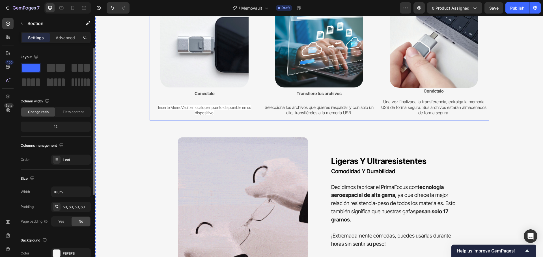
click at [479, 116] on div "Una vez finalizada la transferencia, extraiga la memoria USB de forma segura. S…" at bounding box center [433, 108] width 110 height 18
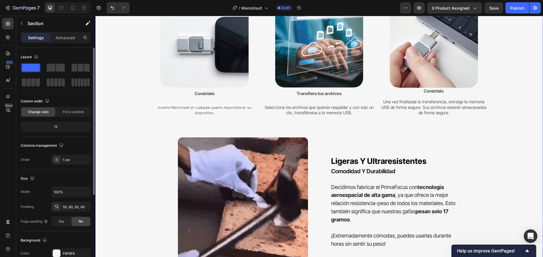
click at [494, 117] on div "Mantenga sus recuerdos seguros Heading Solución de almacenamiento de archivos t…" at bounding box center [318, 118] width 413 height 324
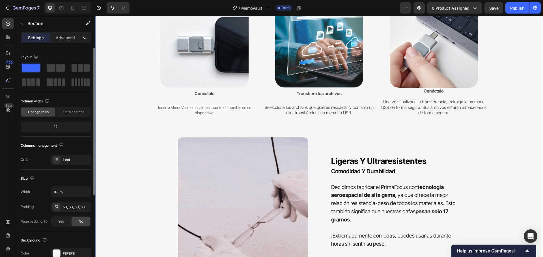
click at [502, 113] on div "Mantenga sus recuerdos seguros Heading Solución de almacenamiento de archivos t…" at bounding box center [318, 118] width 413 height 324
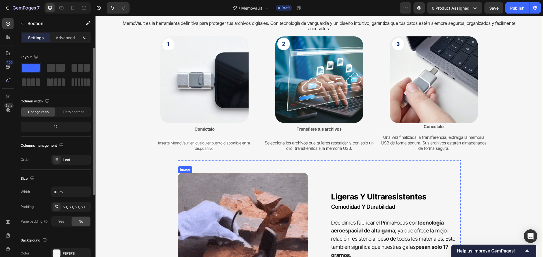
scroll to position [1352, 0]
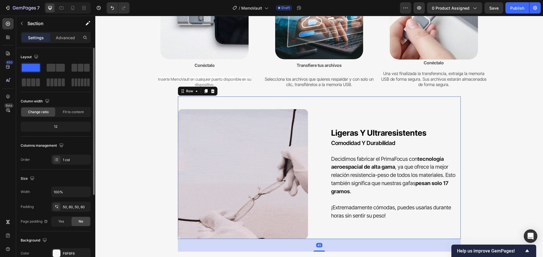
click at [330, 115] on div "ligeras y ultraresistentes Heading comodidad y durabilidad Heading Decidimos fa…" at bounding box center [395, 174] width 130 height 130
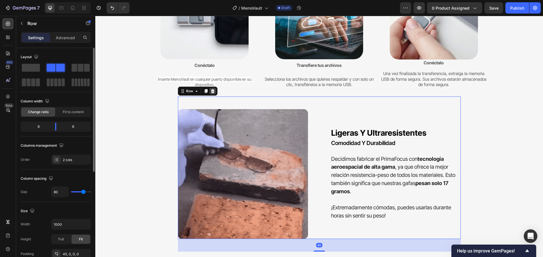
click at [211, 92] on icon at bounding box center [213, 91] width 4 height 4
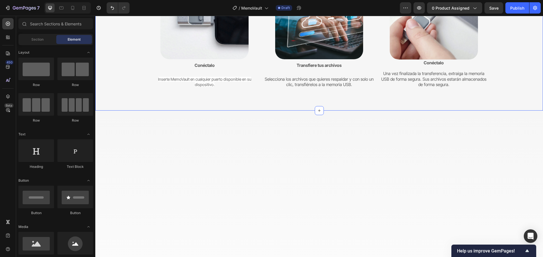
click at [327, 105] on div "Mantenga sus recuerdos seguros Heading Solución de almacenamiento de archivos t…" at bounding box center [318, 12] width 447 height 197
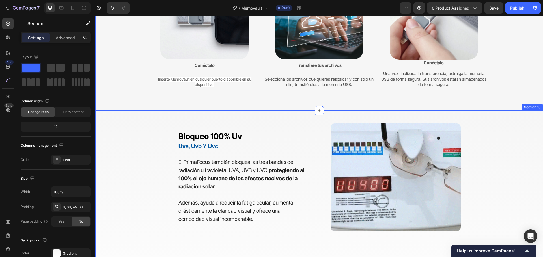
click at [144, 129] on div "Image bloqueo 100% uv Heading uva, uvb y uvc Heading El PrimaFocus también bloq…" at bounding box center [318, 220] width 413 height 219
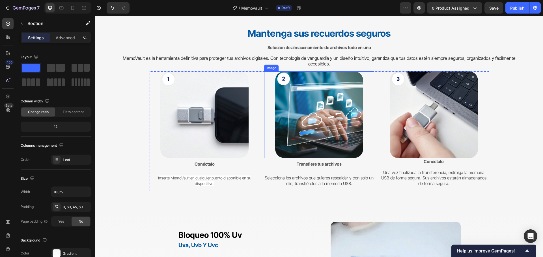
scroll to position [1182, 0]
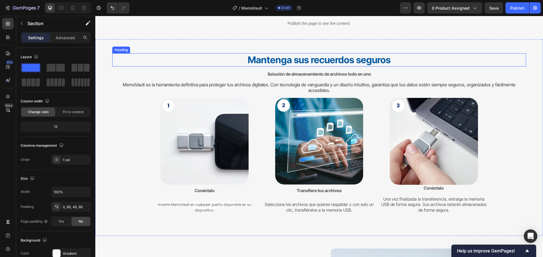
click at [399, 62] on h2 "Mantenga sus recuerdos seguros" at bounding box center [318, 59] width 413 height 13
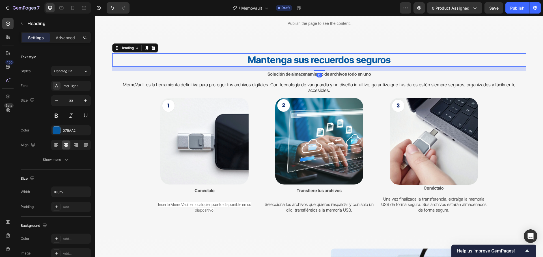
click at [145, 47] on icon at bounding box center [146, 48] width 5 height 5
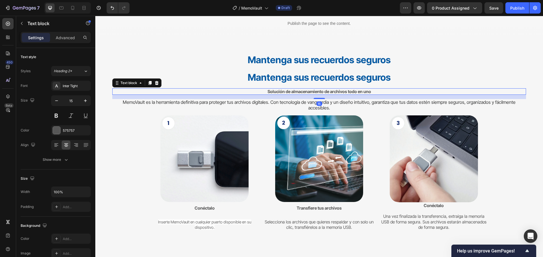
click at [274, 90] on strong "Solución de almacenamiento de archivos todo en uno" at bounding box center [318, 91] width 103 height 5
click at [149, 83] on icon at bounding box center [149, 83] width 3 height 4
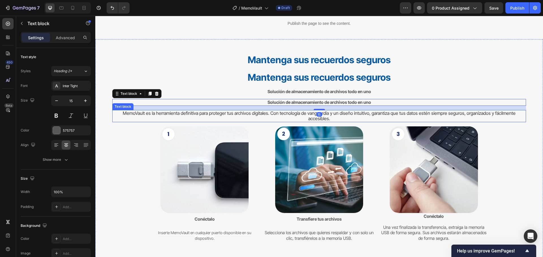
click at [266, 114] on span "MemoVault es la herramienta definitiva para proteger tus archivos digitales. Co…" at bounding box center [319, 116] width 393 height 11
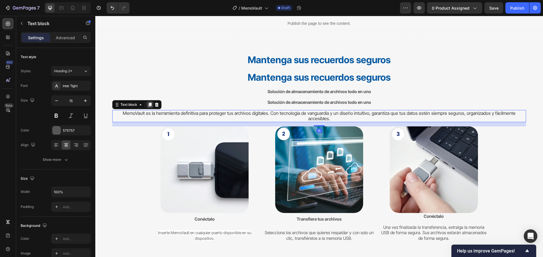
click at [149, 103] on icon at bounding box center [150, 105] width 5 height 5
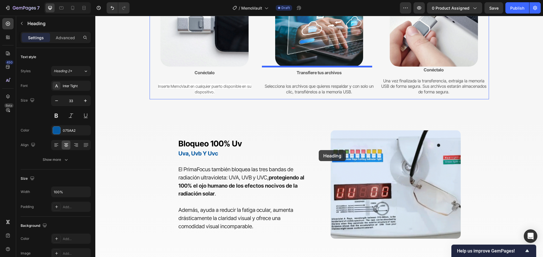
scroll to position [1352, 0]
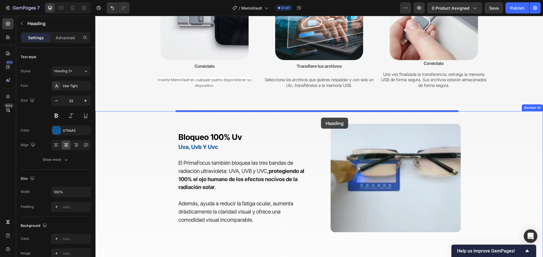
drag, startPoint x: 313, startPoint y: 61, endPoint x: 321, endPoint y: 118, distance: 57.0
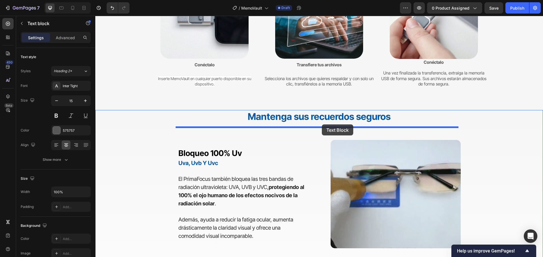
scroll to position [1363, 0]
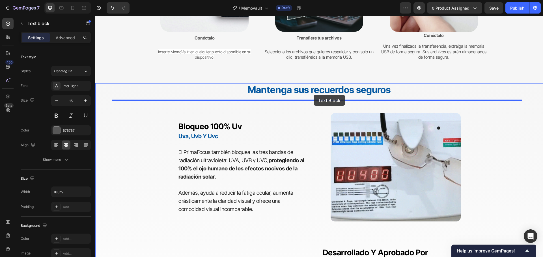
drag, startPoint x: 313, startPoint y: 105, endPoint x: 313, endPoint y: 95, distance: 9.6
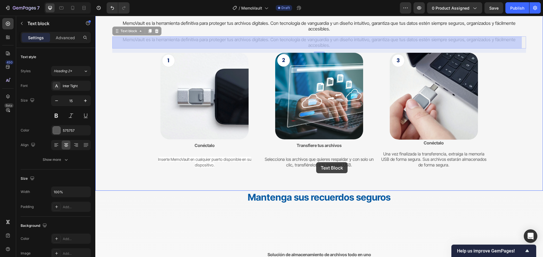
scroll to position [1323, 0]
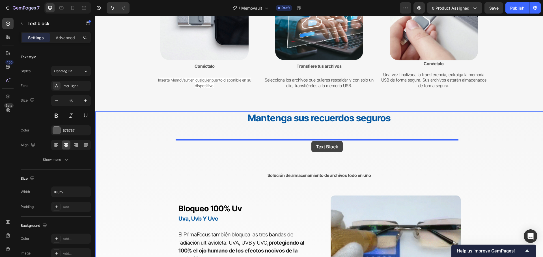
drag, startPoint x: 314, startPoint y: 158, endPoint x: 311, endPoint y: 141, distance: 17.2
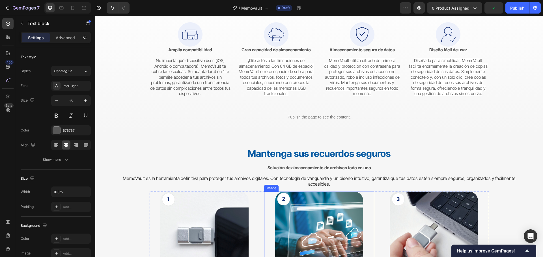
scroll to position [1081, 0]
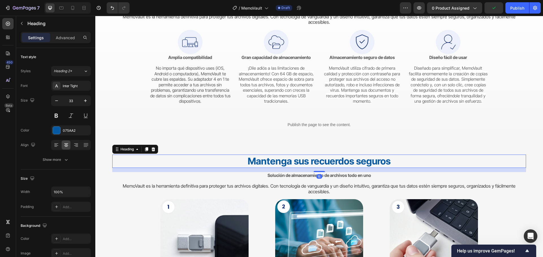
click at [325, 162] on strong "Mantenga sus recuerdos seguros" at bounding box center [319, 161] width 143 height 11
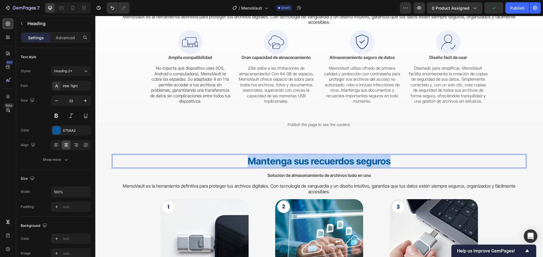
click at [325, 162] on strong "Mantenga sus recuerdos seguros" at bounding box center [319, 161] width 143 height 11
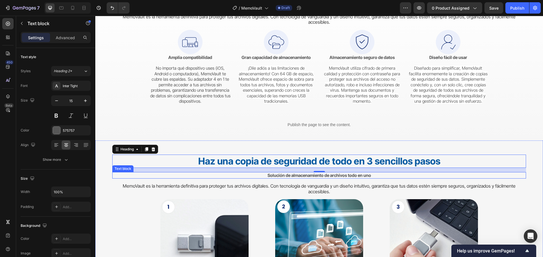
click at [346, 175] on strong "Solución de almacenamiento de archivos todo en uno" at bounding box center [318, 175] width 103 height 5
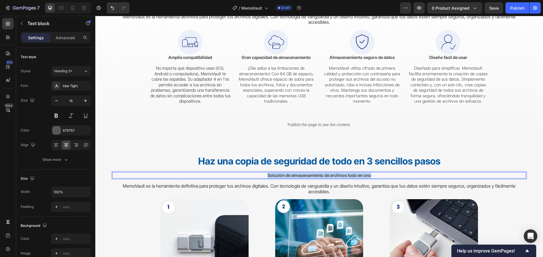
click at [346, 175] on strong "Solución de almacenamiento de archivos todo en uno" at bounding box center [318, 175] width 103 height 5
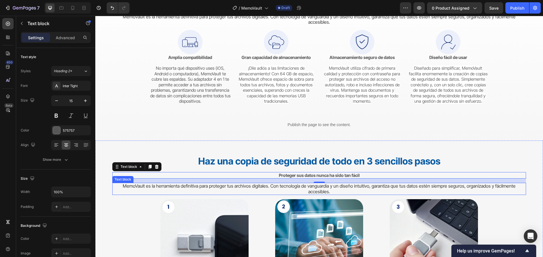
click at [378, 190] on p "MemoVault es la herramienta definitiva para proteger tus archivos digitales. Co…" at bounding box center [319, 189] width 412 height 11
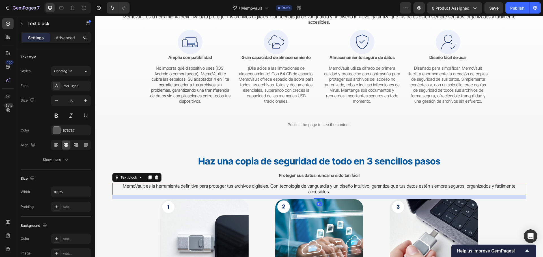
click at [378, 190] on p "MemoVault es la herramienta definitiva para proteger tus archivos digitales. Co…" at bounding box center [319, 189] width 412 height 11
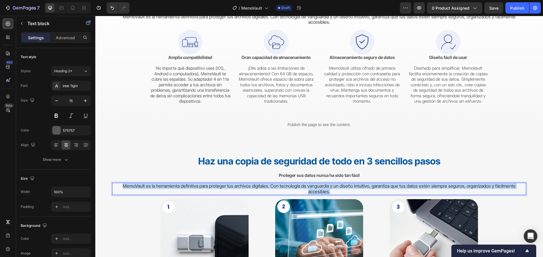
click at [378, 190] on p "MemoVault es la herramienta definitiva para proteger tus archivos digitales. Co…" at bounding box center [319, 189] width 412 height 11
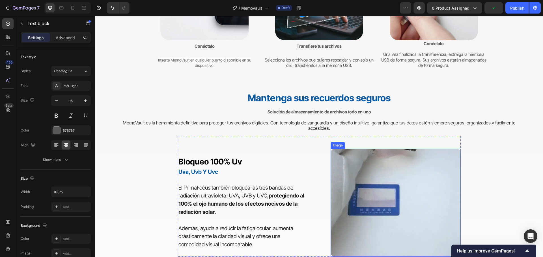
scroll to position [1364, 0]
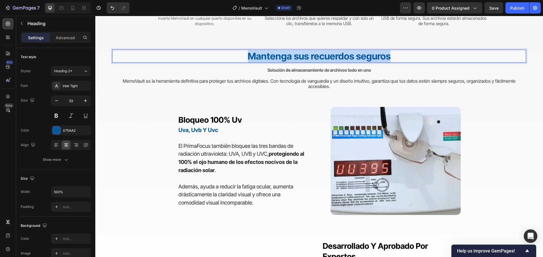
click at [330, 57] on strong "Mantenga sus recuerdos seguros" at bounding box center [319, 56] width 143 height 11
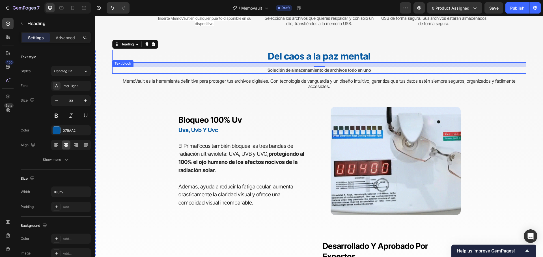
click at [365, 74] on div "Del caos a la paz mental Heading 15 Solución de almacenamiento de archivos todo…" at bounding box center [318, 182] width 413 height 264
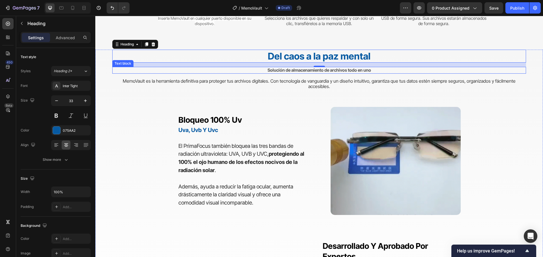
click at [365, 74] on div "Del caos a la paz mental Heading 15 Solución de almacenamiento de archivos todo…" at bounding box center [318, 182] width 413 height 264
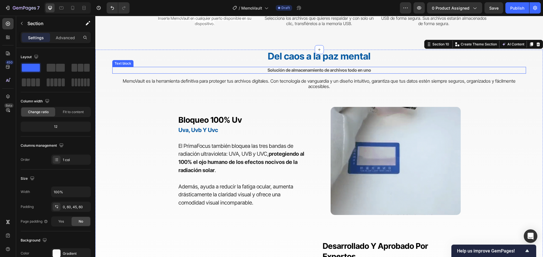
click at [364, 71] on strong "Solución de almacenamiento de archivos todo en uno" at bounding box center [318, 70] width 103 height 5
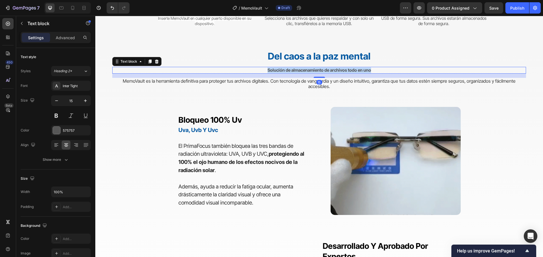
click at [364, 71] on strong "Solución de almacenamiento de archivos todo en uno" at bounding box center [318, 70] width 103 height 5
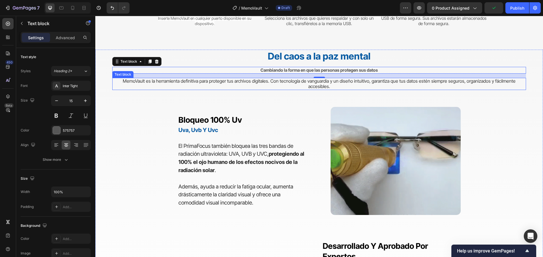
click at [289, 81] on span "MemoVault es la herramienta definitiva para proteger tus archivos digitales. Co…" at bounding box center [319, 83] width 393 height 11
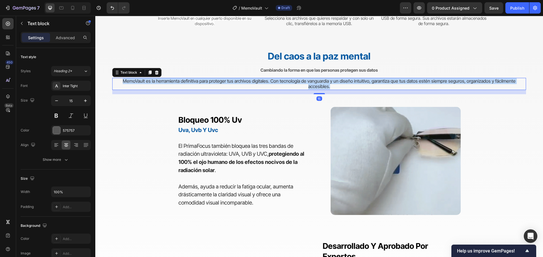
click at [289, 81] on span "MemoVault es la herramienta definitiva para proteger tus archivos digitales. Co…" at bounding box center [319, 83] width 393 height 11
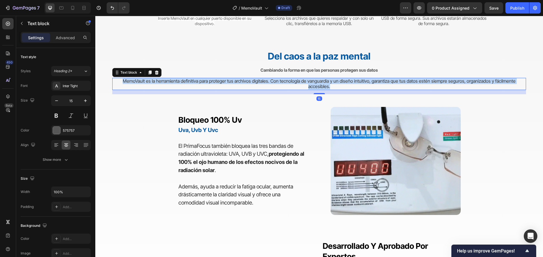
click at [289, 81] on span "MemoVault es la herramienta definitiva para proteger tus archivos digitales. Co…" at bounding box center [319, 83] width 393 height 11
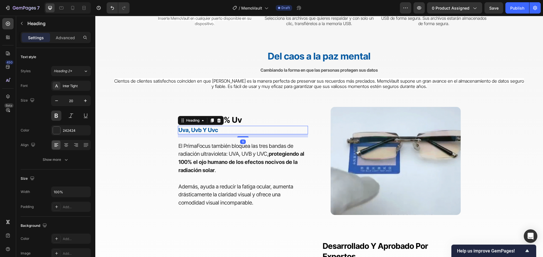
click at [289, 128] on h3 "uva, uvb y uvc" at bounding box center [243, 130] width 130 height 8
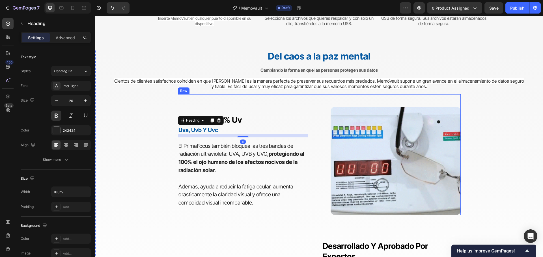
click at [290, 107] on div "bloqueo 100% uv Heading uva, uvb y uvc Heading 11 El PrimaFocus también bloquea…" at bounding box center [243, 161] width 130 height 108
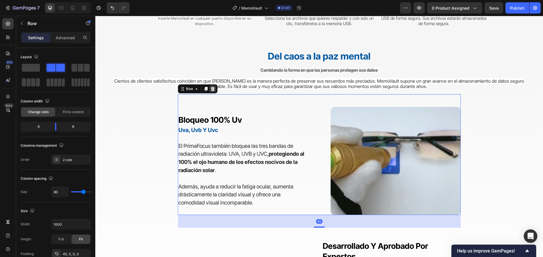
click at [211, 89] on icon at bounding box center [212, 89] width 5 height 5
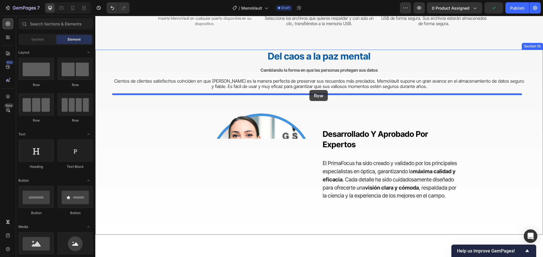
drag, startPoint x: 134, startPoint y: 118, endPoint x: 309, endPoint y: 90, distance: 177.1
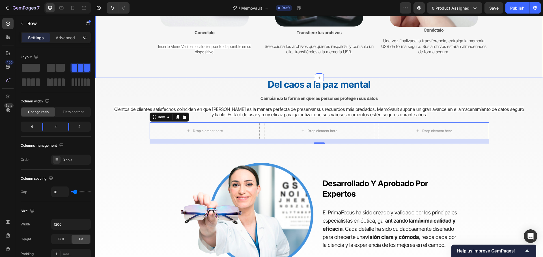
scroll to position [1251, 0]
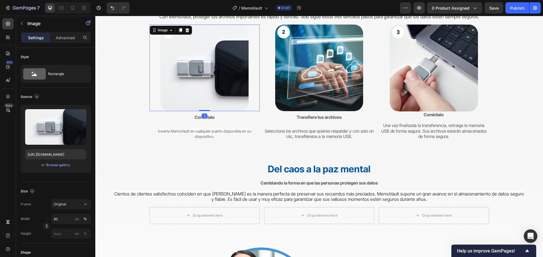
click at [215, 70] on img at bounding box center [204, 68] width 88 height 87
click at [179, 30] on icon at bounding box center [180, 30] width 3 height 4
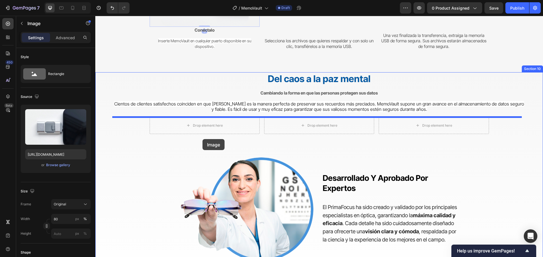
scroll to position [1448, 0]
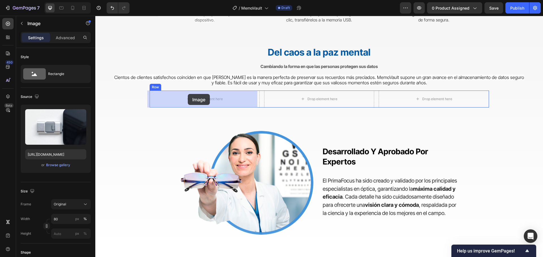
drag, startPoint x: 198, startPoint y: 131, endPoint x: 188, endPoint y: 94, distance: 38.1
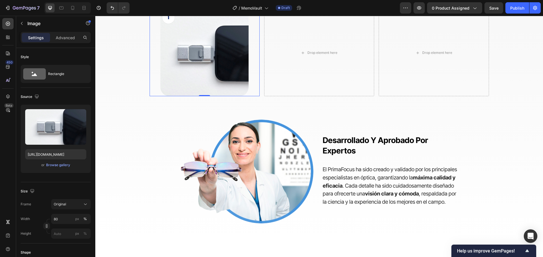
scroll to position [1368, 0]
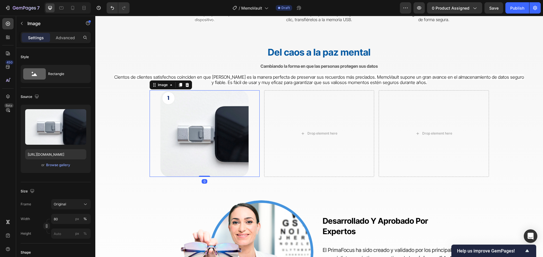
click at [198, 112] on img at bounding box center [204, 133] width 88 height 87
click at [193, 127] on img at bounding box center [204, 133] width 88 height 87
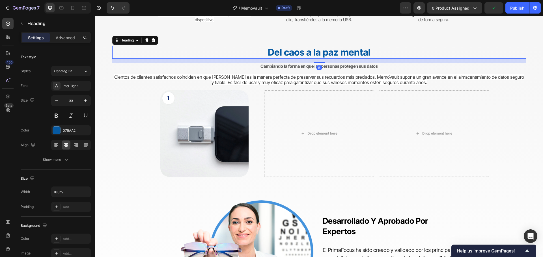
drag, startPoint x: 285, startPoint y: 52, endPoint x: 255, endPoint y: 100, distance: 57.0
click at [285, 53] on strong "Del caos a la paz mental" at bounding box center [319, 52] width 103 height 11
drag, startPoint x: 225, startPoint y: 114, endPoint x: 215, endPoint y: 113, distance: 10.0
click at [224, 114] on img at bounding box center [204, 133] width 88 height 87
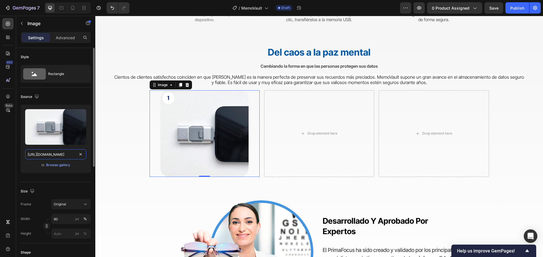
click at [58, 153] on input "https://cdn.shopify.com/s/files/1/0570/6013/0919/files/gempages_522072802015052…" at bounding box center [55, 155] width 61 height 10
paste input "getmemovault.com/img/NS0xLTEuanBn-w_351.jp"
type input "https://getmemovault.com/img/NS0xLTEuanBn-w_351.jpg"
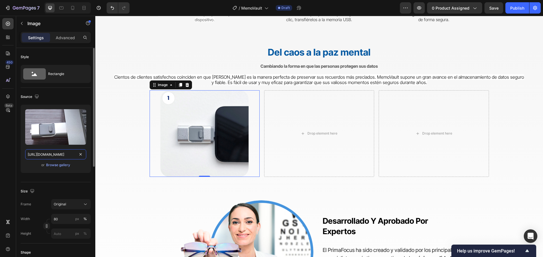
scroll to position [0, 46]
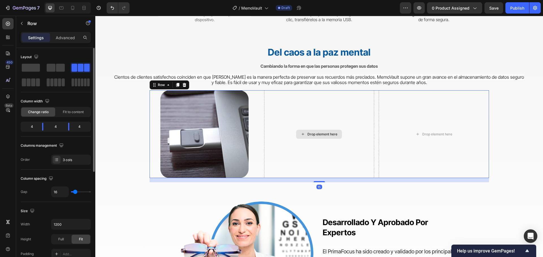
click at [304, 129] on div "Drop element here" at bounding box center [319, 134] width 110 height 88
click at [284, 117] on div "Drop element here" at bounding box center [319, 134] width 110 height 88
click at [176, 84] on icon at bounding box center [177, 85] width 3 height 4
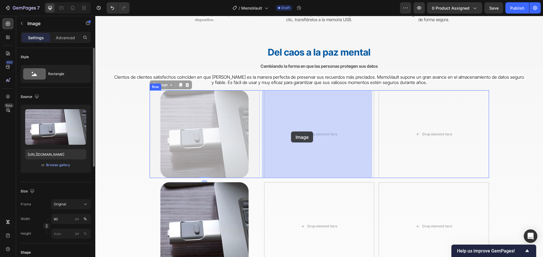
drag, startPoint x: 211, startPoint y: 133, endPoint x: 289, endPoint y: 132, distance: 78.9
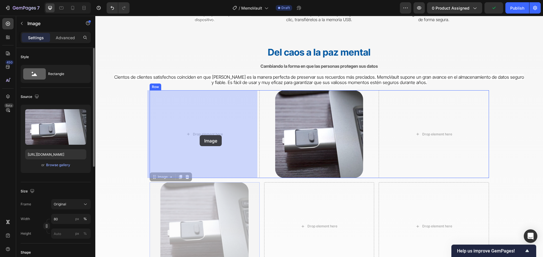
drag, startPoint x: 217, startPoint y: 197, endPoint x: 199, endPoint y: 130, distance: 70.0
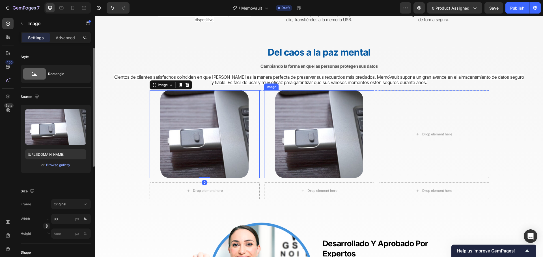
click at [298, 118] on img at bounding box center [319, 134] width 88 height 88
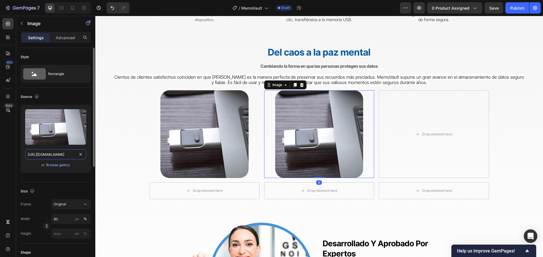
click at [65, 154] on input "https://getmemovault.com/img/NS0xLTEuanBn-w_351.jpg" at bounding box center [55, 155] width 61 height 10
paste input "yLTI"
type input "https://getmemovault.com/img/NS0yLTIuanBn-w_351.jpg"
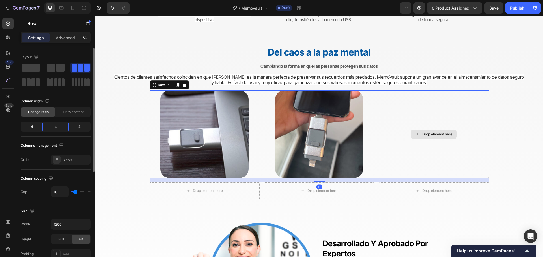
click at [397, 139] on div "Drop element here" at bounding box center [433, 134] width 110 height 88
drag, startPoint x: 392, startPoint y: 107, endPoint x: 359, endPoint y: 109, distance: 33.1
click at [392, 107] on div "Drop element here" at bounding box center [433, 134] width 110 height 88
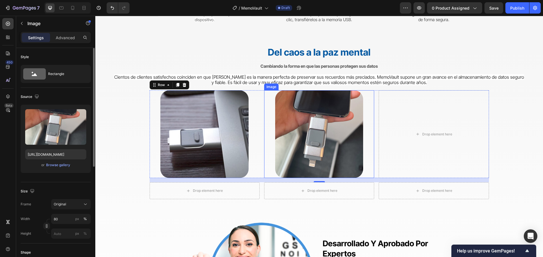
click at [339, 114] on img at bounding box center [319, 134] width 88 height 88
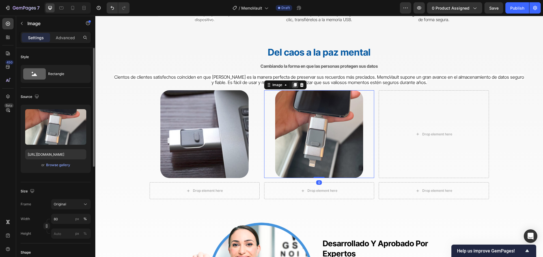
click at [293, 83] on icon at bounding box center [295, 85] width 5 height 5
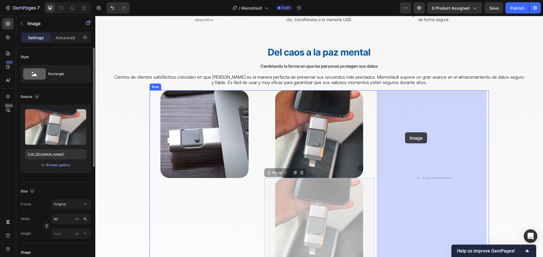
drag, startPoint x: 337, startPoint y: 187, endPoint x: 404, endPoint y: 133, distance: 87.0
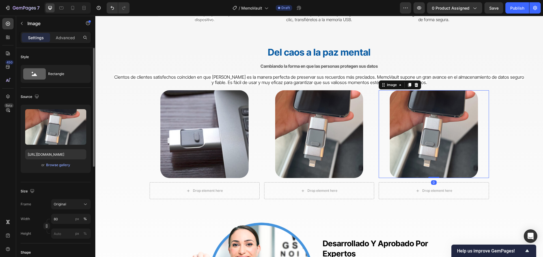
drag, startPoint x: 405, startPoint y: 124, endPoint x: 211, endPoint y: 108, distance: 194.2
click at [405, 124] on img at bounding box center [433, 134] width 88 height 88
click at [69, 155] on input "https://getmemovault.com/img/NS0yLTIuanBn-w_351.jpg" at bounding box center [55, 155] width 61 height 10
paste input "z"
type input "https://getmemovault.com/img/NS0zLTIuanBn-w_351.jpg"
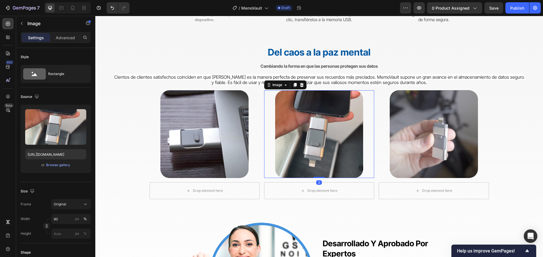
click at [313, 117] on img at bounding box center [319, 134] width 88 height 88
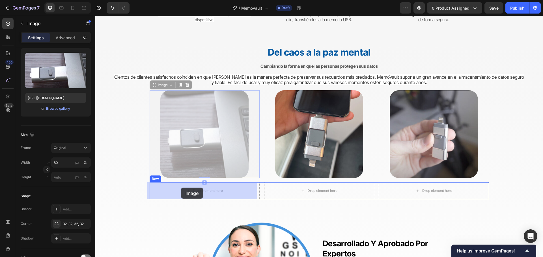
drag, startPoint x: 207, startPoint y: 109, endPoint x: 181, endPoint y: 188, distance: 83.0
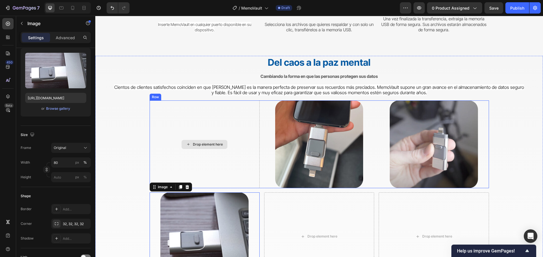
scroll to position [1368, 0]
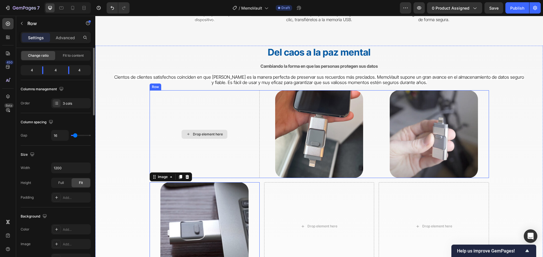
click at [242, 122] on div "Drop element here" at bounding box center [205, 134] width 110 height 88
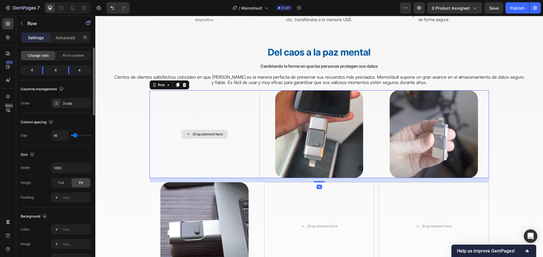
scroll to position [0, 0]
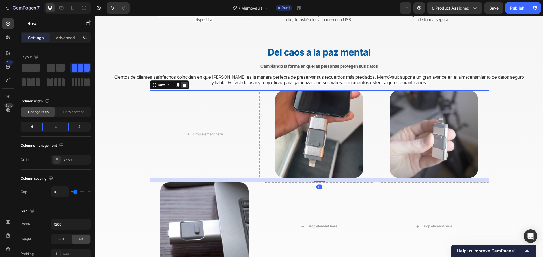
click at [182, 85] on icon at bounding box center [184, 85] width 4 height 4
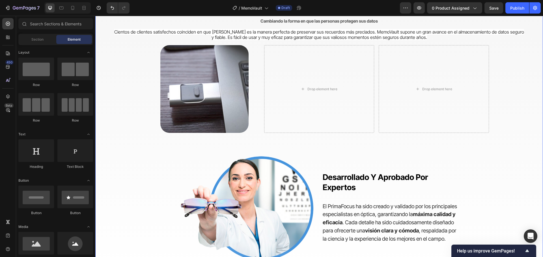
scroll to position [1396, 0]
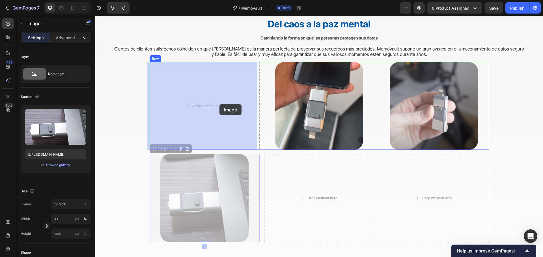
drag, startPoint x: 229, startPoint y: 171, endPoint x: 224, endPoint y: 115, distance: 56.2
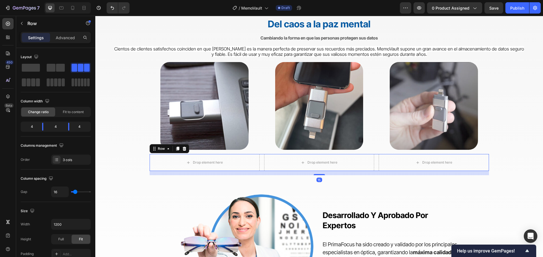
click at [259, 156] on div "Drop element here Drop element here Drop element here Row 15" at bounding box center [319, 162] width 339 height 17
click at [181, 148] on div at bounding box center [184, 149] width 7 height 7
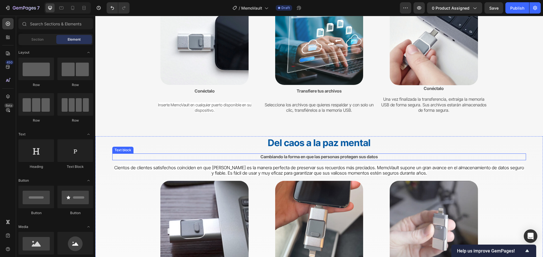
scroll to position [1255, 0]
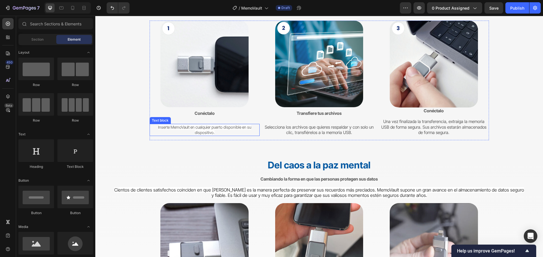
click at [202, 131] on span "Inserte MemoVault en cualquier puerto disponible en su dispositivo." at bounding box center [204, 130] width 93 height 10
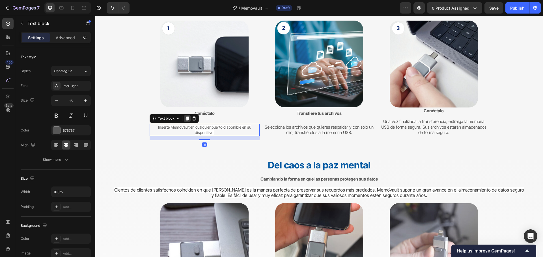
click at [185, 120] on icon at bounding box center [187, 118] width 5 height 5
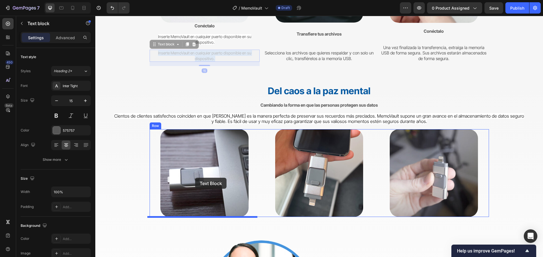
scroll to position [1424, 0]
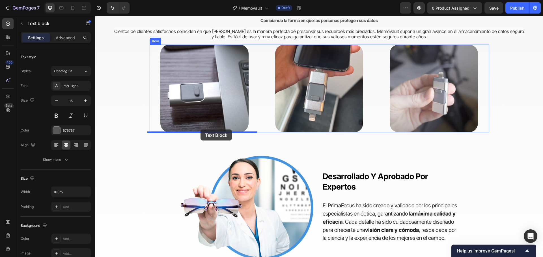
drag, startPoint x: 201, startPoint y: 54, endPoint x: 200, endPoint y: 130, distance: 76.0
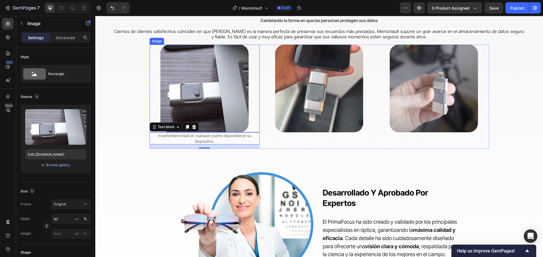
click at [199, 81] on img at bounding box center [204, 89] width 88 height 88
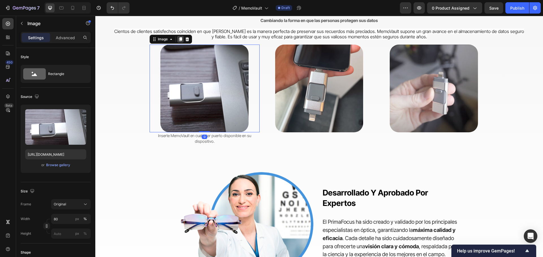
click at [178, 38] on icon at bounding box center [180, 39] width 5 height 5
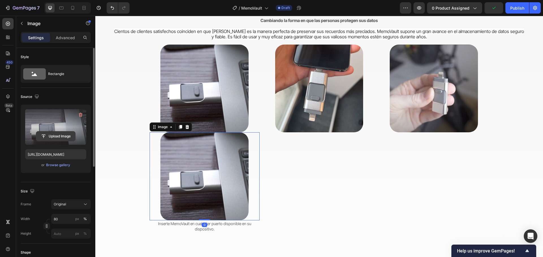
click at [54, 133] on input "file" at bounding box center [55, 137] width 39 height 10
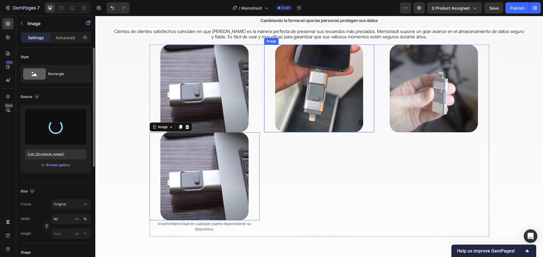
type input "https://cdn.shopify.com/s/files/1/0570/6013/0919/files/gempages_522072802015052…"
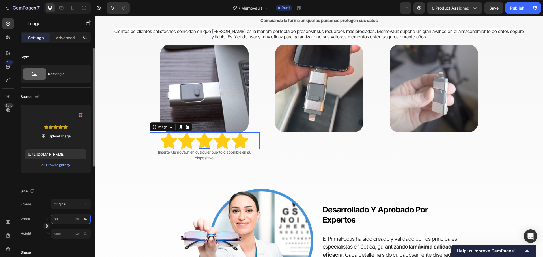
click at [67, 220] on input "80" at bounding box center [71, 219] width 40 height 10
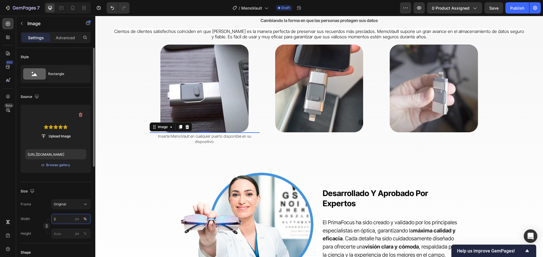
type input "20"
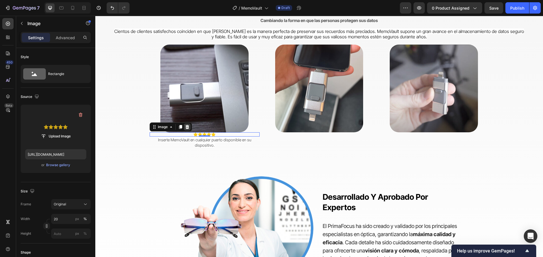
click at [185, 126] on icon at bounding box center [187, 127] width 5 height 5
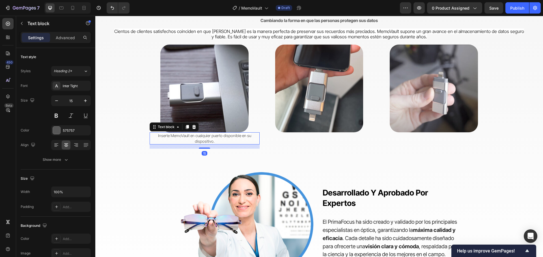
click at [209, 139] on span "Inserte MemoVault en cualquier puerto disponible en su dispositivo." at bounding box center [204, 138] width 93 height 10
click at [205, 140] on span "Inserte MemoVault en cualquier puerto disponible en su dispositivo." at bounding box center [204, 138] width 93 height 10
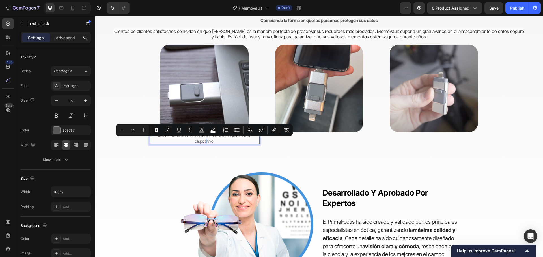
click at [205, 140] on span "Inserte MemoVault en cualquier puerto disponible en su dispositivo." at bounding box center [204, 138] width 93 height 10
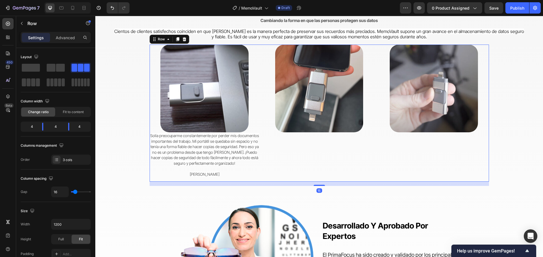
click at [338, 167] on div "Image" at bounding box center [319, 113] width 110 height 137
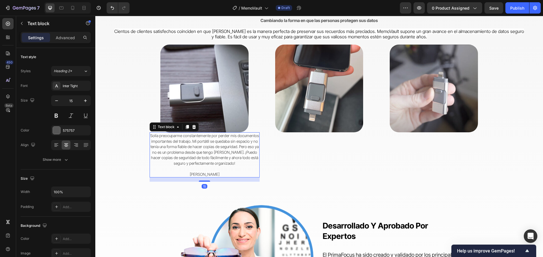
drag, startPoint x: 242, startPoint y: 141, endPoint x: 217, endPoint y: 135, distance: 25.6
click at [243, 142] on span "Solía ​​preocuparme constantemente por perder mis documentos importantes del tr…" at bounding box center [204, 149] width 109 height 33
click at [186, 127] on icon at bounding box center [186, 127] width 3 height 4
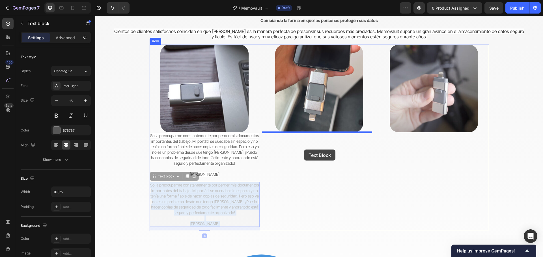
drag, startPoint x: 237, startPoint y: 190, endPoint x: 304, endPoint y: 150, distance: 77.8
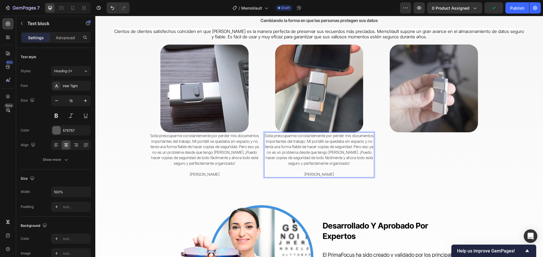
click at [337, 156] on span "Solía ​​preocuparme constantemente por perder mis documentos importantes del tr…" at bounding box center [319, 149] width 109 height 33
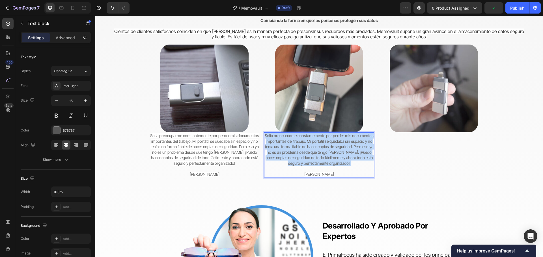
click at [337, 156] on span "Solía ​​preocuparme constantemente por perder mis documentos importantes del tr…" at bounding box center [319, 149] width 109 height 33
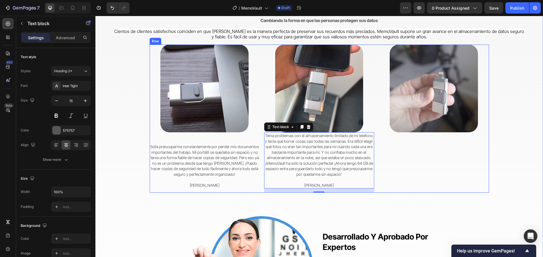
click at [423, 171] on div "Image" at bounding box center [433, 119] width 110 height 148
click at [333, 151] on span "Tenía problemas con el almacenamiento limitado de mi teléfono y tenía que borra…" at bounding box center [319, 155] width 108 height 44
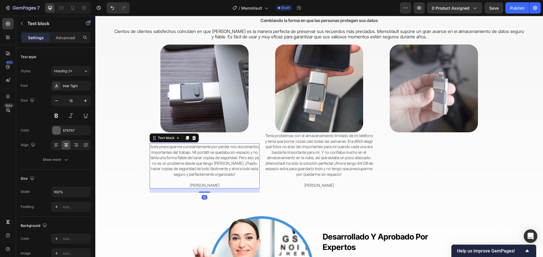
click at [205, 148] on span "Solía ​​preocuparme constantemente por perder mis documentos importantes del tr…" at bounding box center [204, 160] width 109 height 33
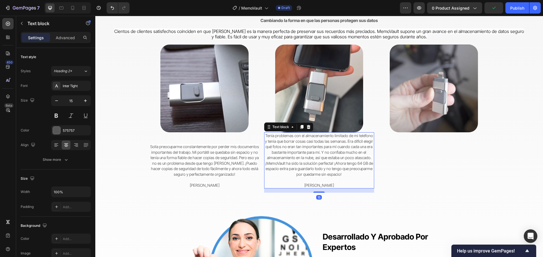
click at [288, 151] on span "Tenía problemas con el almacenamiento limitado de mi teléfono y tenía que borra…" at bounding box center [319, 155] width 108 height 44
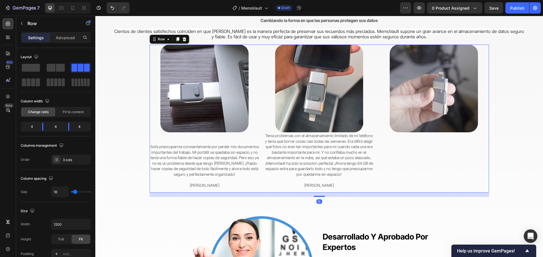
click at [407, 148] on div "Image" at bounding box center [433, 119] width 110 height 148
click at [279, 143] on span "Tenía problemas con el almacenamiento limitado de mi teléfono y tenía que borra…" at bounding box center [319, 155] width 108 height 44
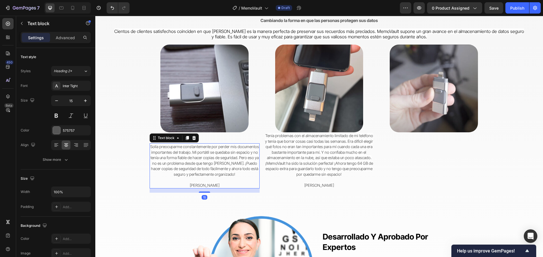
click at [233, 150] on p "Solía ​​preocuparme constantemente por perder mis documentos importantes del tr…" at bounding box center [204, 166] width 109 height 44
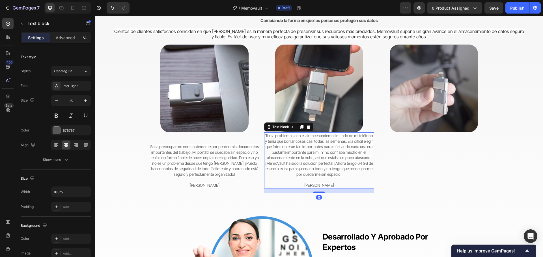
click at [321, 151] on span "Tenía problemas con el almacenamiento limitado de mi teléfono y tenía que borra…" at bounding box center [319, 155] width 108 height 44
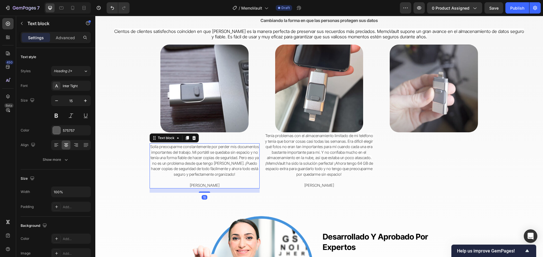
click at [238, 157] on span "Solía ​​preocuparme constantemente por perder mis documentos importantes del tr…" at bounding box center [204, 160] width 109 height 33
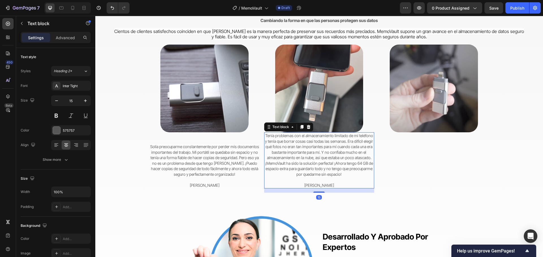
click at [300, 155] on p "Tenía problemas con el almacenamiento limitado de mi teléfono y tenía que borra…" at bounding box center [319, 160] width 109 height 55
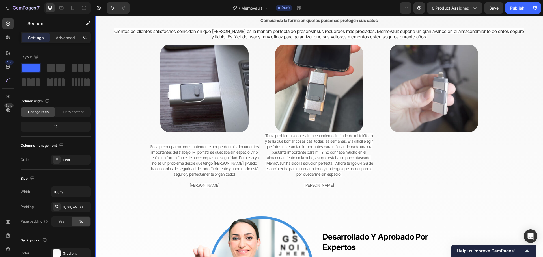
click at [521, 147] on div "⁠⁠⁠⁠⁠⁠⁠ Del caos a la paz mental Heading Cambiando la forma en que las personas…" at bounding box center [318, 163] width 413 height 326
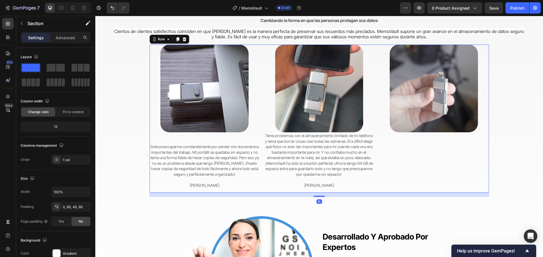
click at [429, 147] on div "Image" at bounding box center [433, 119] width 110 height 148
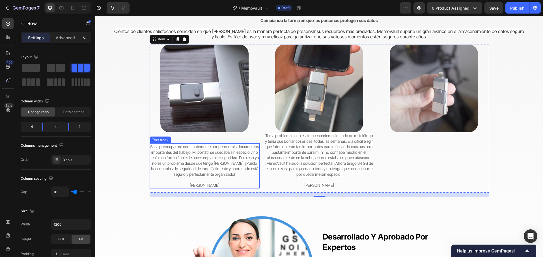
click at [220, 151] on span "Solía ​​preocuparme constantemente por perder mis documentos importantes del tr…" at bounding box center [204, 160] width 109 height 33
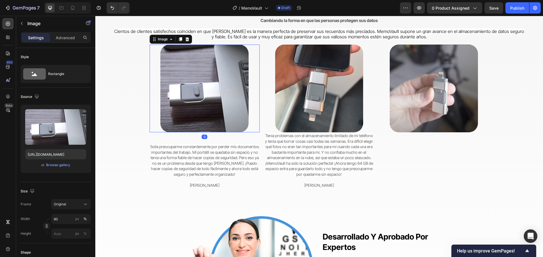
click at [239, 132] on img at bounding box center [204, 89] width 88 height 88
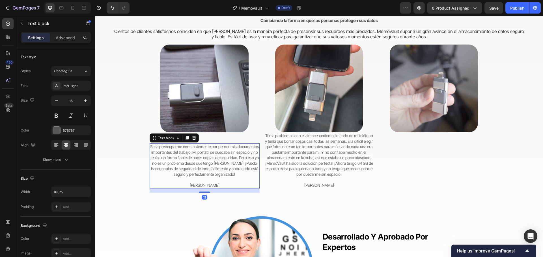
click at [223, 145] on span "Solía ​​preocuparme constantemente por perder mis documentos importantes del tr…" at bounding box center [204, 160] width 109 height 33
click at [66, 38] on p "Advanced" at bounding box center [65, 38] width 19 height 6
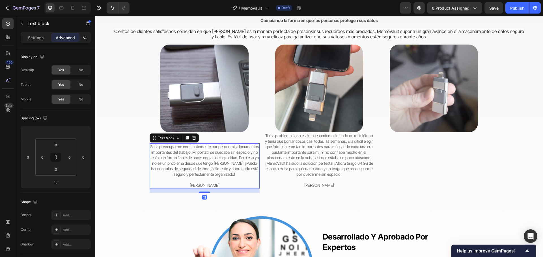
click at [223, 150] on p "Solía ​​preocuparme constantemente por perder mis documentos importantes del tr…" at bounding box center [204, 166] width 109 height 44
click at [287, 156] on span "Tenía problemas con el almacenamiento limitado de mi teléfono y tenía que borra…" at bounding box center [319, 155] width 108 height 44
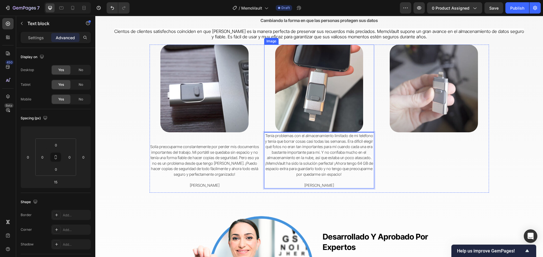
click at [322, 118] on img at bounding box center [319, 89] width 88 height 88
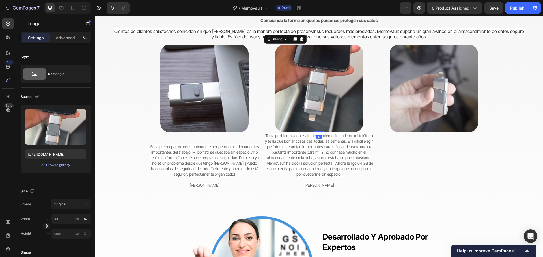
drag, startPoint x: 317, startPoint y: 132, endPoint x: 311, endPoint y: 124, distance: 9.9
click at [311, 124] on div "Image 0" at bounding box center [319, 89] width 110 height 88
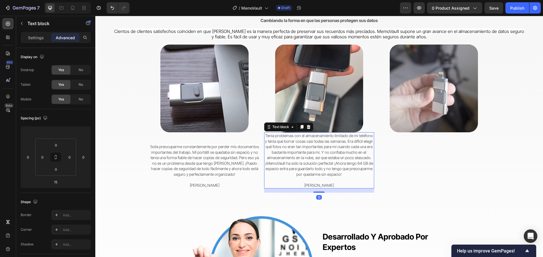
click at [313, 149] on span "Tenía problemas con el almacenamiento limitado de mi teléfono y tenía que borra…" at bounding box center [319, 155] width 108 height 44
click at [265, 137] on span "Tenía problemas con el almacenamiento limitado de mi teléfono y tenía que borra…" at bounding box center [319, 155] width 108 height 44
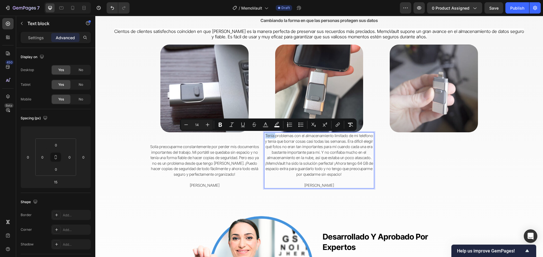
click at [265, 136] on p "Tenía problemas con el almacenamiento limitado de mi teléfono y tenía que borra…" at bounding box center [319, 160] width 109 height 55
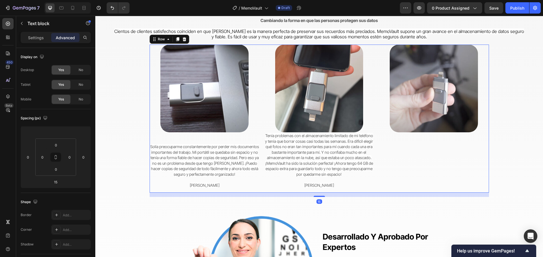
click at [242, 141] on div "Image Solía ​​preocuparme constantemente por perder mis documentos importantes …" at bounding box center [205, 119] width 110 height 148
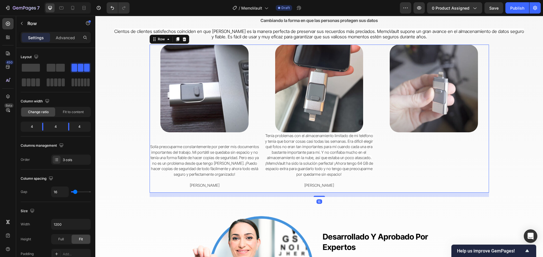
click at [233, 141] on div "Image Solía ​​preocuparme constantemente por perder mis documentos importantes …" at bounding box center [205, 119] width 110 height 148
click at [213, 148] on span "Solía ​​preocuparme constantemente por perder mis documentos importantes del tr…" at bounding box center [204, 160] width 109 height 33
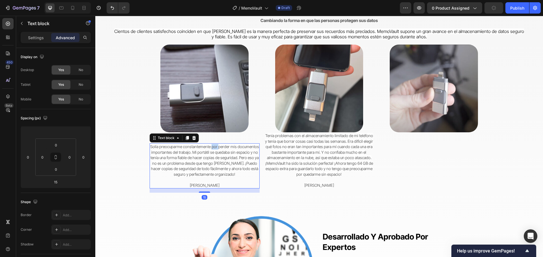
click at [213, 148] on span "Solía ​​preocuparme constantemente por perder mis documentos importantes del tr…" at bounding box center [204, 160] width 109 height 33
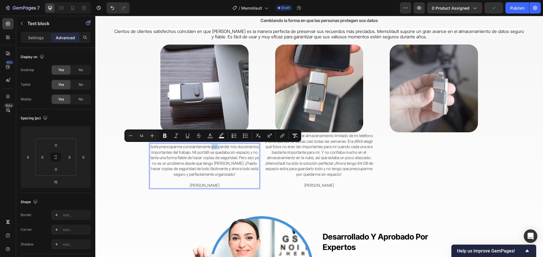
click at [164, 148] on span "Solía ​​preocuparme constantemente por perder mis documentos importantes del tr…" at bounding box center [204, 160] width 109 height 33
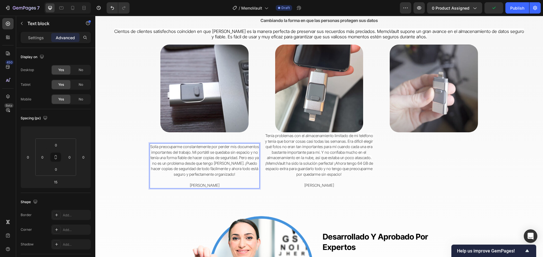
drag, startPoint x: 152, startPoint y: 149, endPoint x: 148, endPoint y: 149, distance: 4.0
click at [150, 149] on p "Solía ​​preocuparme constantemente por perder mis documentos importantes del tr…" at bounding box center [204, 166] width 109 height 44
click at [397, 176] on div "Image" at bounding box center [433, 119] width 110 height 148
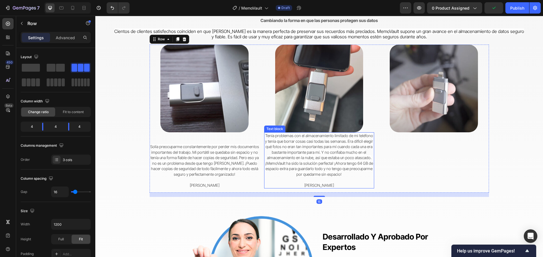
click at [311, 183] on p "Tenía problemas con el almacenamiento limitado de mi teléfono y tenía que borra…" at bounding box center [319, 160] width 109 height 55
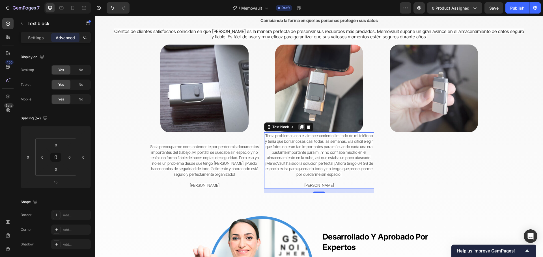
click at [299, 128] on icon at bounding box center [301, 127] width 5 height 5
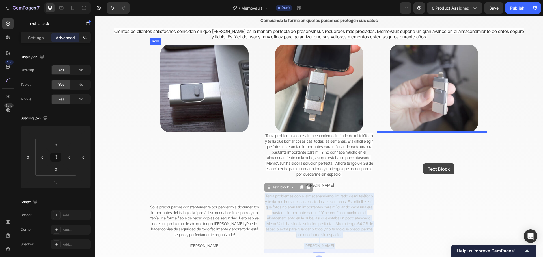
drag, startPoint x: 303, startPoint y: 215, endPoint x: 423, endPoint y: 164, distance: 130.7
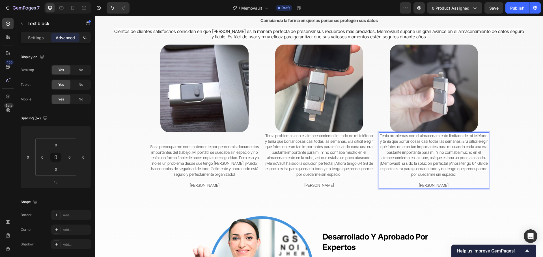
click at [437, 153] on span "Tenía problemas con el almacenamiento limitado de mi teléfono y tenía que borra…" at bounding box center [434, 155] width 108 height 44
click at [437, 154] on span "Tenía problemas con el almacenamiento limitado de mi teléfono y tenía que borra…" at bounding box center [434, 155] width 108 height 44
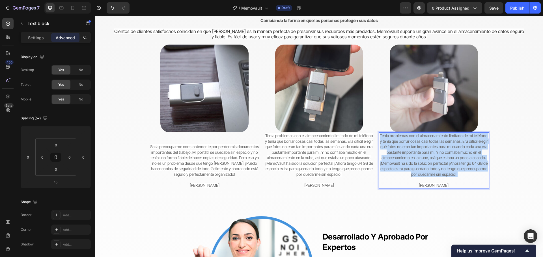
click at [437, 154] on span "Tenía problemas con el almacenamiento limitado de mi teléfono y tenía que borra…" at bounding box center [434, 155] width 108 height 44
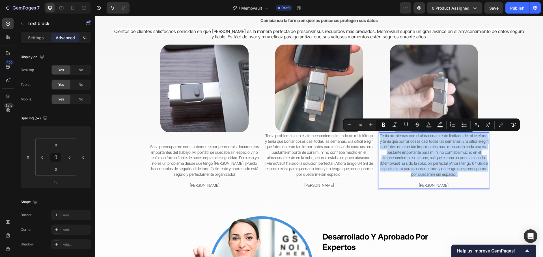
click at [437, 154] on span "Tenía problemas con el almacenamiento limitado de mi teléfono y tenía que borra…" at bounding box center [434, 155] width 108 height 44
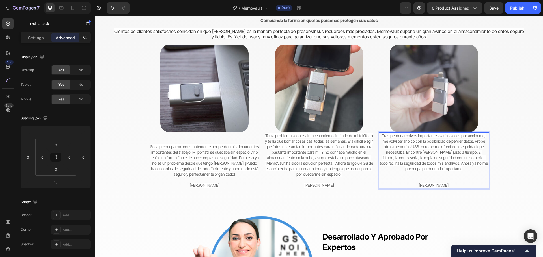
scroll to position [1430, 0]
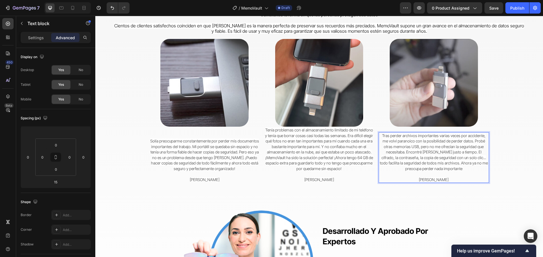
click at [449, 180] on p "⁠⁠⁠⁠⁠⁠⁠ MARTA" at bounding box center [433, 177] width 109 height 11
click at [449, 180] on p "MARTA" at bounding box center [433, 177] width 109 height 11
click at [432, 179] on span "MARTA" at bounding box center [434, 179] width 30 height 5
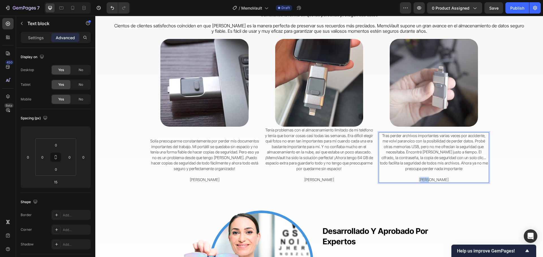
drag, startPoint x: 427, startPoint y: 179, endPoint x: 443, endPoint y: 181, distance: 15.4
click at [443, 181] on p "MARTA" at bounding box center [433, 177] width 109 height 11
click at [500, 156] on div "⁠⁠⁠⁠⁠⁠⁠ Del caos a la paz mental Heading Cambiando la forma en que las personas…" at bounding box center [318, 157] width 413 height 326
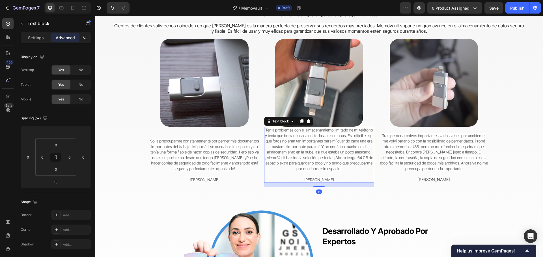
click at [291, 149] on p "Tenía problemas con el almacenamiento limitado de mi teléfono y tenía que borra…" at bounding box center [319, 154] width 109 height 55
click at [300, 119] on div at bounding box center [301, 121] width 7 height 7
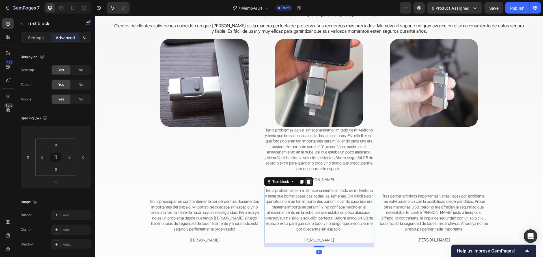
click at [306, 182] on icon at bounding box center [308, 182] width 5 height 5
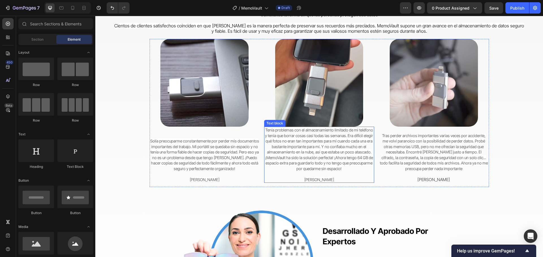
click at [320, 146] on span "Tenía problemas con el almacenamiento limitado de mi teléfono y tenía que borra…" at bounding box center [319, 150] width 108 height 44
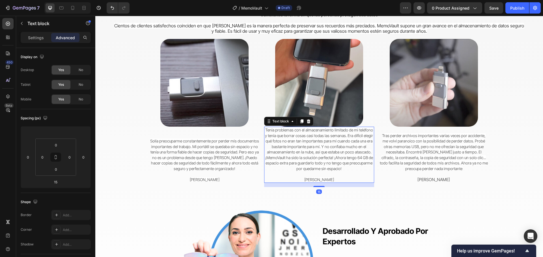
click at [308, 123] on icon at bounding box center [308, 121] width 5 height 5
click at [322, 141] on span "Tenía problemas con el almacenamiento limitado de mi teléfono y tenía que borra…" at bounding box center [319, 150] width 108 height 44
click at [299, 121] on icon at bounding box center [301, 121] width 5 height 5
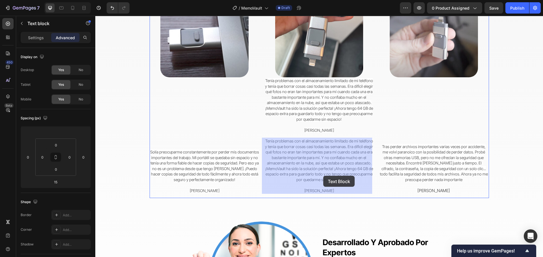
scroll to position [1497, 0]
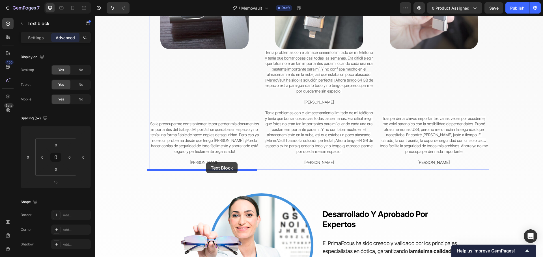
drag, startPoint x: 319, startPoint y: 203, endPoint x: 206, endPoint y: 163, distance: 119.7
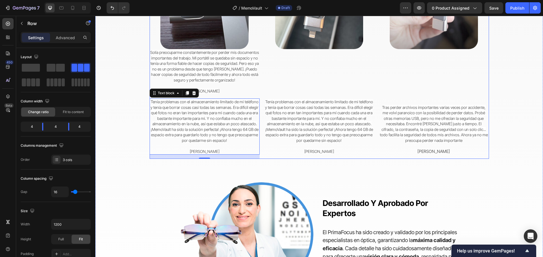
click at [323, 69] on div "Image Tenía problemas con el almacenamiento limitado de mi teléfono y tenía que…" at bounding box center [319, 60] width 110 height 198
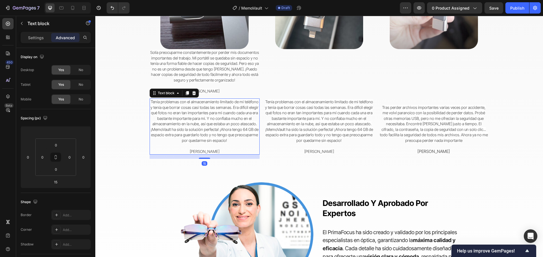
click at [224, 109] on span "Tenía problemas con el almacenamiento limitado de mi teléfono y tenía que borra…" at bounding box center [204, 121] width 108 height 44
